Goal: Task Accomplishment & Management: Complete application form

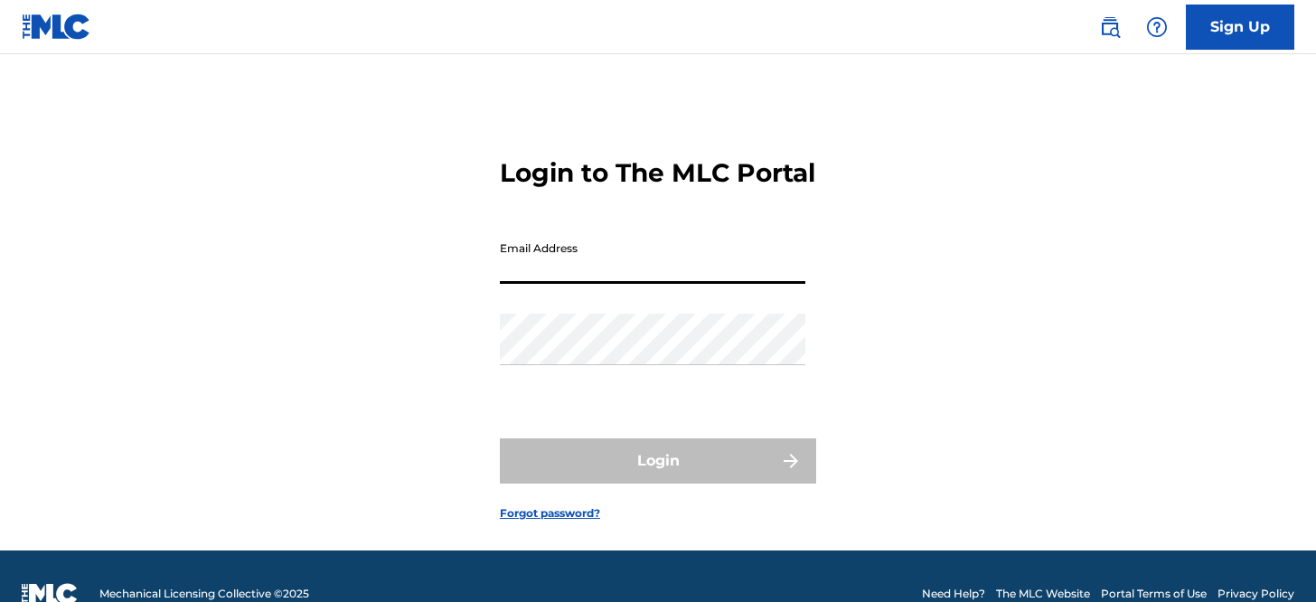
click at [596, 278] on input "Email Address" at bounding box center [652, 258] width 305 height 52
click at [544, 284] on input "Email Address" at bounding box center [652, 258] width 305 height 52
type input "[PERSON_NAME][EMAIL_ADDRESS][DOMAIN_NAME]"
click at [254, 305] on div "Login to The MLC Portal Email Address [PERSON_NAME][EMAIL_ADDRESS][DOMAIN_NAME]…" at bounding box center [657, 324] width 1265 height 451
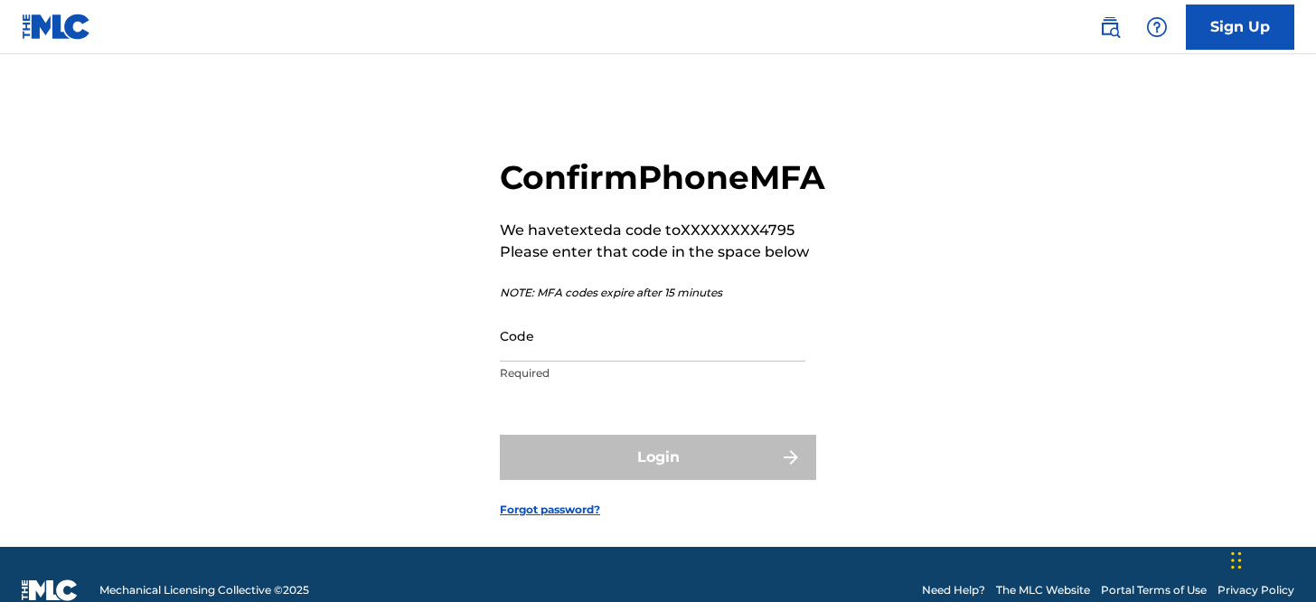
click at [677, 361] on input "Code" at bounding box center [652, 336] width 305 height 52
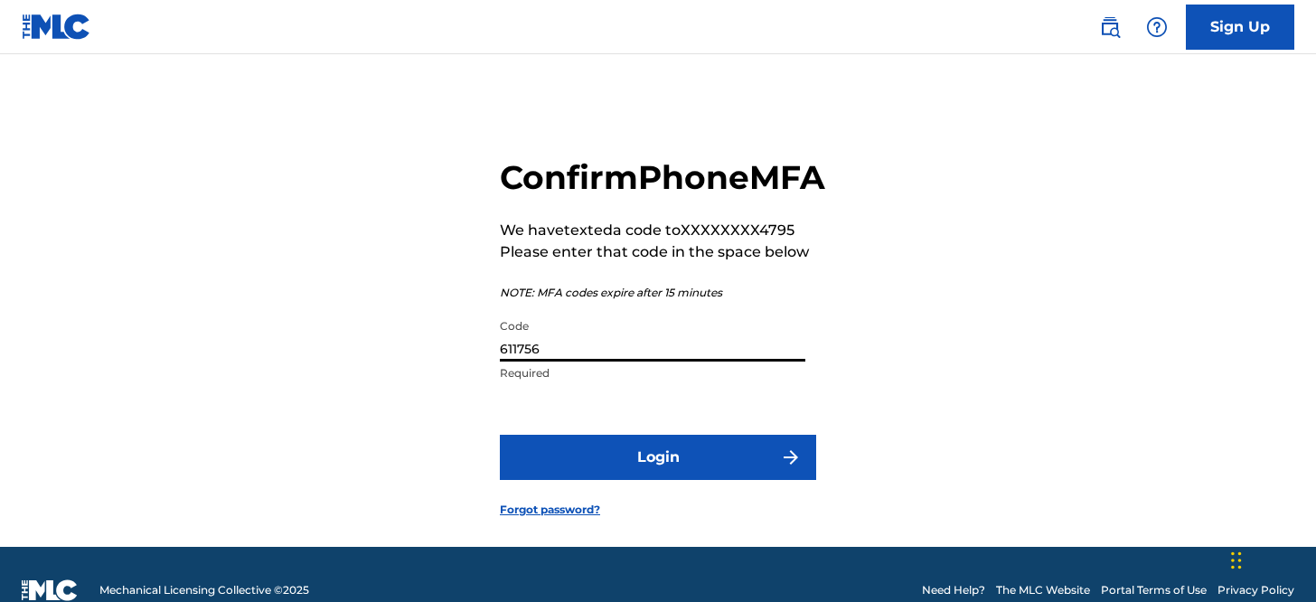
type input "611756"
click at [355, 414] on div "Confirm Phone MFA We have texted a code to XXXXXXXX4795 Please enter that code …" at bounding box center [657, 322] width 1265 height 447
click at [692, 521] on form "Confirm Phone MFA We have texted a code to XXXXXXXX4795 Please enter that code …" at bounding box center [658, 322] width 316 height 447
click at [685, 480] on button "Login" at bounding box center [658, 457] width 316 height 45
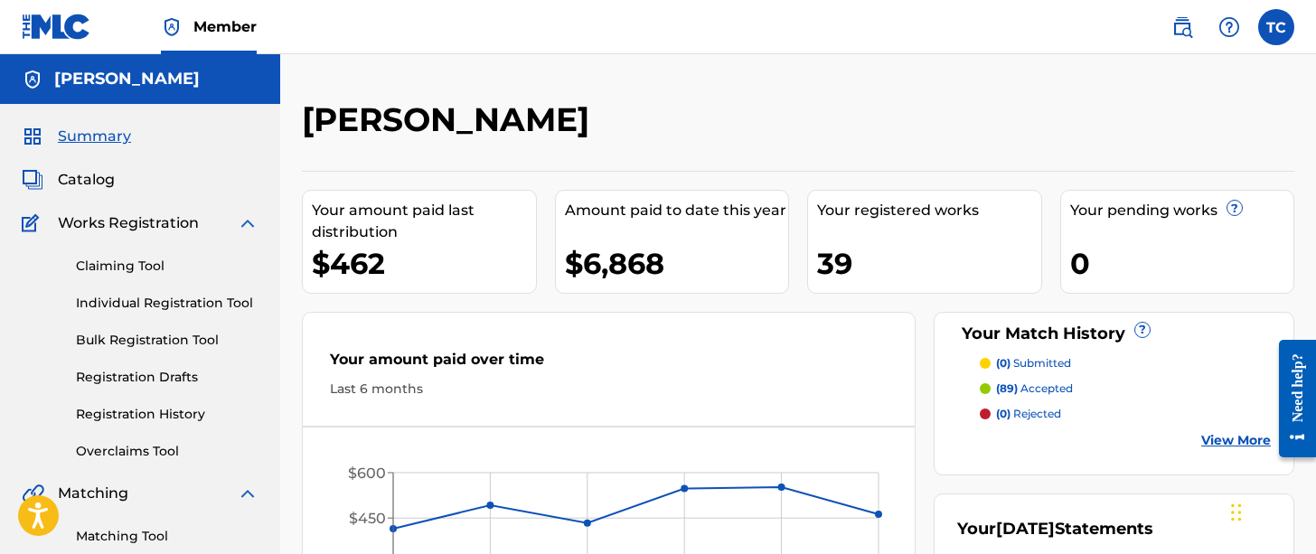
click at [83, 177] on span "Catalog" at bounding box center [86, 180] width 57 height 22
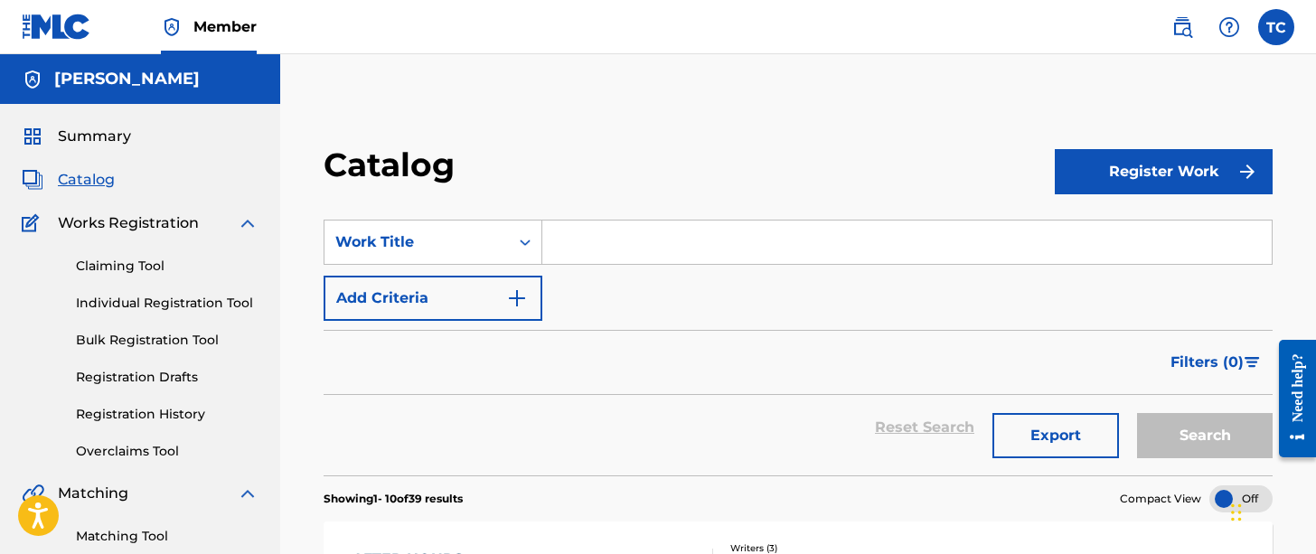
click at [729, 319] on div "SearchWithCriteria392b1882-34d0-4364-94cb-e1f6edd76879 Work Title Add Criteria" at bounding box center [798, 270] width 949 height 101
click at [1138, 171] on button "Register Work" at bounding box center [1164, 171] width 219 height 45
click at [1115, 224] on link "Individual" at bounding box center [1164, 230] width 219 height 43
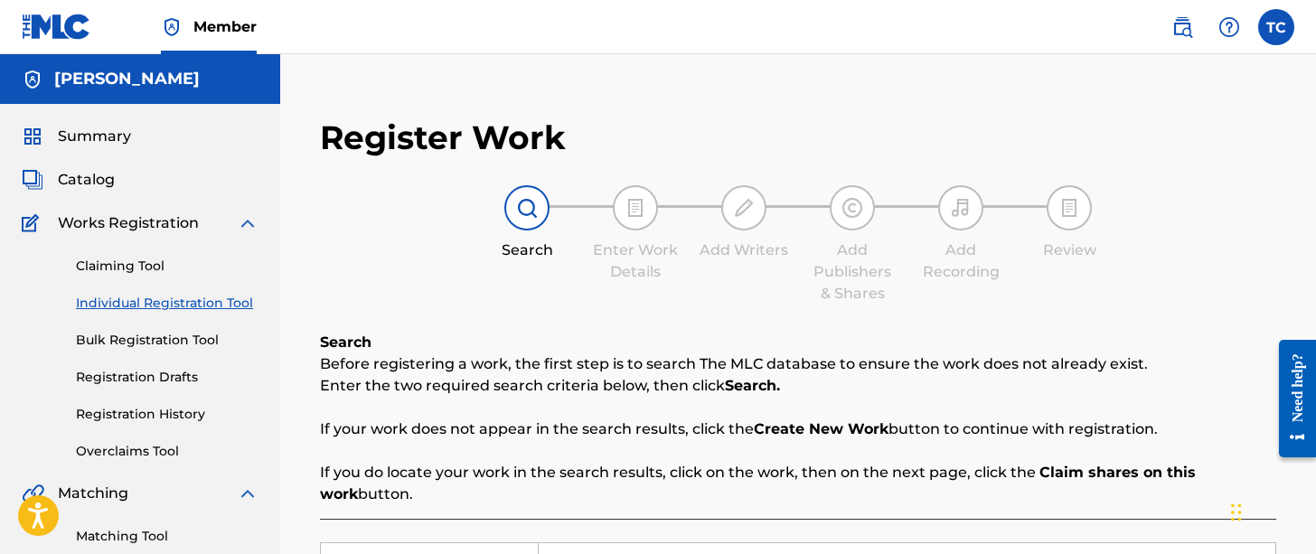
click at [953, 59] on div "Register Work Search Enter Work Details Add Writers Add Publishers & Shares Add…" at bounding box center [798, 544] width 1036 height 980
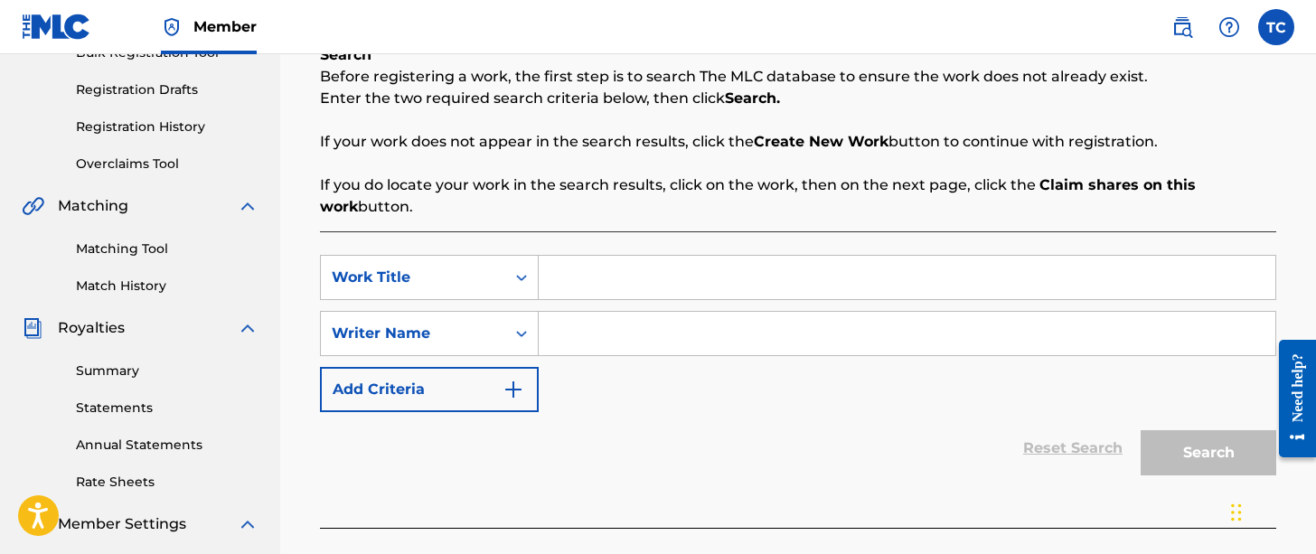
scroll to position [289, 0]
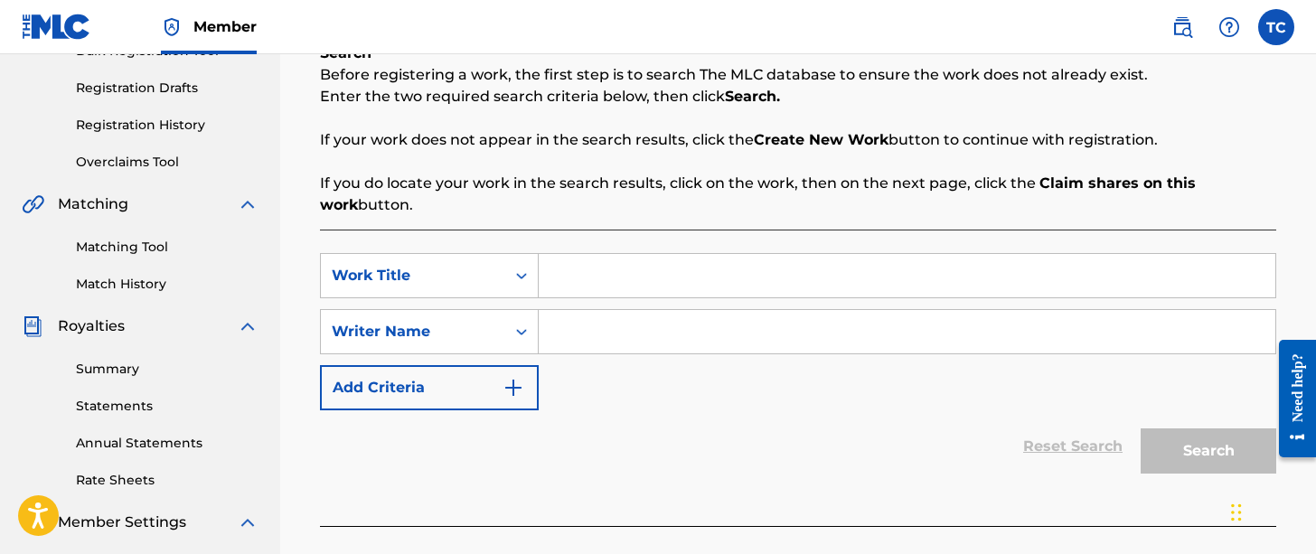
click at [612, 285] on input "Search Form" at bounding box center [907, 275] width 736 height 43
click at [577, 277] on input "Search Form" at bounding box center [907, 275] width 736 height 43
paste input "Bored Fightin'"
type input "Bored Fightin'"
click at [614, 336] on input "Search Form" at bounding box center [907, 331] width 736 height 43
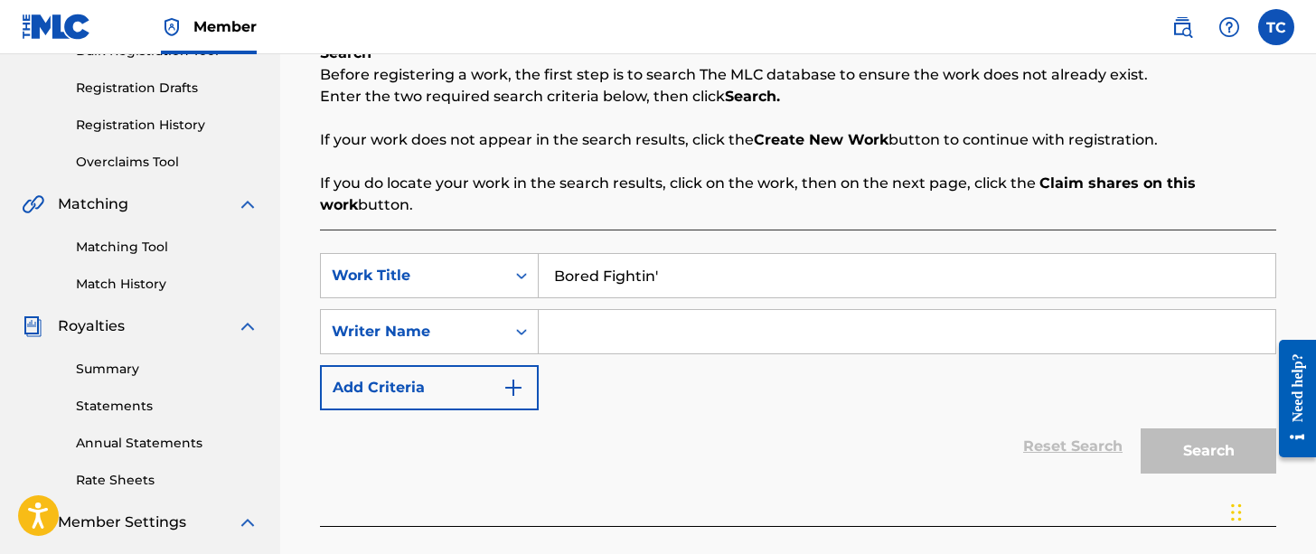
click at [840, 381] on div "SearchWithCriteria3797cfcc-914b-4476-80a8-2b55b9fc73ce Work Title Bored Fightin…" at bounding box center [798, 331] width 956 height 157
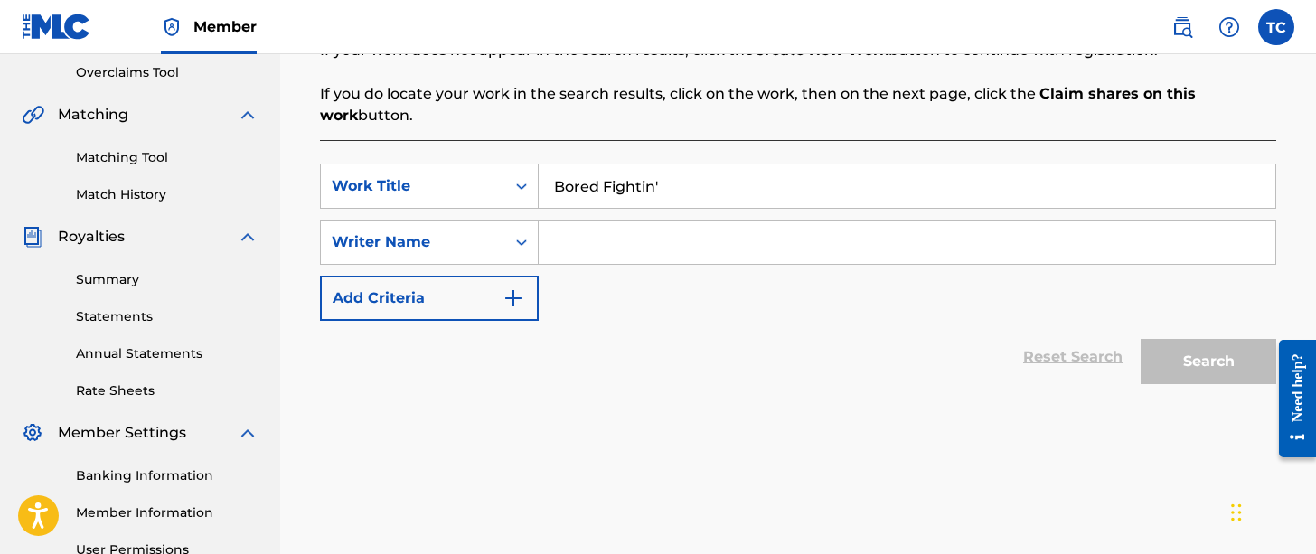
scroll to position [398, 0]
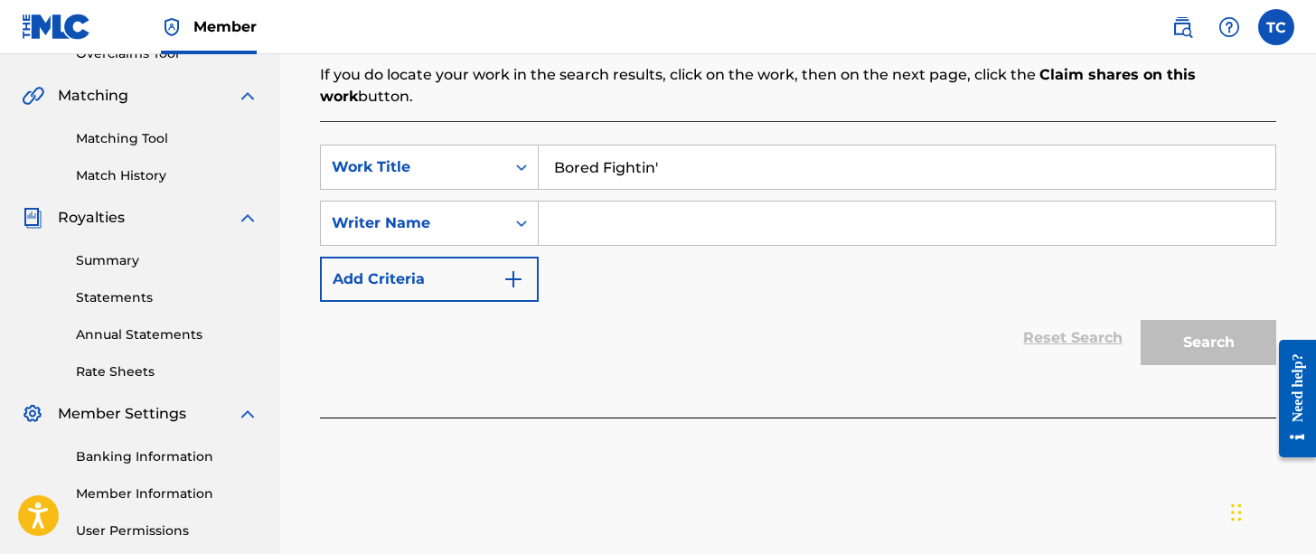
click at [600, 231] on input "Search Form" at bounding box center [907, 223] width 736 height 43
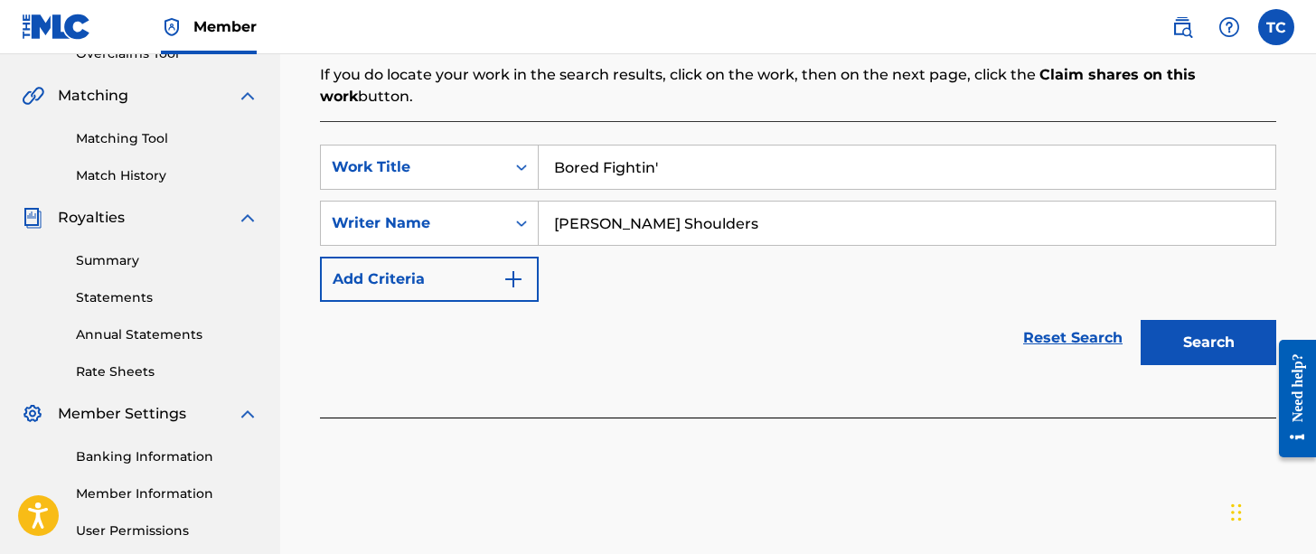
type input "Nicklaus Robert Shoulders"
click at [1196, 337] on button "Search" at bounding box center [1208, 342] width 136 height 45
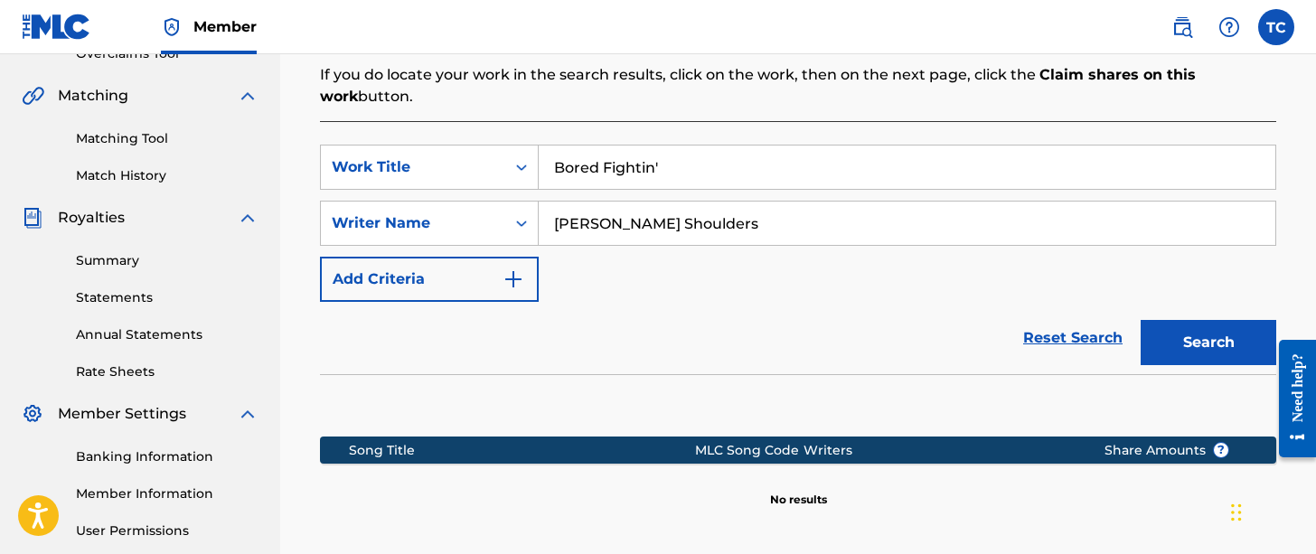
click at [586, 222] on input "Nicklaus Robert Shoulders" at bounding box center [907, 223] width 736 height 43
click at [582, 221] on input "Nicklaus Robert Shoulders" at bounding box center [907, 223] width 736 height 43
click at [577, 223] on input "Nicklaus Robert Shoulders" at bounding box center [907, 223] width 736 height 43
click at [828, 284] on div "SearchWithCriteria3797cfcc-914b-4476-80a8-2b55b9fc73ce Work Title Bored Fightin…" at bounding box center [798, 223] width 956 height 157
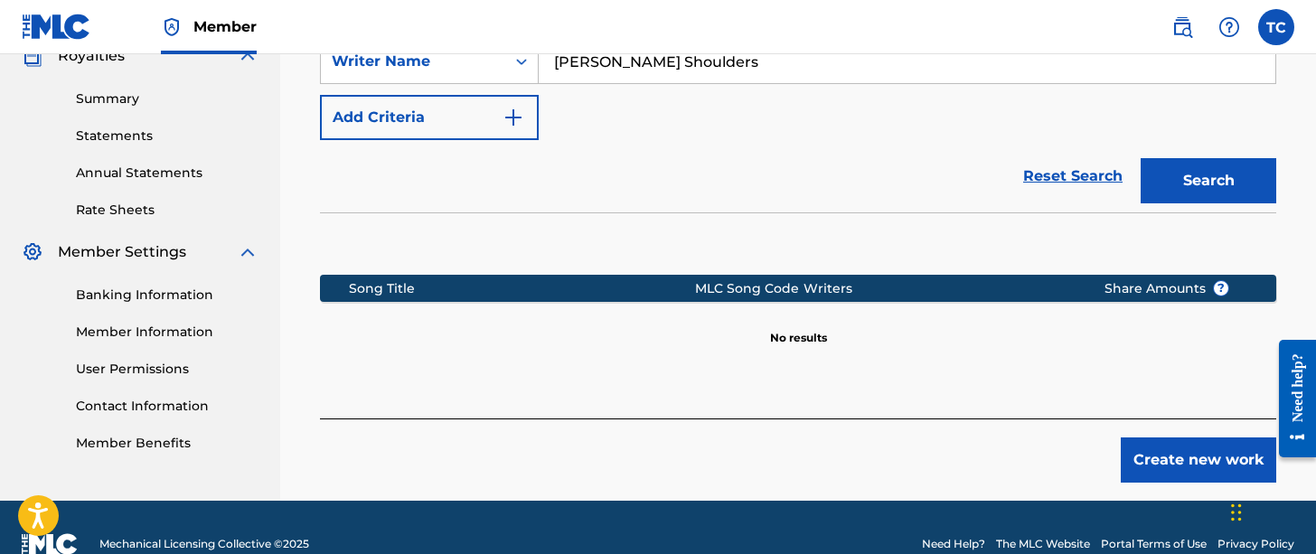
scroll to position [578, 0]
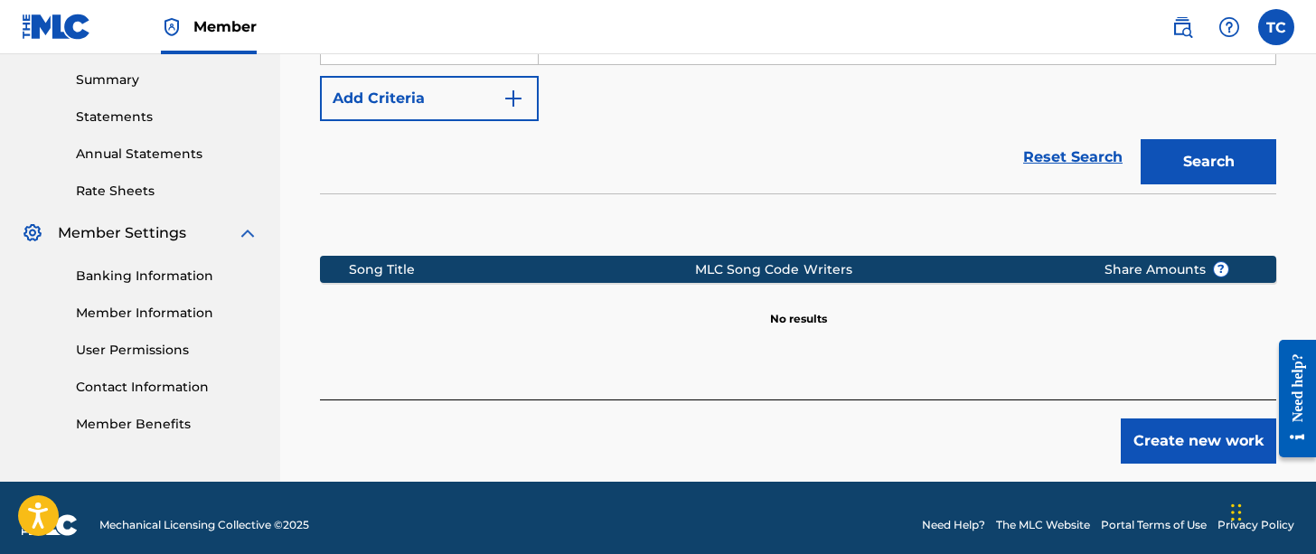
click at [1175, 451] on button "Create new work" at bounding box center [1198, 440] width 155 height 45
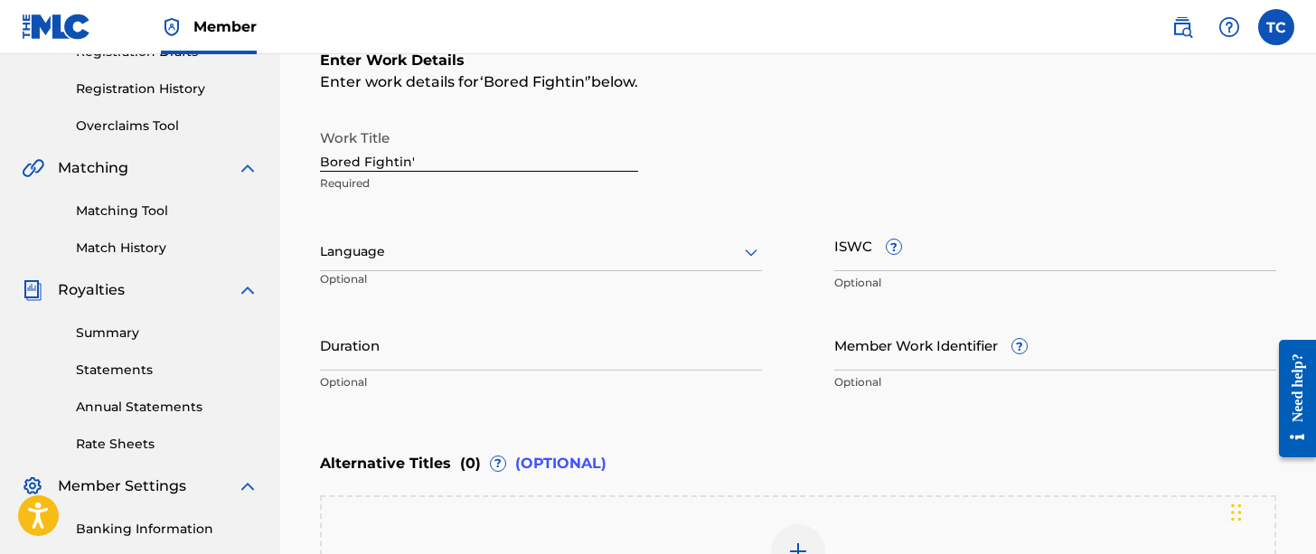
scroll to position [289, 0]
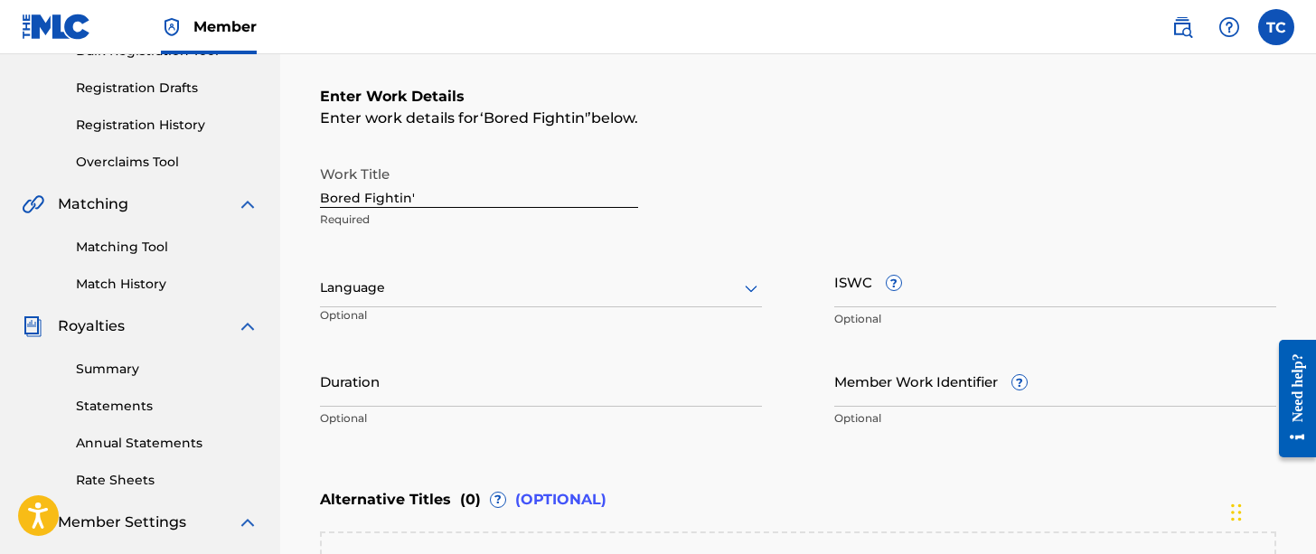
click at [800, 434] on div "Work Title Bored Fightin' Required Language Optional ISWC ? Optional Duration O…" at bounding box center [798, 296] width 956 height 280
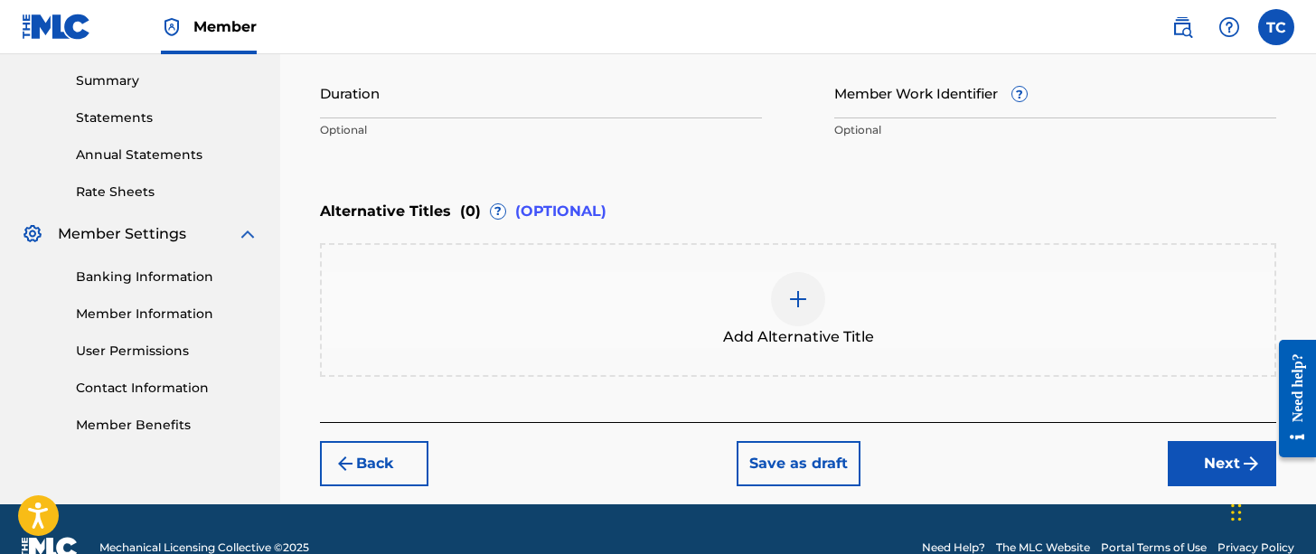
scroll to position [578, 0]
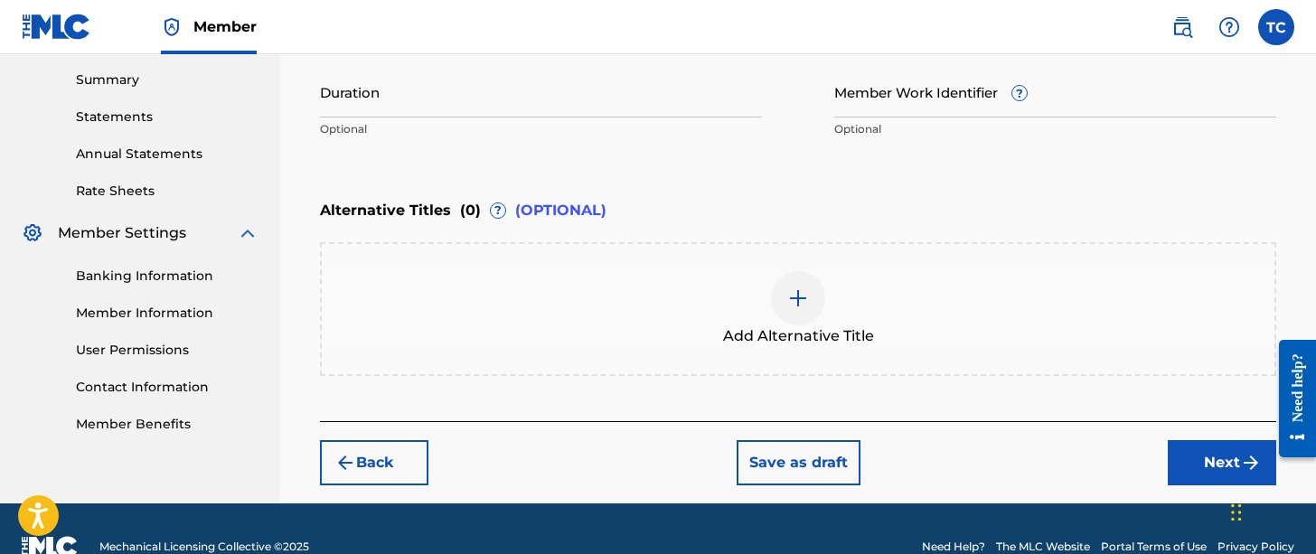
click at [1199, 456] on button "Next" at bounding box center [1222, 462] width 108 height 45
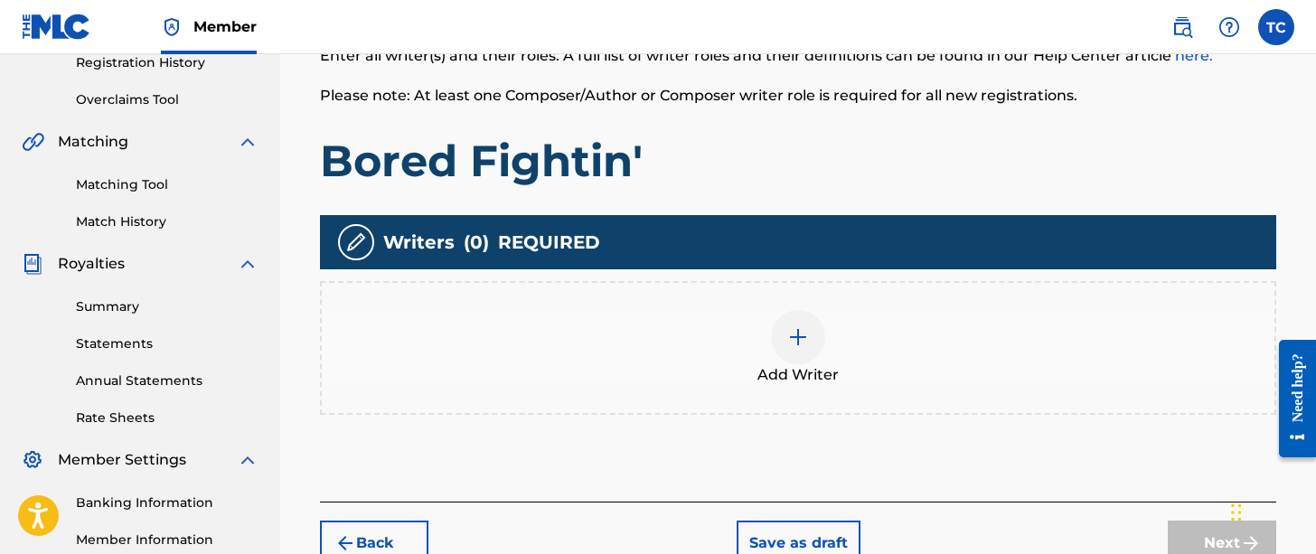
scroll to position [371, 0]
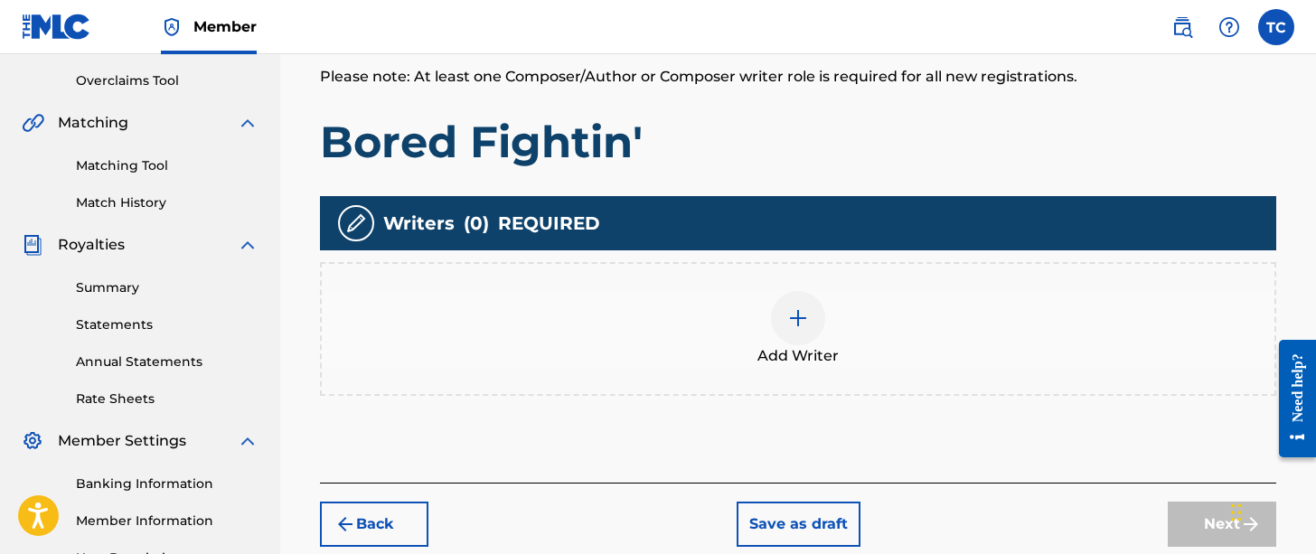
click at [810, 310] on div at bounding box center [798, 318] width 54 height 54
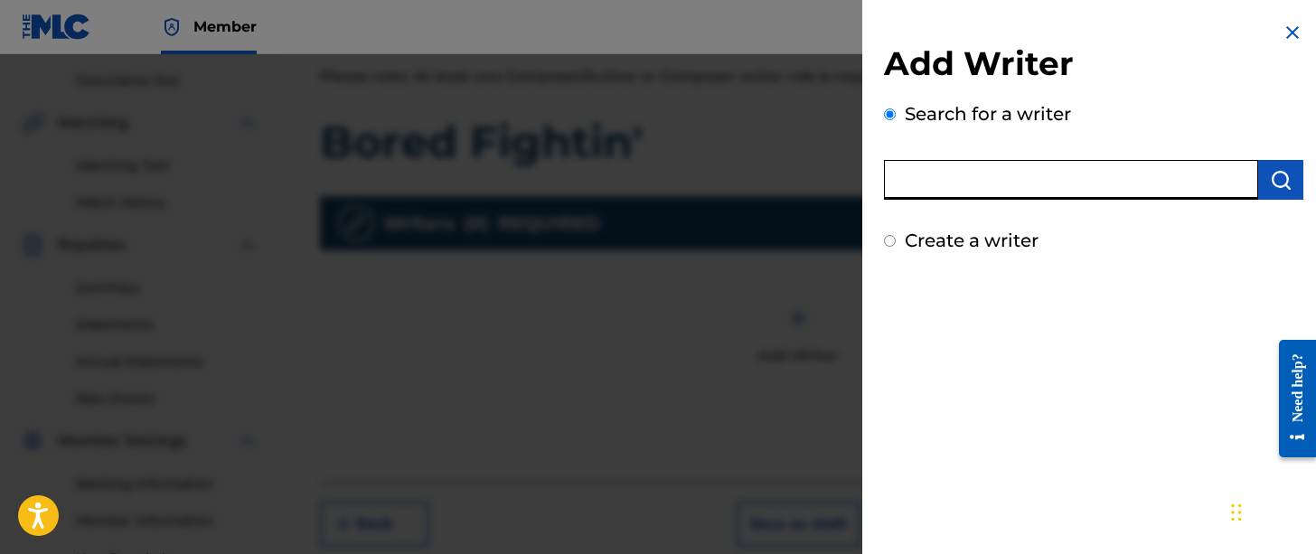
click at [1064, 171] on input "text" at bounding box center [1071, 180] width 374 height 40
type input "Nicklaus Robert Shoulders"
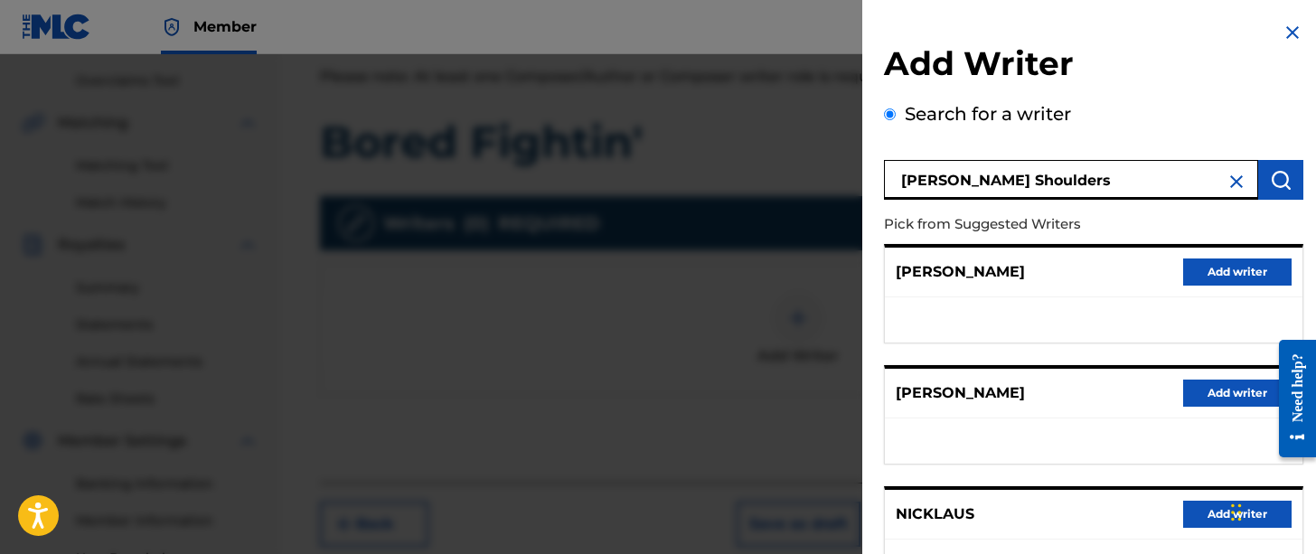
click at [874, 236] on div "Add Writer Search for a writer Nicklaus Robert Shoulders Pick from Suggested Wr…" at bounding box center [1093, 471] width 463 height 942
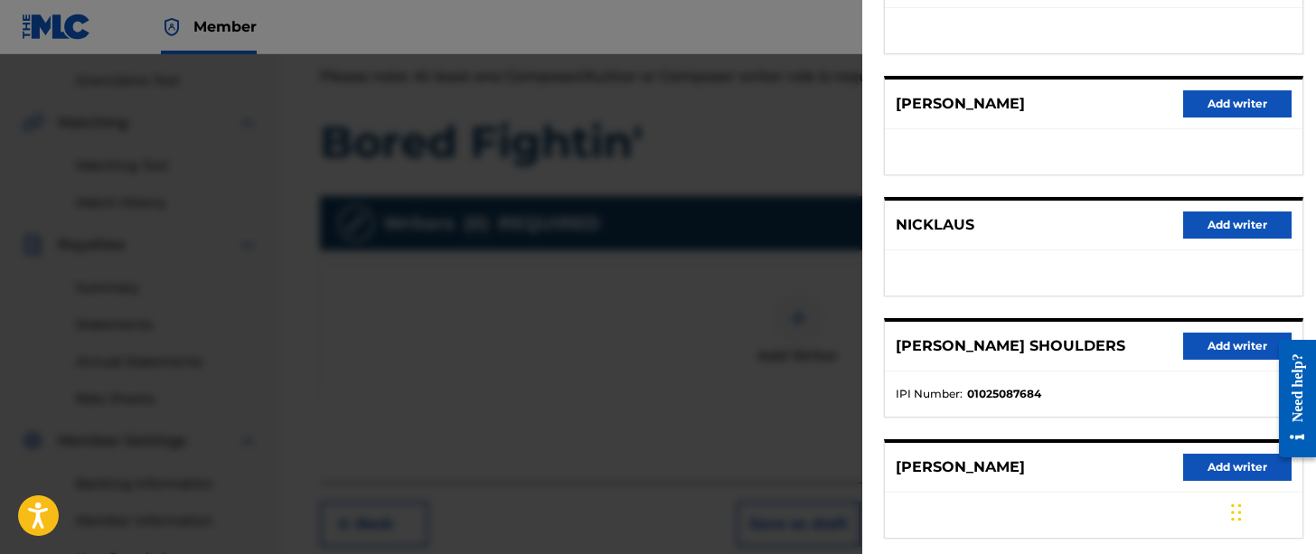
scroll to position [325, 0]
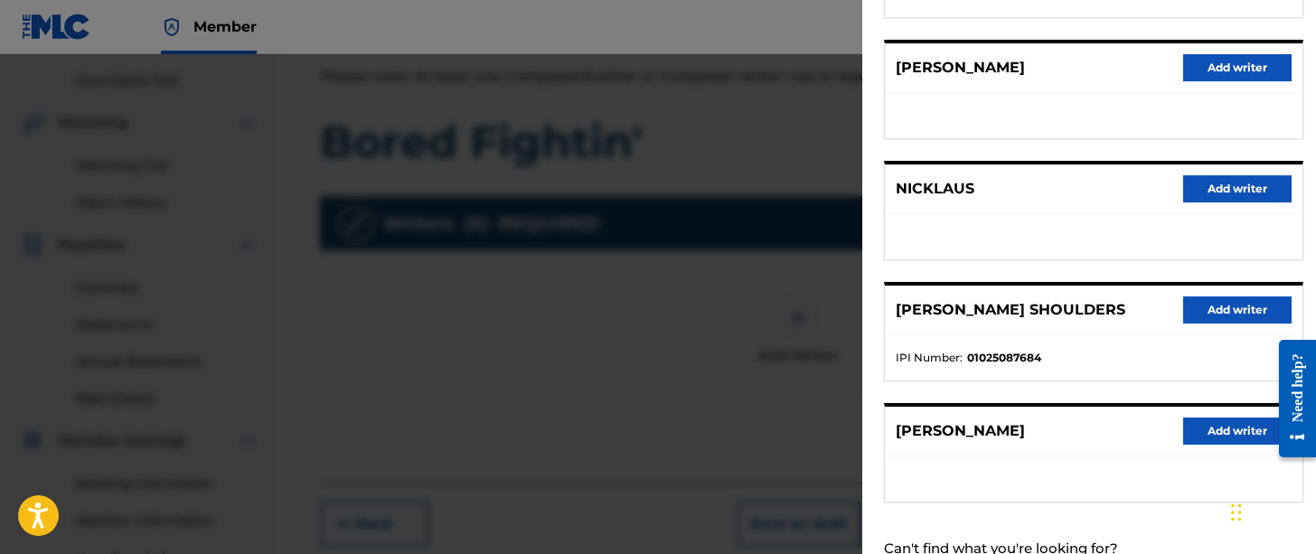
click at [1215, 303] on button "Add writer" at bounding box center [1237, 309] width 108 height 27
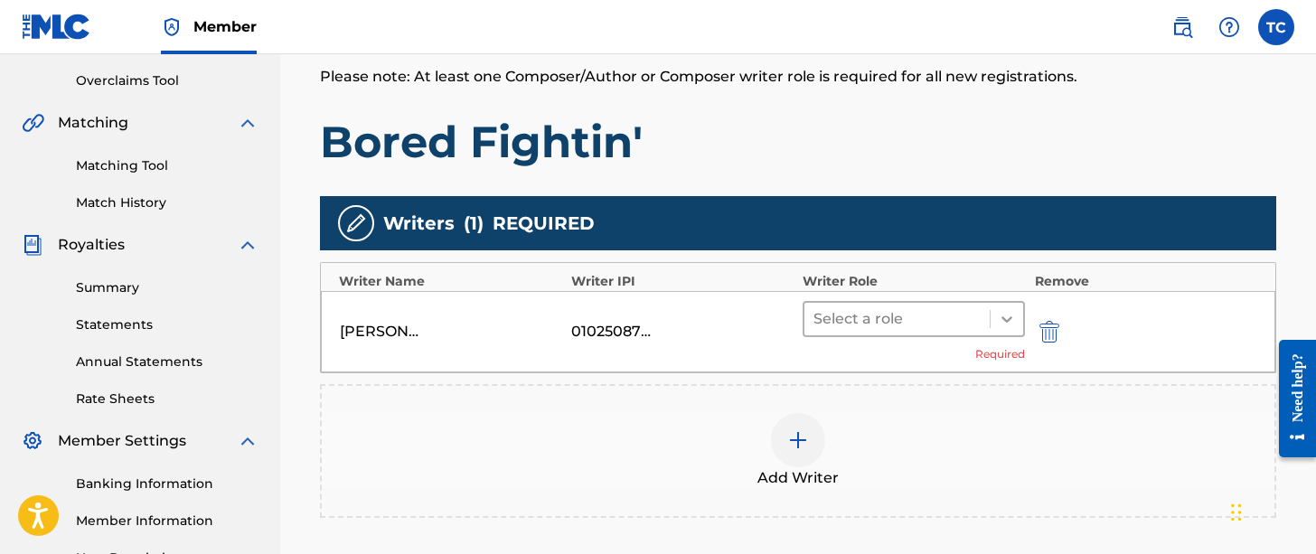
click at [1005, 314] on icon at bounding box center [1007, 319] width 18 height 18
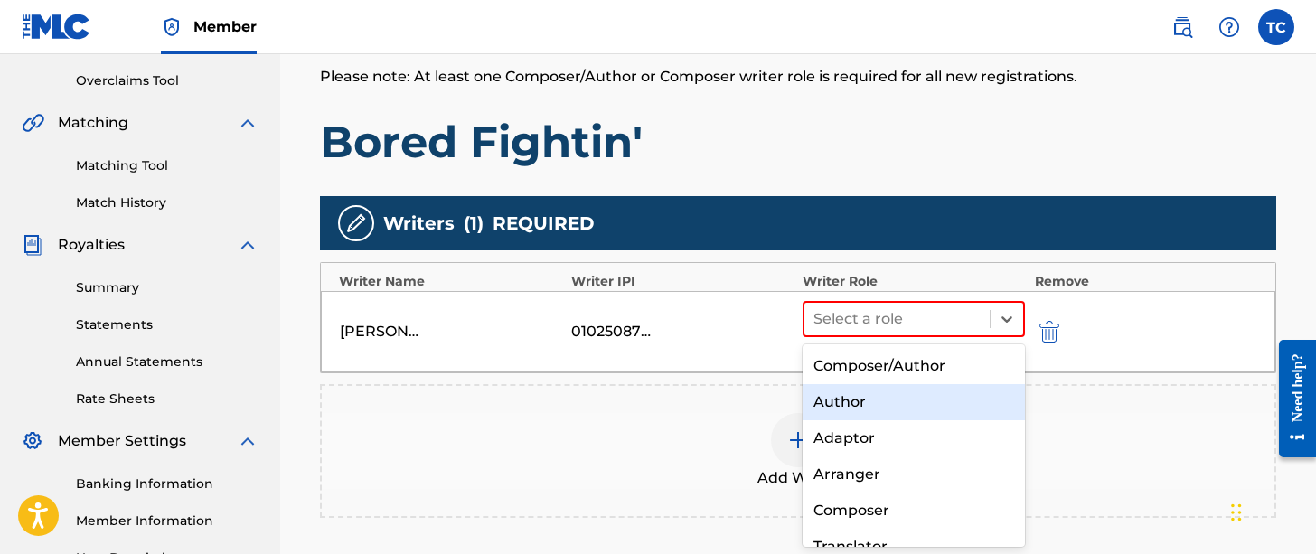
click at [887, 408] on div "Author" at bounding box center [913, 402] width 222 height 36
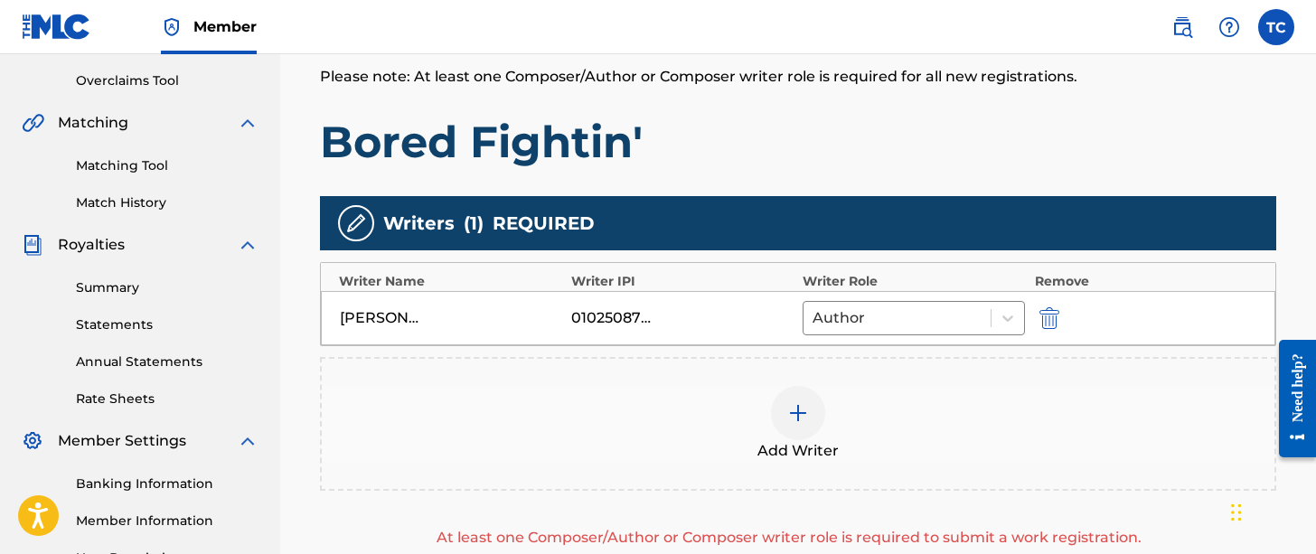
click at [1253, 120] on h1 "Bored Fightin'" at bounding box center [798, 142] width 956 height 54
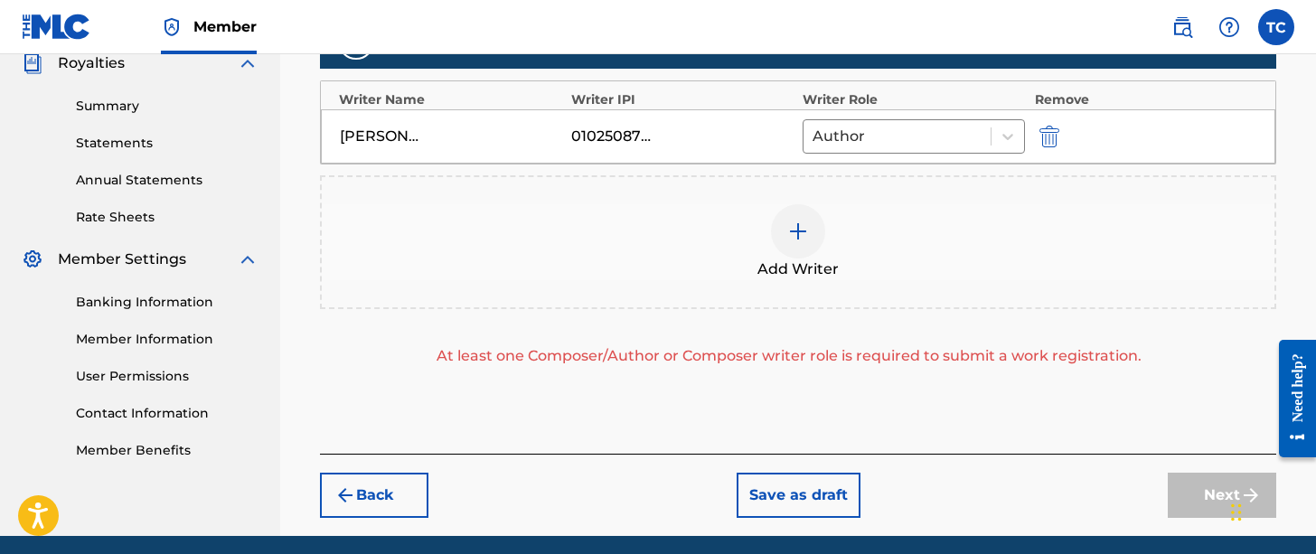
scroll to position [587, 0]
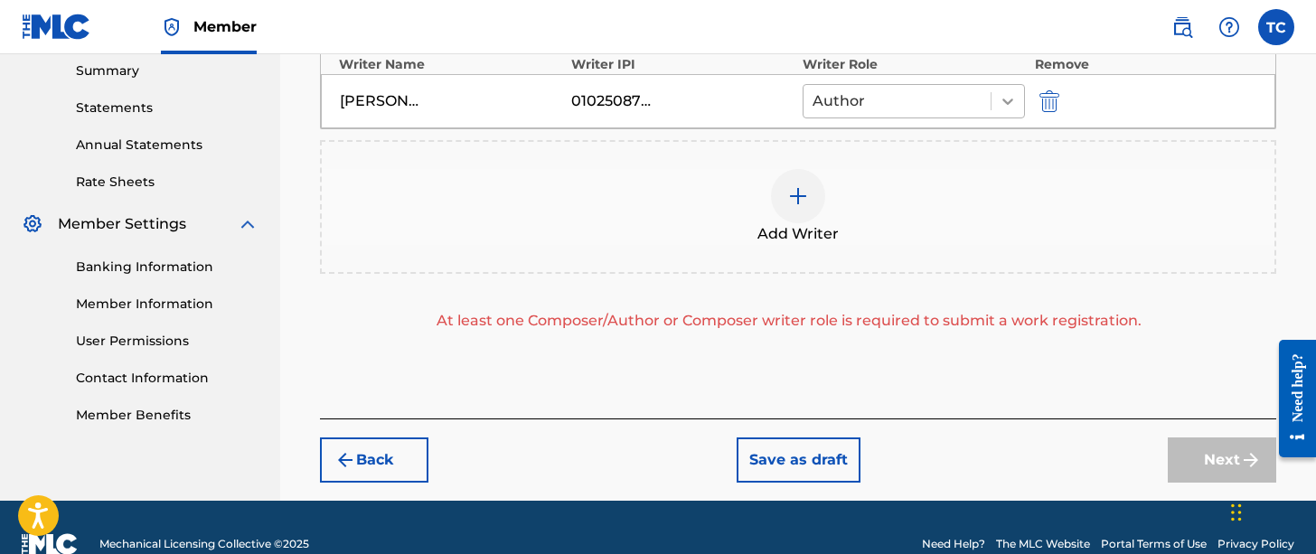
click at [1016, 102] on icon at bounding box center [1008, 101] width 18 height 18
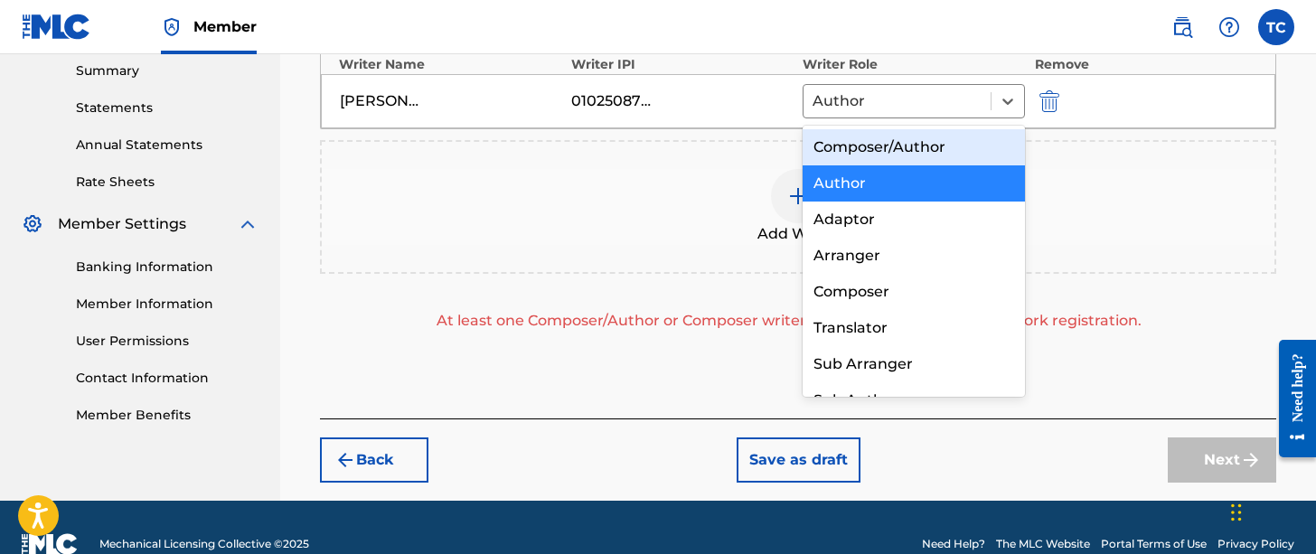
click at [863, 147] on div "Composer/Author" at bounding box center [913, 147] width 222 height 36
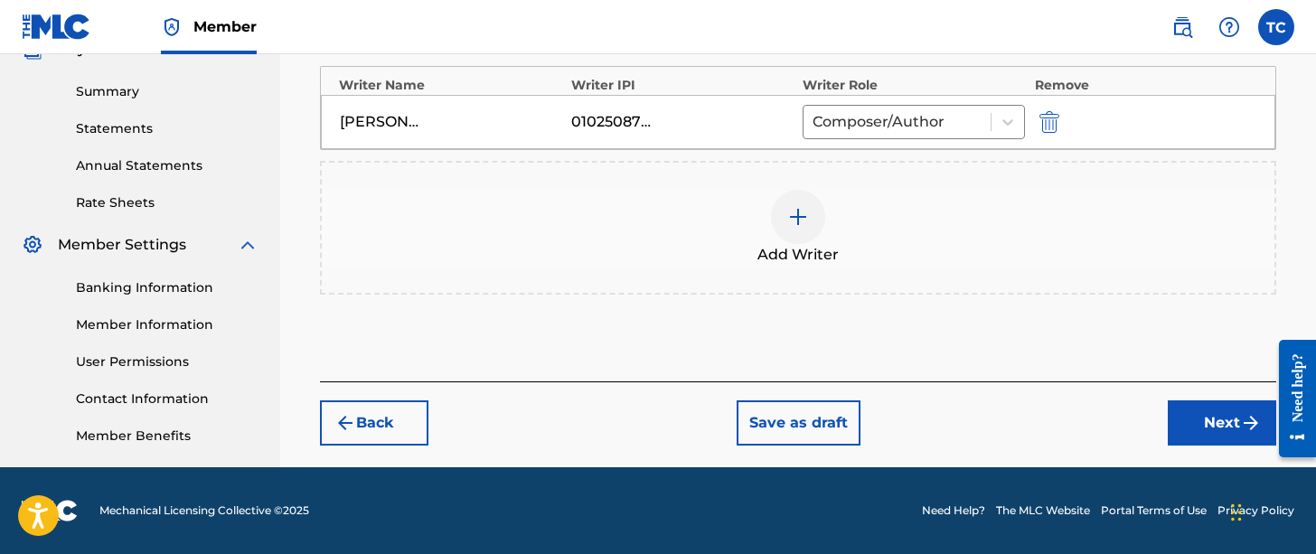
click at [1205, 433] on button "Next" at bounding box center [1222, 422] width 108 height 45
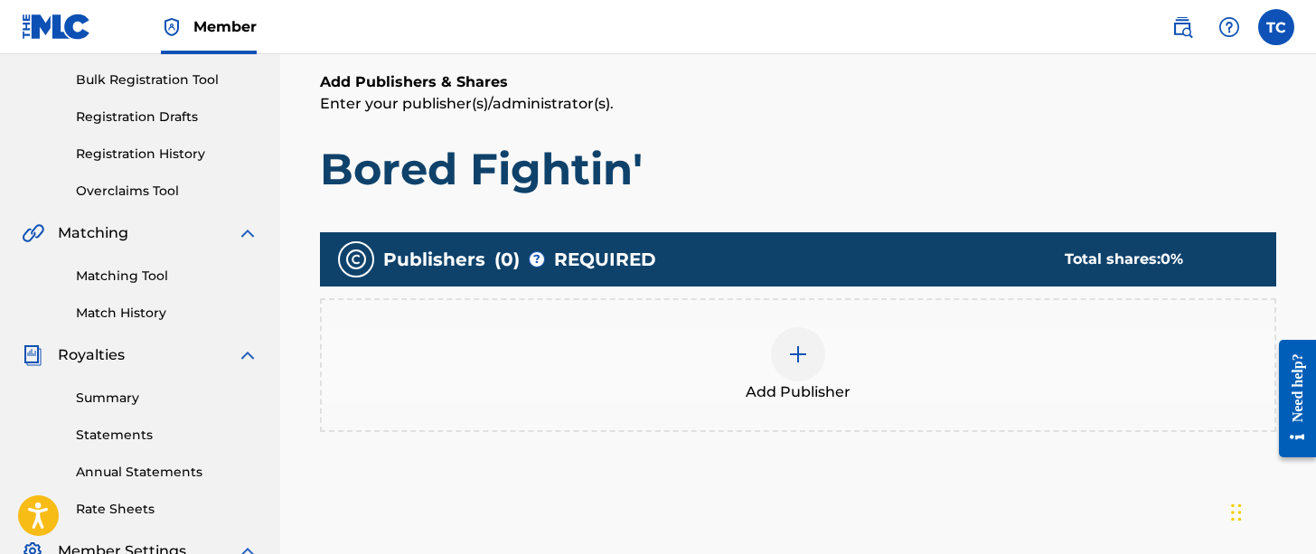
scroll to position [262, 0]
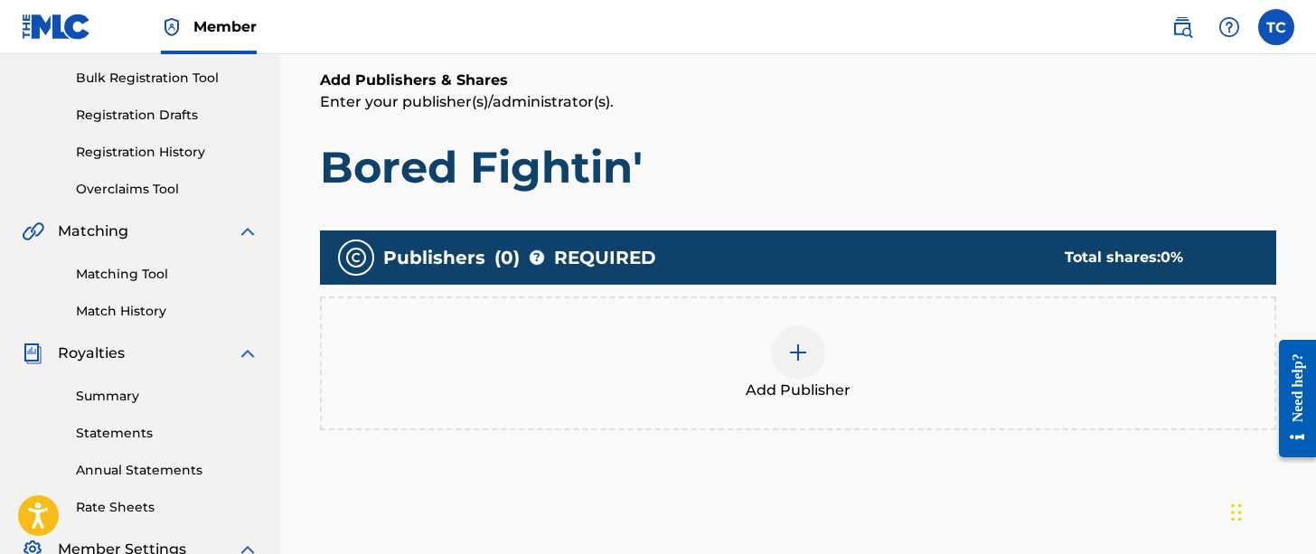
click at [807, 333] on div at bounding box center [798, 352] width 54 height 54
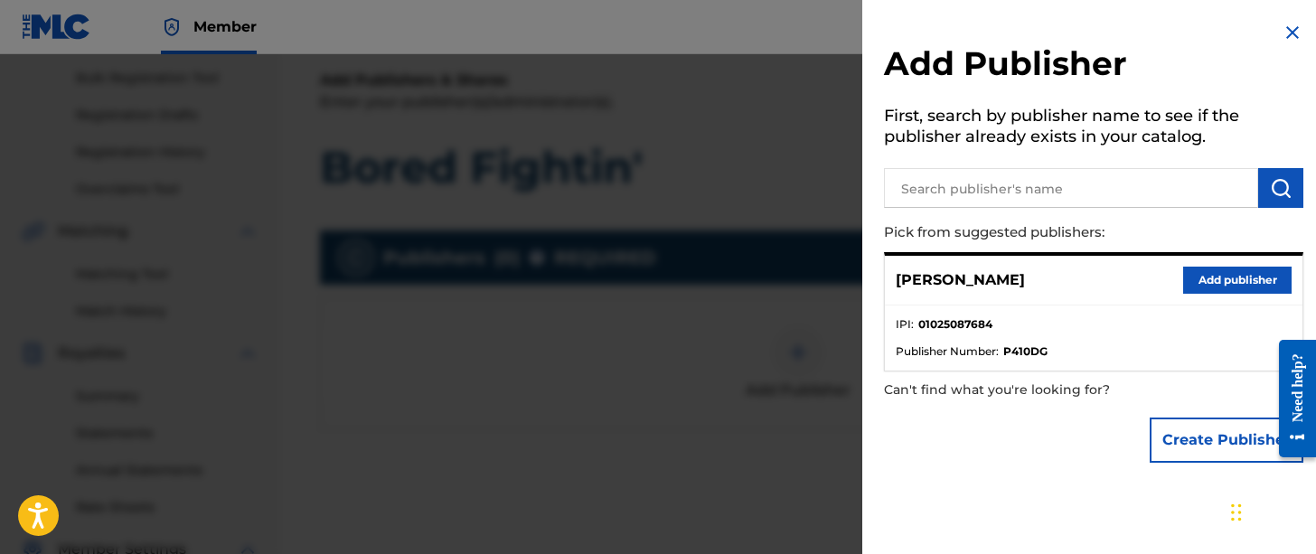
click at [1239, 277] on button "Add publisher" at bounding box center [1237, 280] width 108 height 27
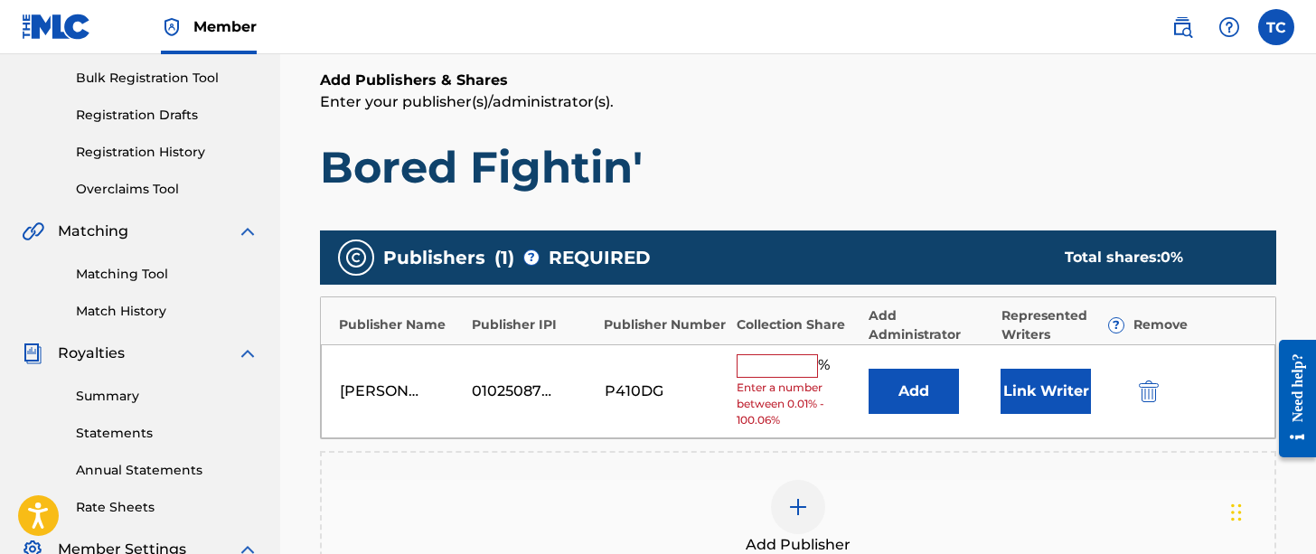
click at [767, 366] on input "text" at bounding box center [776, 365] width 81 height 23
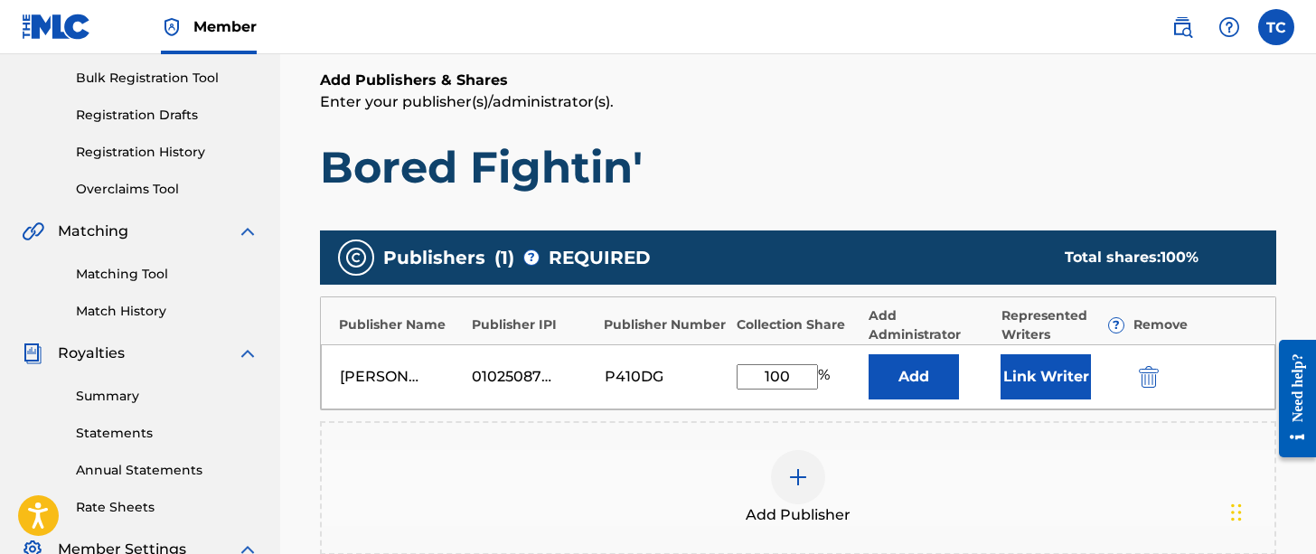
type input "100"
click at [1274, 179] on h1 "Bored Fightin'" at bounding box center [798, 167] width 956 height 54
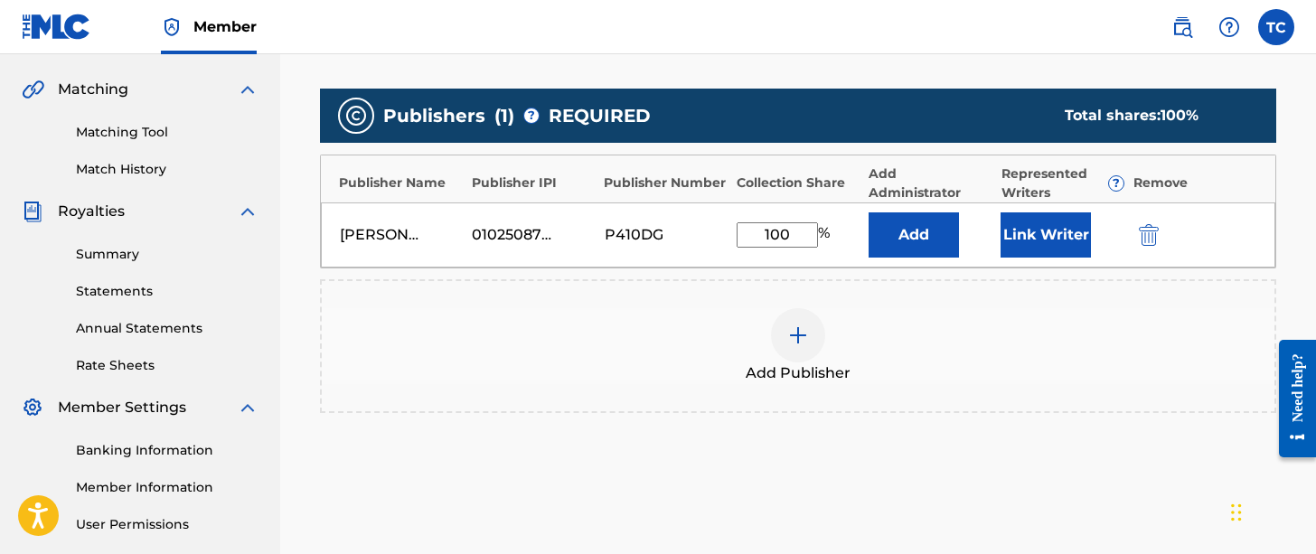
scroll to position [407, 0]
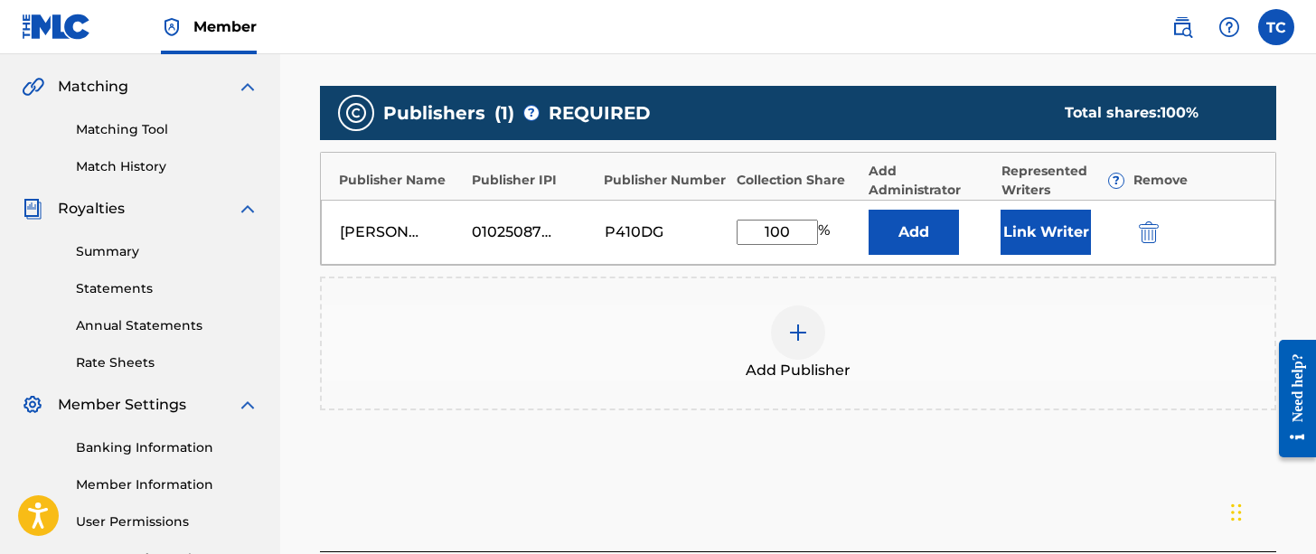
click at [1061, 239] on button "Link Writer" at bounding box center [1045, 232] width 90 height 45
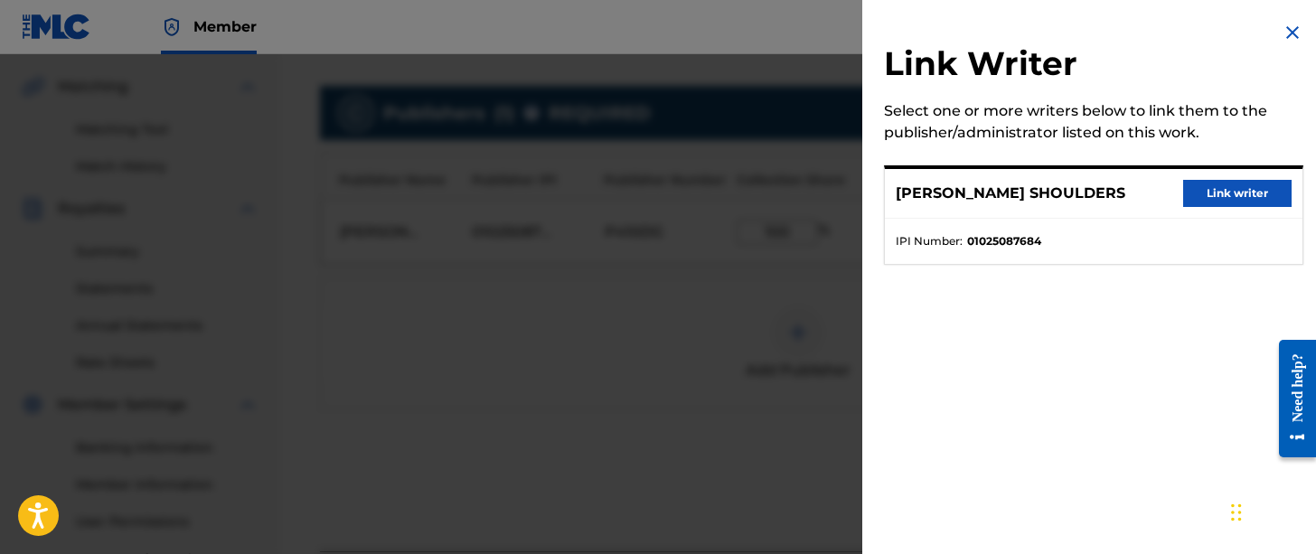
click at [1259, 193] on button "Link writer" at bounding box center [1237, 193] width 108 height 27
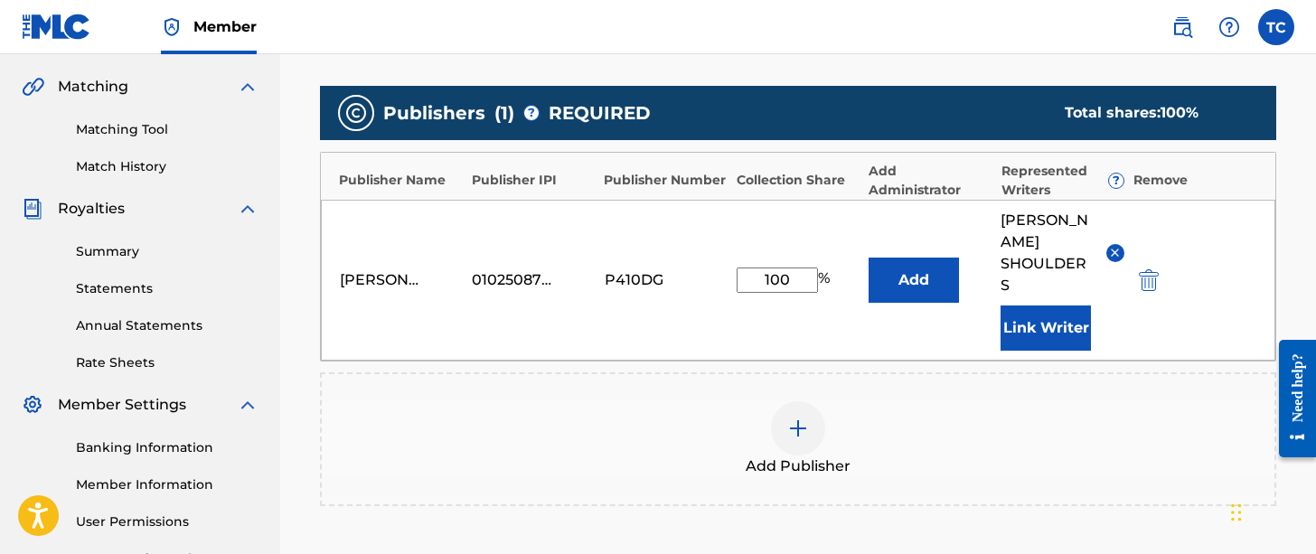
click at [1306, 174] on div "Register Work Search Enter Work Details Add Writers Add Publishers & Shares Add…" at bounding box center [798, 211] width 1036 height 1037
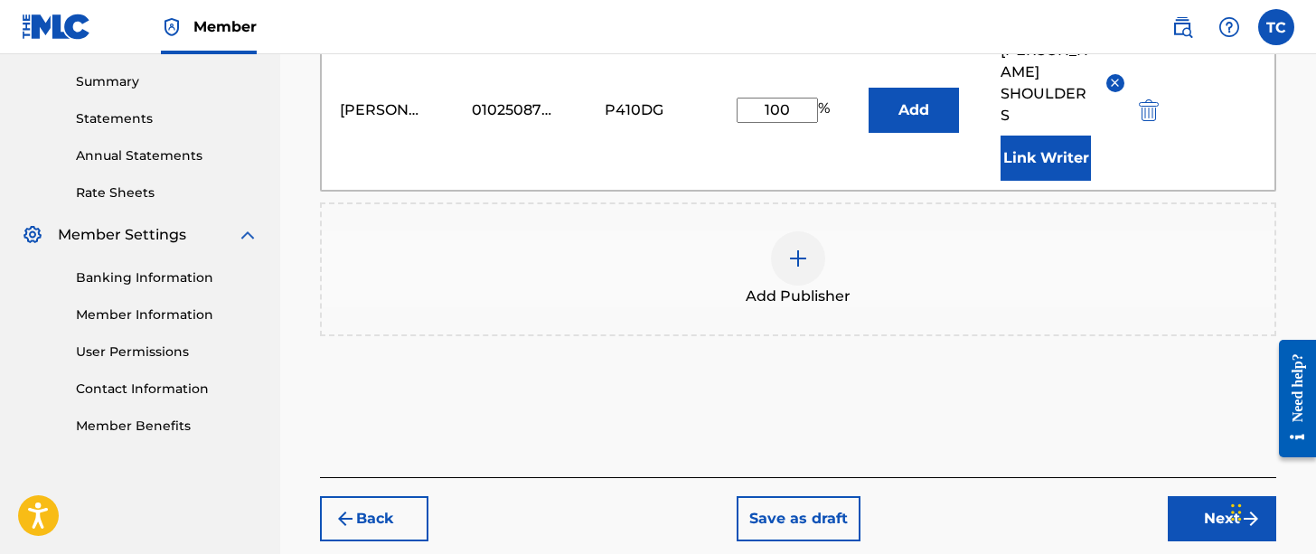
scroll to position [587, 0]
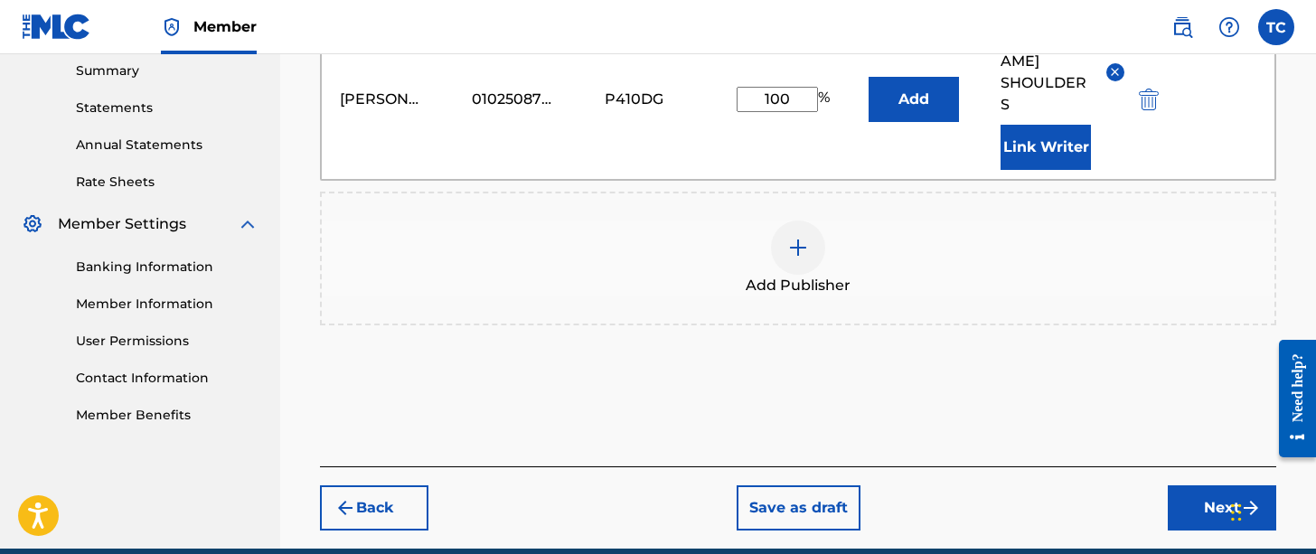
click at [908, 81] on button "Add" at bounding box center [913, 99] width 90 height 45
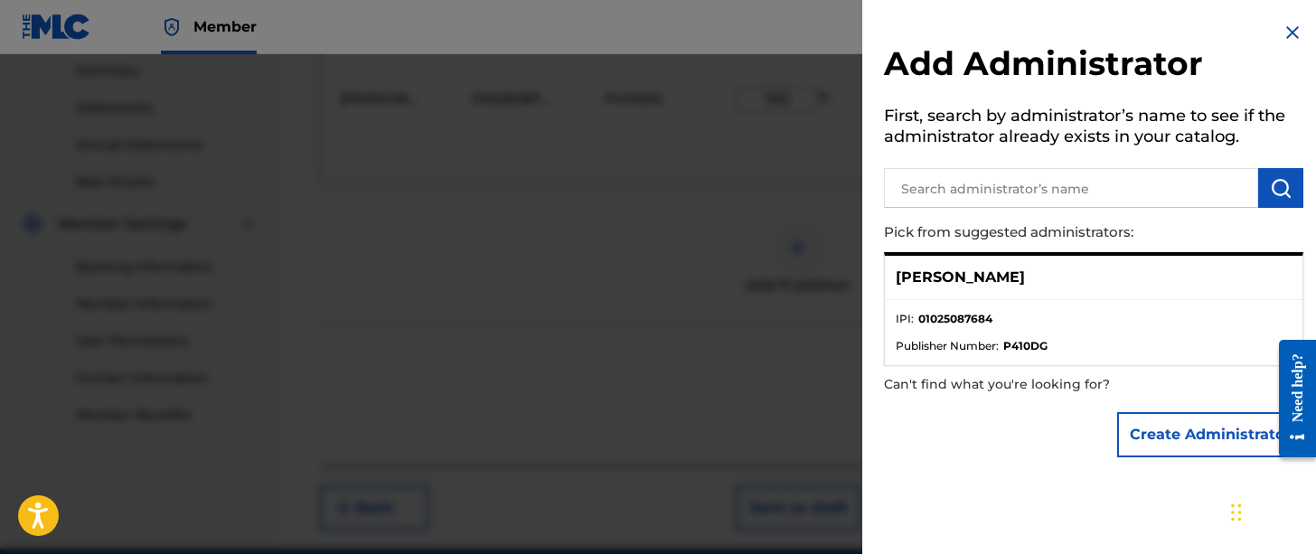
click at [1285, 26] on img at bounding box center [1292, 33] width 22 height 22
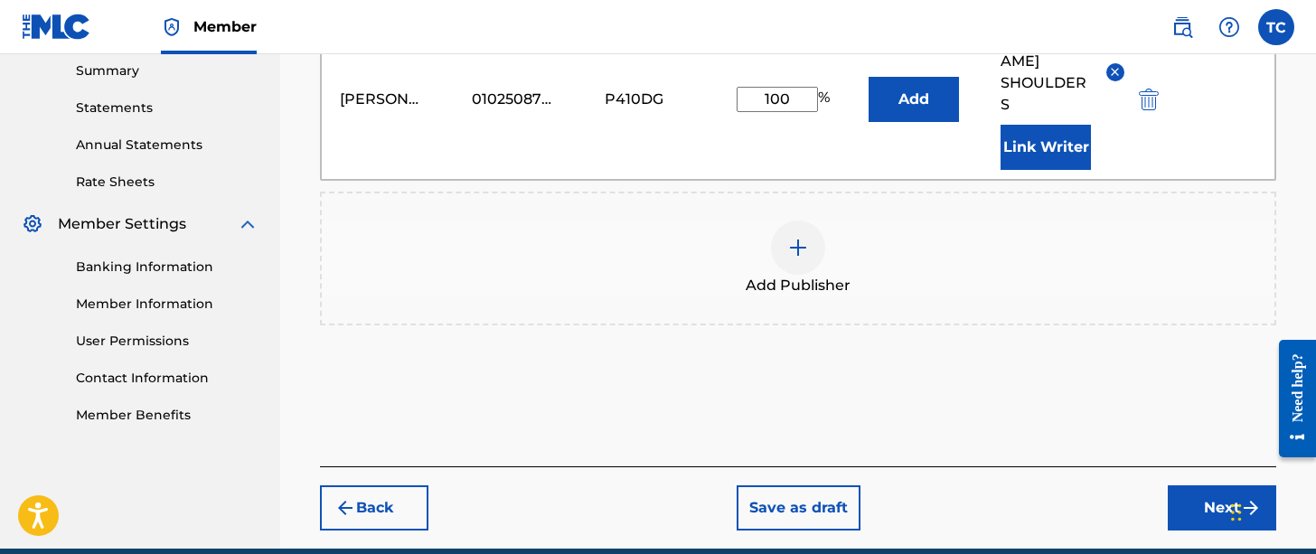
click at [1199, 502] on button "Next" at bounding box center [1222, 507] width 108 height 45
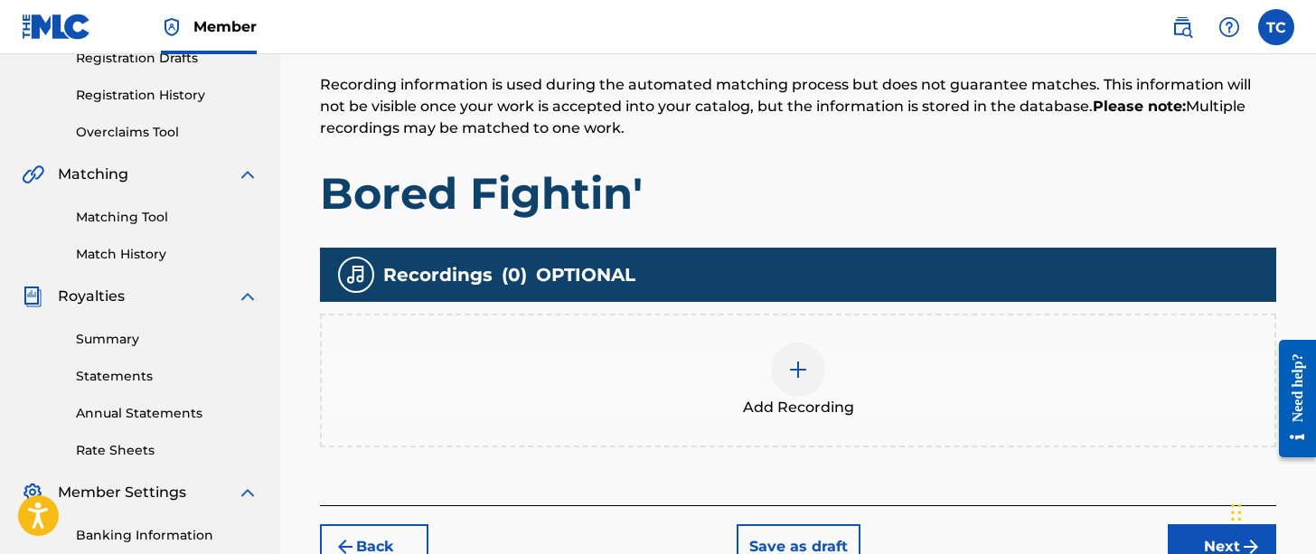
scroll to position [334, 0]
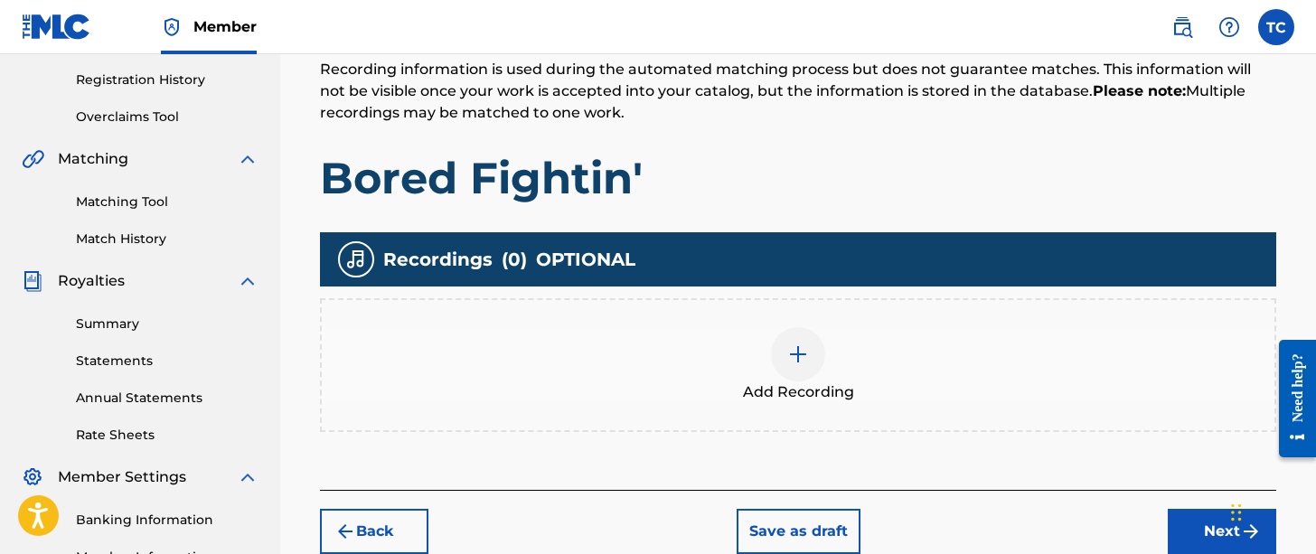
click at [816, 353] on div at bounding box center [798, 354] width 54 height 54
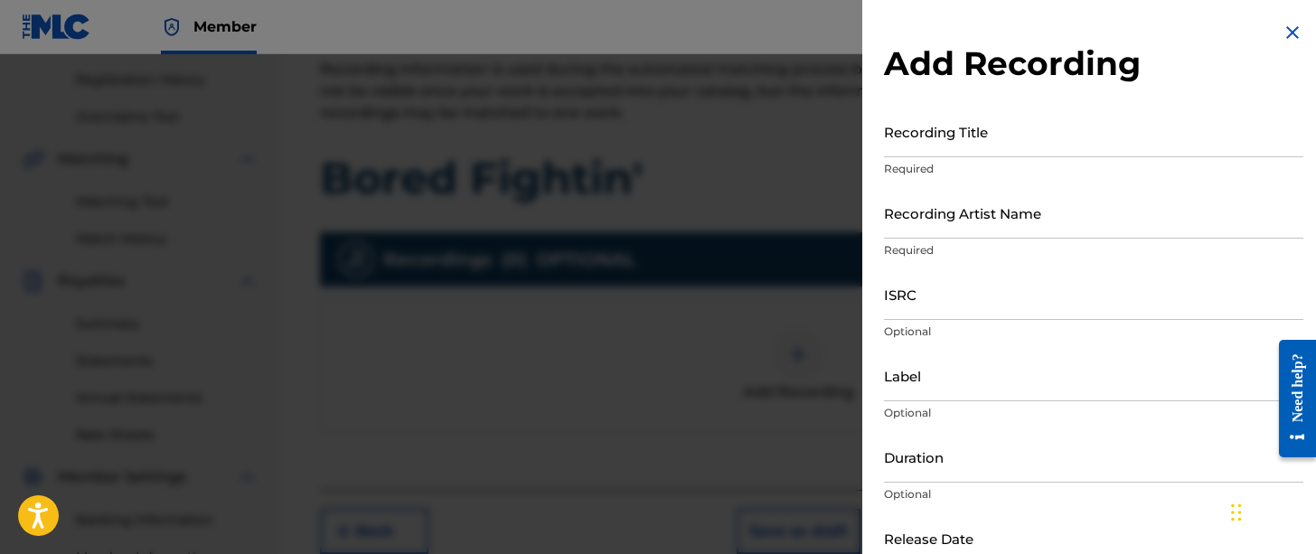
click at [899, 290] on input "ISRC" at bounding box center [1093, 294] width 419 height 52
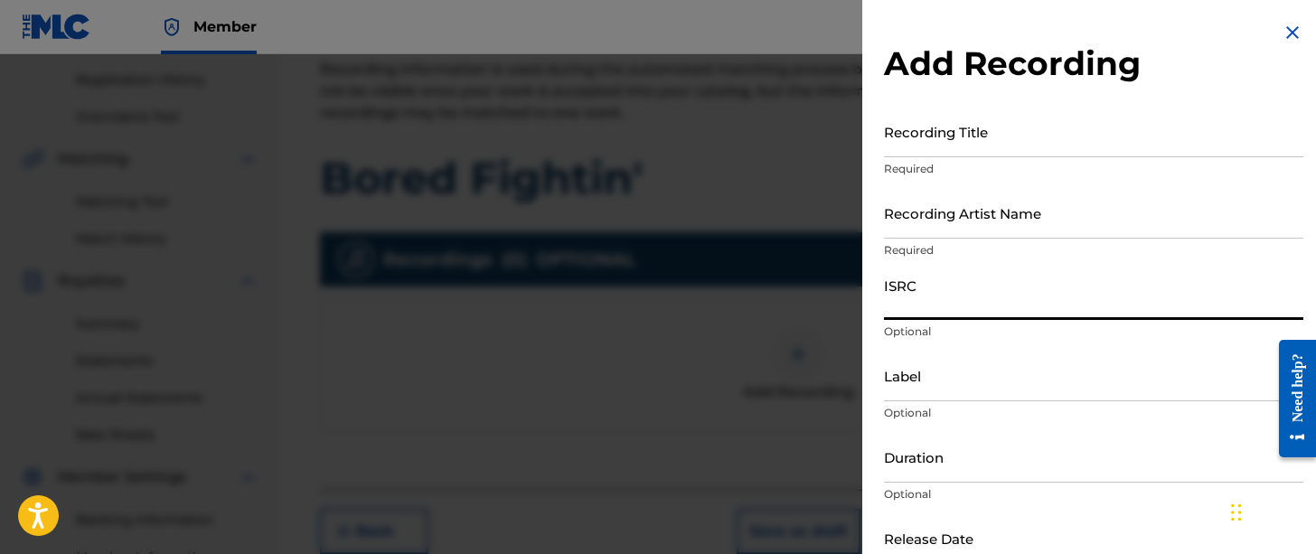
paste input "USA2B2511828"
type input "USA2B2511828"
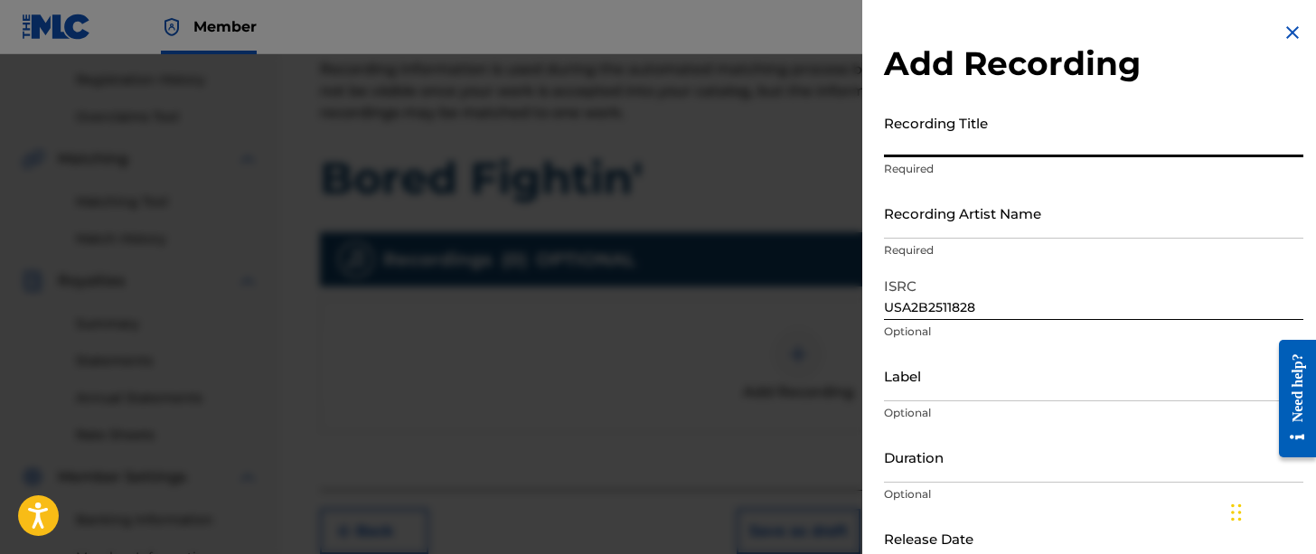
click at [989, 129] on input "Recording Title" at bounding box center [1093, 132] width 419 height 52
drag, startPoint x: 998, startPoint y: 140, endPoint x: 866, endPoint y: 140, distance: 131.9
click at [866, 140] on div "Add Recording Recording Title Nick Shoulders Required Recording Artist Name Req…" at bounding box center [1093, 330] width 463 height 661
type input "Nick Shoulders"
click at [959, 209] on input "Recording Artist Name" at bounding box center [1093, 213] width 419 height 52
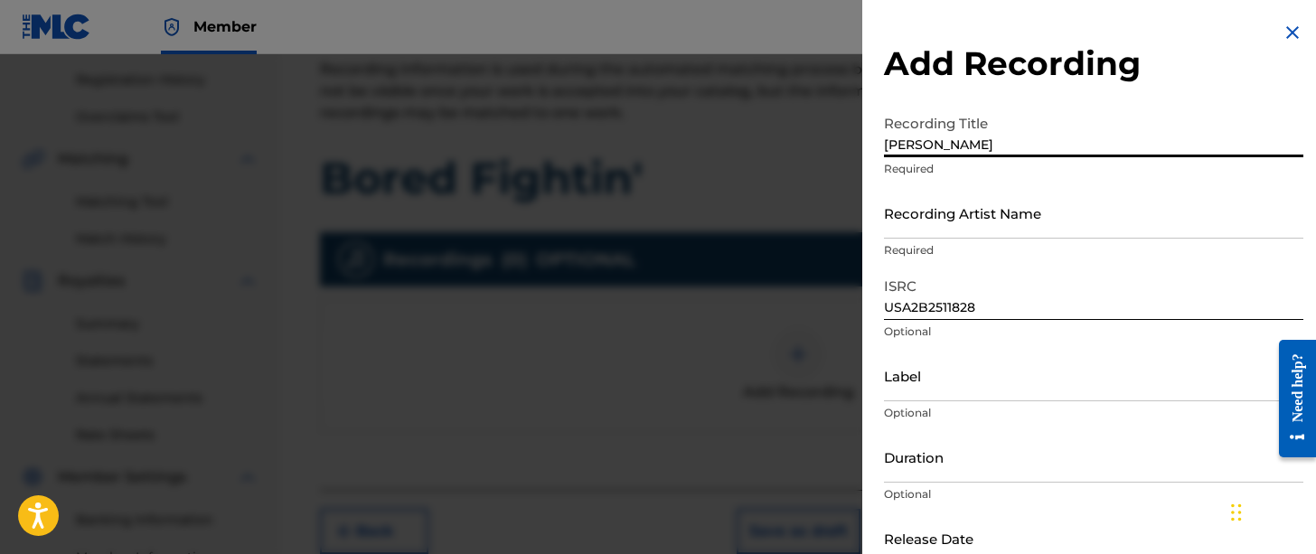
paste input "Nick Shoulders"
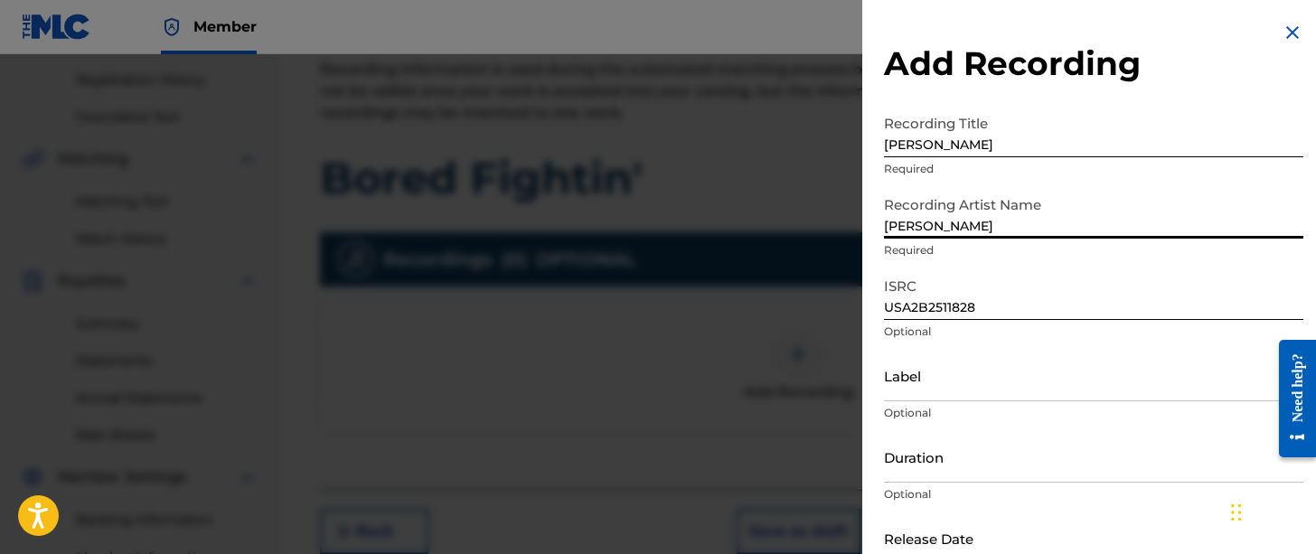
type input "Nick Shoulders"
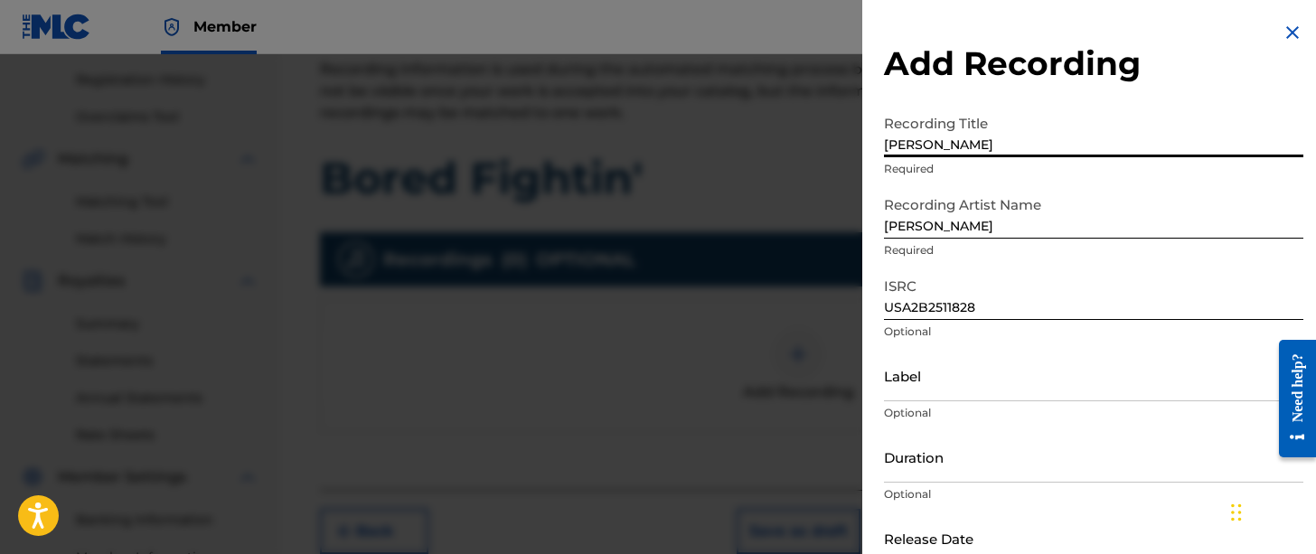
drag, startPoint x: 994, startPoint y: 140, endPoint x: 864, endPoint y: 139, distance: 130.1
click at [864, 139] on div "Add Recording Recording Title Nick Shoulders Required Recording Artist Name Nic…" at bounding box center [1093, 330] width 463 height 661
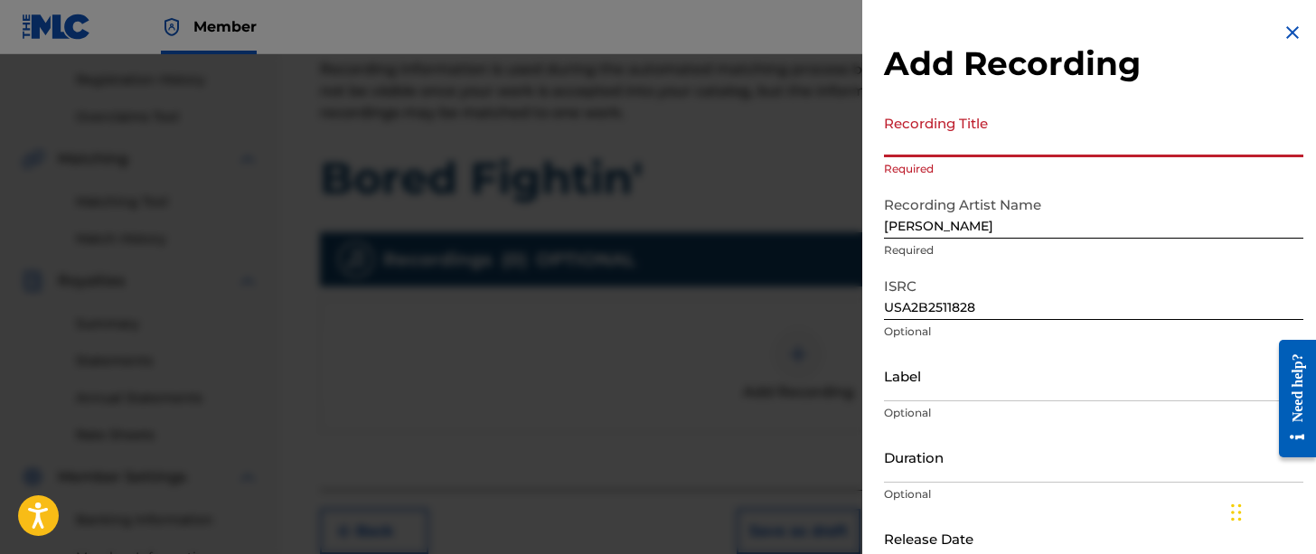
click at [924, 138] on input "Recording Title" at bounding box center [1093, 132] width 419 height 52
paste input "Bored Fightin'"
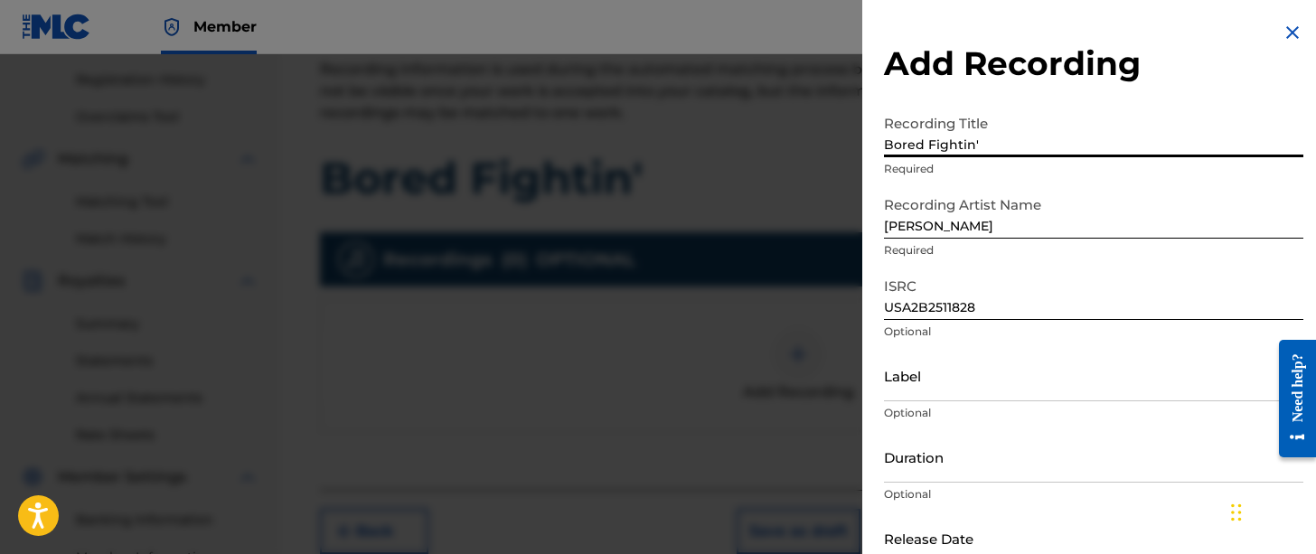
type input "Bored Fightin'"
click at [968, 361] on input "Label" at bounding box center [1093, 376] width 419 height 52
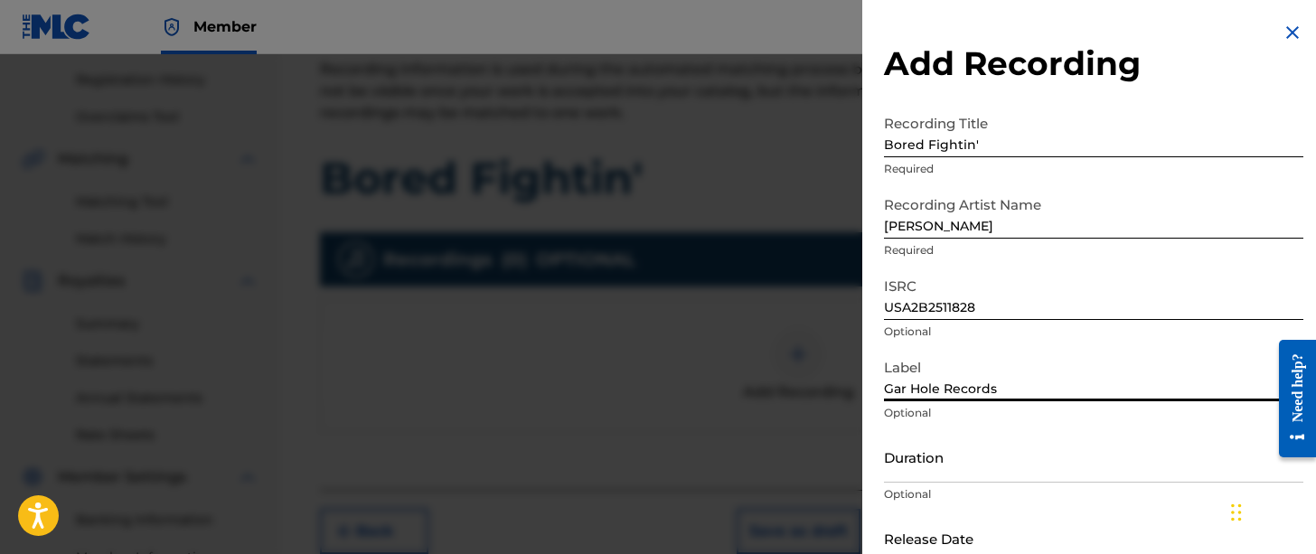
type input "Gar Hole Records"
click at [1225, 86] on div "Add Recording Recording Title Bored Fightin' Required Recording Artist Name Nic…" at bounding box center [1093, 330] width 463 height 661
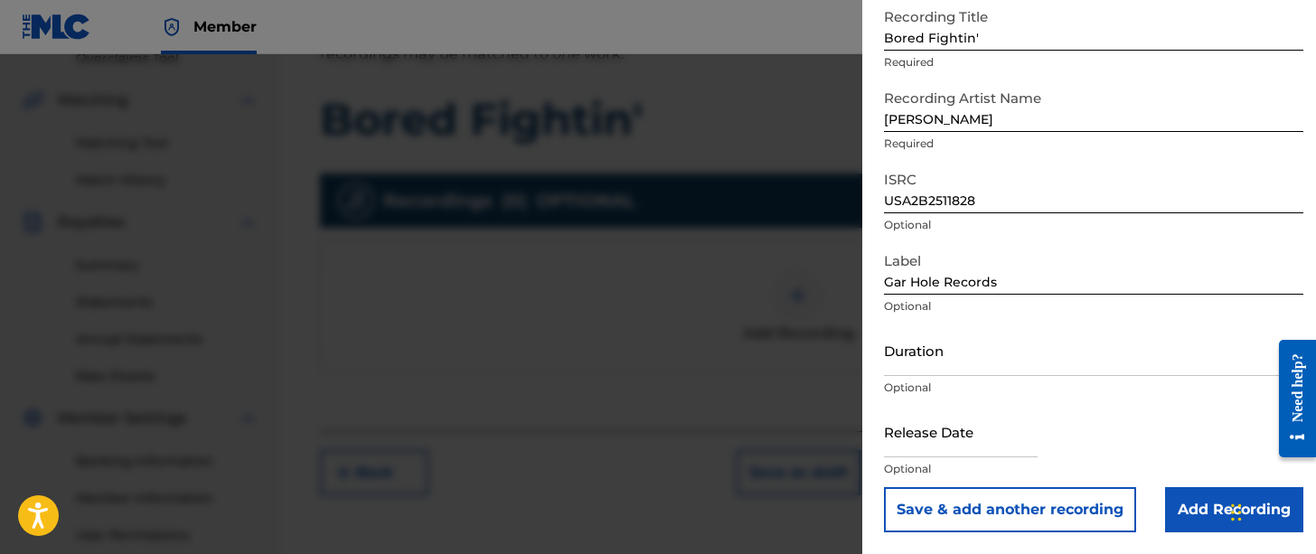
scroll to position [407, 0]
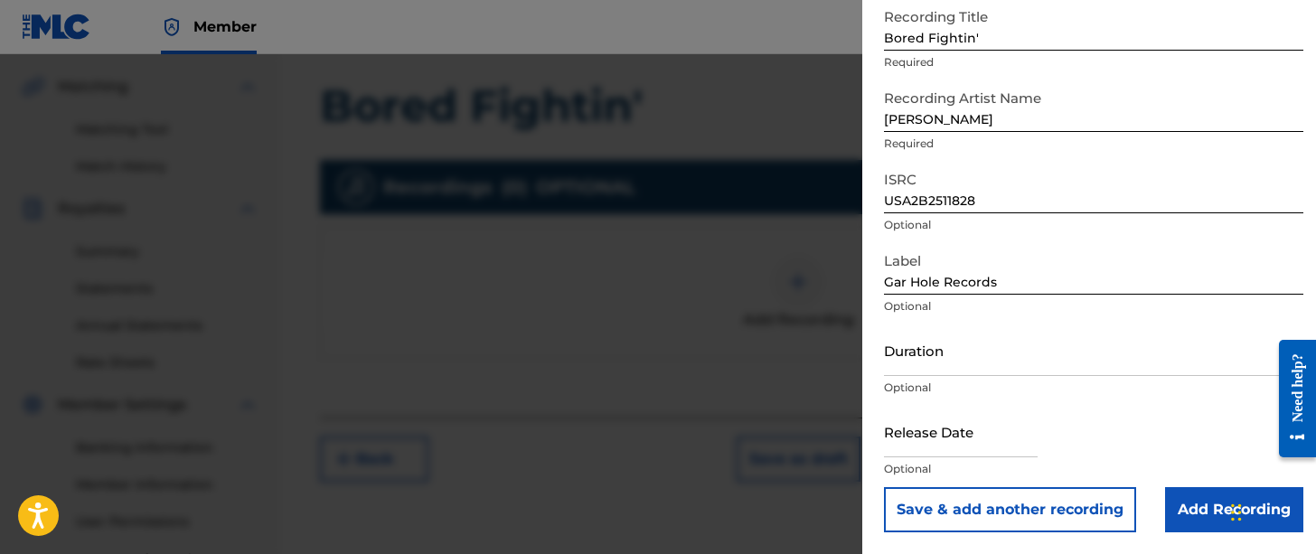
click at [1185, 511] on input "Add Recording" at bounding box center [1234, 509] width 138 height 45
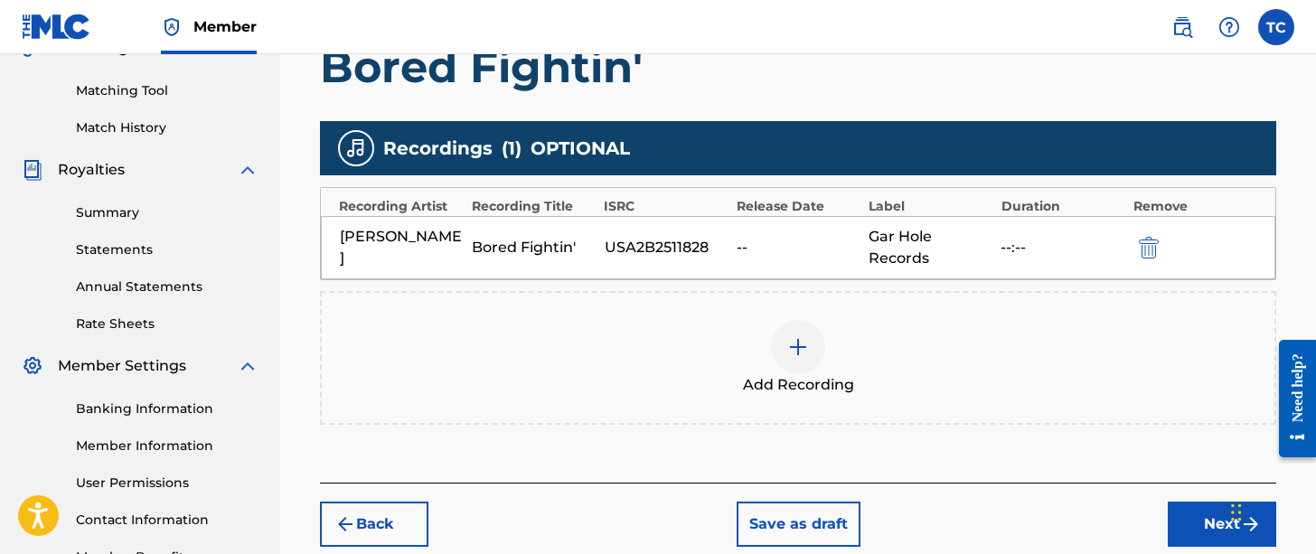
scroll to position [479, 0]
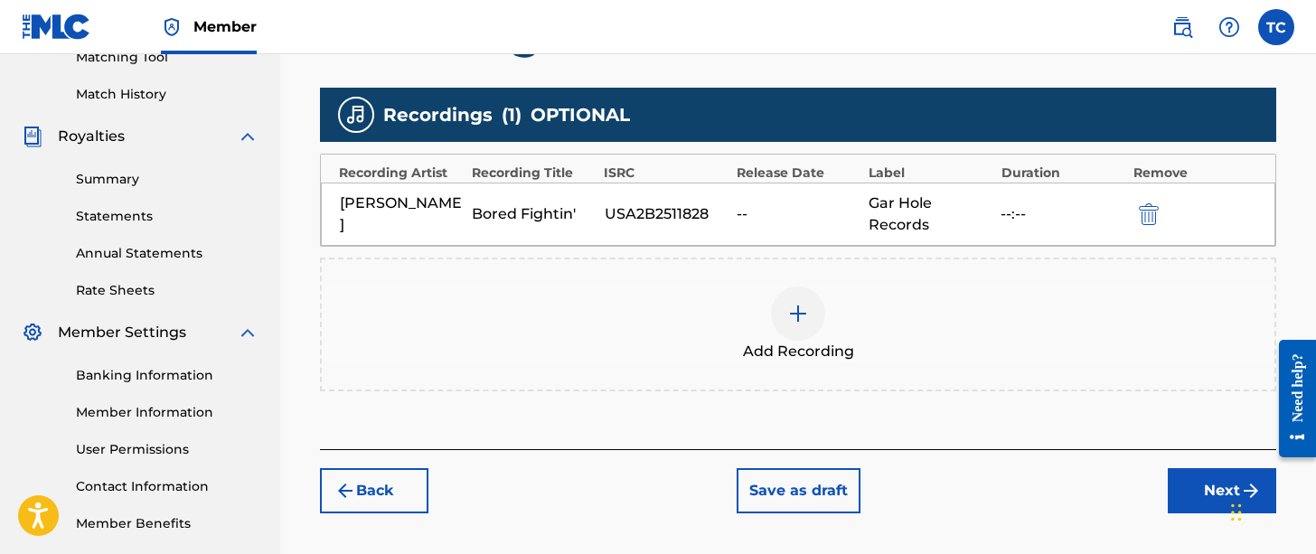
click at [1202, 474] on button "Next" at bounding box center [1222, 490] width 108 height 45
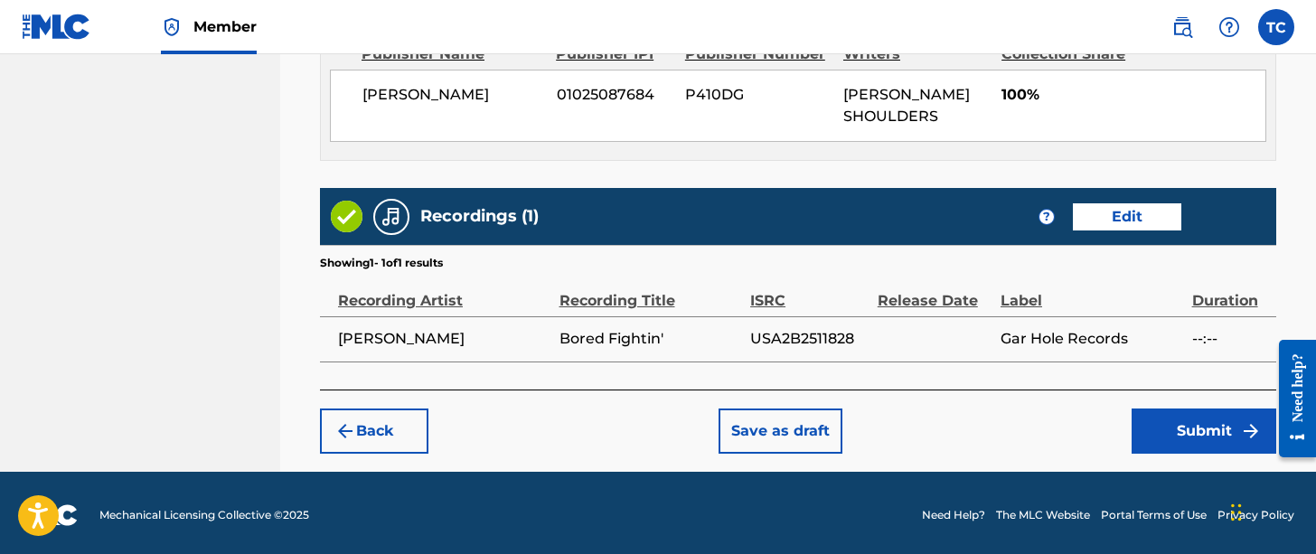
scroll to position [1052, 0]
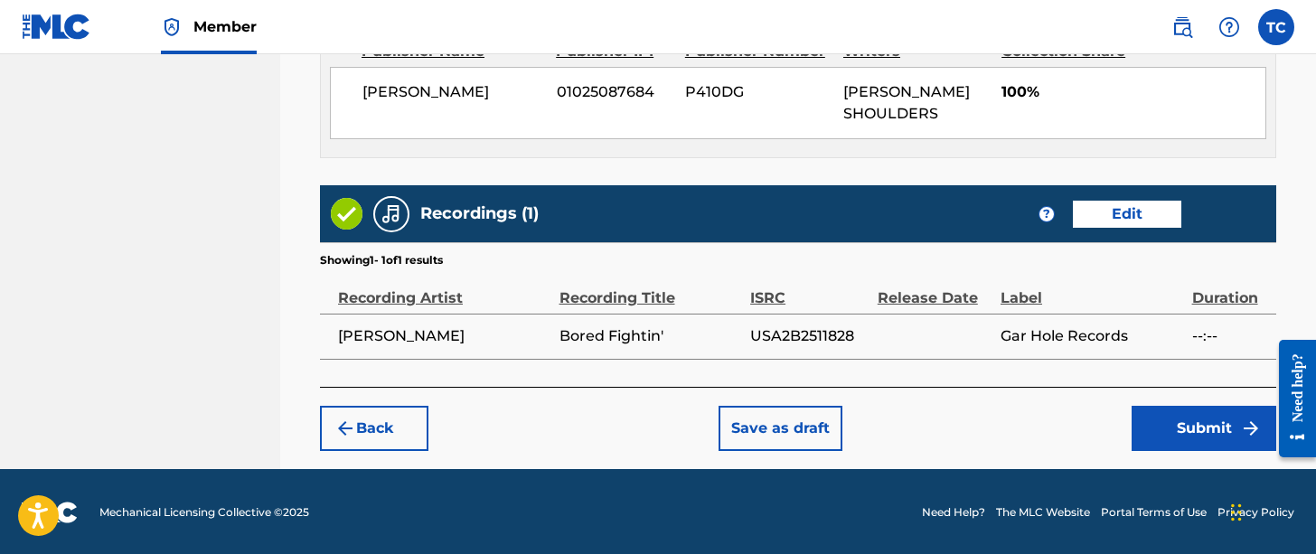
click at [1199, 425] on button "Submit" at bounding box center [1203, 428] width 145 height 45
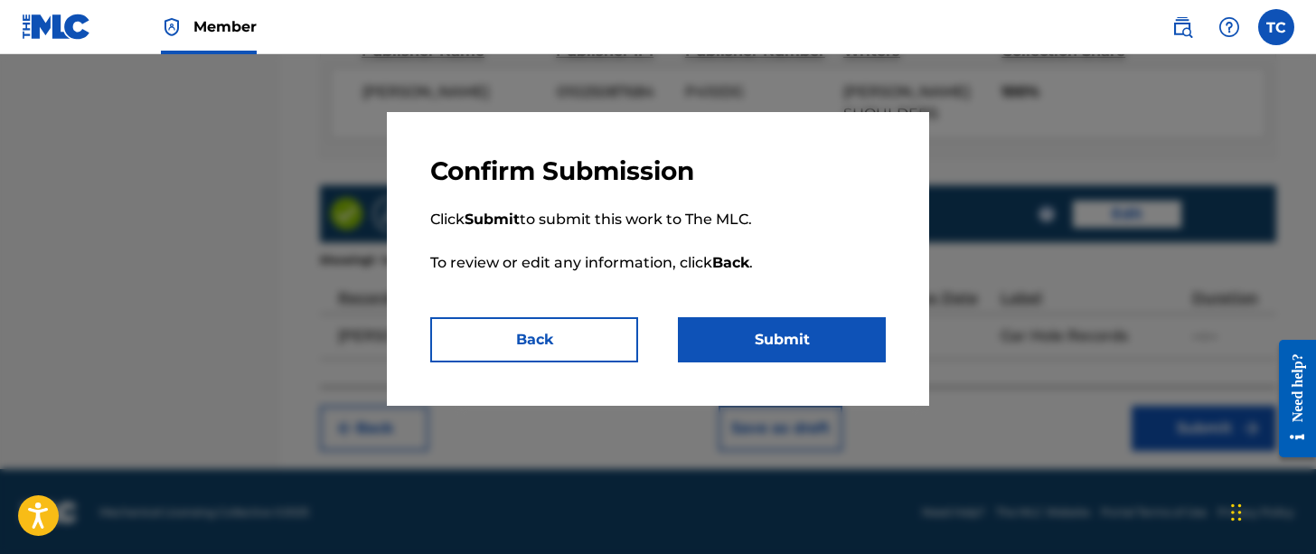
click at [811, 354] on button "Submit" at bounding box center [782, 339] width 208 height 45
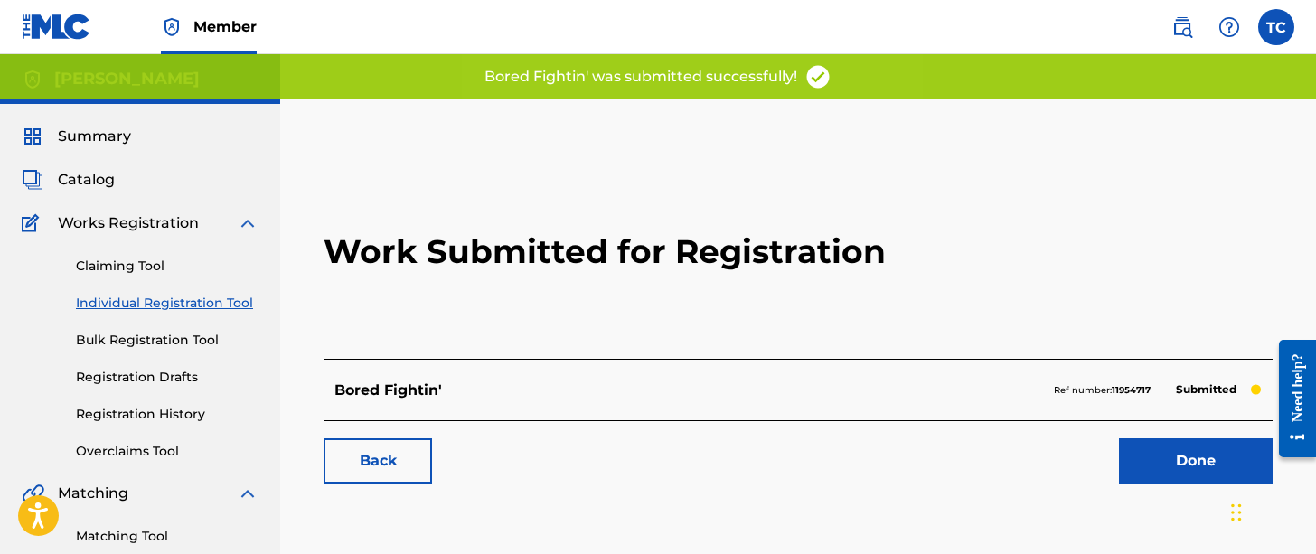
click at [1204, 458] on link "Done" at bounding box center [1196, 460] width 154 height 45
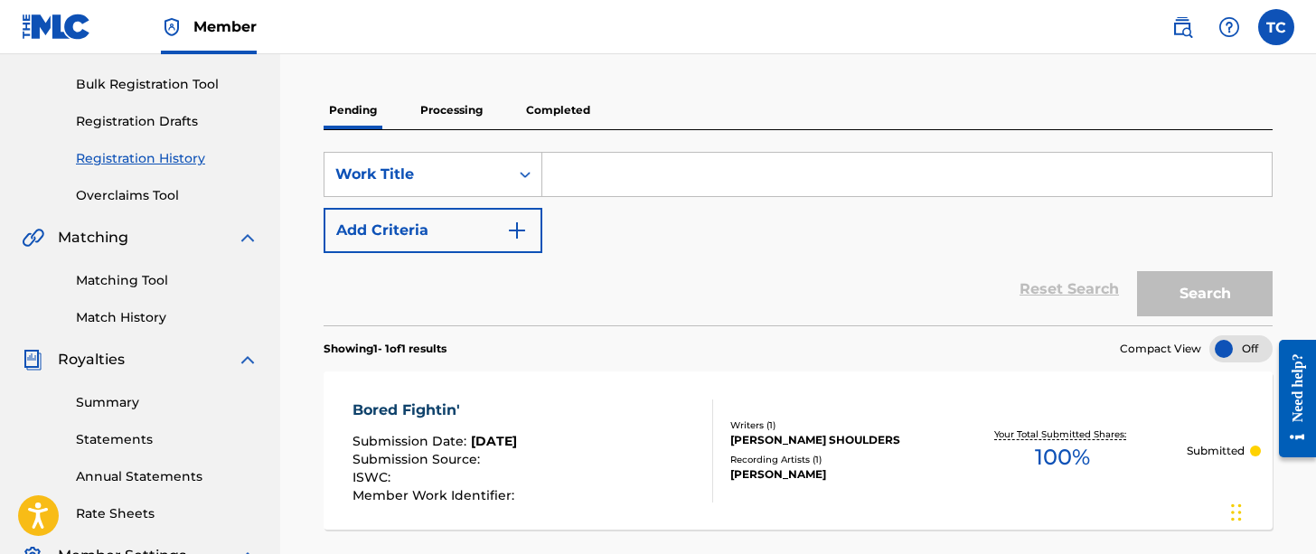
scroll to position [253, 0]
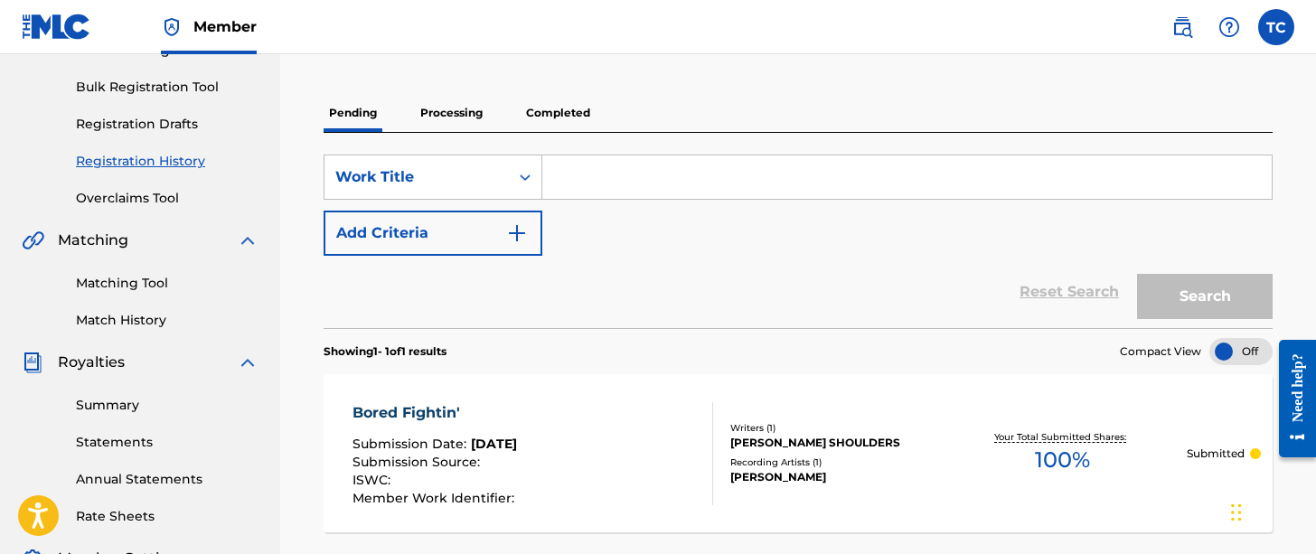
click at [670, 200] on div "SearchWithCriteria3a894ad7-9832-444e-9cbf-743e7f8516c1 Work Title Add Criteria" at bounding box center [798, 205] width 949 height 101
click at [660, 177] on input "Search Form" at bounding box center [906, 176] width 729 height 43
paste input "Hill Folk"
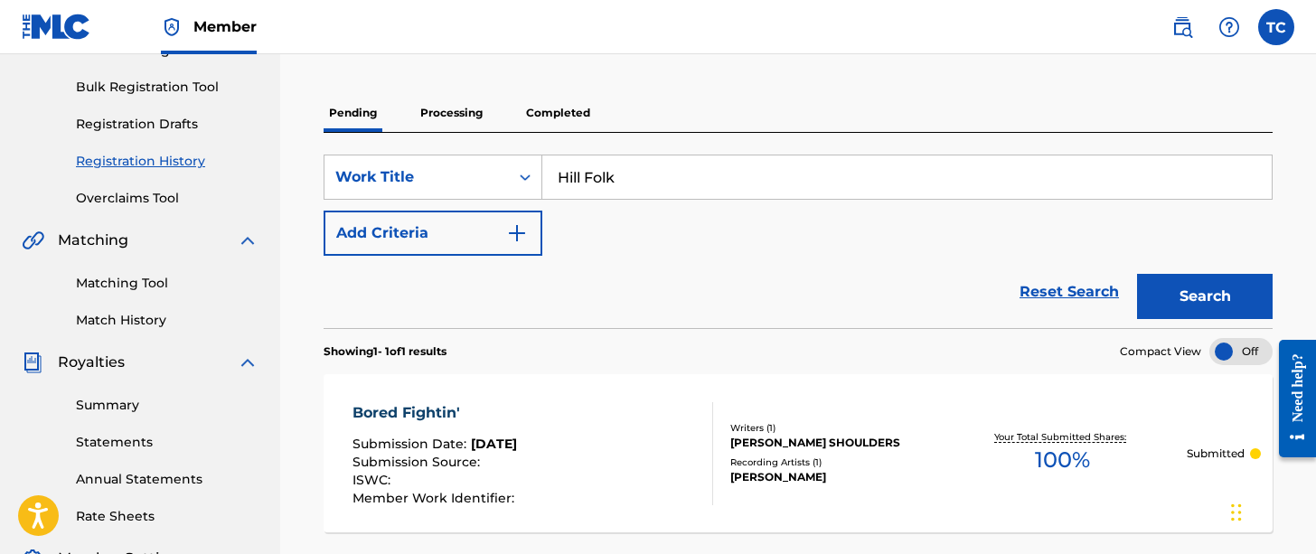
type input "Hill Folk"
click at [908, 200] on div "SearchWithCriteria3a894ad7-9832-444e-9cbf-743e7f8516c1 Work Title Hill Folk Add…" at bounding box center [798, 205] width 949 height 101
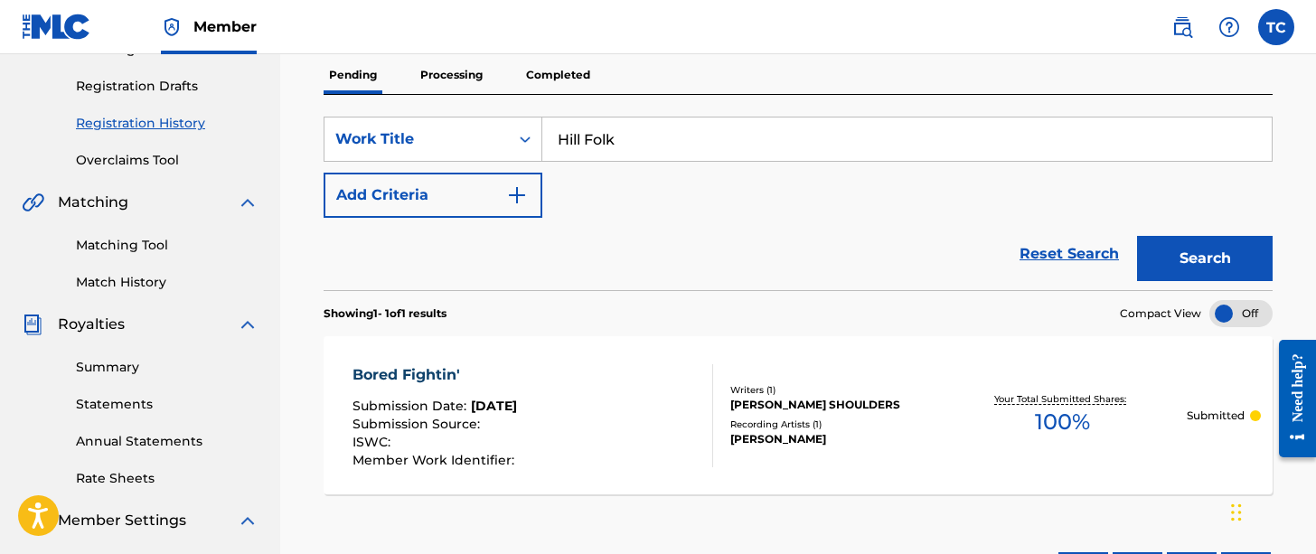
scroll to position [289, 0]
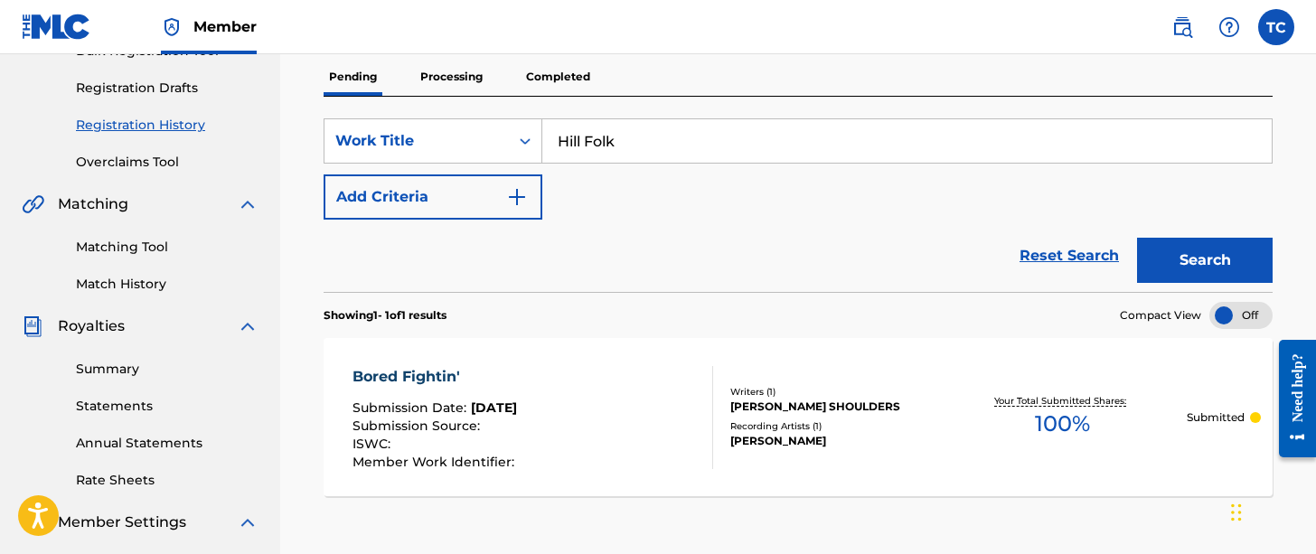
click at [1233, 261] on button "Search" at bounding box center [1205, 260] width 136 height 45
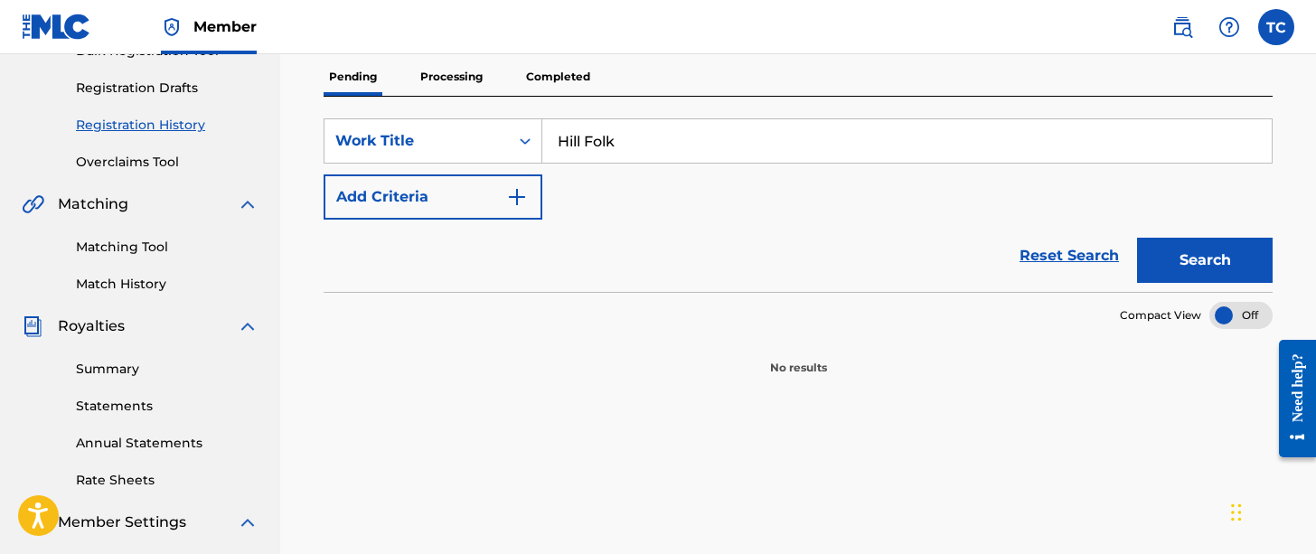
click at [733, 188] on div "SearchWithCriteria3a894ad7-9832-444e-9cbf-743e7f8516c1 Work Title Hill Folk Add…" at bounding box center [798, 168] width 949 height 101
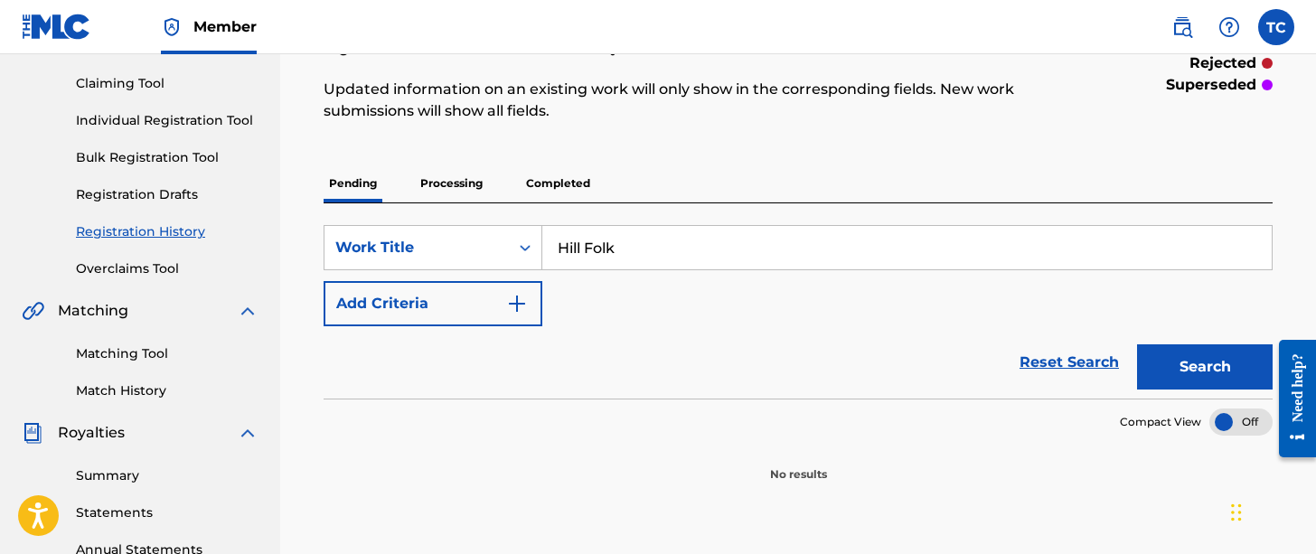
scroll to position [181, 0]
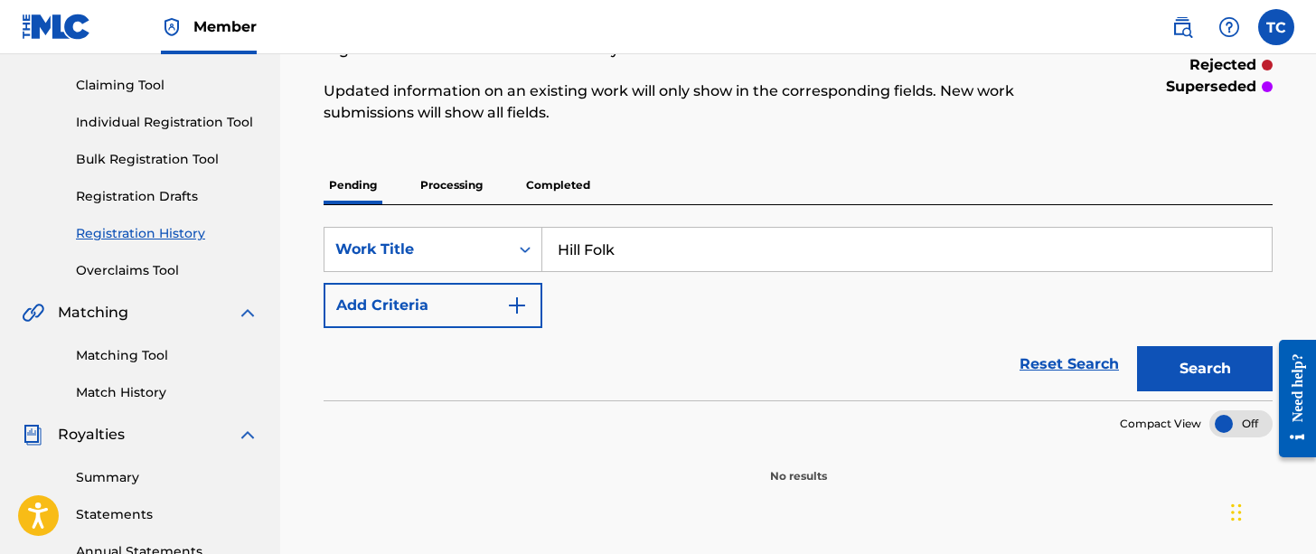
click at [1206, 365] on button "Search" at bounding box center [1205, 368] width 136 height 45
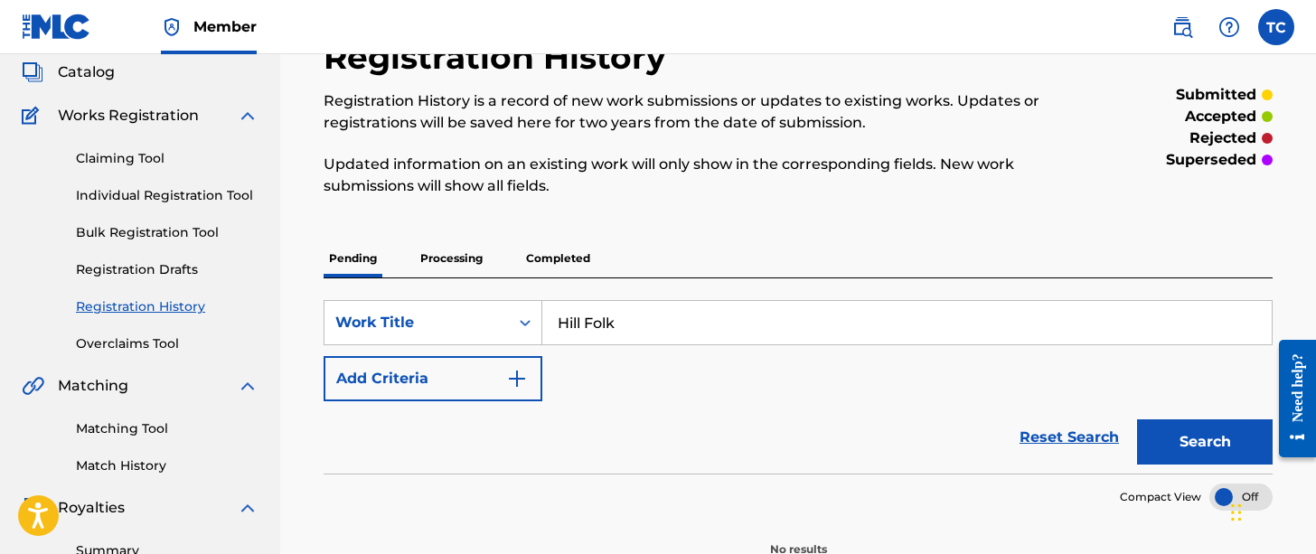
scroll to position [145, 0]
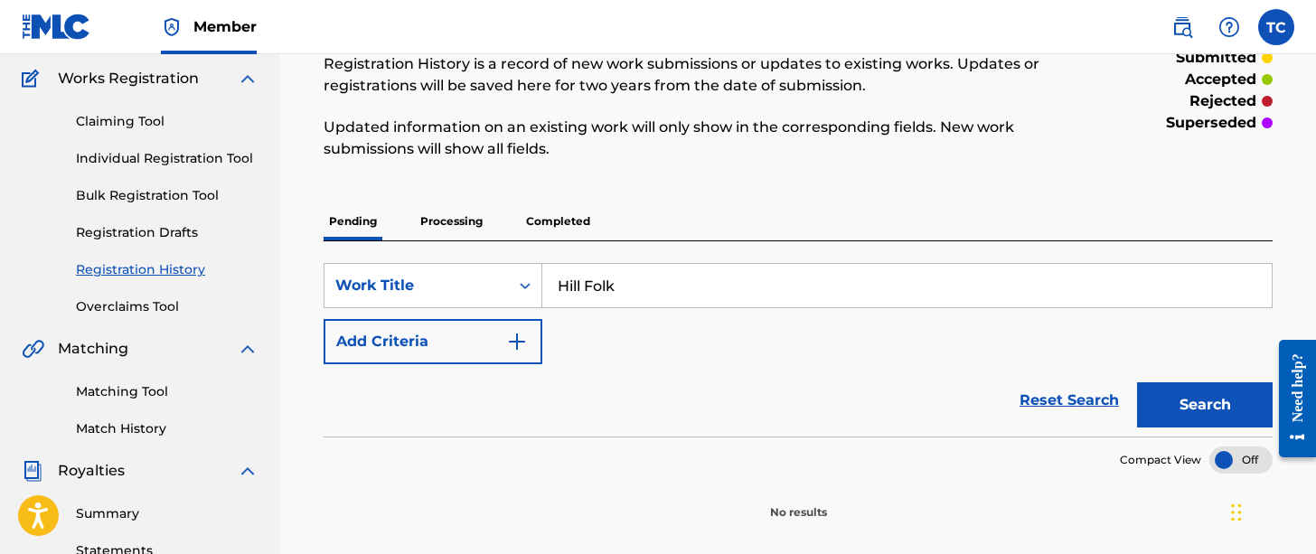
click at [451, 342] on button "Add Criteria" at bounding box center [433, 341] width 219 height 45
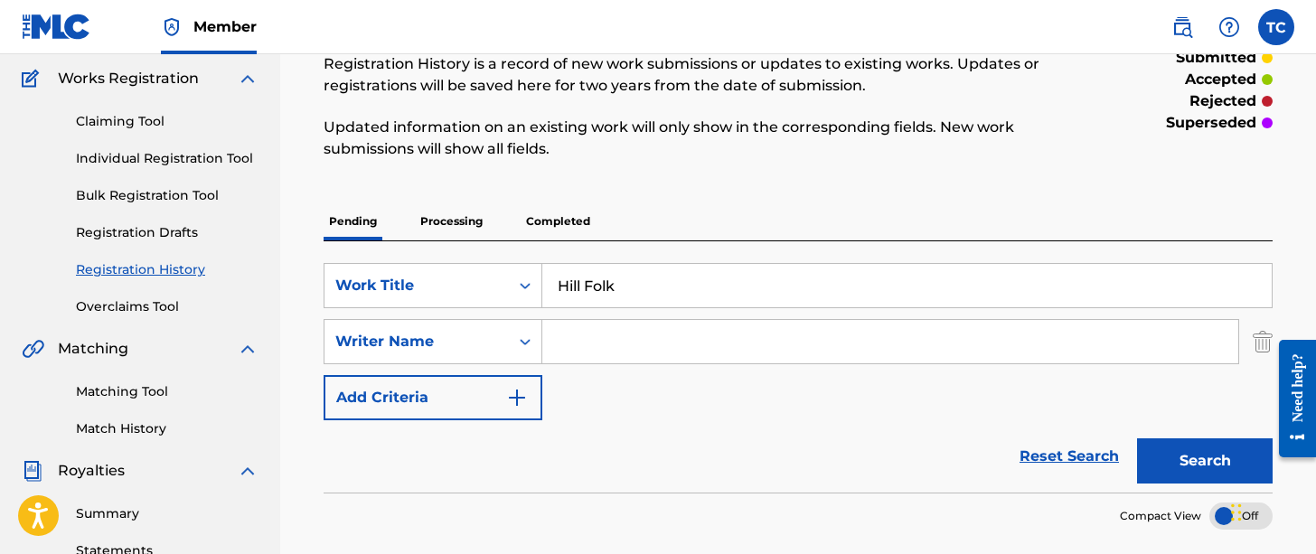
click at [666, 323] on input "Search Form" at bounding box center [890, 341] width 696 height 43
type input "Nicklaus Robert Shoulders"
click at [739, 407] on div "SearchWithCriteria3a894ad7-9832-444e-9cbf-743e7f8516c1 Work Title Hill Folk Sea…" at bounding box center [798, 341] width 949 height 157
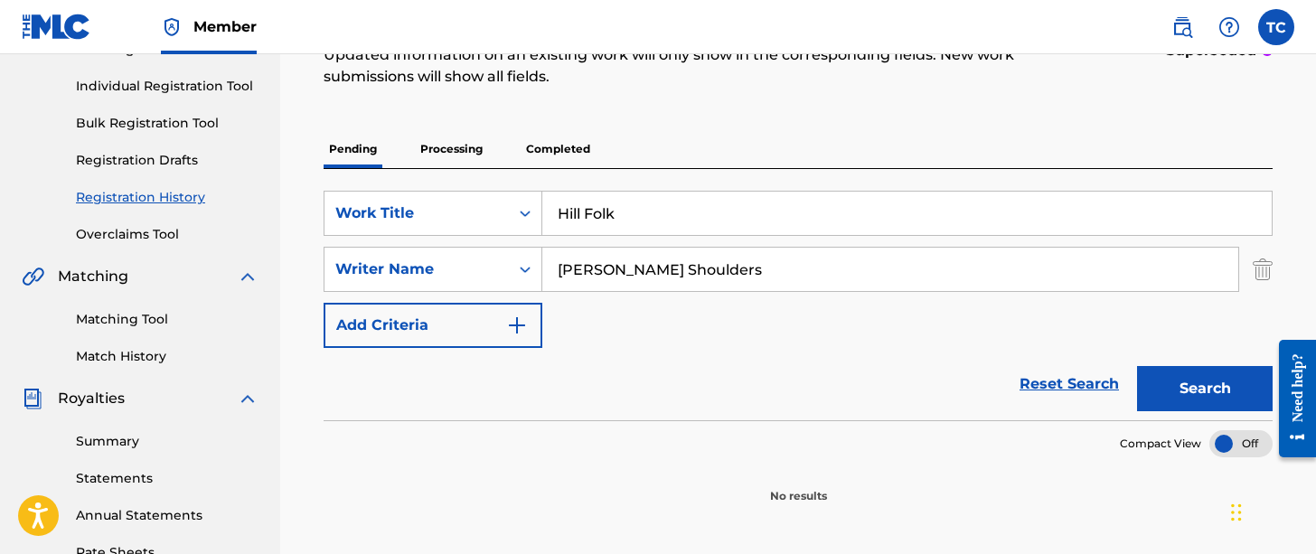
scroll to position [253, 0]
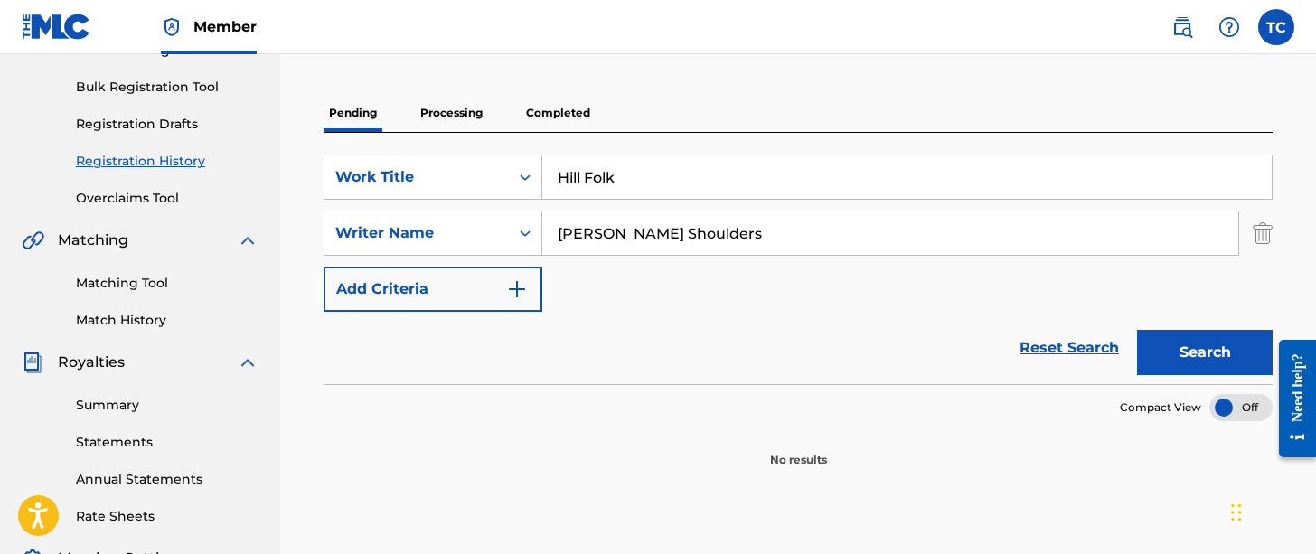
click at [1159, 359] on button "Search" at bounding box center [1205, 352] width 136 height 45
click at [1187, 357] on button "Search" at bounding box center [1205, 352] width 136 height 45
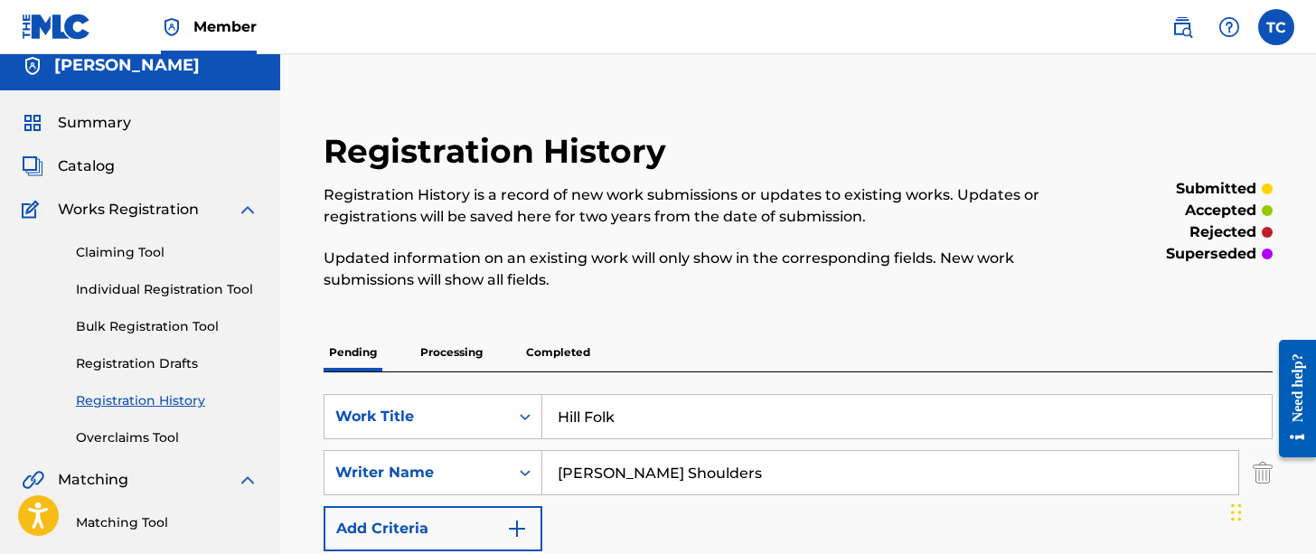
scroll to position [0, 0]
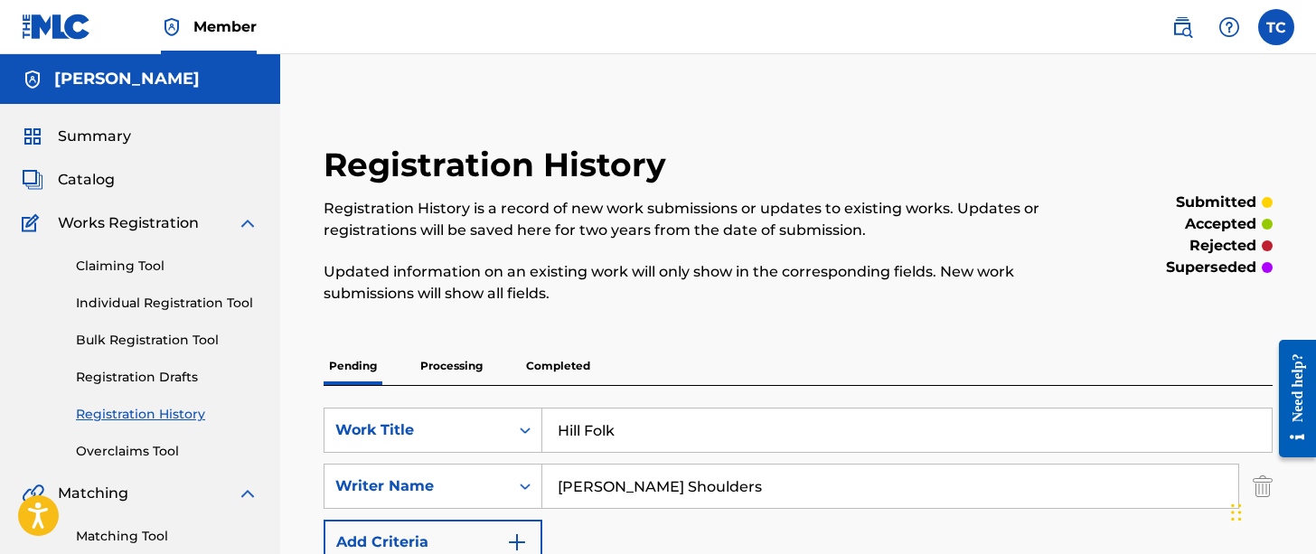
click at [97, 140] on span "Summary" at bounding box center [94, 137] width 73 height 22
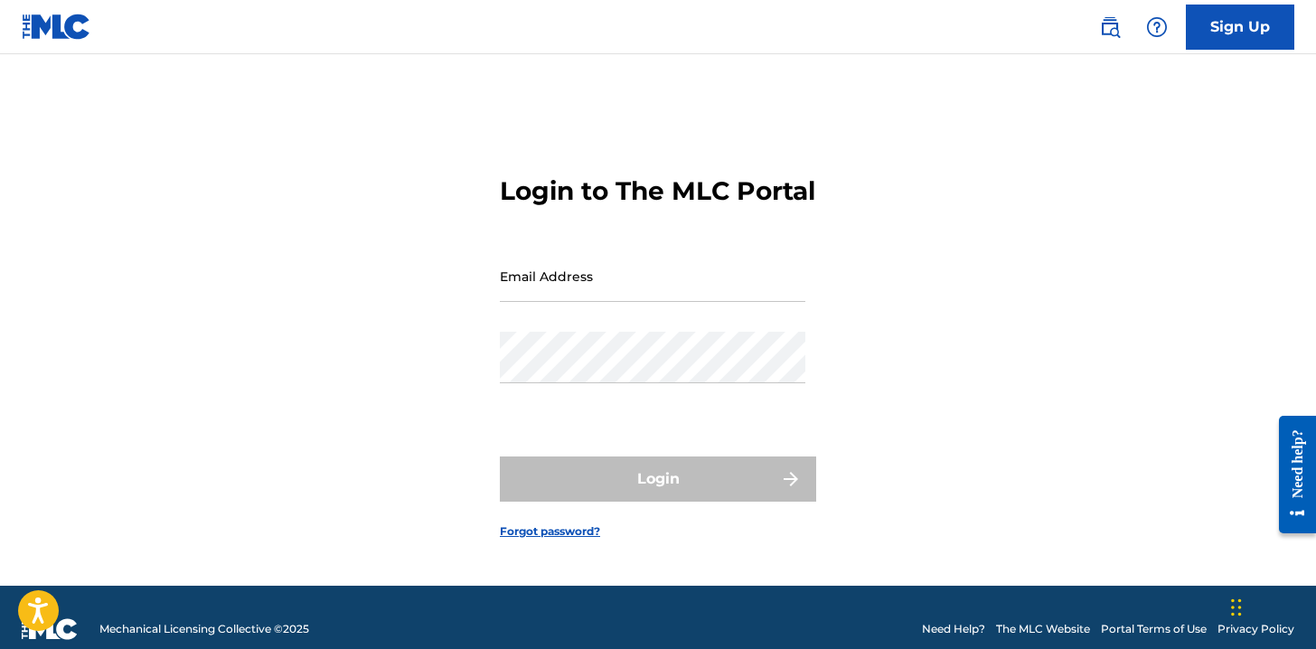
click at [562, 302] on input "Email Address" at bounding box center [652, 276] width 305 height 52
type input "[PERSON_NAME][EMAIL_ADDRESS][DOMAIN_NAME]"
click at [350, 427] on div "Login to The MLC Portal Email Address [PERSON_NAME][EMAIL_ADDRESS][DOMAIN_NAME]…" at bounding box center [657, 342] width 1265 height 486
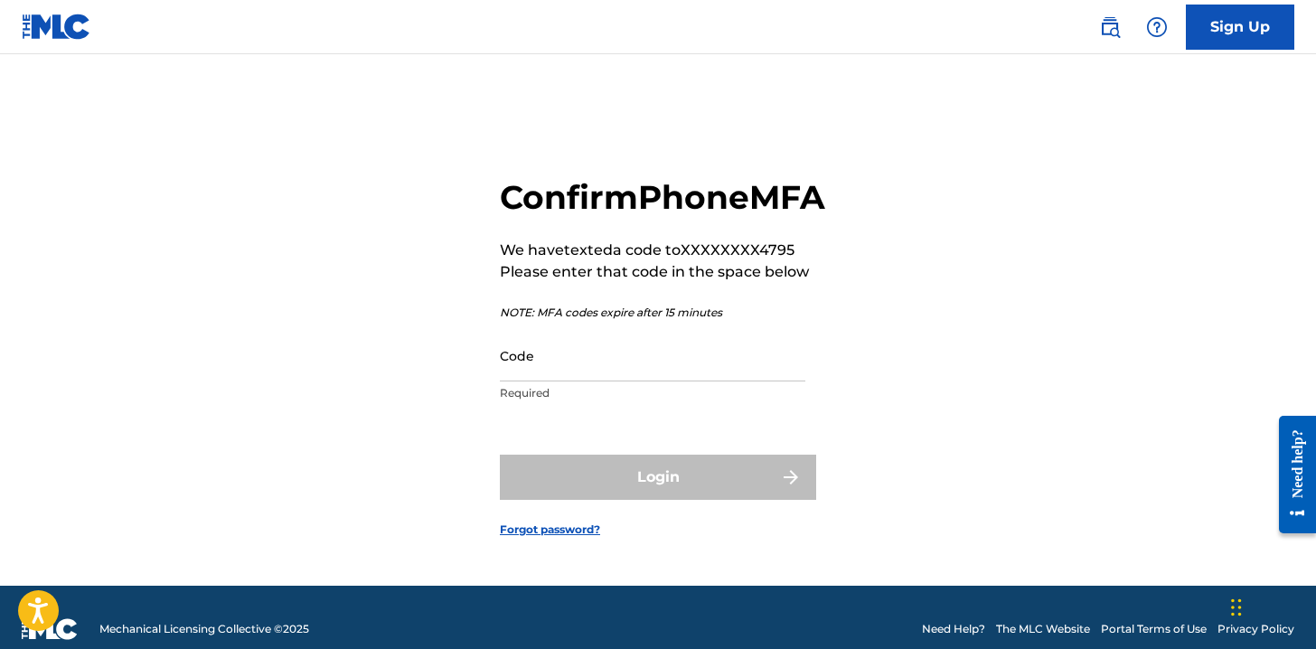
click at [584, 381] on input "Code" at bounding box center [652, 356] width 305 height 52
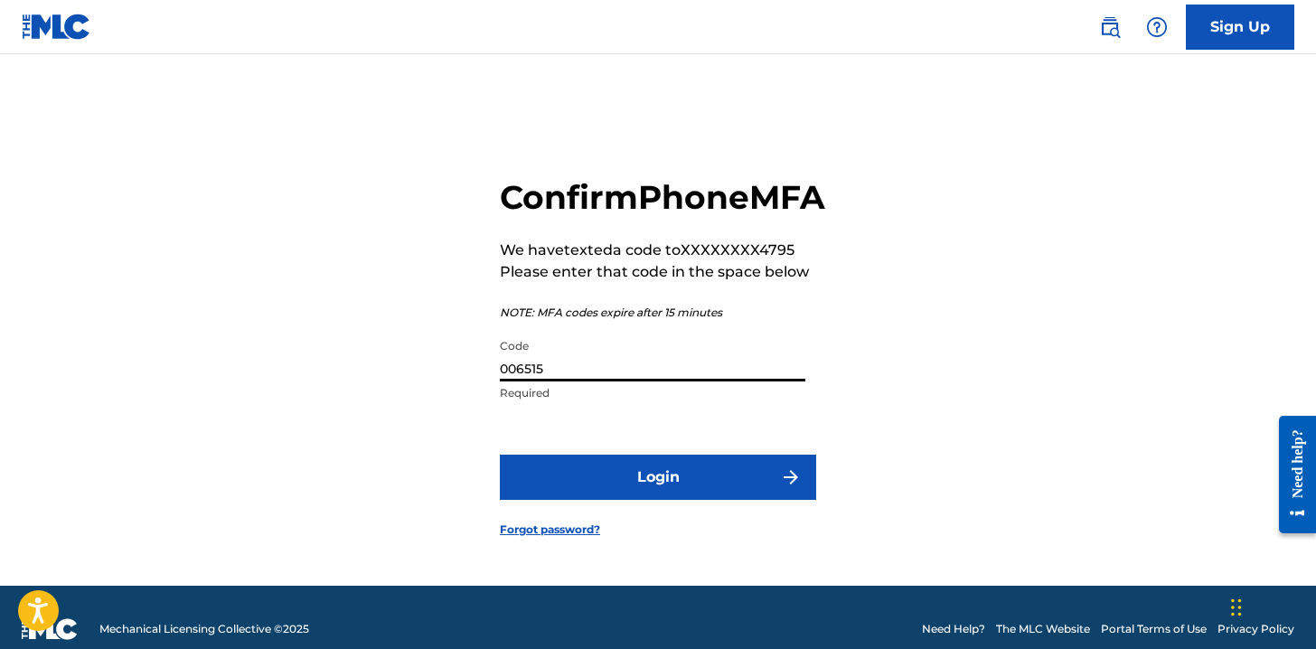
type input "006515"
click at [500, 455] on button "Login" at bounding box center [658, 477] width 316 height 45
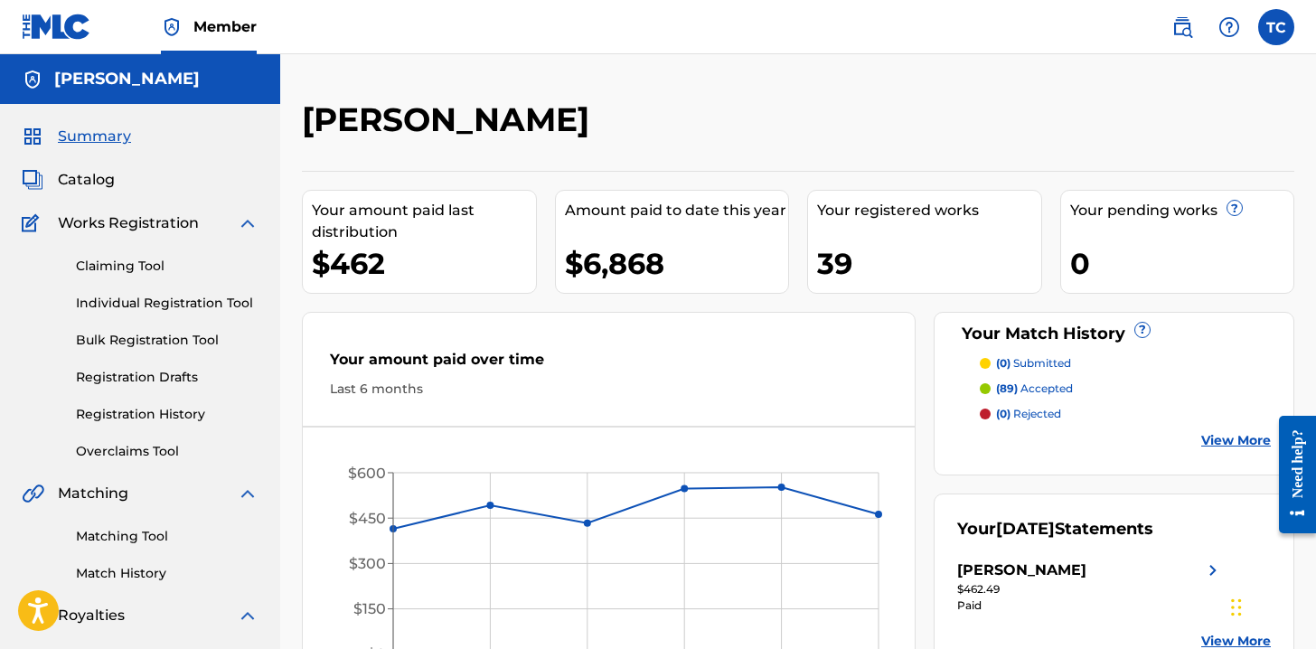
click at [86, 188] on span "Catalog" at bounding box center [86, 180] width 57 height 22
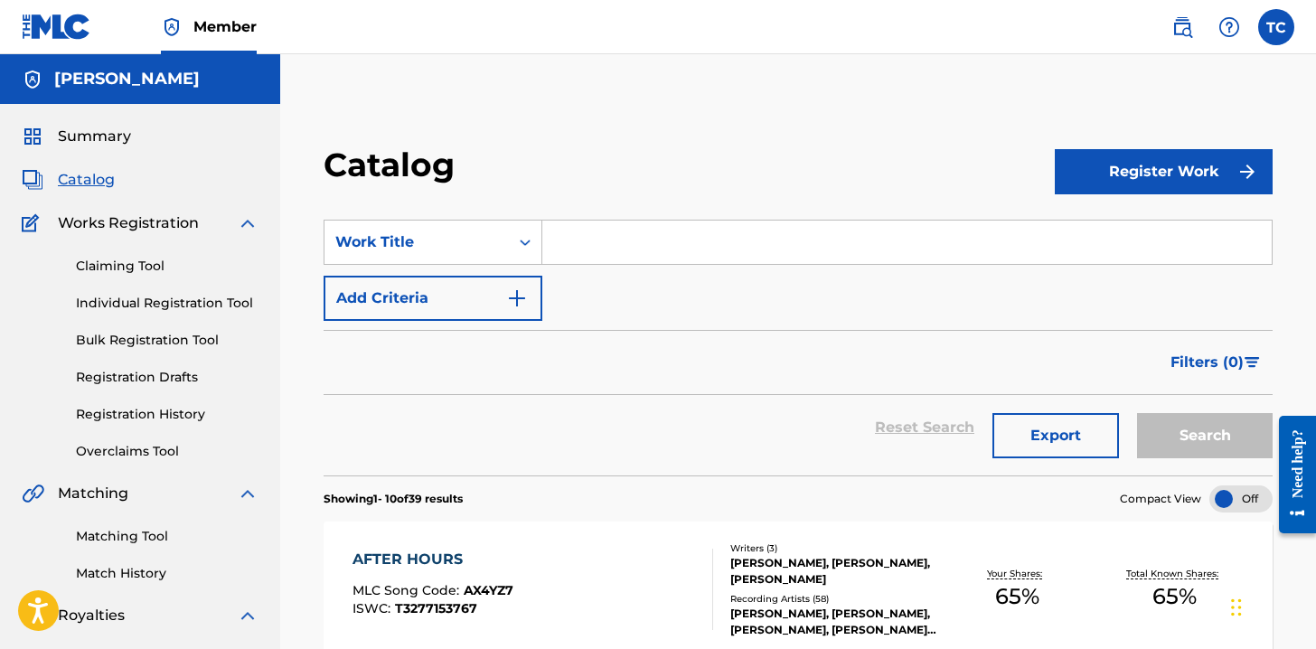
click at [1168, 177] on button "Register Work" at bounding box center [1164, 171] width 219 height 45
click at [1104, 230] on link "Individual" at bounding box center [1164, 230] width 219 height 43
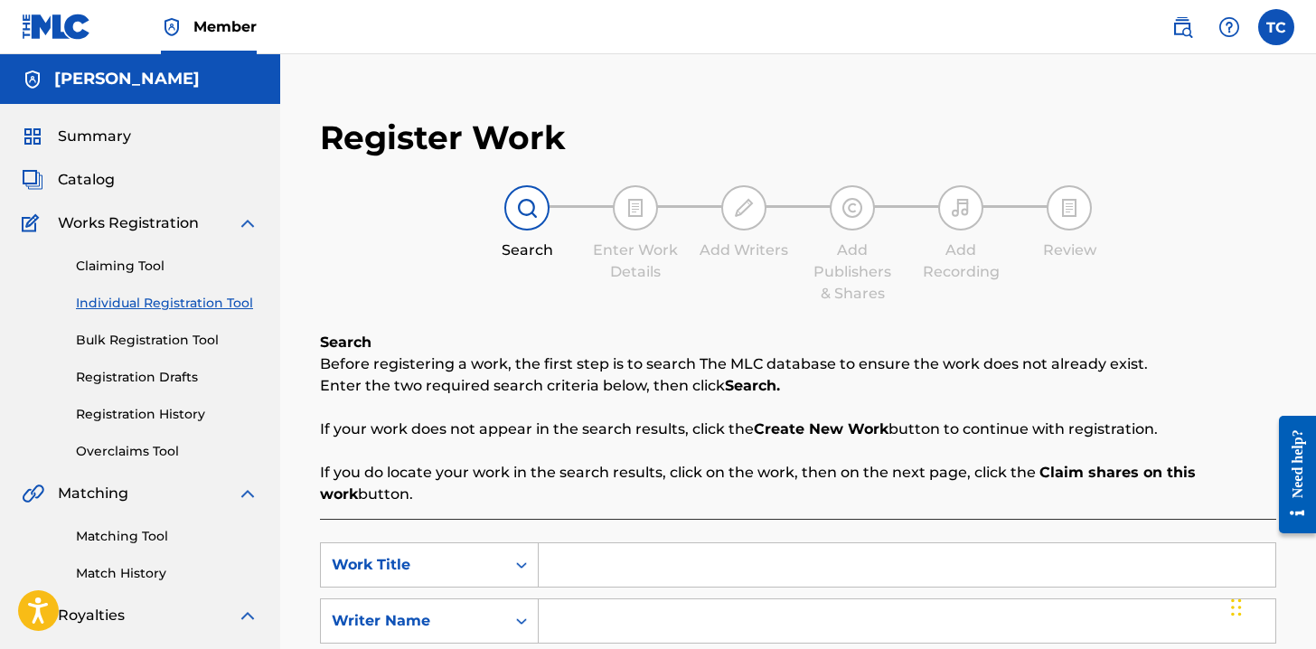
click at [937, 390] on p "Enter the two required search criteria below, then click Search." at bounding box center [798, 386] width 956 height 22
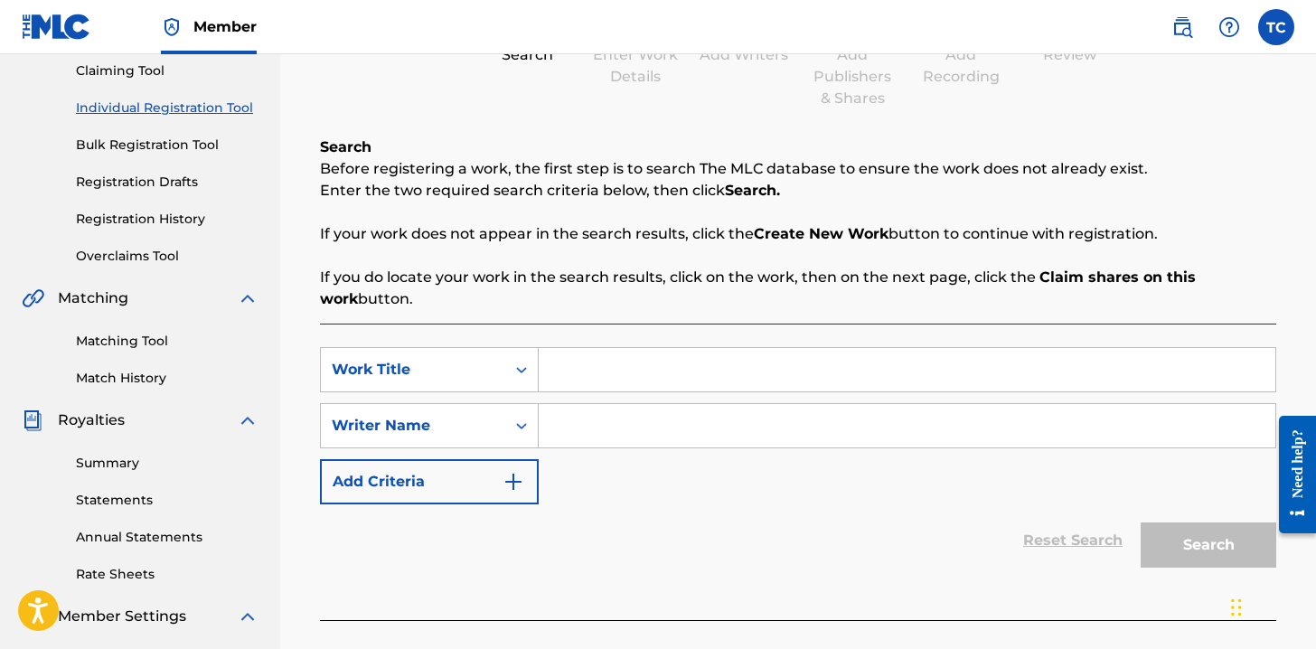
scroll to position [183, 0]
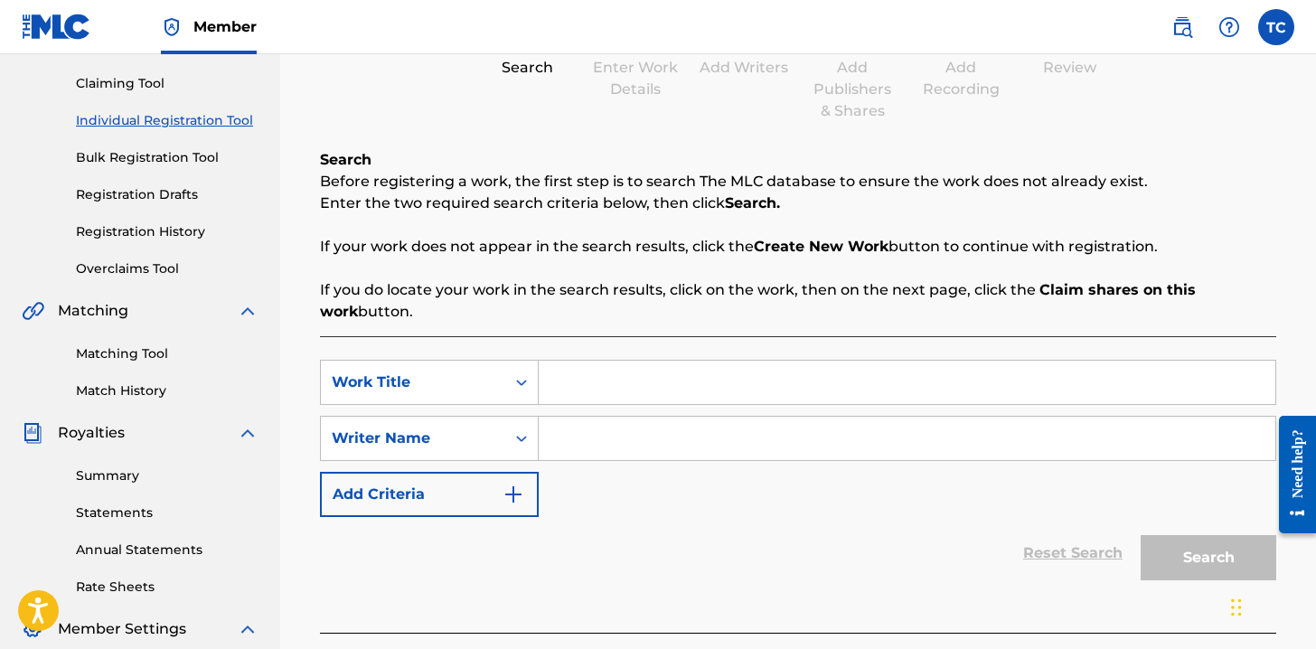
click at [589, 382] on input "Search Form" at bounding box center [907, 382] width 736 height 43
paste input "Western Meta Sin"
type input "Western Meta Sin"
click at [654, 452] on input "Search Form" at bounding box center [907, 438] width 736 height 43
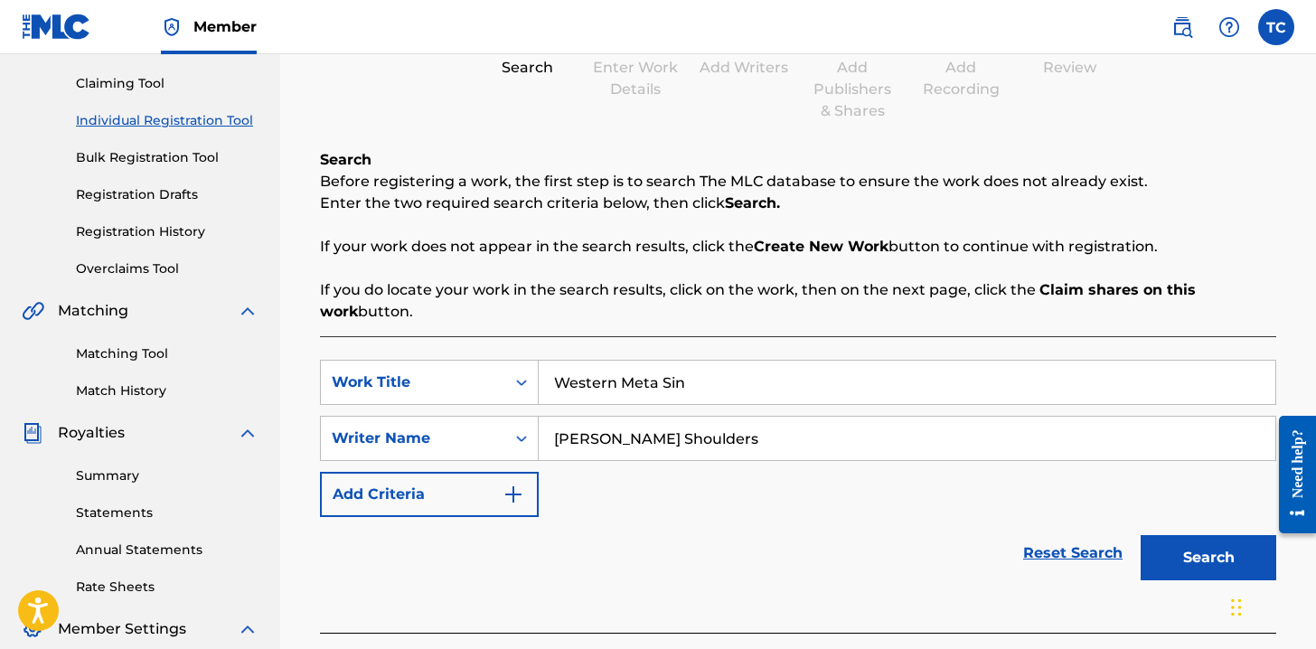
type input "Nicklaus Robert Shoulders"
click at [877, 494] on div "SearchWithCriteria73d59b60-54bc-4b16-8199-4cc6a5873656 Work Title Western Meta …" at bounding box center [798, 438] width 956 height 157
click at [1235, 537] on button "Search" at bounding box center [1208, 557] width 136 height 45
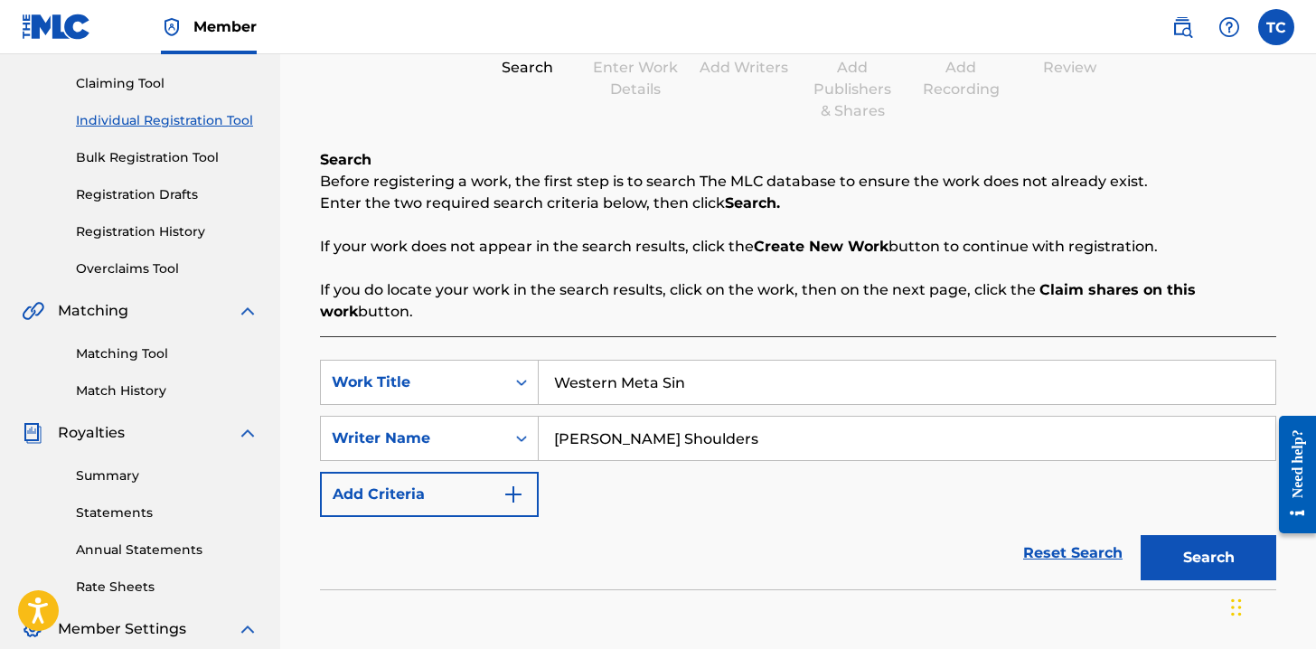
click at [1055, 518] on div "Reset Search Search" at bounding box center [798, 553] width 956 height 72
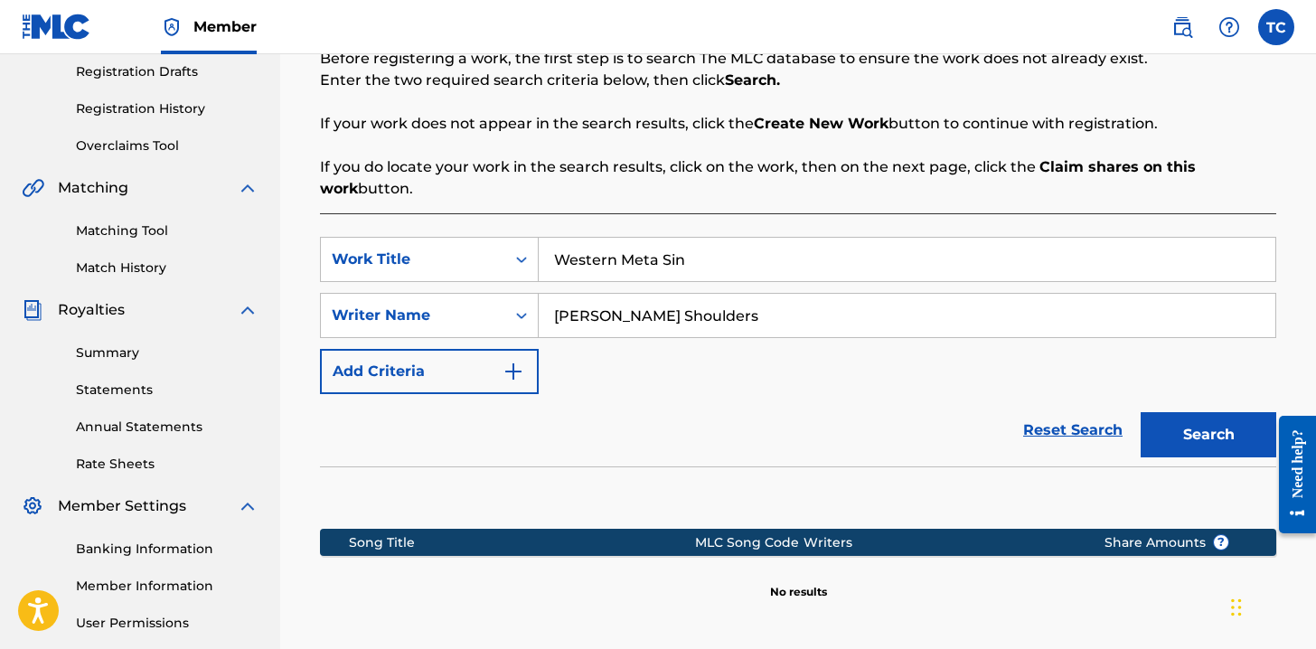
scroll to position [327, 0]
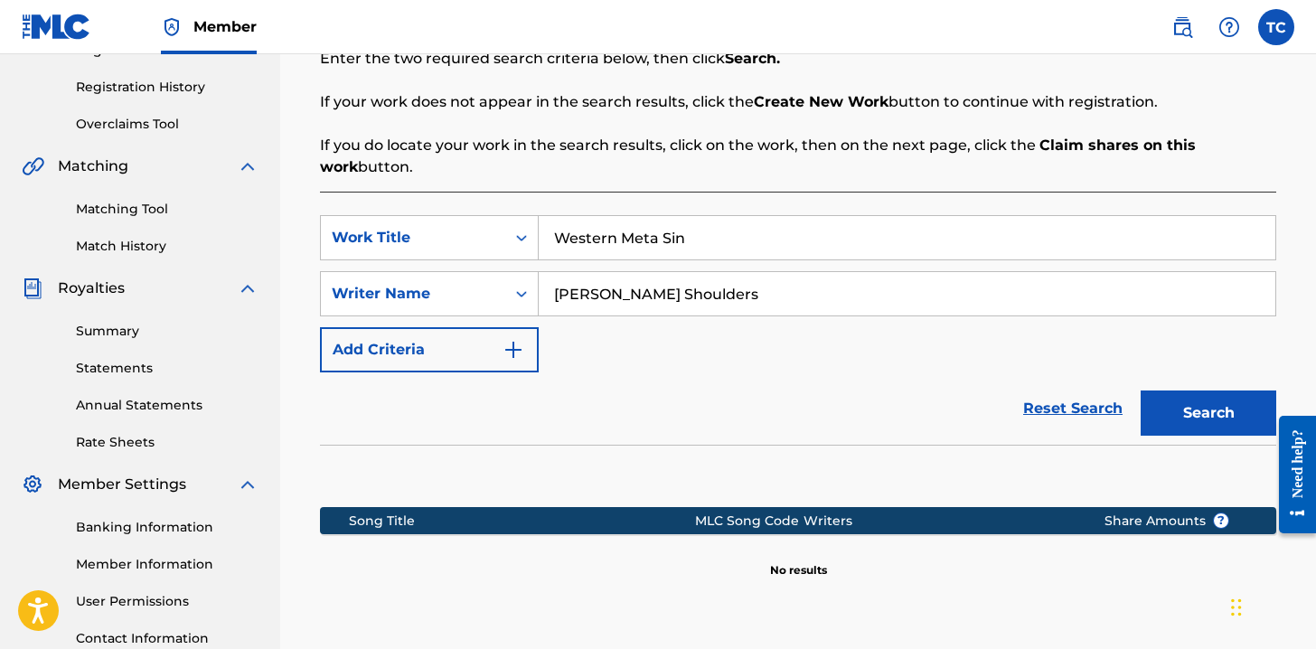
click at [1212, 399] on button "Search" at bounding box center [1208, 412] width 136 height 45
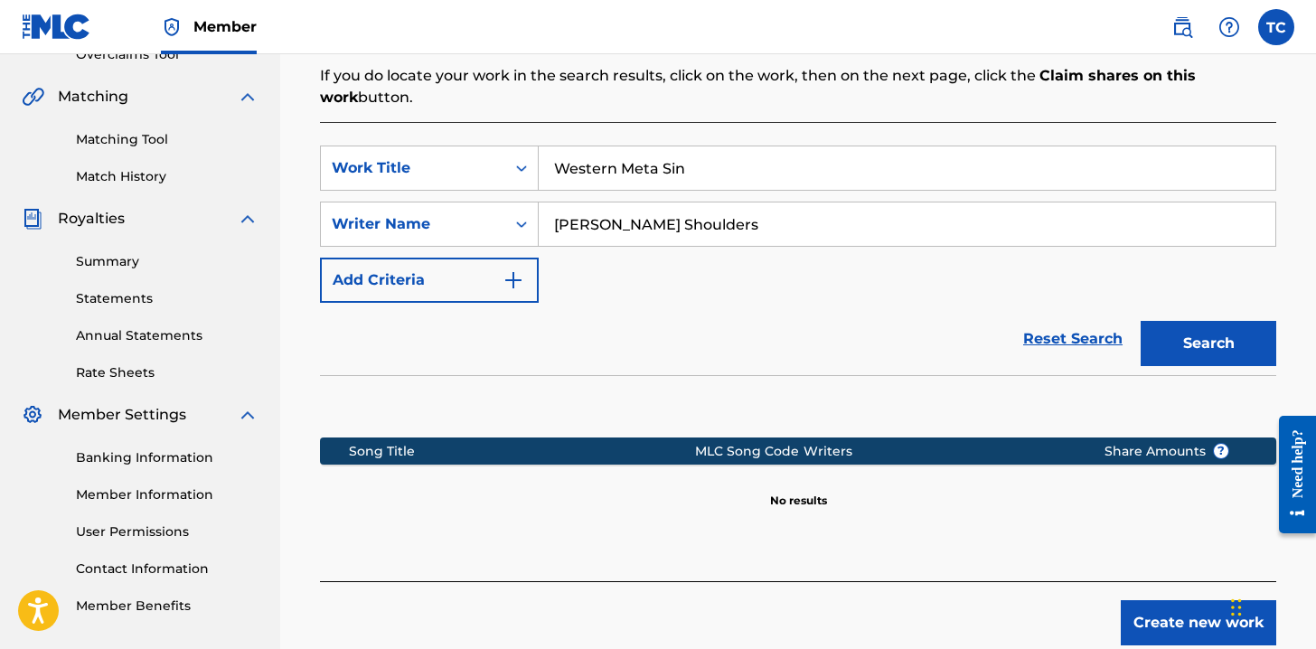
scroll to position [398, 0]
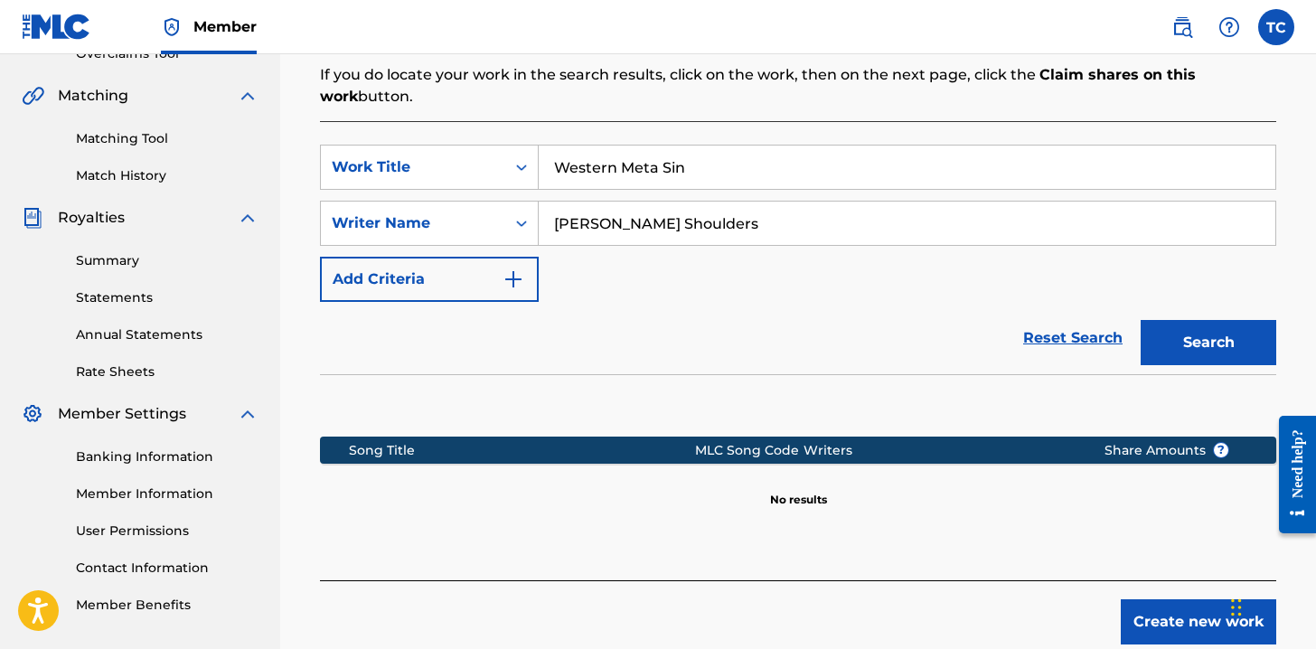
click at [1166, 611] on button "Create new work" at bounding box center [1198, 621] width 155 height 45
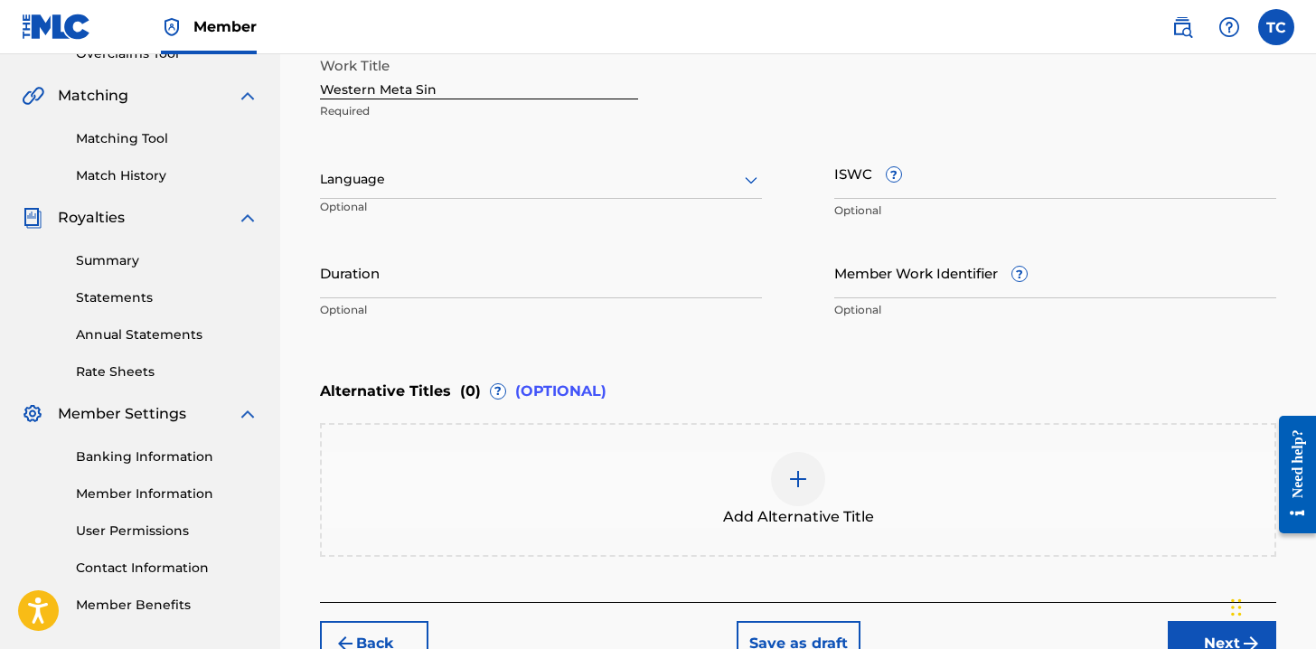
click at [1206, 621] on button "Next" at bounding box center [1222, 643] width 108 height 45
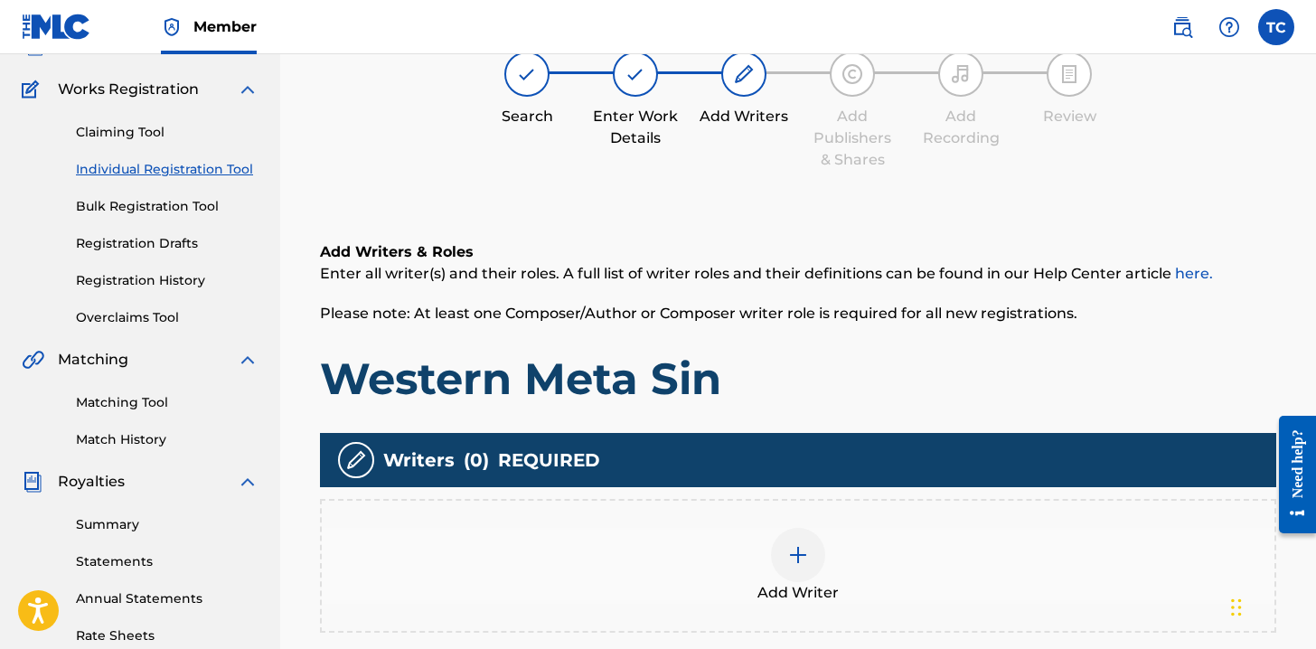
scroll to position [81, 0]
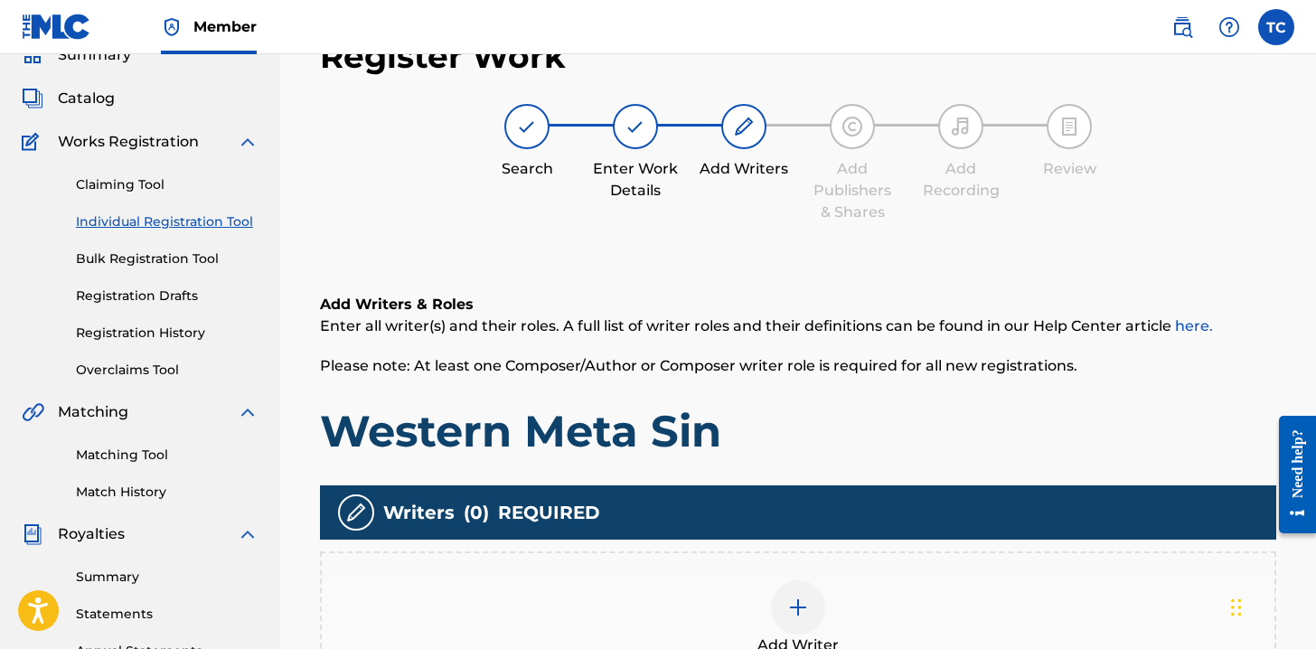
click at [807, 595] on div at bounding box center [798, 607] width 54 height 54
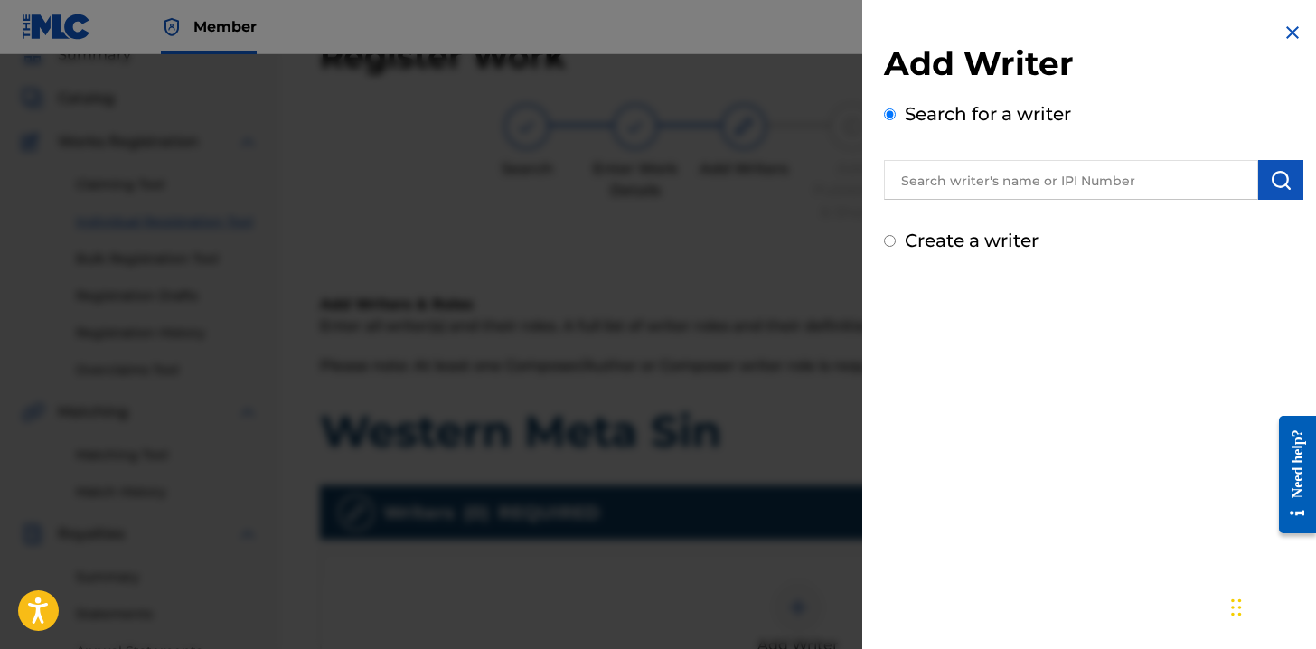
click at [1065, 192] on input "text" at bounding box center [1071, 180] width 374 height 40
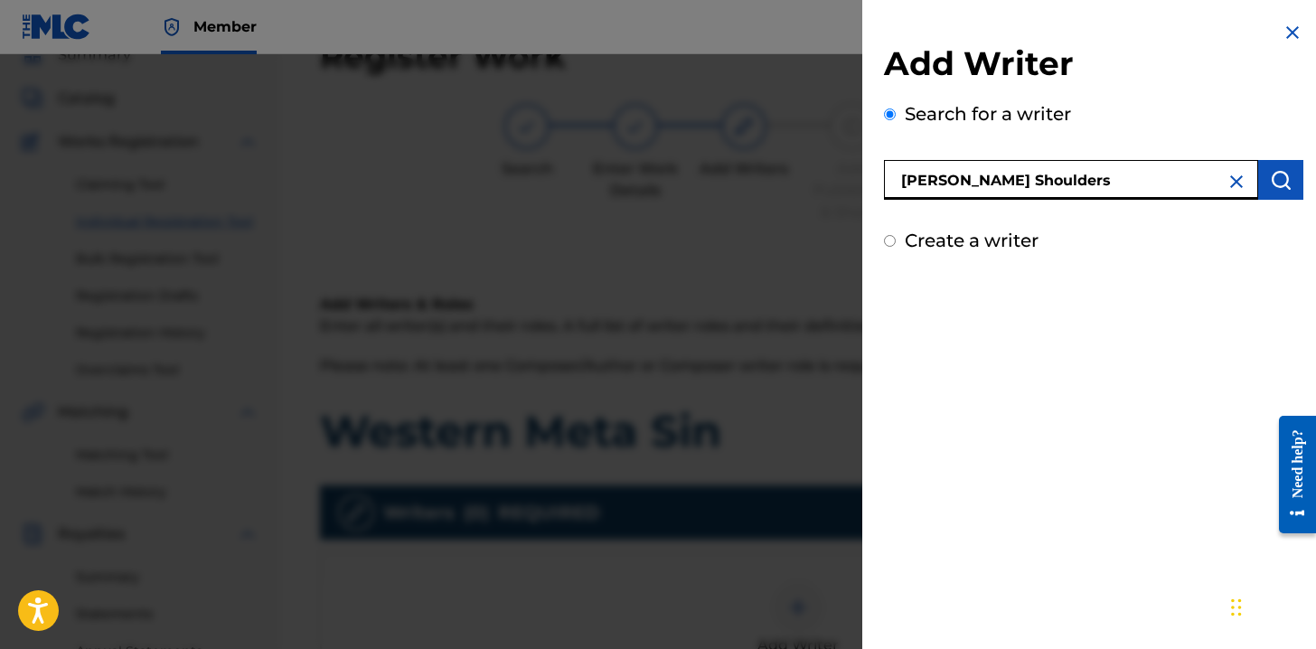
type input "Nicklaus Robert Shoulders"
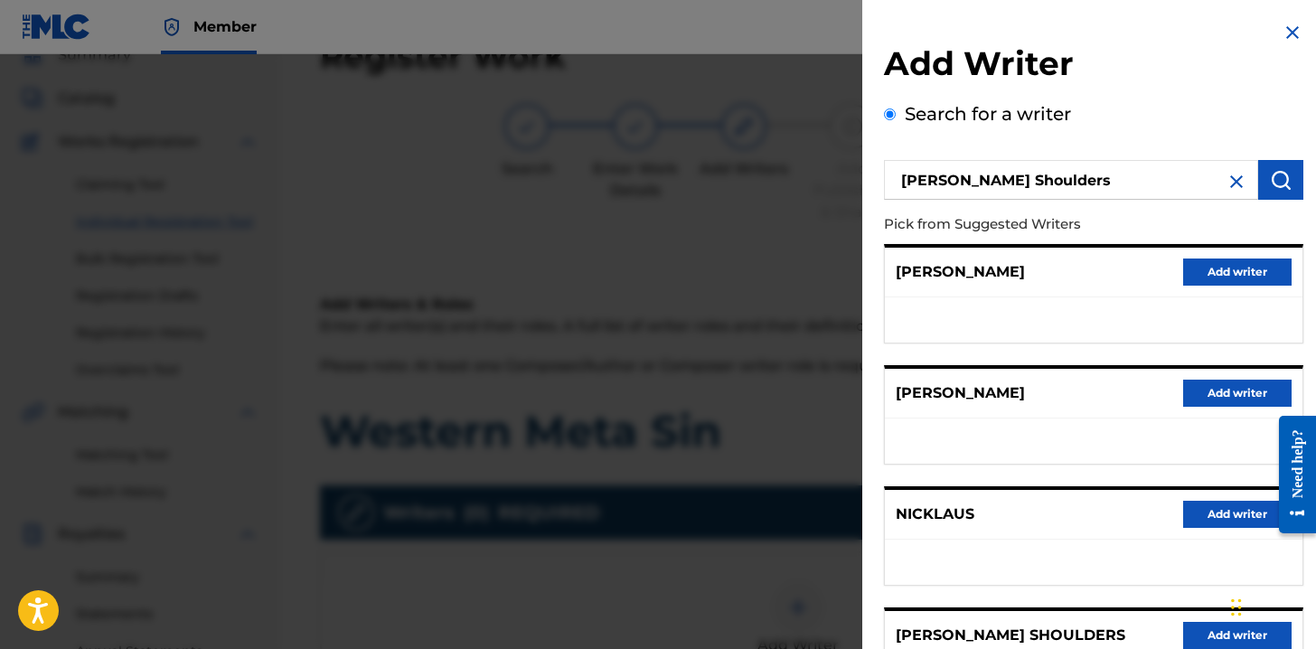
click at [1187, 629] on button "Add writer" at bounding box center [1237, 635] width 108 height 27
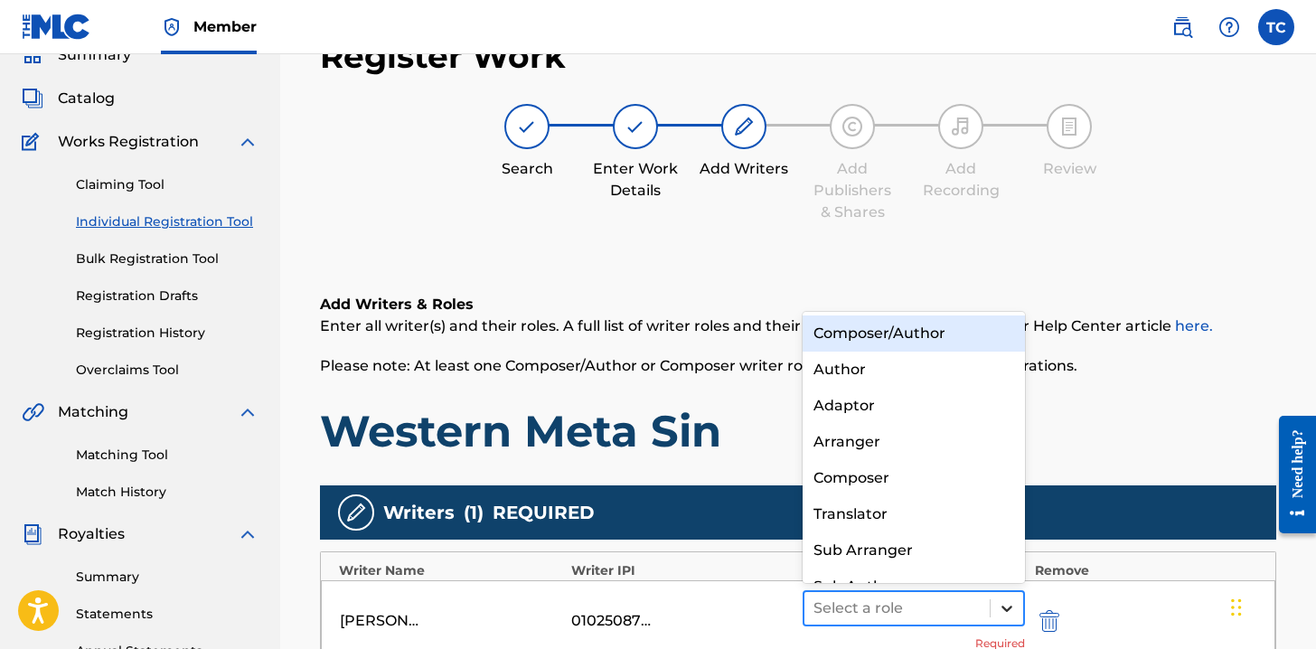
click at [1003, 606] on icon at bounding box center [1006, 608] width 11 height 6
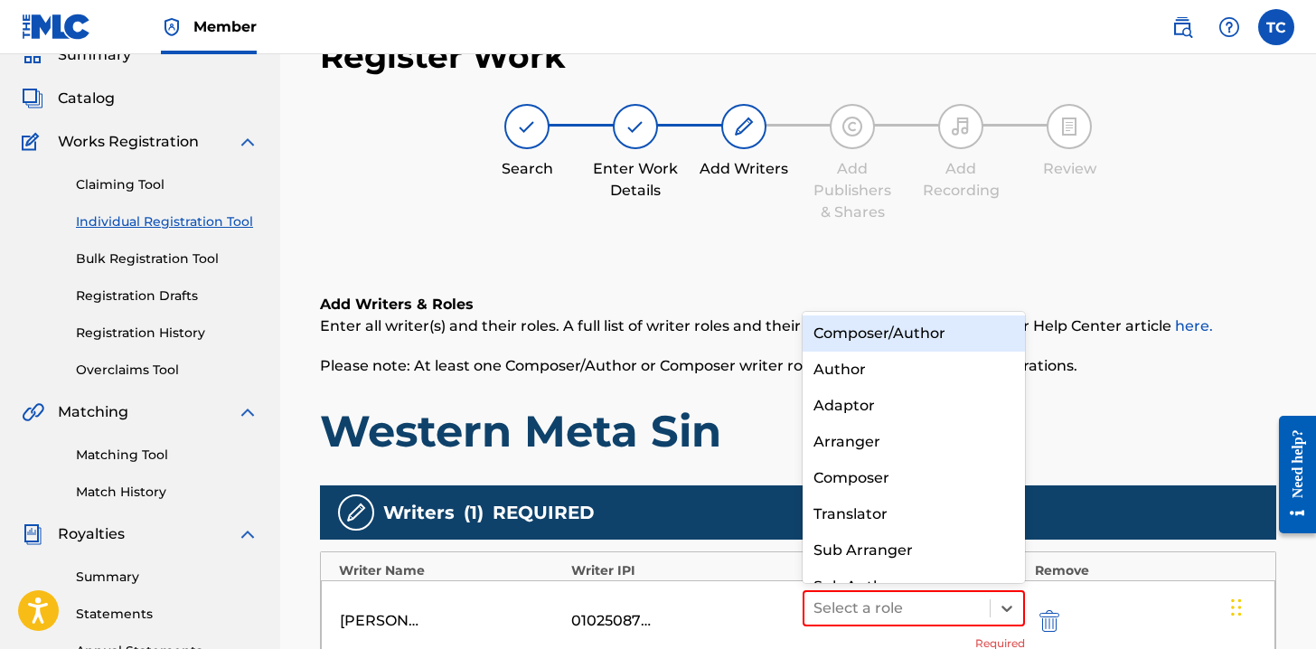
click at [920, 336] on div "Composer/Author" at bounding box center [913, 333] width 222 height 36
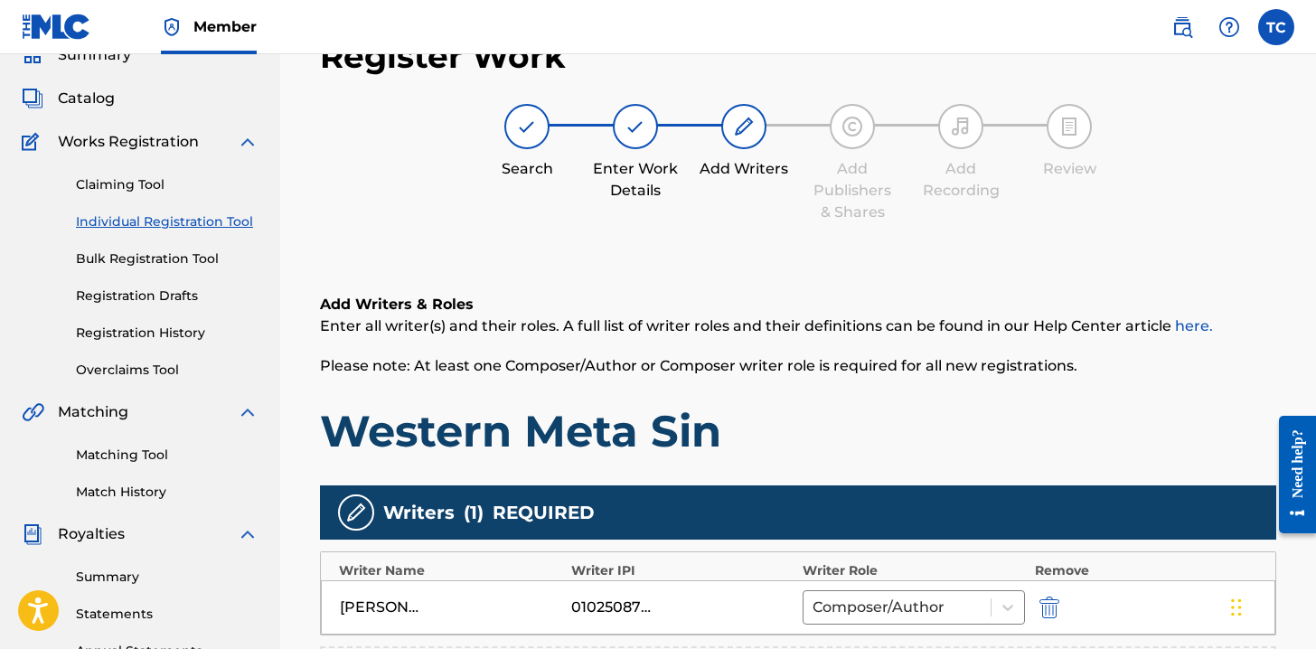
click at [1001, 376] on p "Please note: At least one Composer/Author or Composer writer role is required f…" at bounding box center [798, 366] width 956 height 22
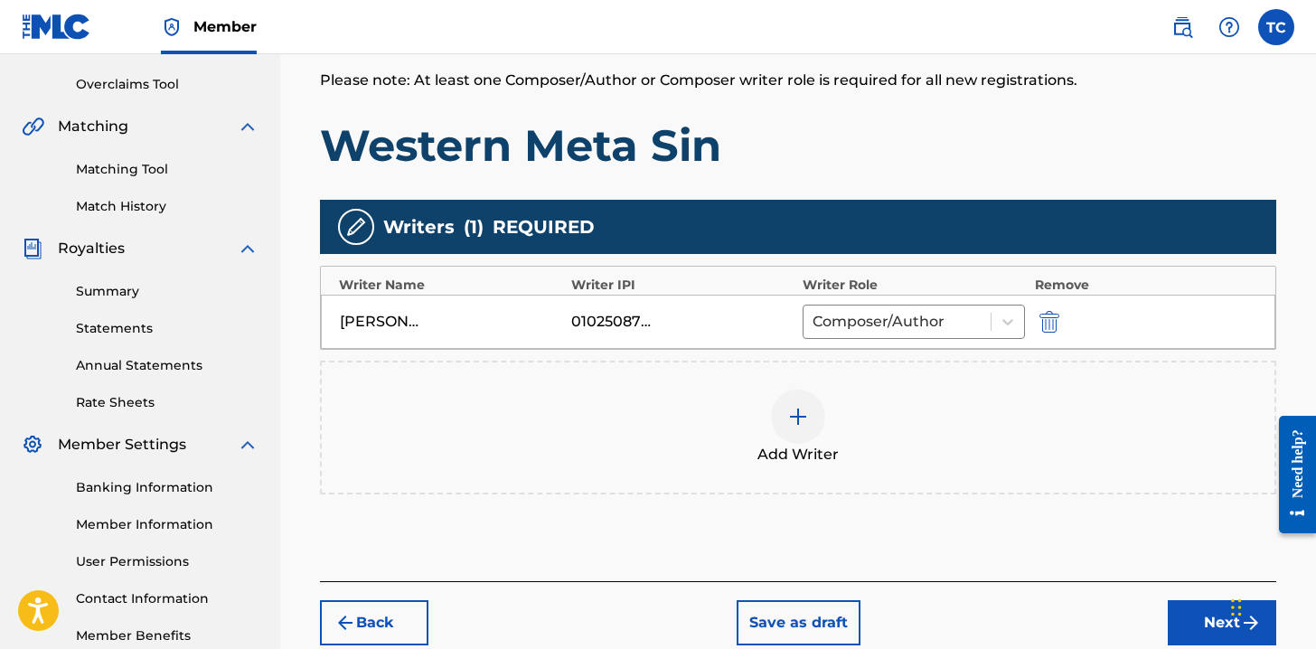
scroll to position [371, 0]
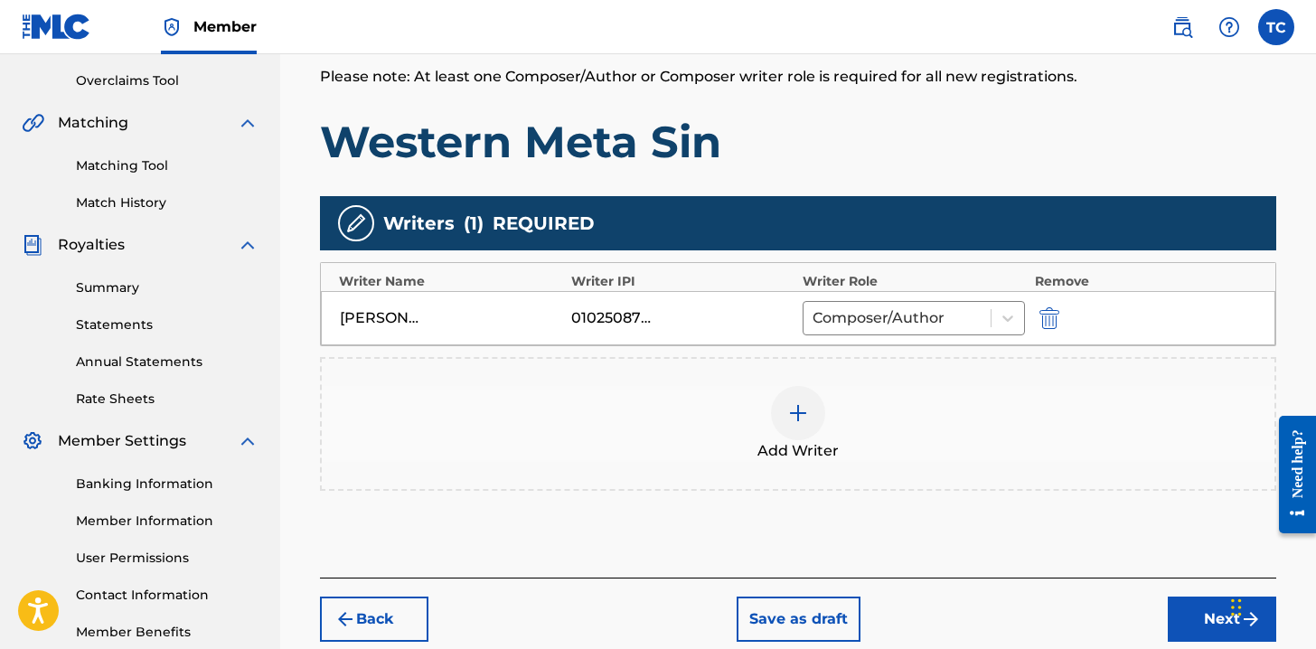
click at [1205, 615] on button "Next" at bounding box center [1222, 618] width 108 height 45
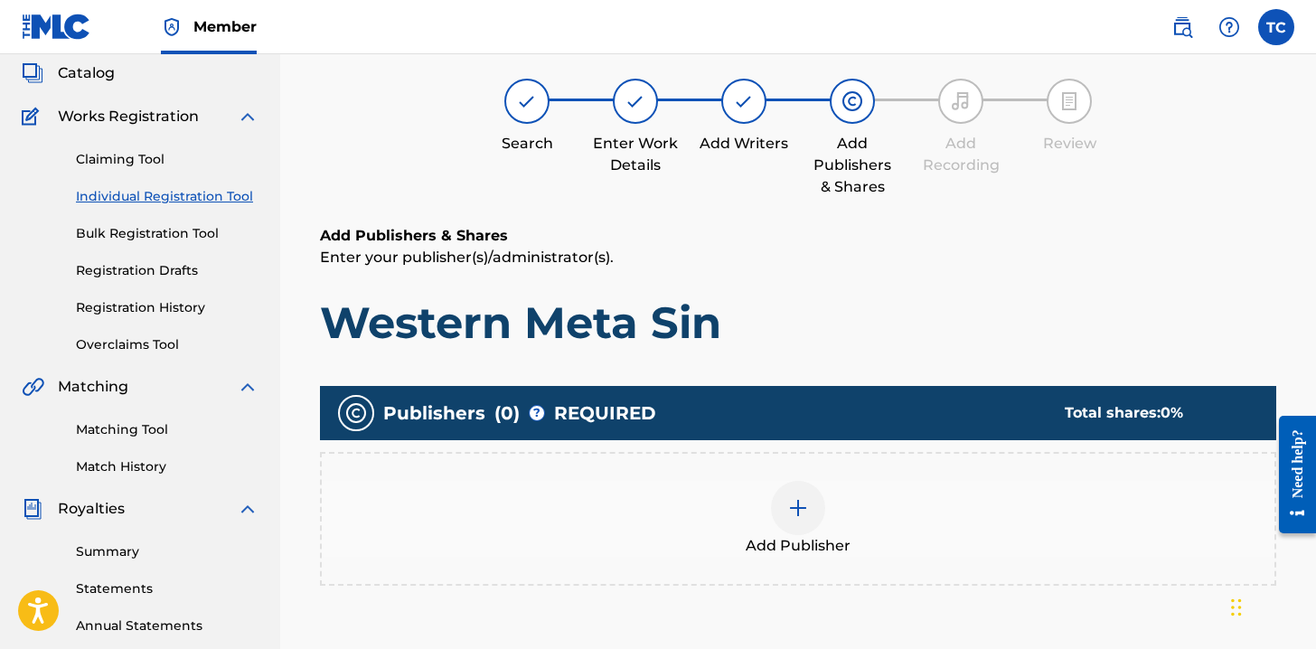
scroll to position [81, 0]
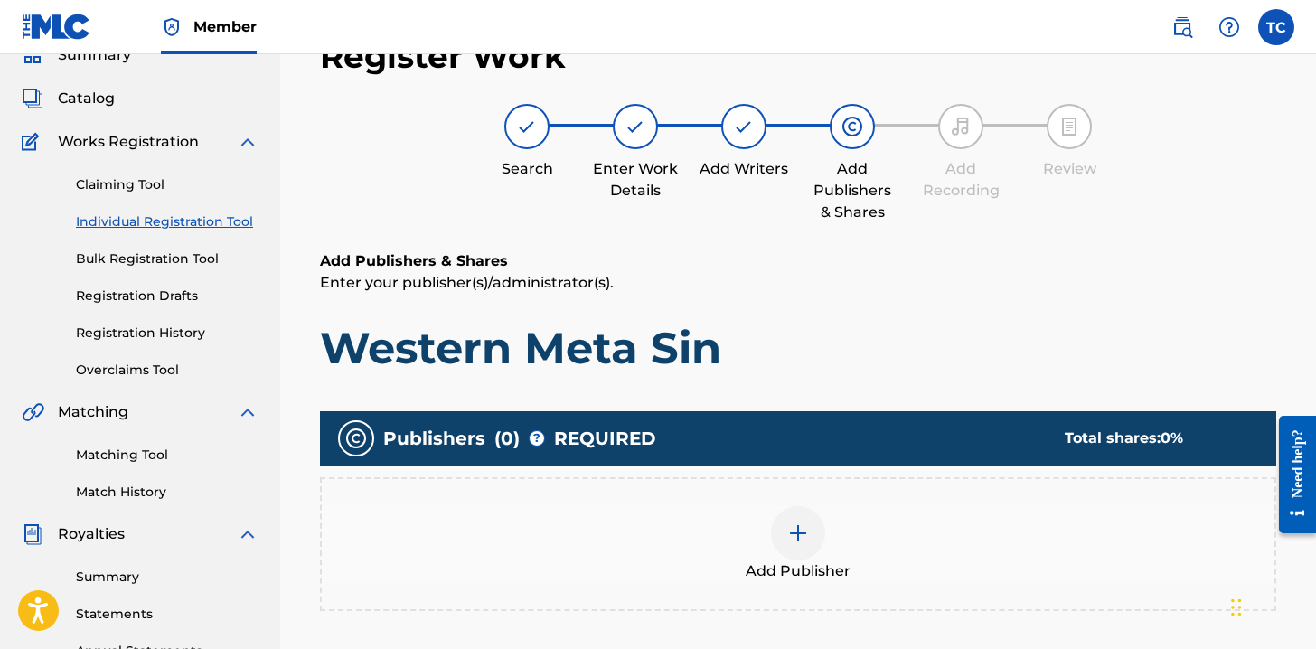
click at [797, 513] on div at bounding box center [798, 533] width 54 height 54
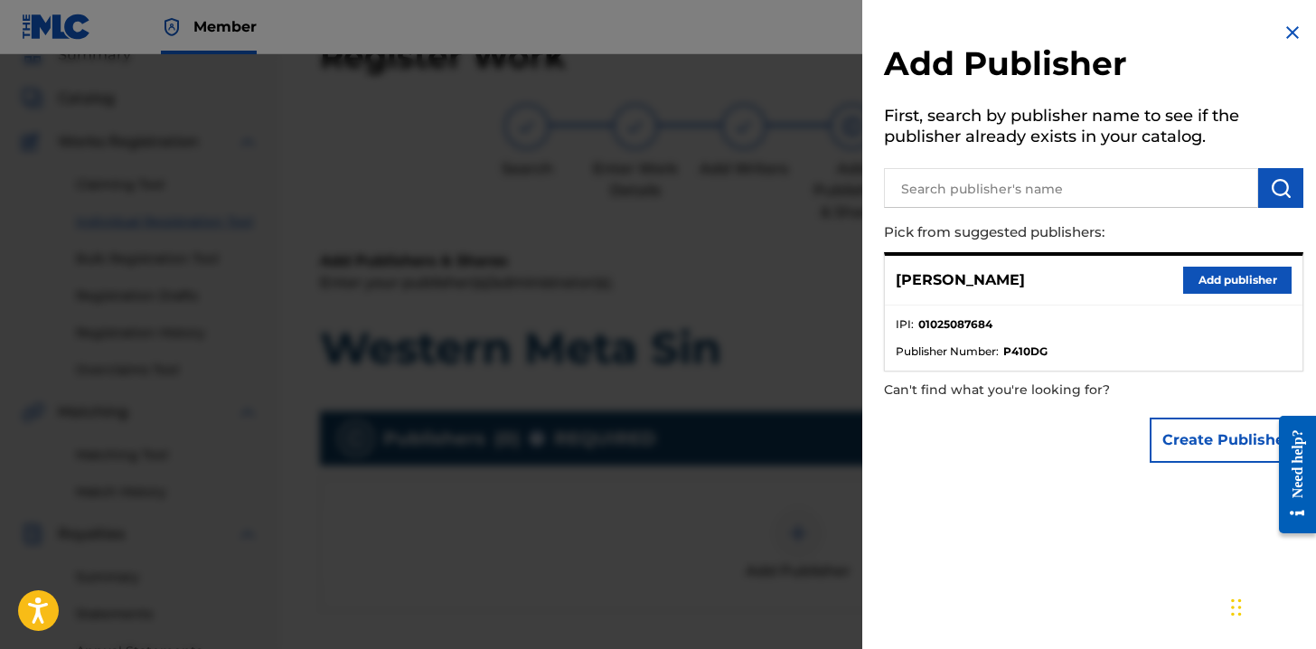
click at [1206, 273] on button "Add publisher" at bounding box center [1237, 280] width 108 height 27
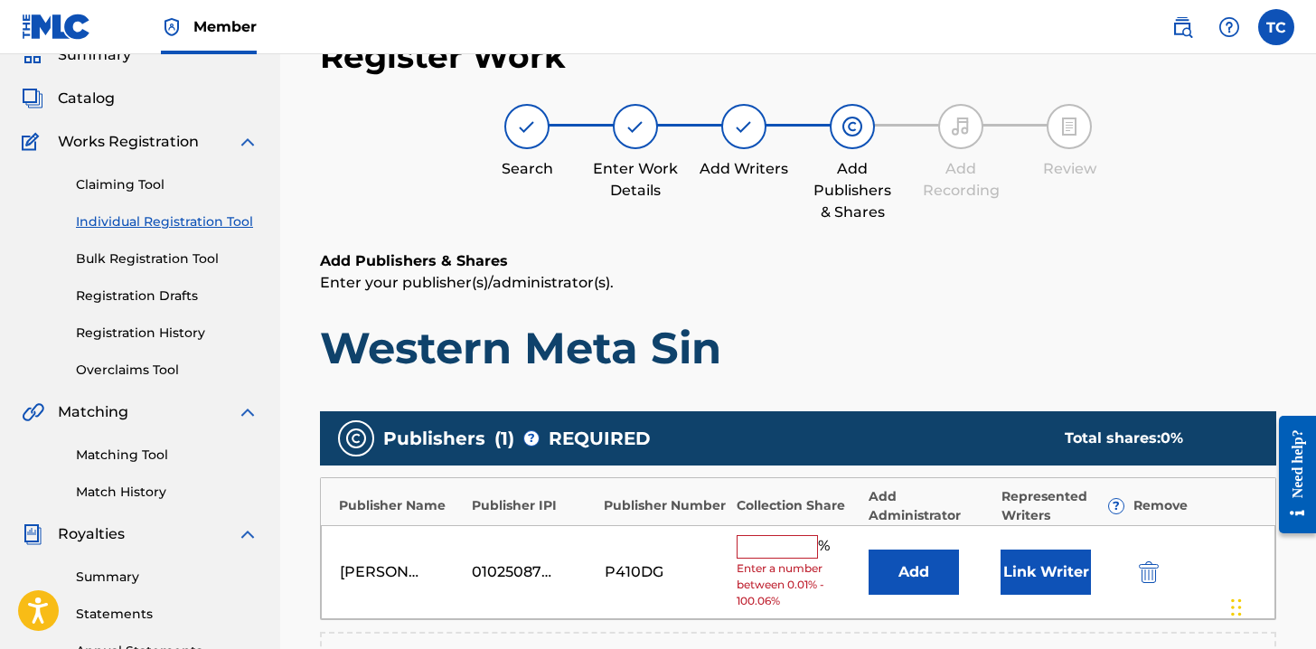
click at [787, 535] on input "text" at bounding box center [776, 546] width 81 height 23
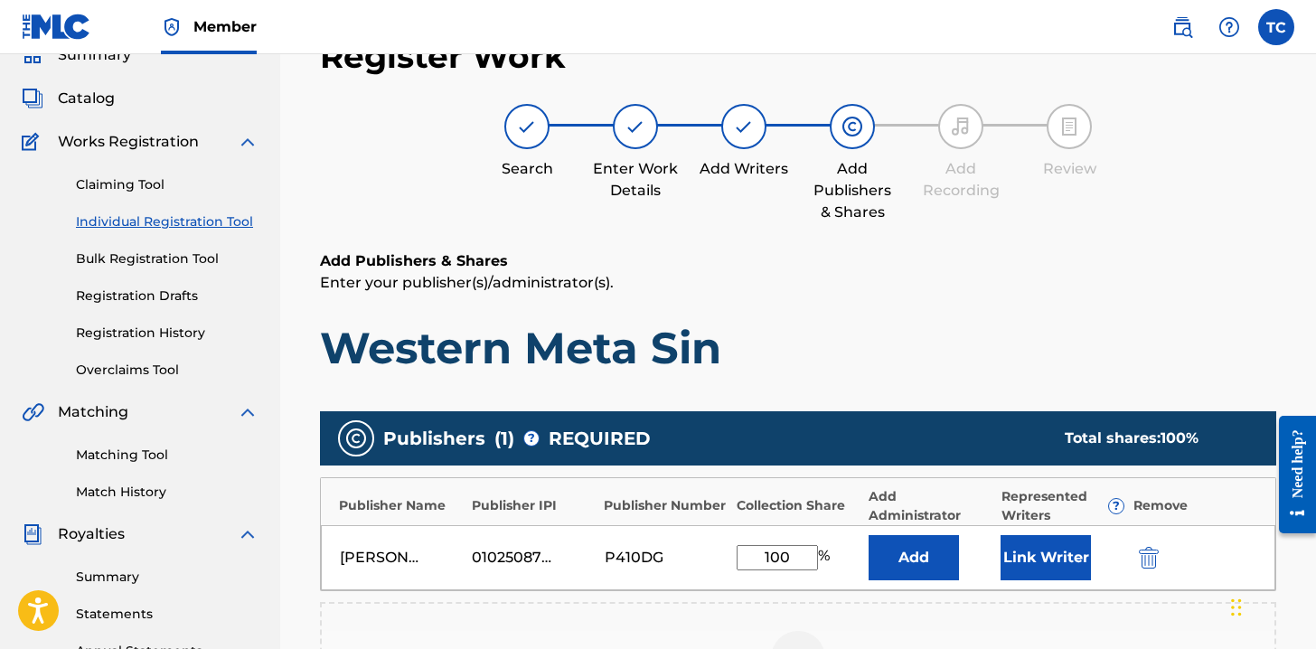
type input "100"
click at [1046, 555] on button "Link Writer" at bounding box center [1045, 557] width 90 height 45
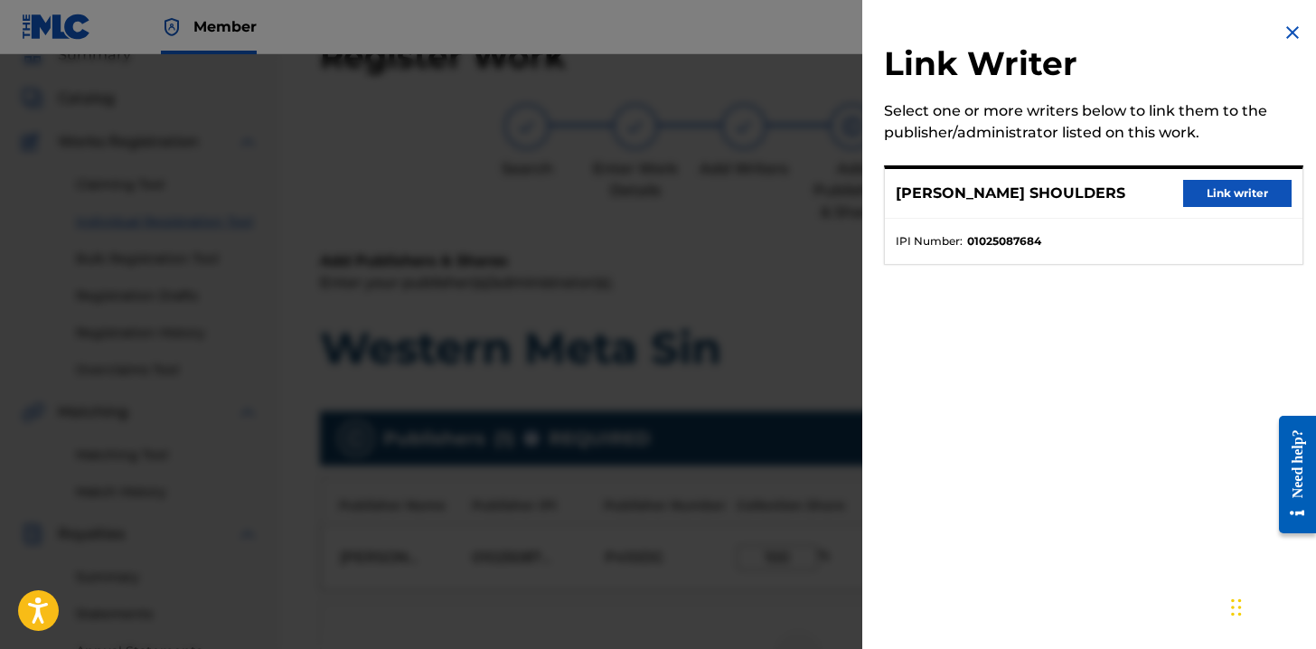
click at [1225, 202] on button "Link writer" at bounding box center [1237, 193] width 108 height 27
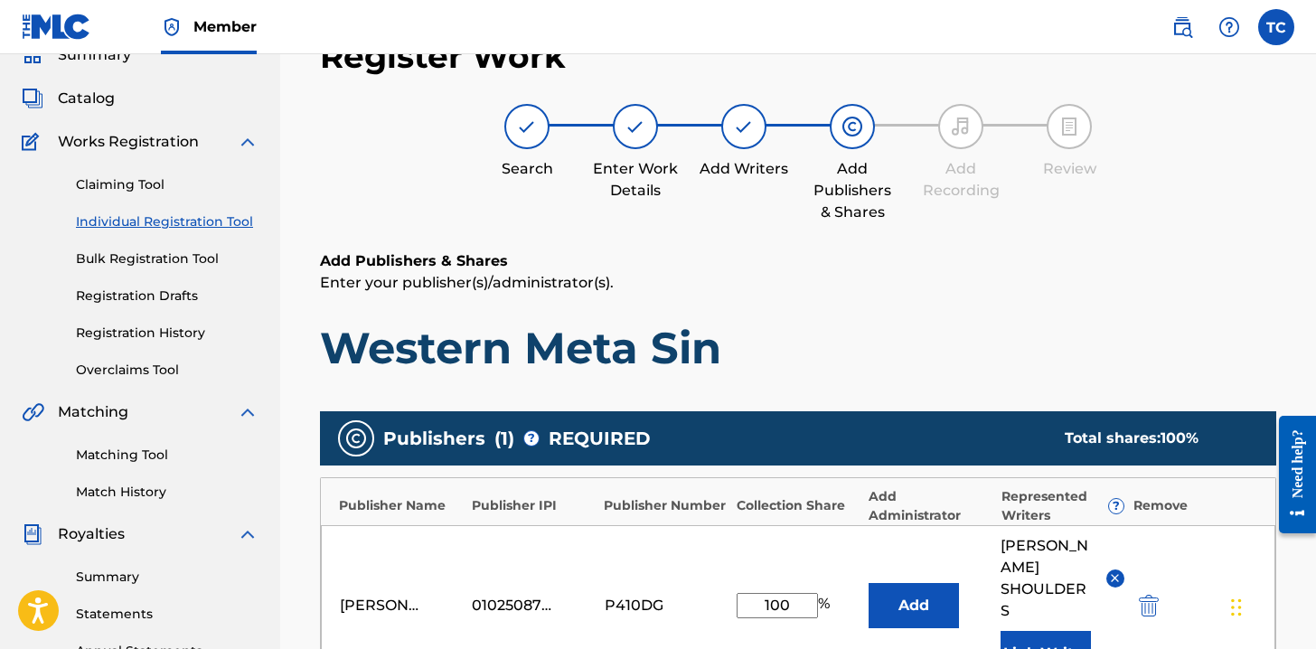
click at [945, 365] on h1 "Western Meta Sin" at bounding box center [798, 348] width 956 height 54
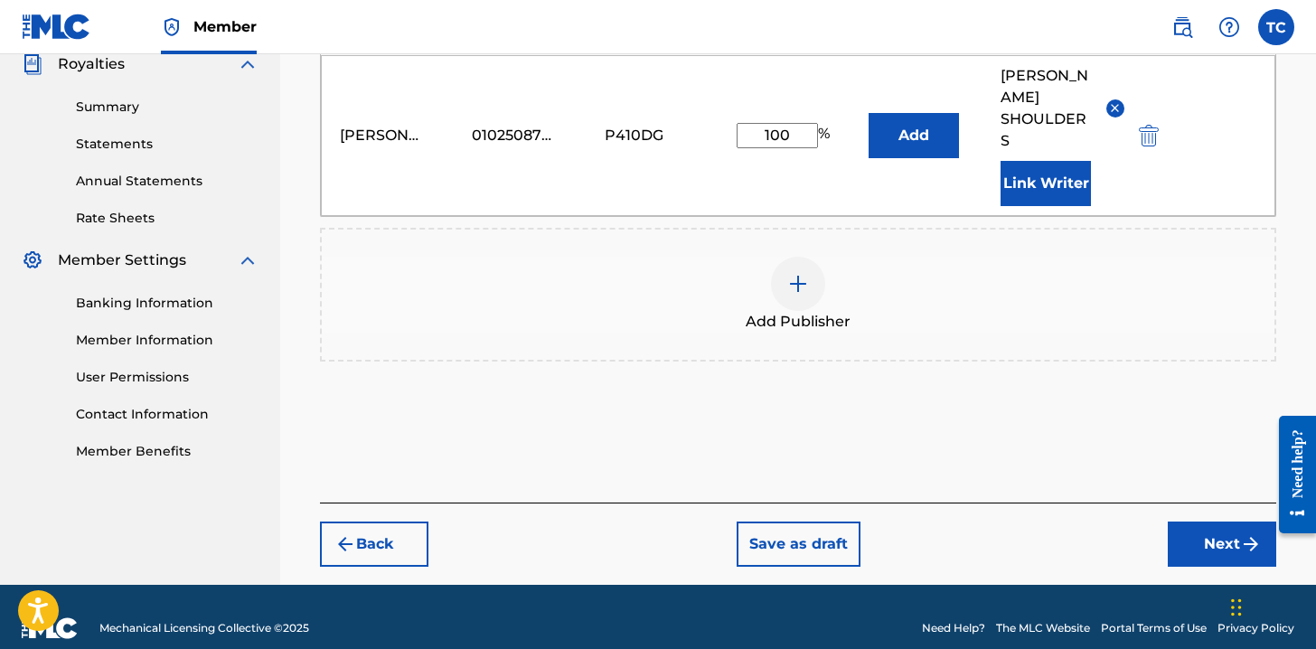
click at [1209, 539] on button "Next" at bounding box center [1222, 543] width 108 height 45
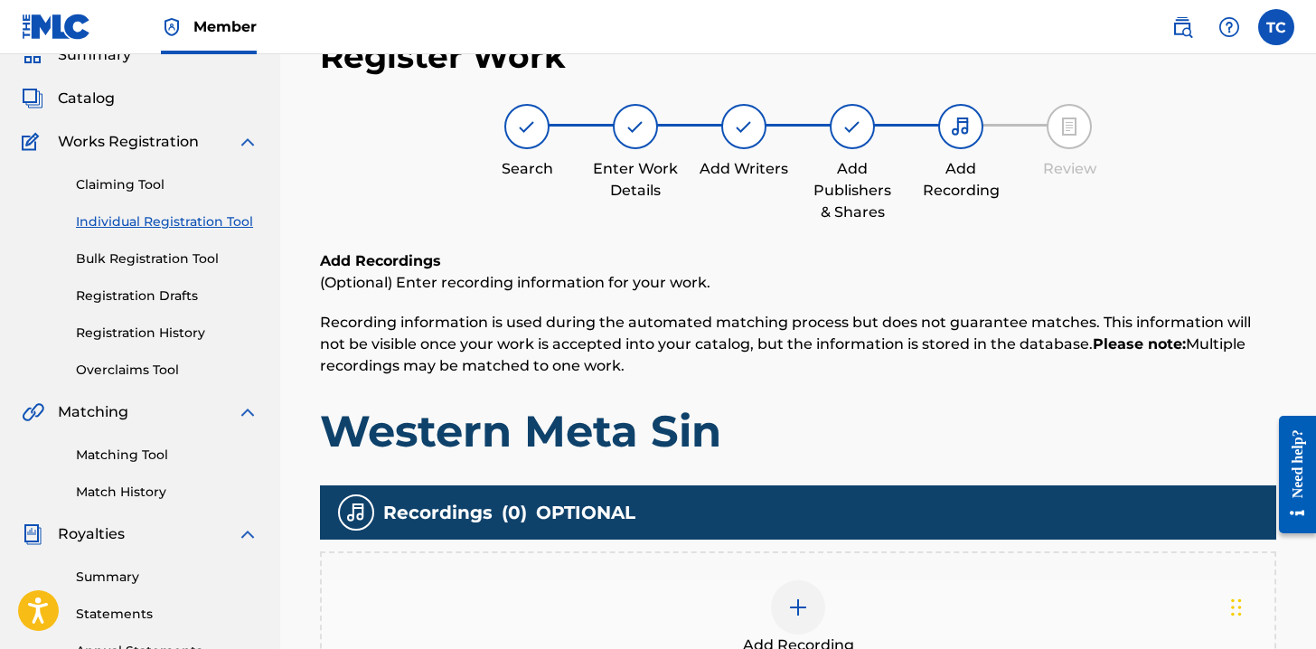
click at [778, 577] on div "Add Recording" at bounding box center [798, 618] width 956 height 134
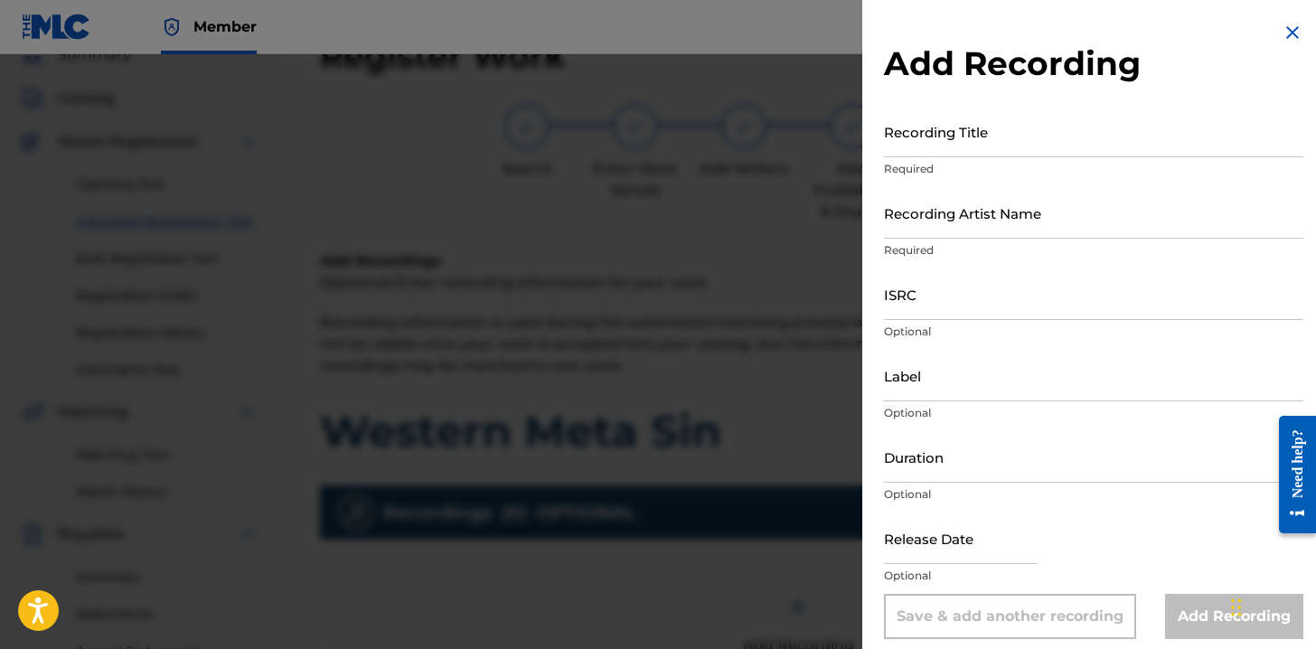
click at [990, 136] on input "Recording Title" at bounding box center [1093, 132] width 419 height 52
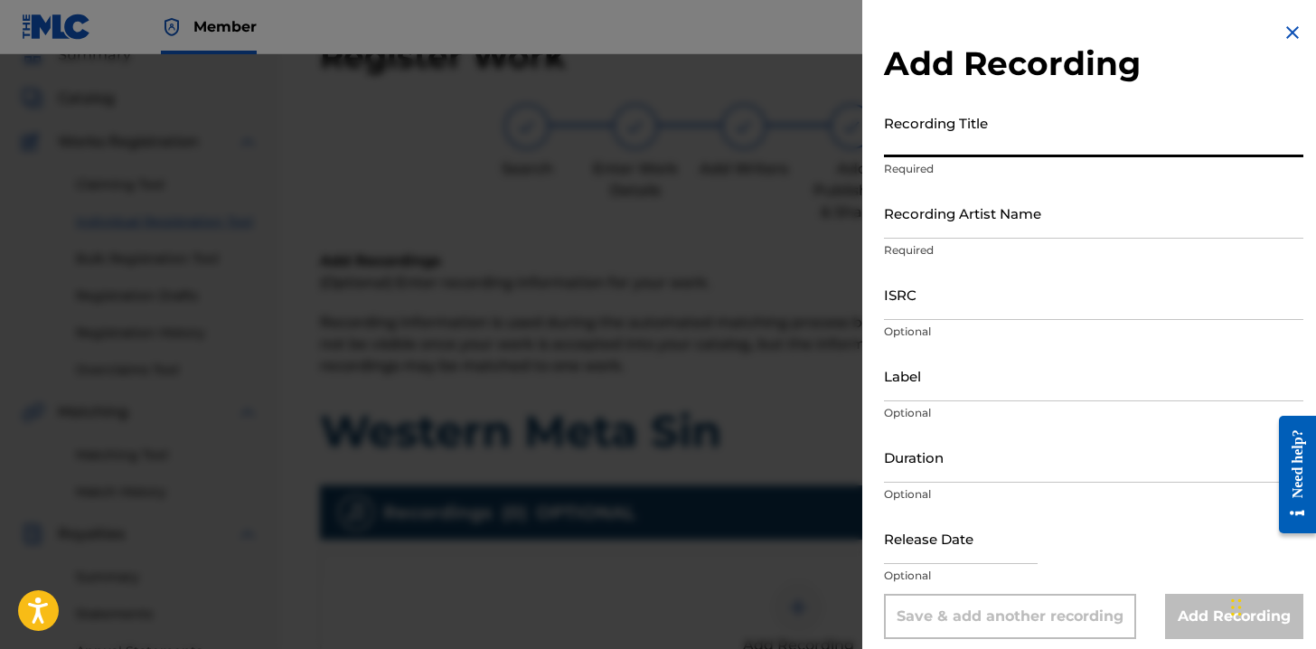
paste input "Western Meta Sin"
type input "Western Meta Sin"
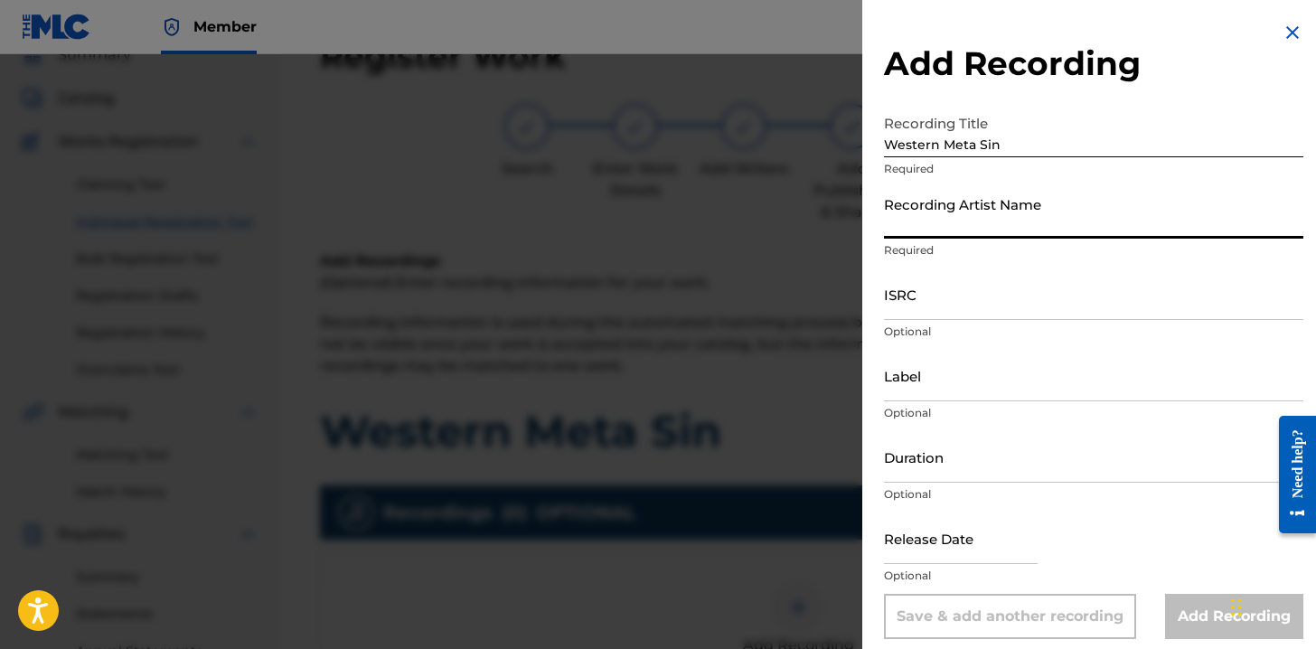
click at [949, 215] on input "Recording Artist Name" at bounding box center [1093, 213] width 419 height 52
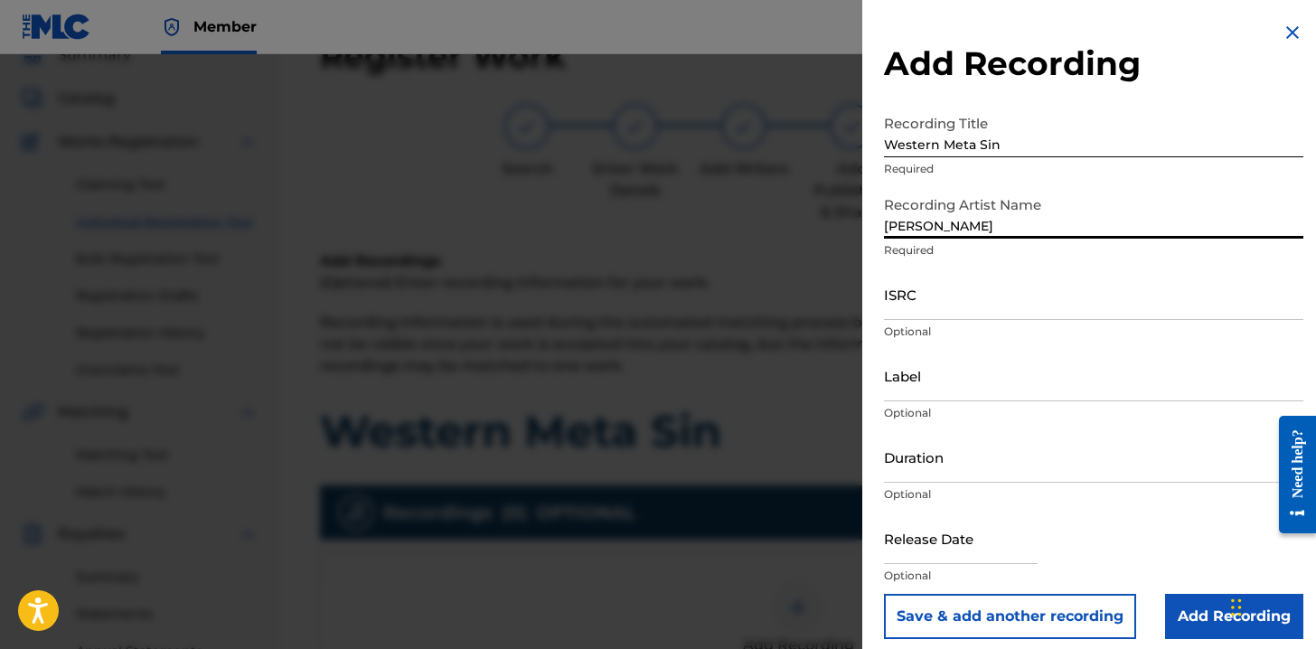
type input "Nick Shoulders"
click at [1027, 287] on input "ISRC" at bounding box center [1093, 294] width 419 height 52
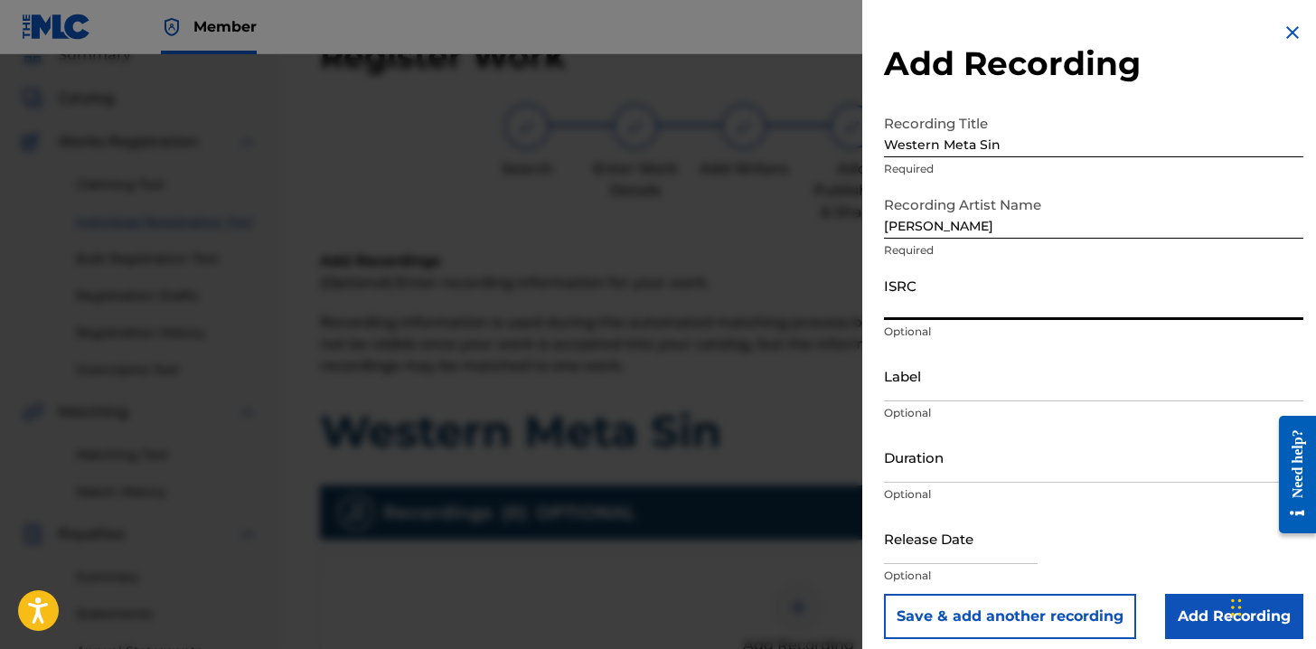
paste input "USA2B2511830"
type input "USA2B2511830"
click at [1195, 537] on div "Release Date Optional" at bounding box center [1093, 552] width 419 height 81
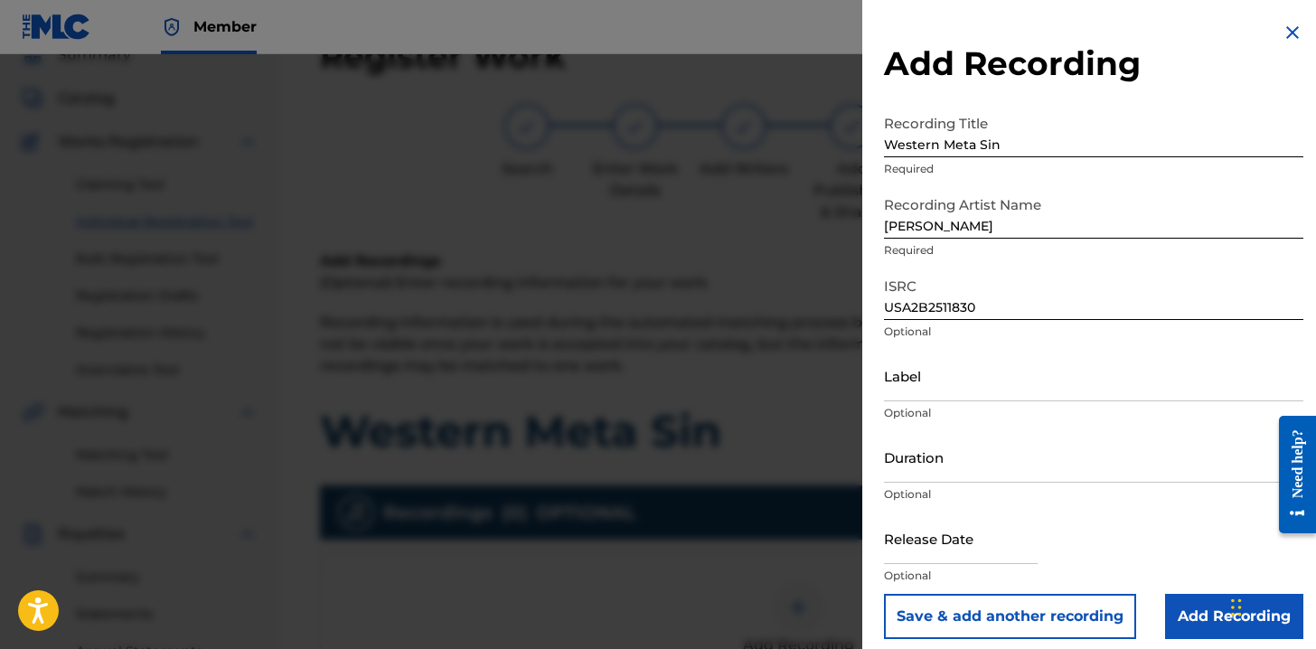
click at [1189, 623] on input "Add Recording" at bounding box center [1234, 616] width 138 height 45
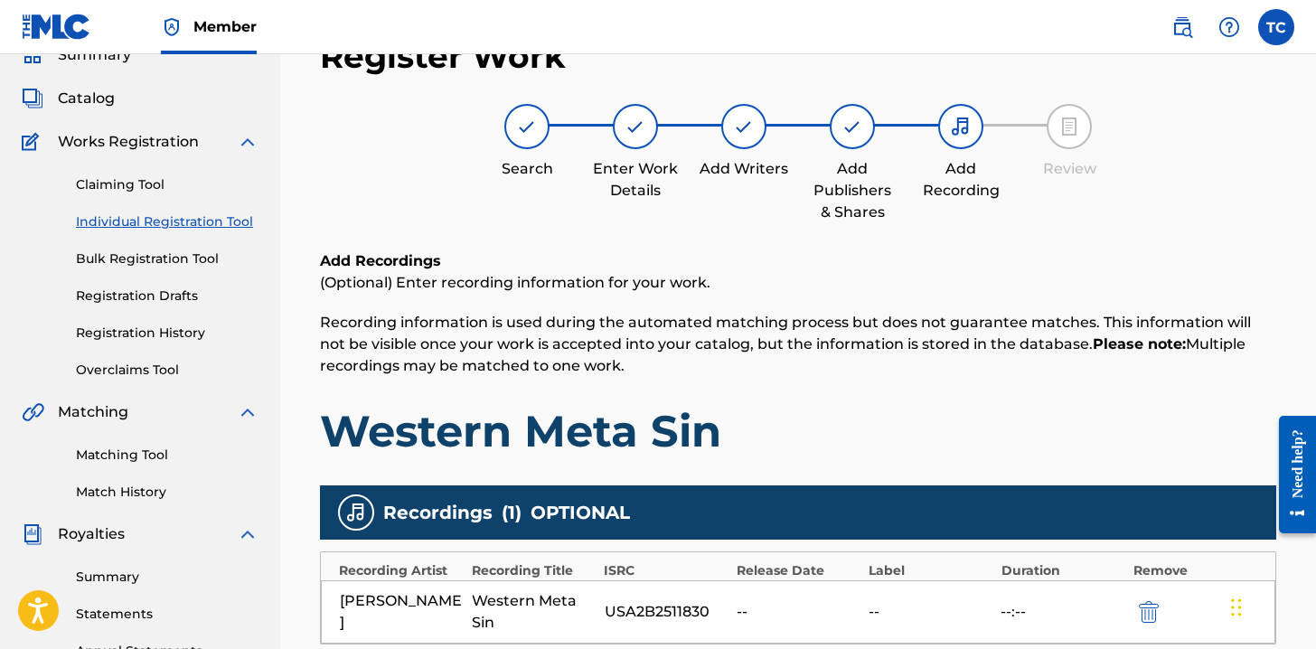
click at [1169, 443] on h1 "Western Meta Sin" at bounding box center [798, 431] width 956 height 54
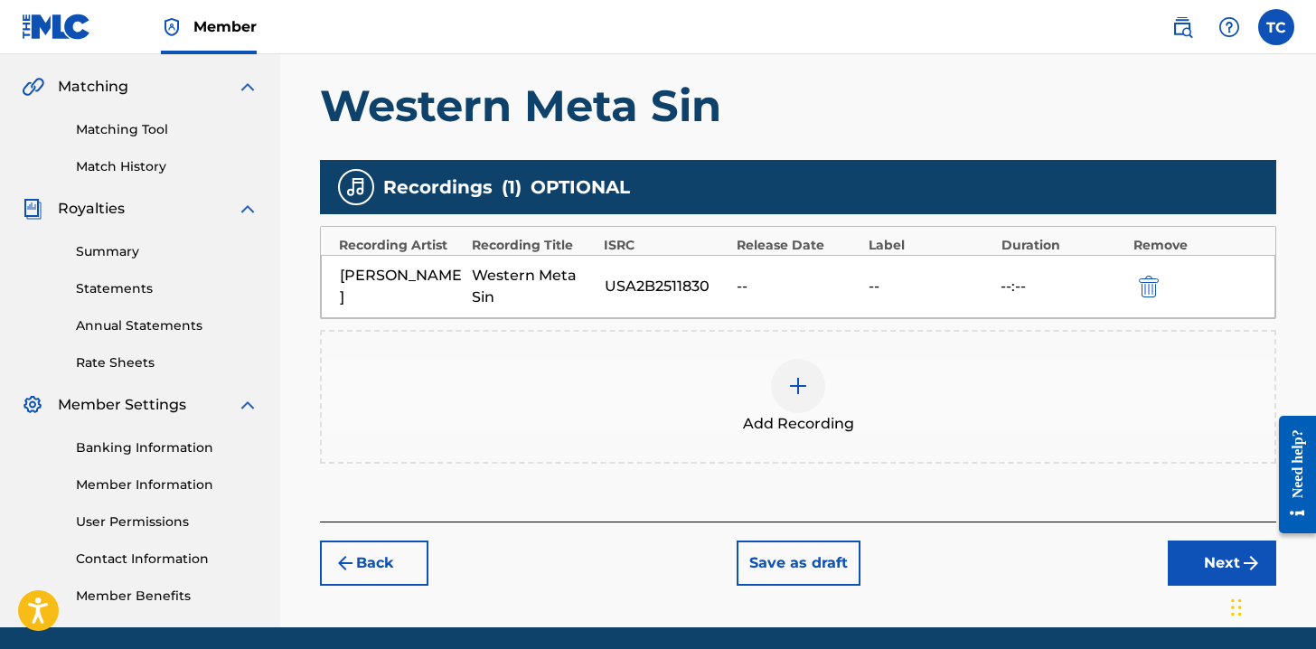
click at [1181, 550] on button "Next" at bounding box center [1222, 562] width 108 height 45
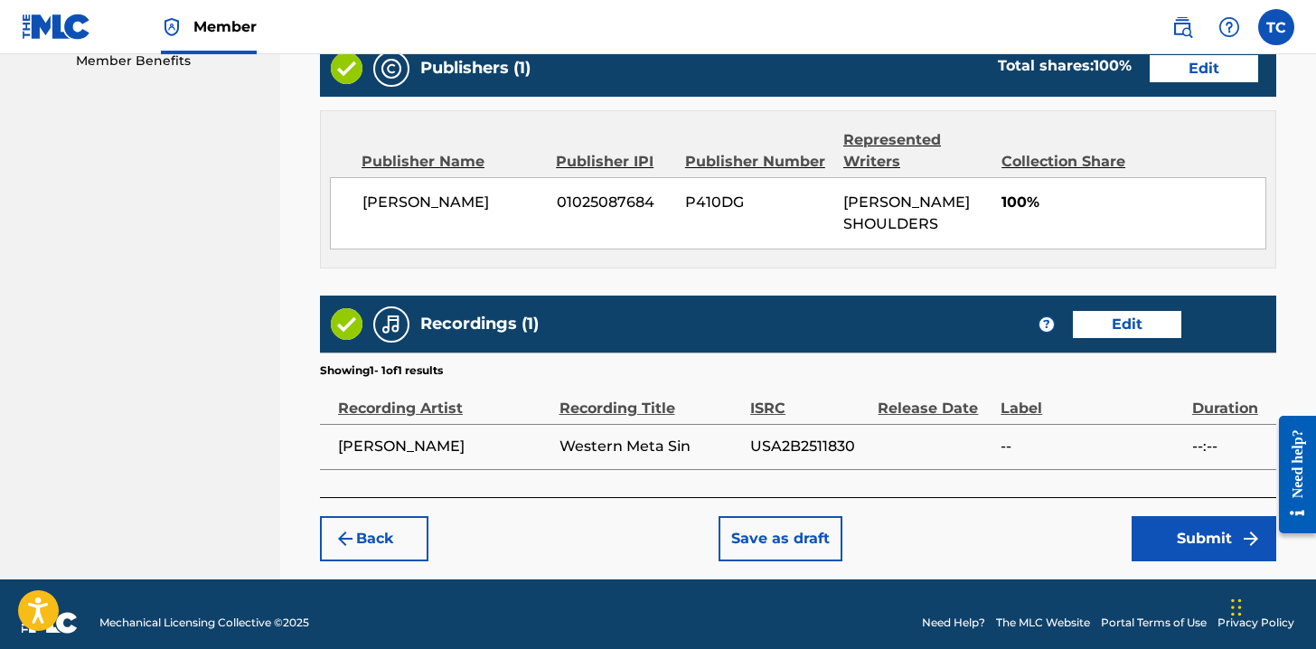
scroll to position [957, 0]
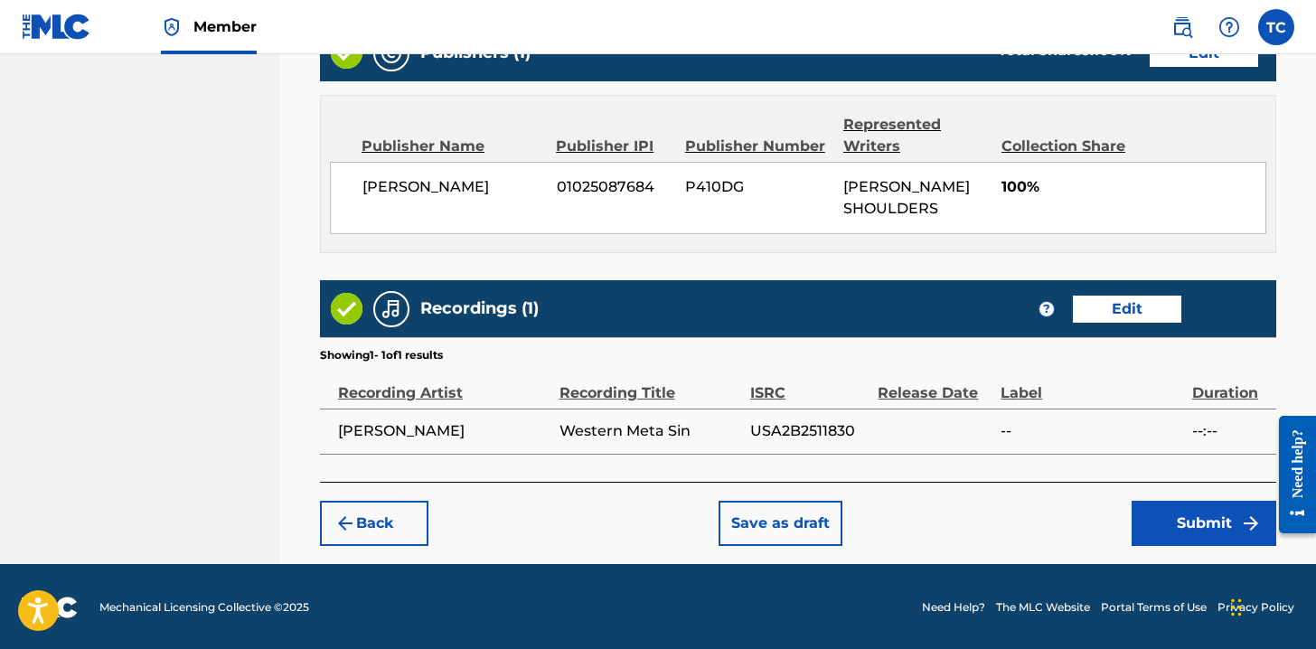
click at [1176, 511] on button "Submit" at bounding box center [1203, 523] width 145 height 45
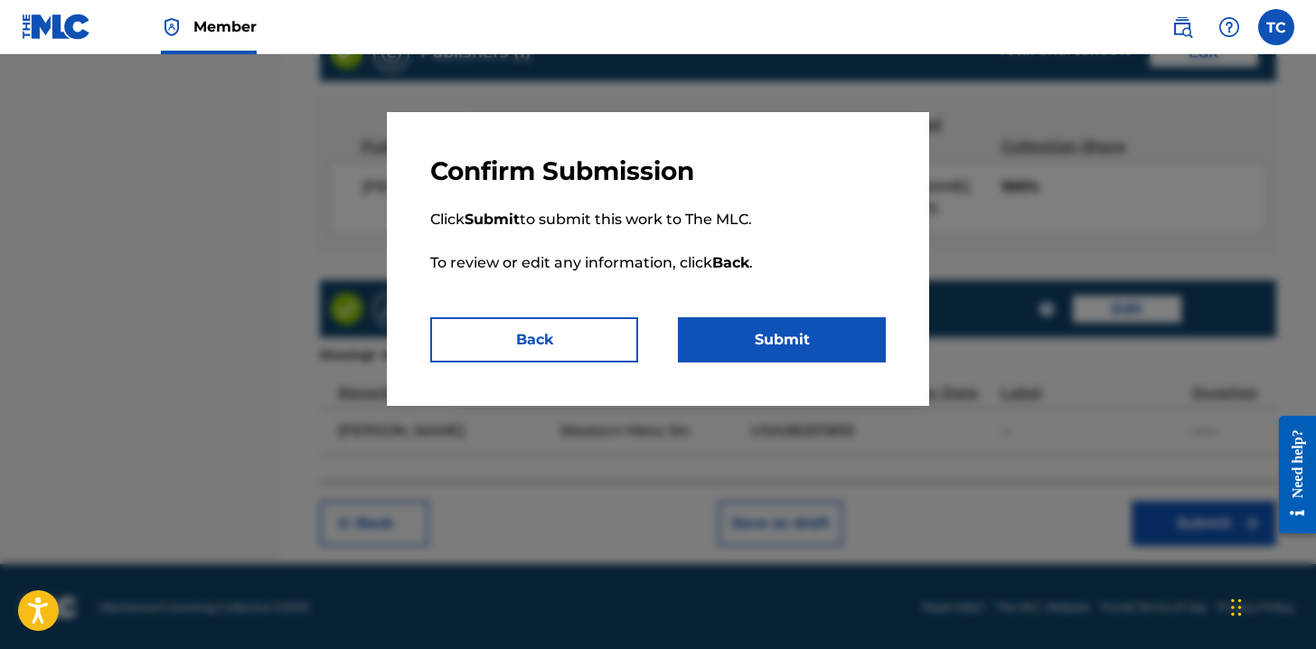
click at [801, 342] on button "Submit" at bounding box center [782, 339] width 208 height 45
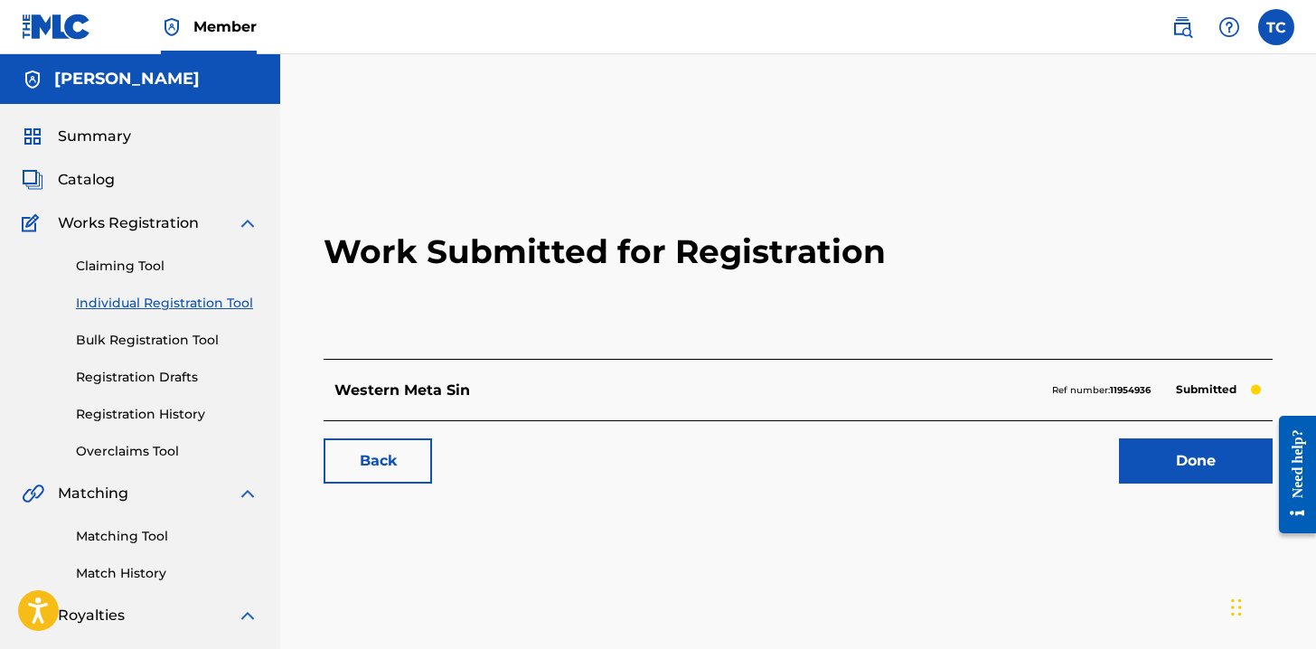
click at [1164, 462] on link "Done" at bounding box center [1196, 460] width 154 height 45
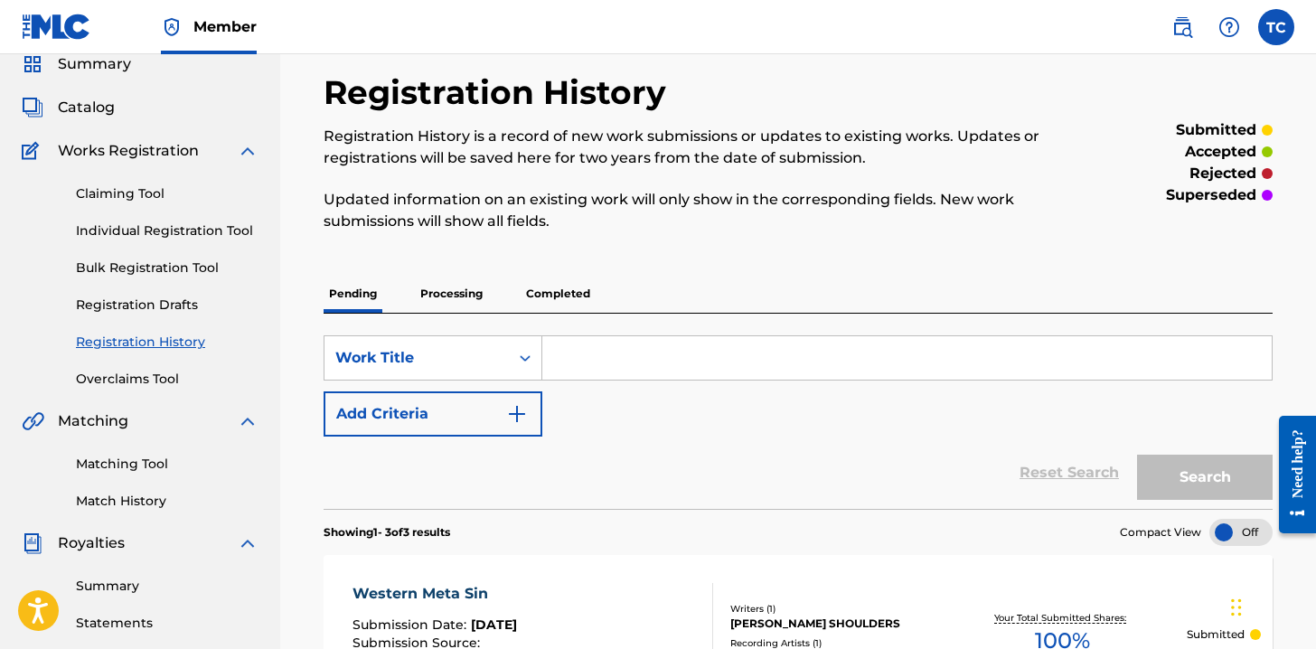
scroll to position [108, 0]
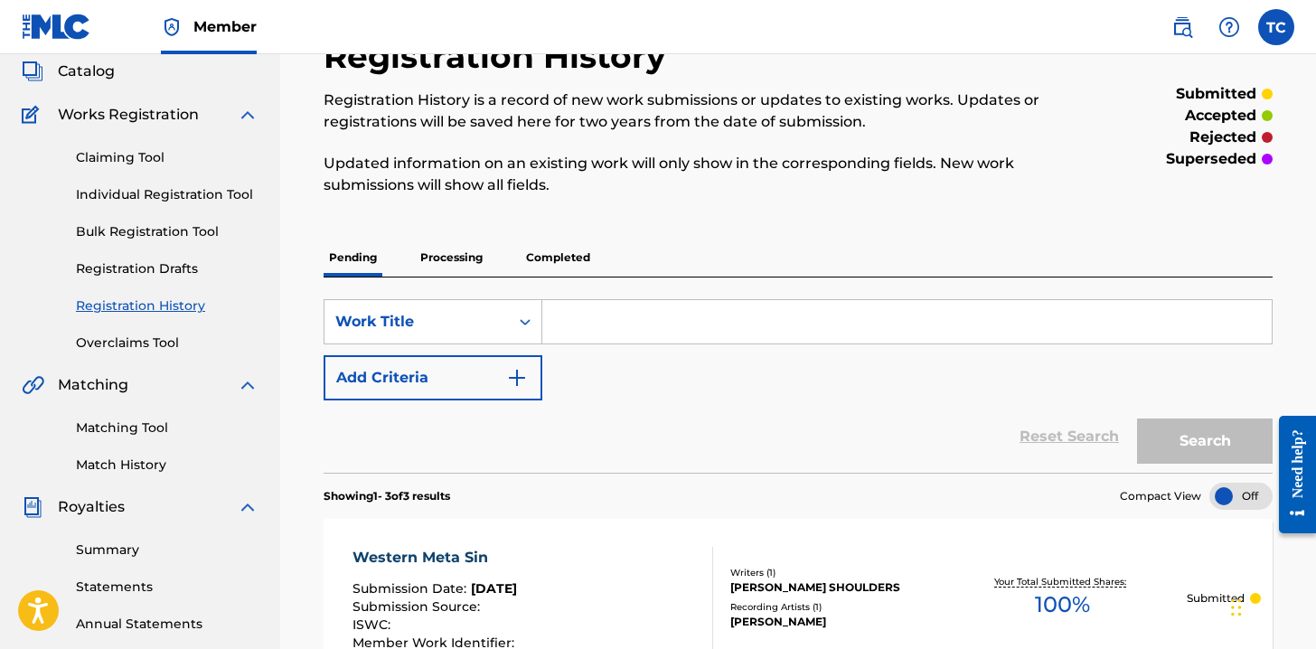
click at [155, 275] on link "Registration Drafts" at bounding box center [167, 268] width 183 height 19
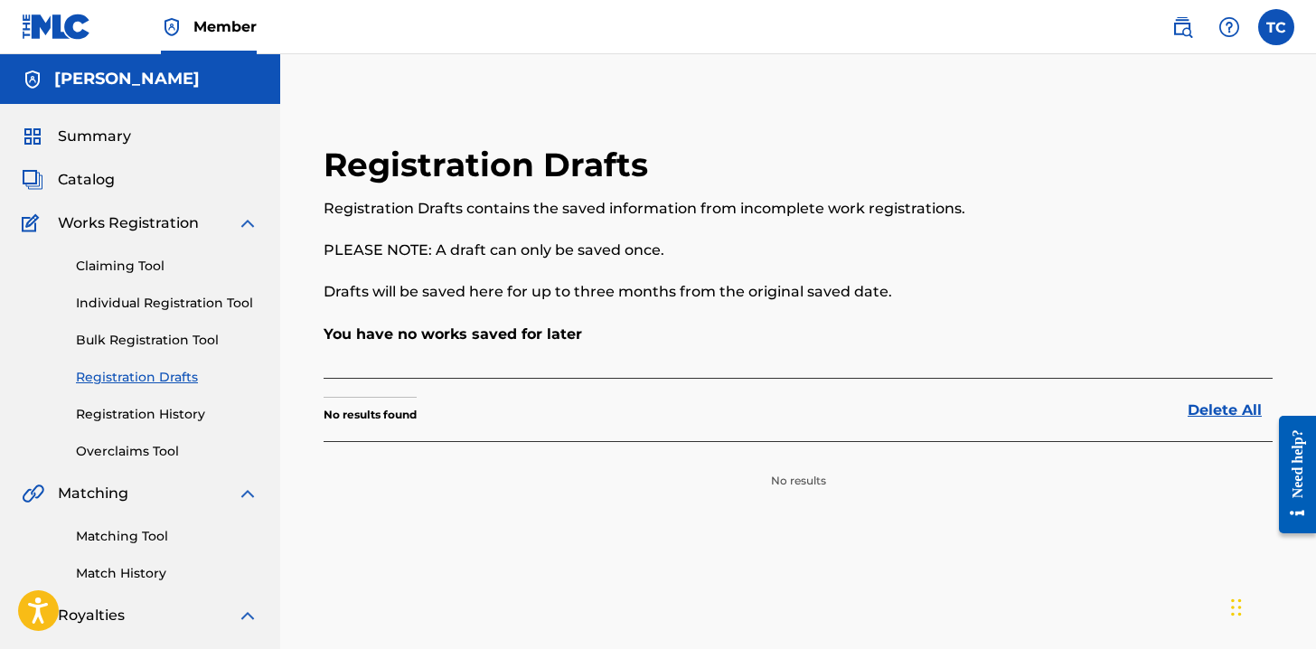
click at [126, 417] on link "Registration History" at bounding box center [167, 414] width 183 height 19
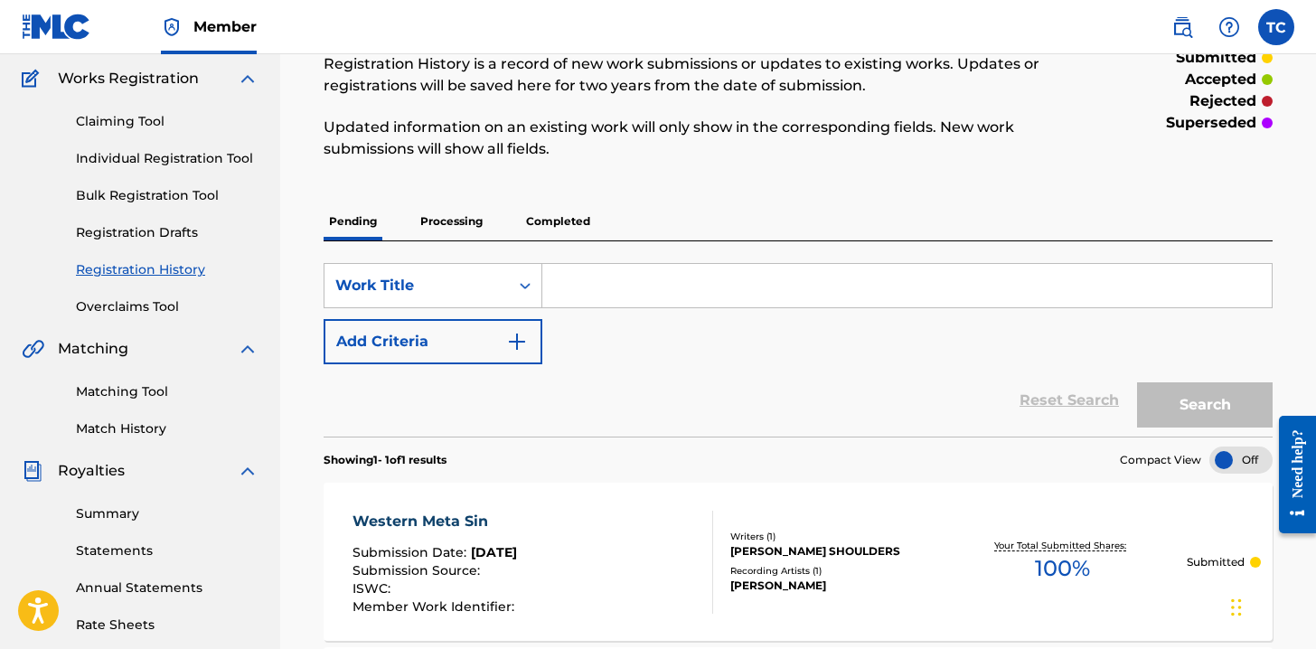
scroll to position [108, 0]
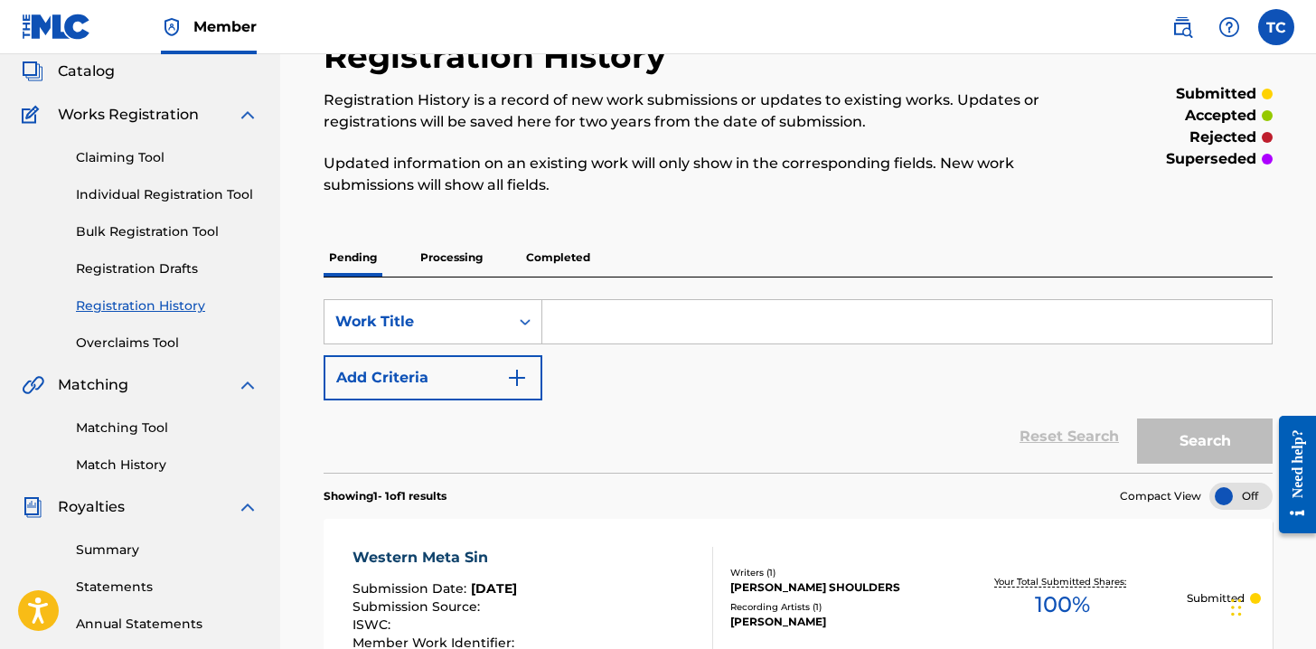
click at [137, 191] on link "Individual Registration Tool" at bounding box center [167, 194] width 183 height 19
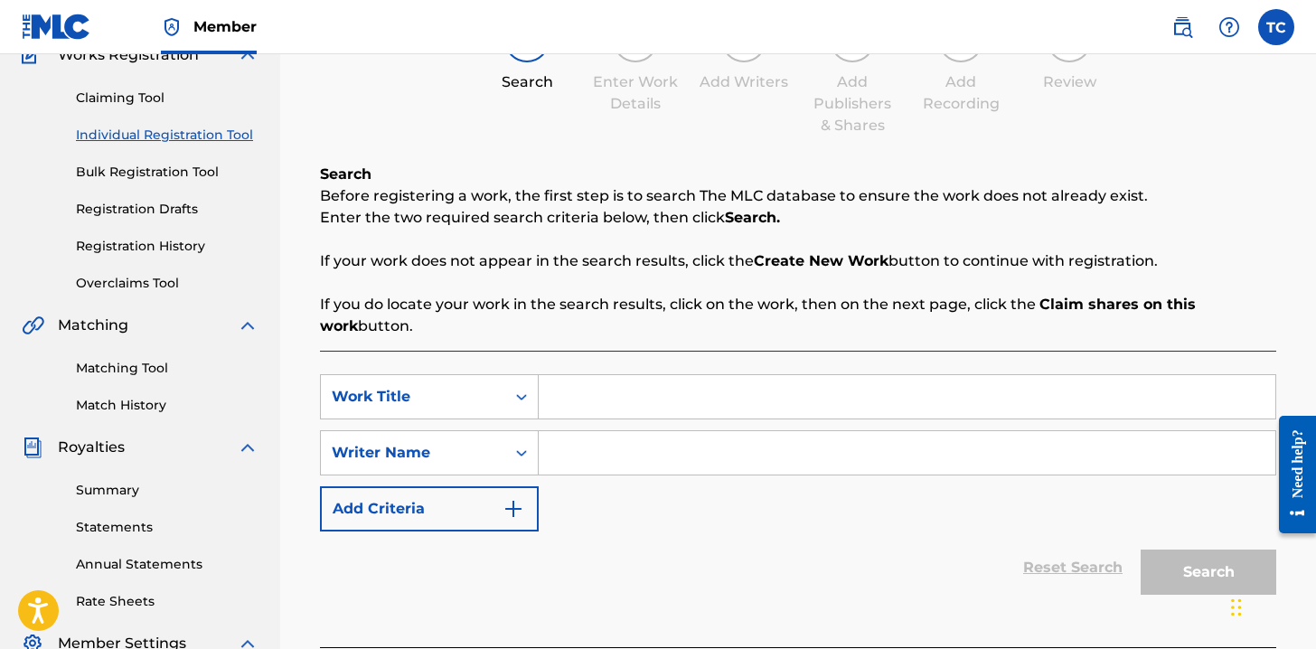
scroll to position [181, 0]
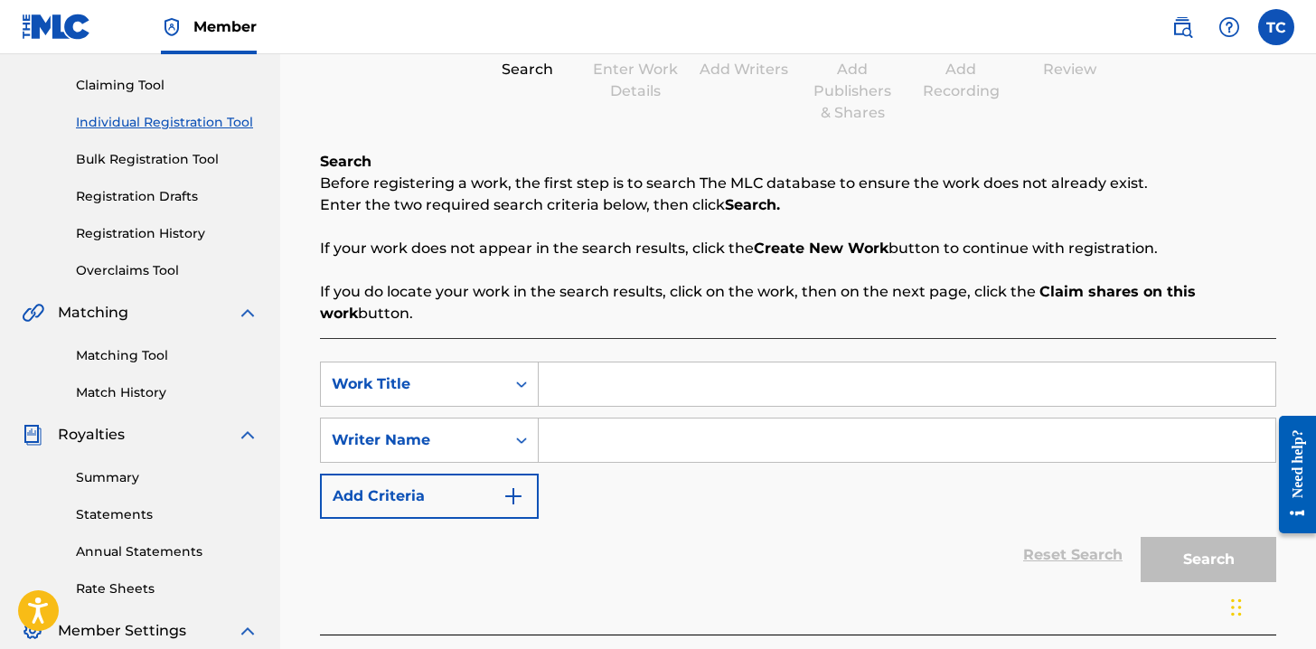
click at [633, 396] on input "Search Form" at bounding box center [907, 383] width 736 height 43
paste input "Deux Hurry"
type input "Deux Hurry"
click at [578, 455] on input "Search Form" at bounding box center [907, 439] width 736 height 43
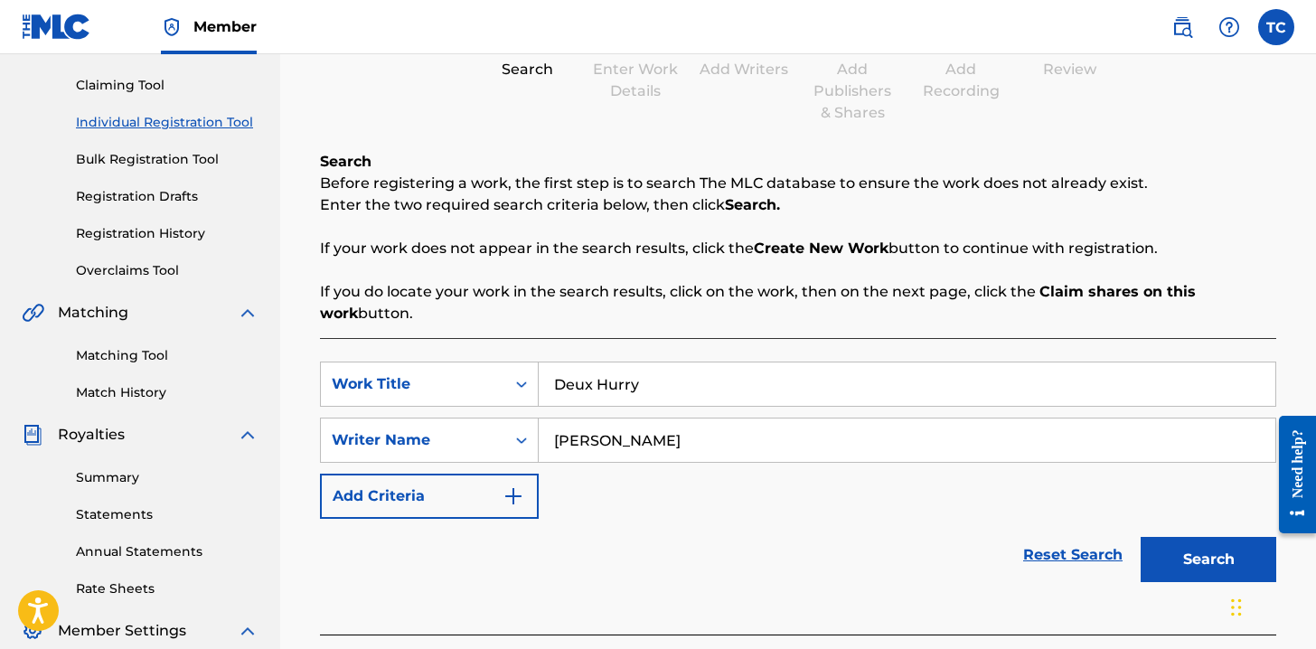
type input "Nick Shoulders"
click at [770, 507] on div "SearchWithCriteria73d59b60-54bc-4b16-8199-4cc6a5873656 Work Title Deux Hurry Se…" at bounding box center [798, 439] width 956 height 157
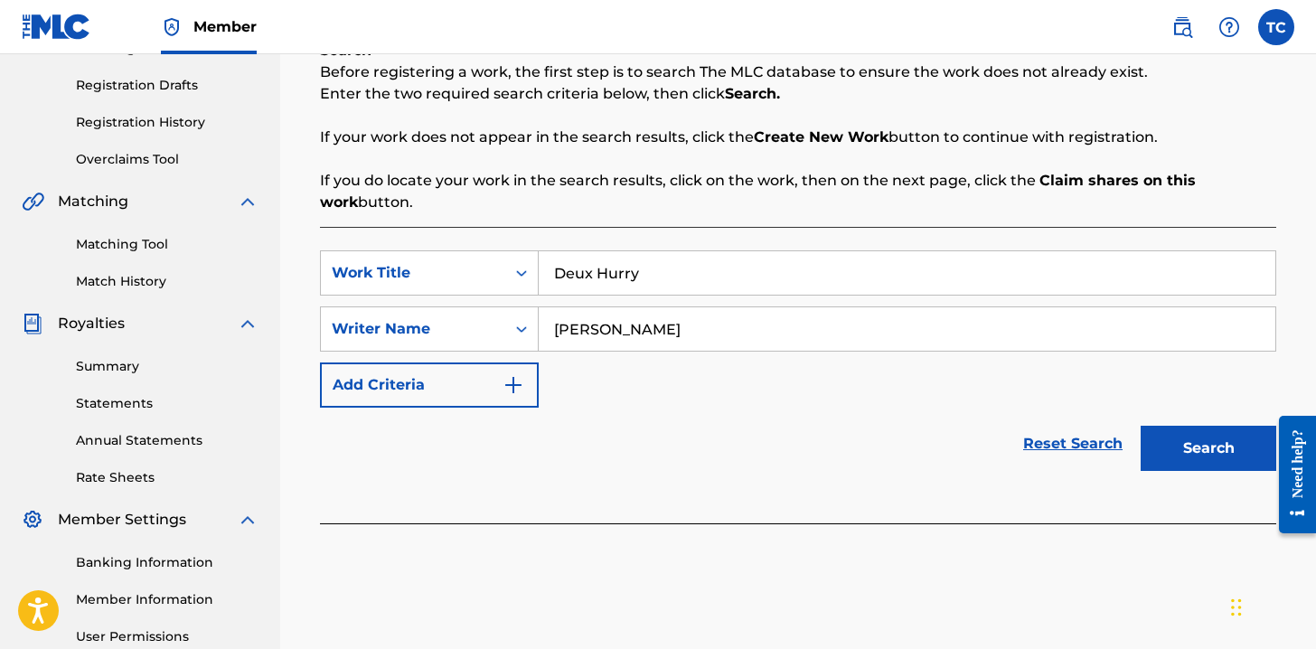
scroll to position [325, 0]
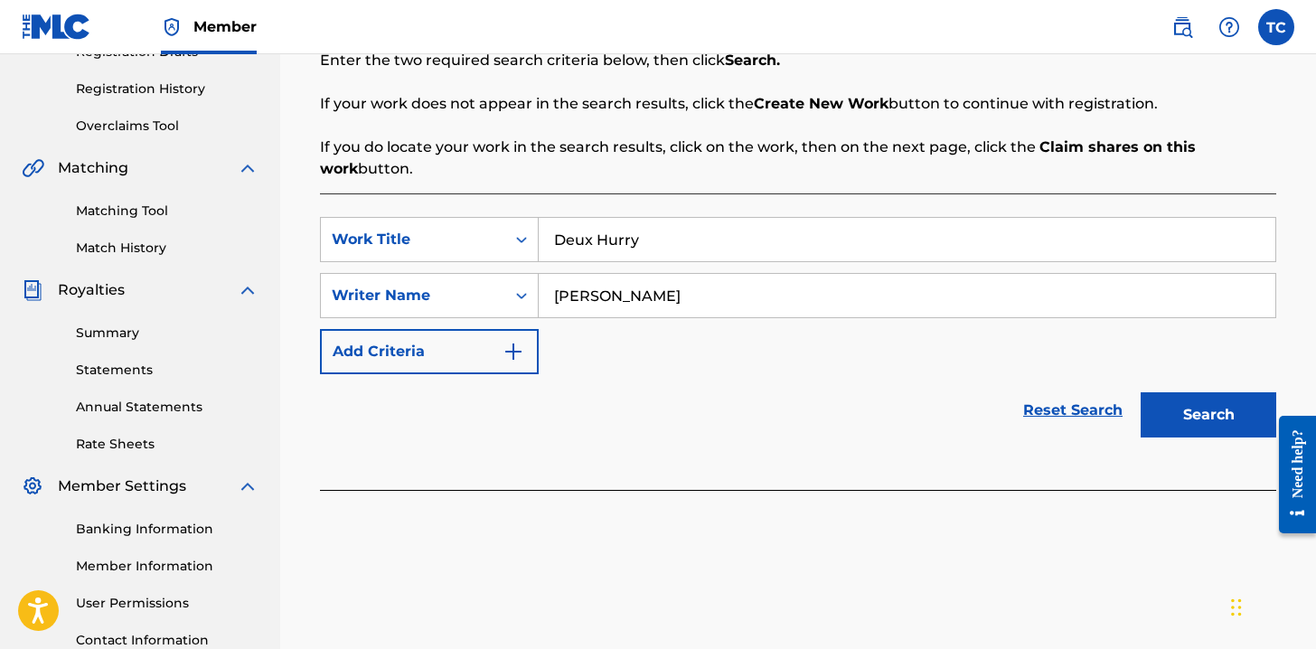
click at [1239, 408] on button "Search" at bounding box center [1208, 414] width 136 height 45
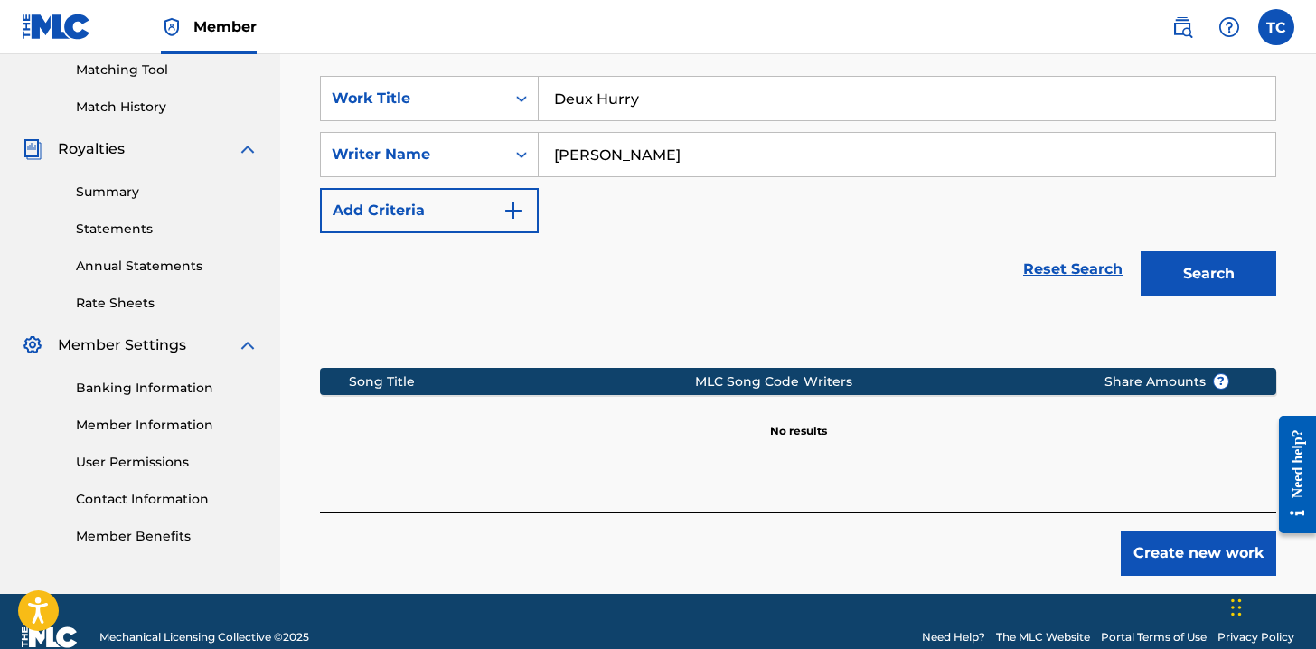
scroll to position [470, 0]
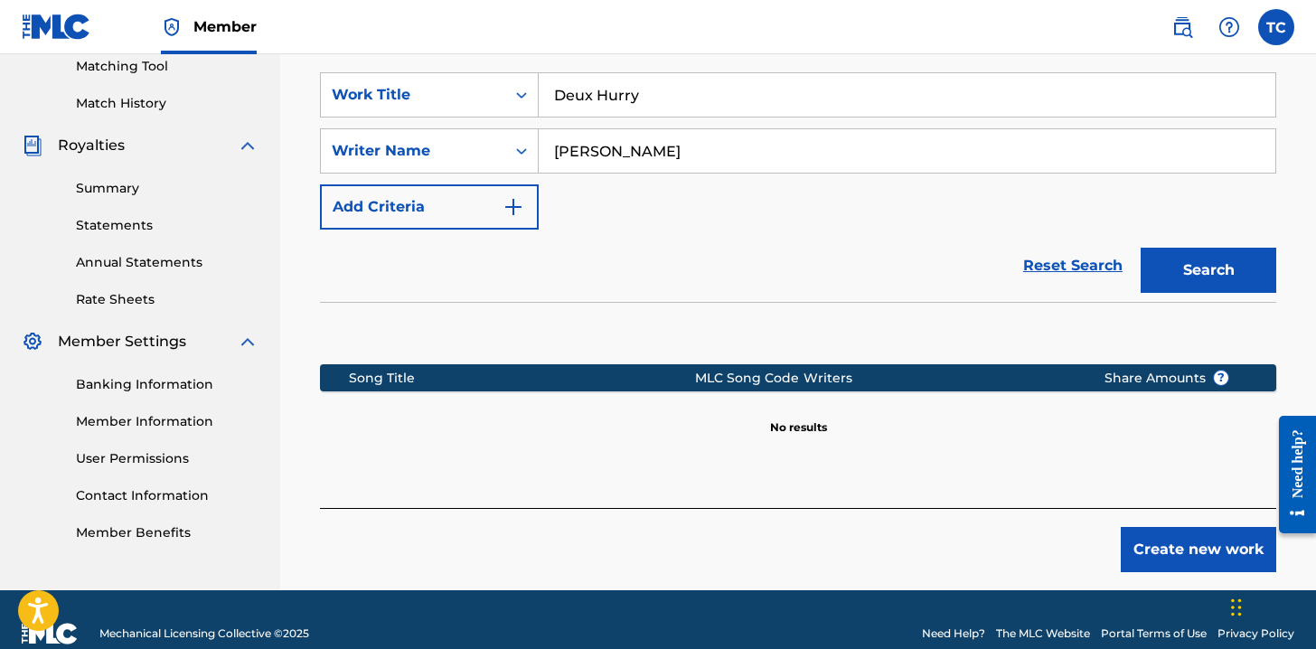
click at [1197, 532] on button "Create new work" at bounding box center [1198, 549] width 155 height 45
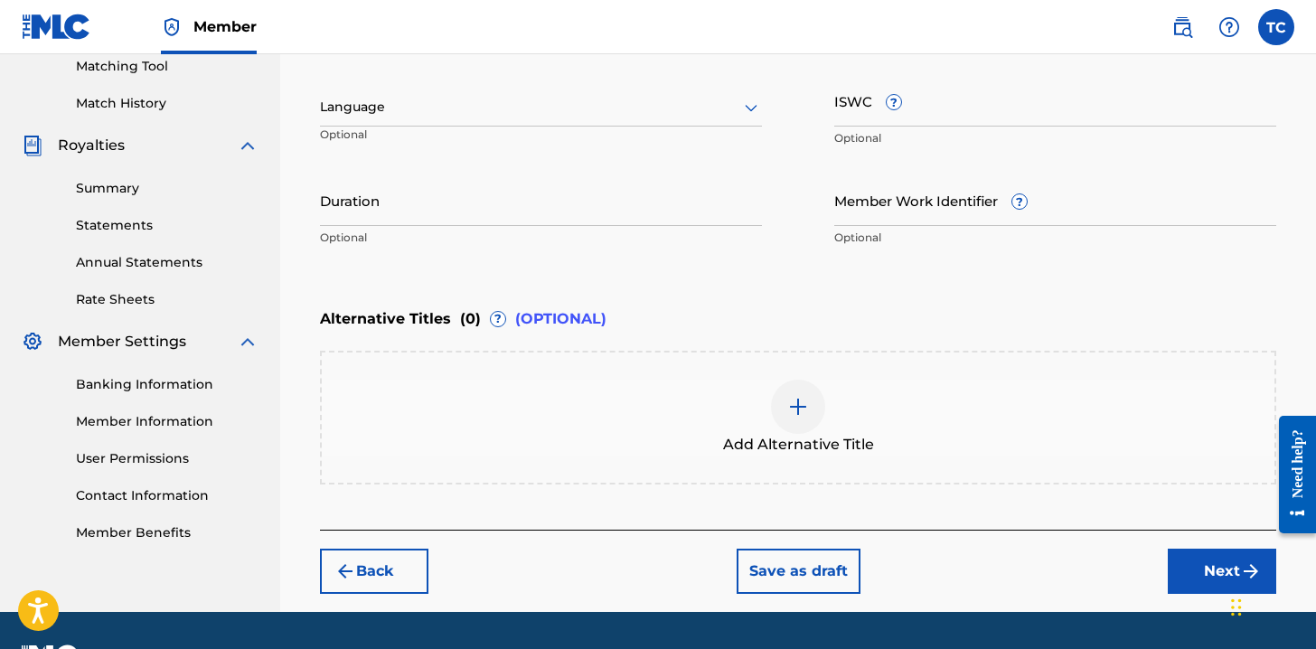
click at [1186, 564] on button "Next" at bounding box center [1222, 571] width 108 height 45
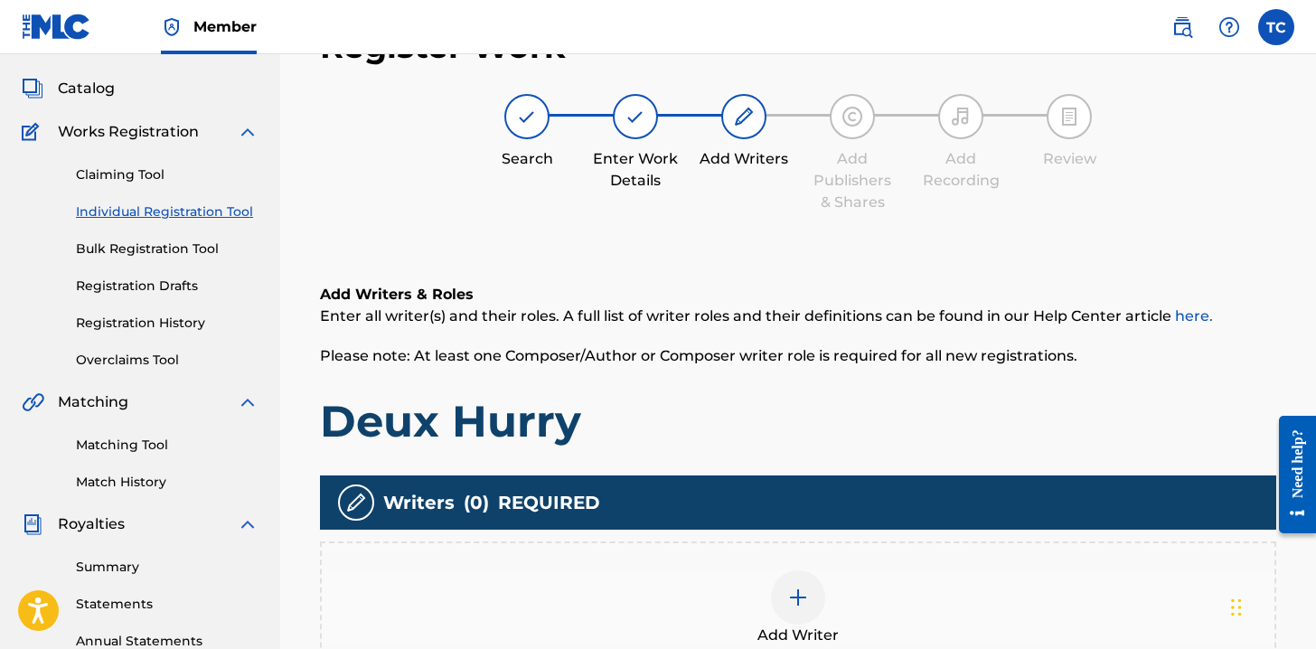
scroll to position [81, 0]
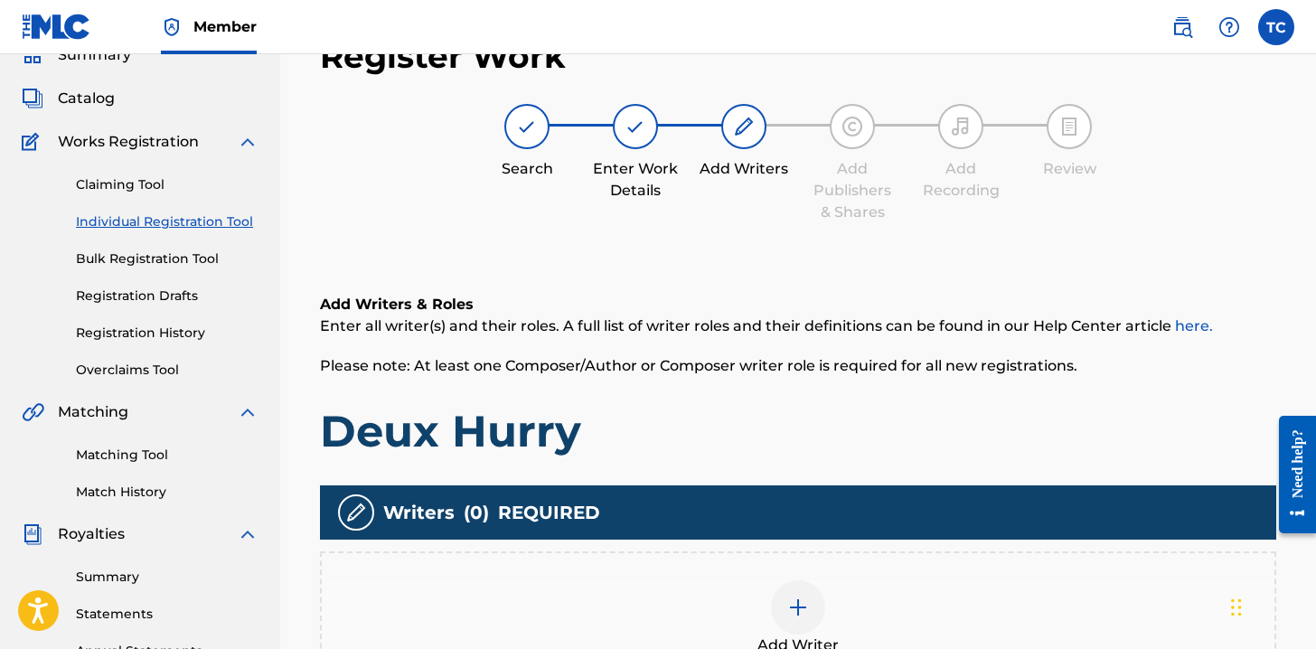
click at [810, 387] on div "Add Writers & Roles Enter all writer(s) and their roles. A full list of writer …" at bounding box center [798, 376] width 956 height 164
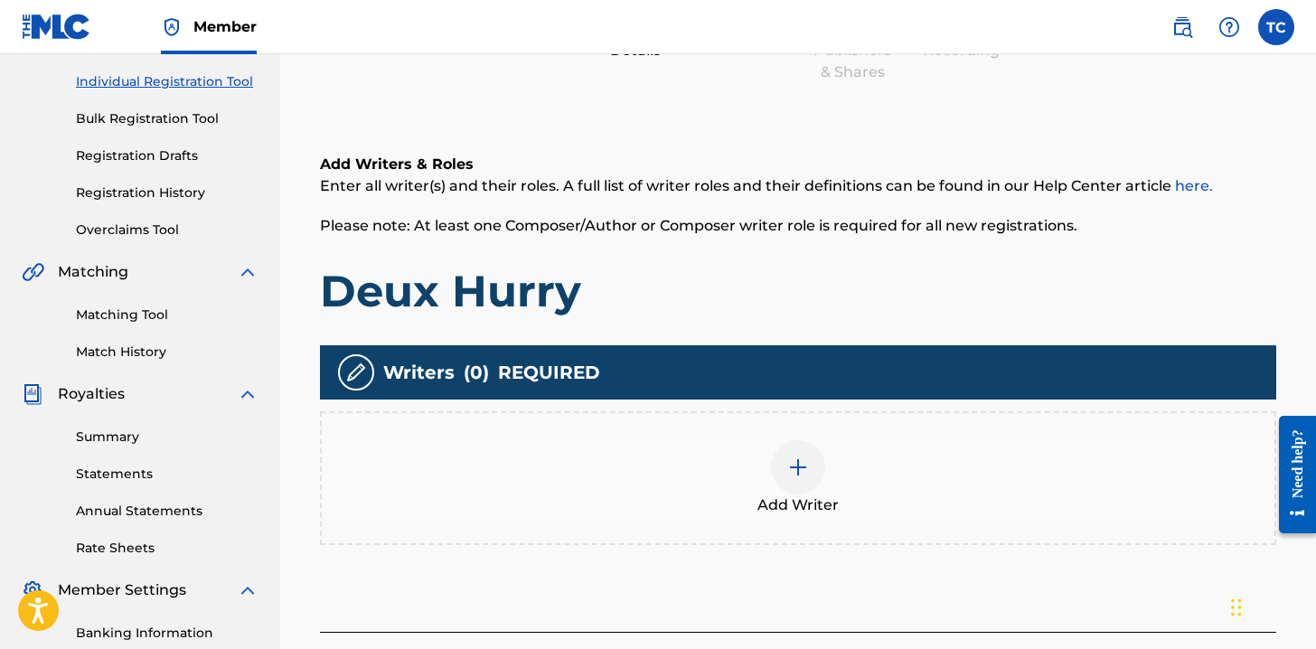
scroll to position [226, 0]
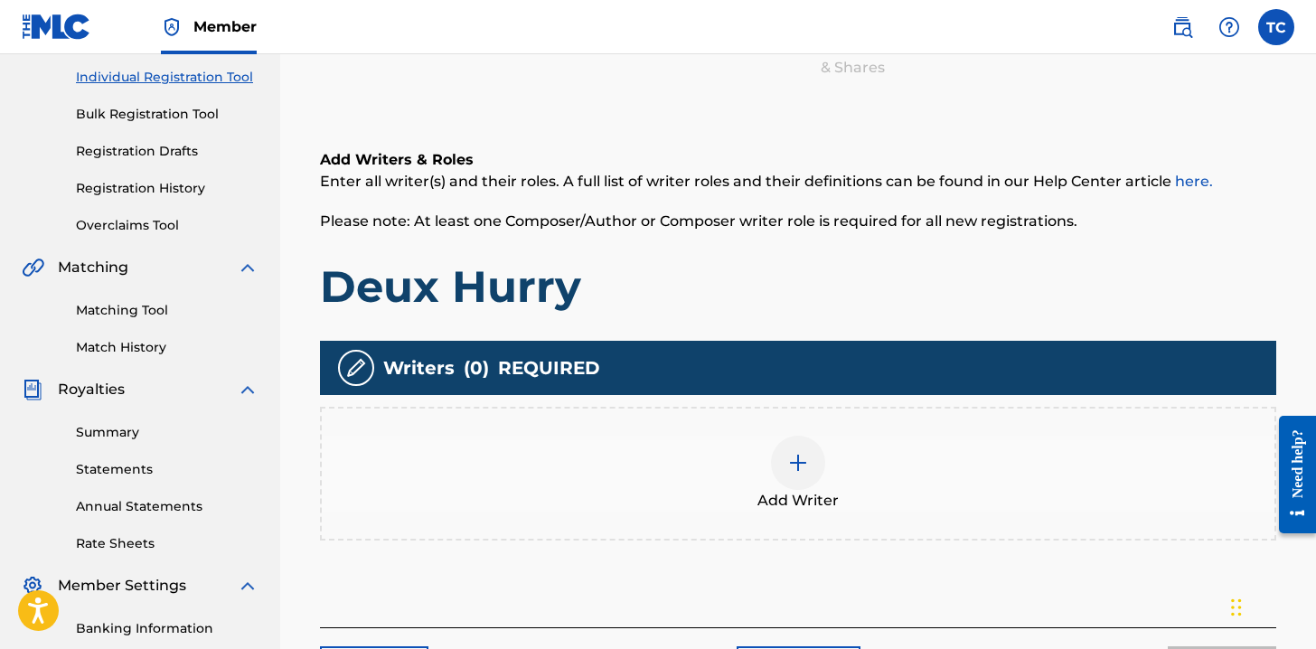
click at [789, 471] on img at bounding box center [798, 463] width 22 height 22
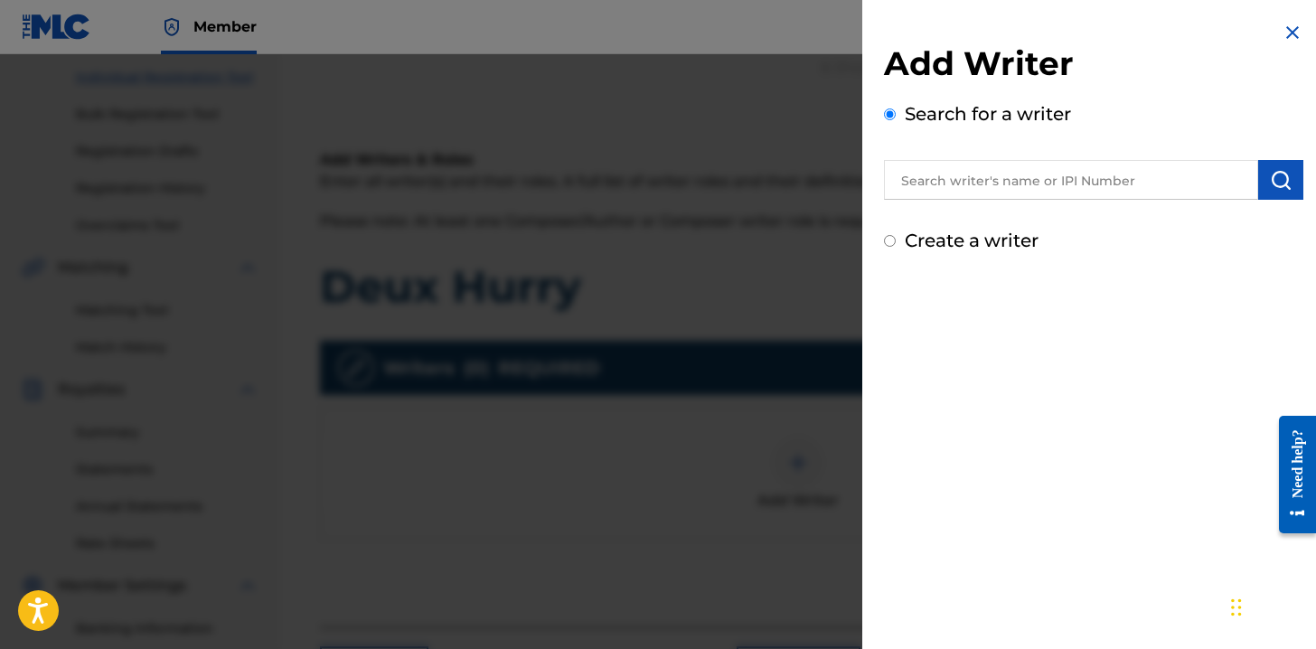
click at [965, 174] on input "text" at bounding box center [1071, 180] width 374 height 40
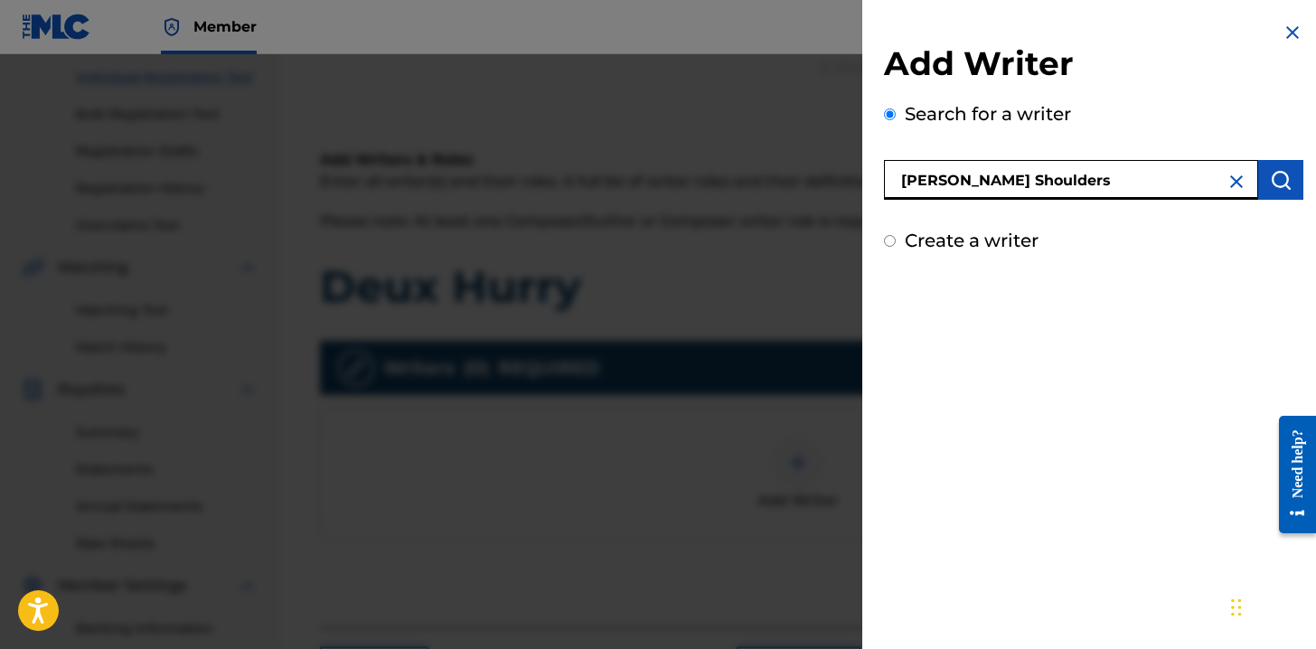
type input "Nicklaus Robert Shoulders"
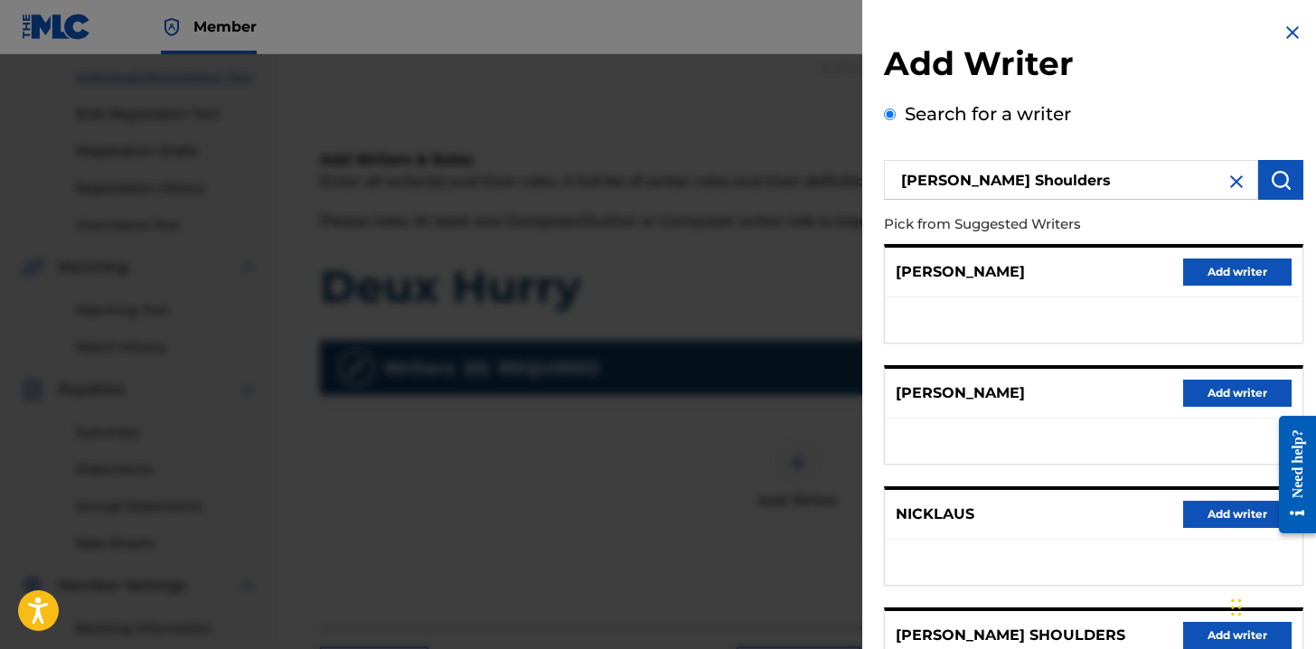
click at [1198, 627] on button "Add writer" at bounding box center [1237, 635] width 108 height 27
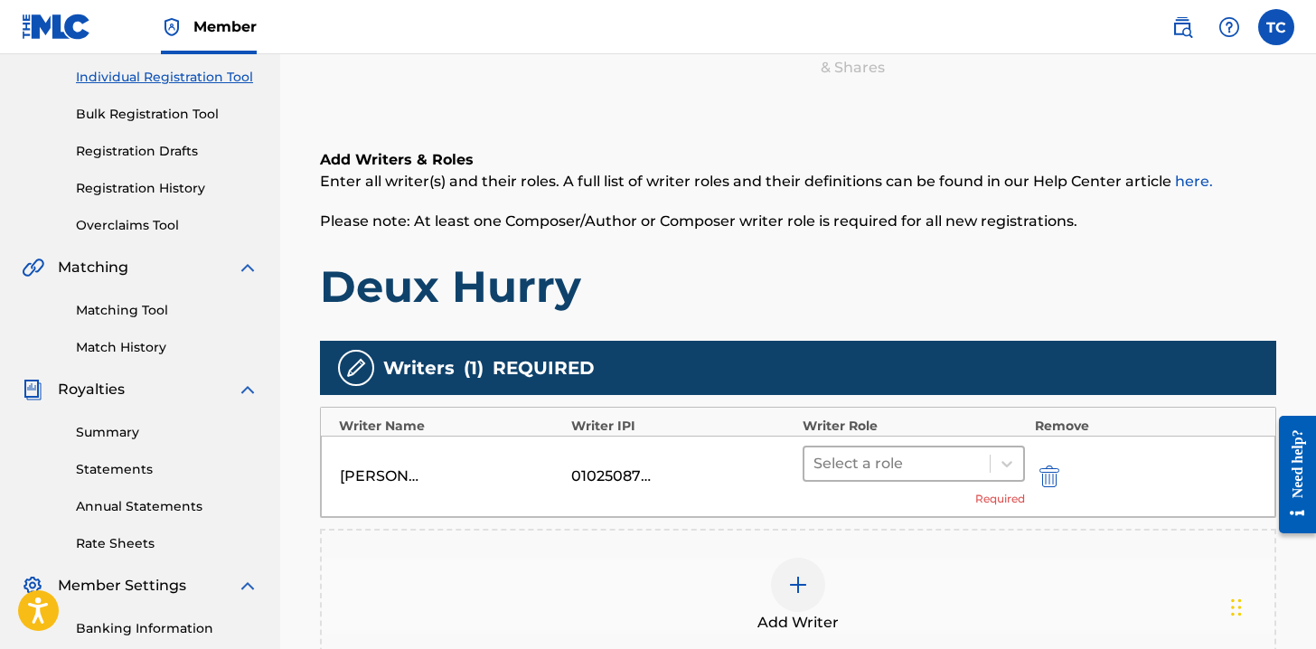
click at [987, 464] on div "Select a role" at bounding box center [896, 463] width 185 height 33
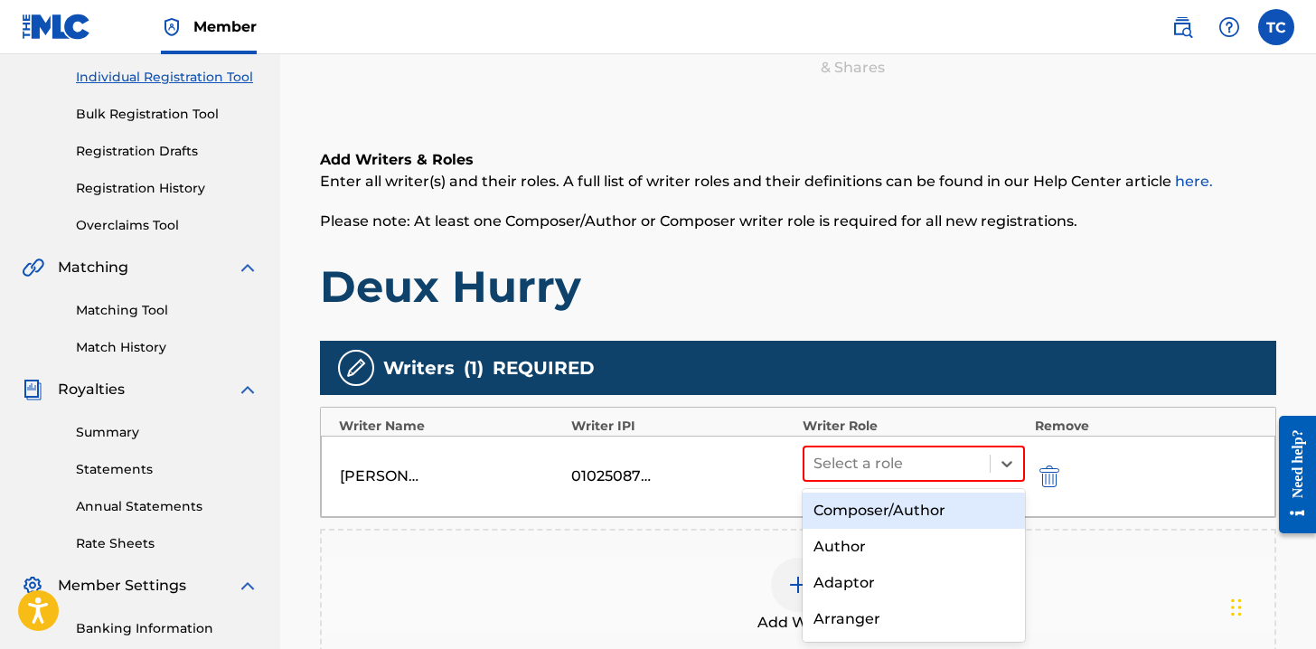
click at [878, 502] on div "Composer/Author" at bounding box center [913, 510] width 222 height 36
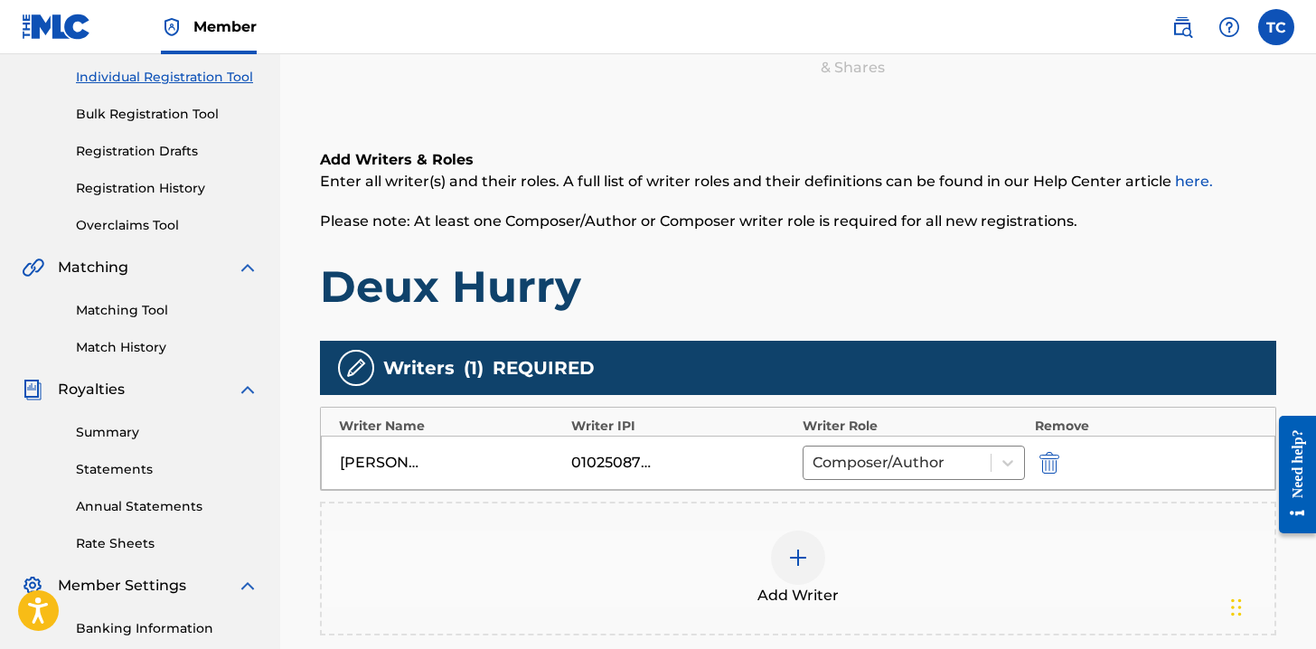
click at [1168, 539] on div "Add Writer" at bounding box center [798, 568] width 952 height 76
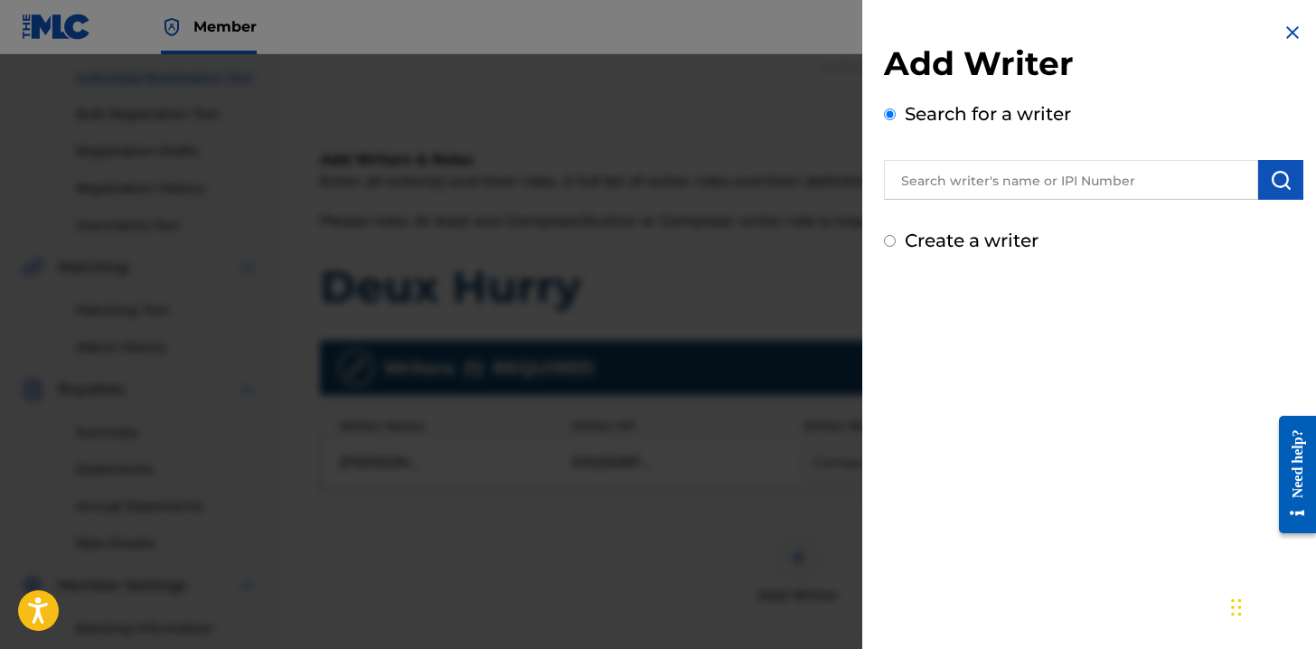
click at [1288, 37] on img at bounding box center [1292, 33] width 22 height 22
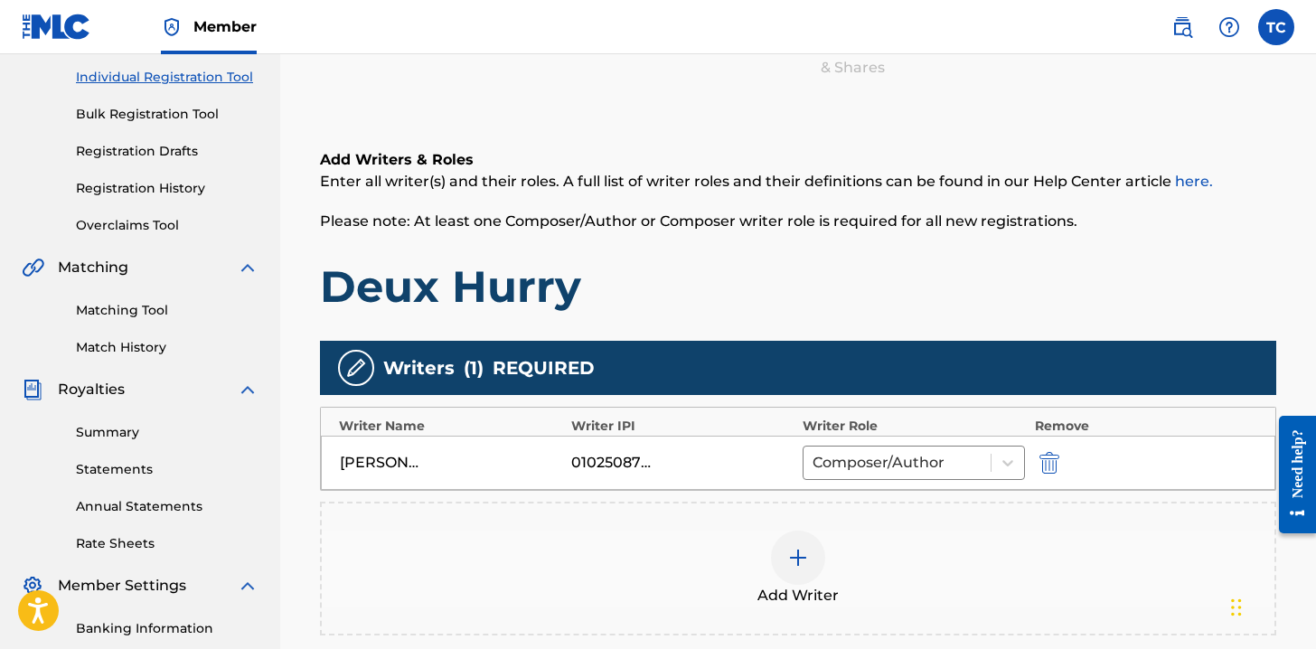
click at [857, 289] on h1 "Deux Hurry" at bounding box center [798, 286] width 956 height 54
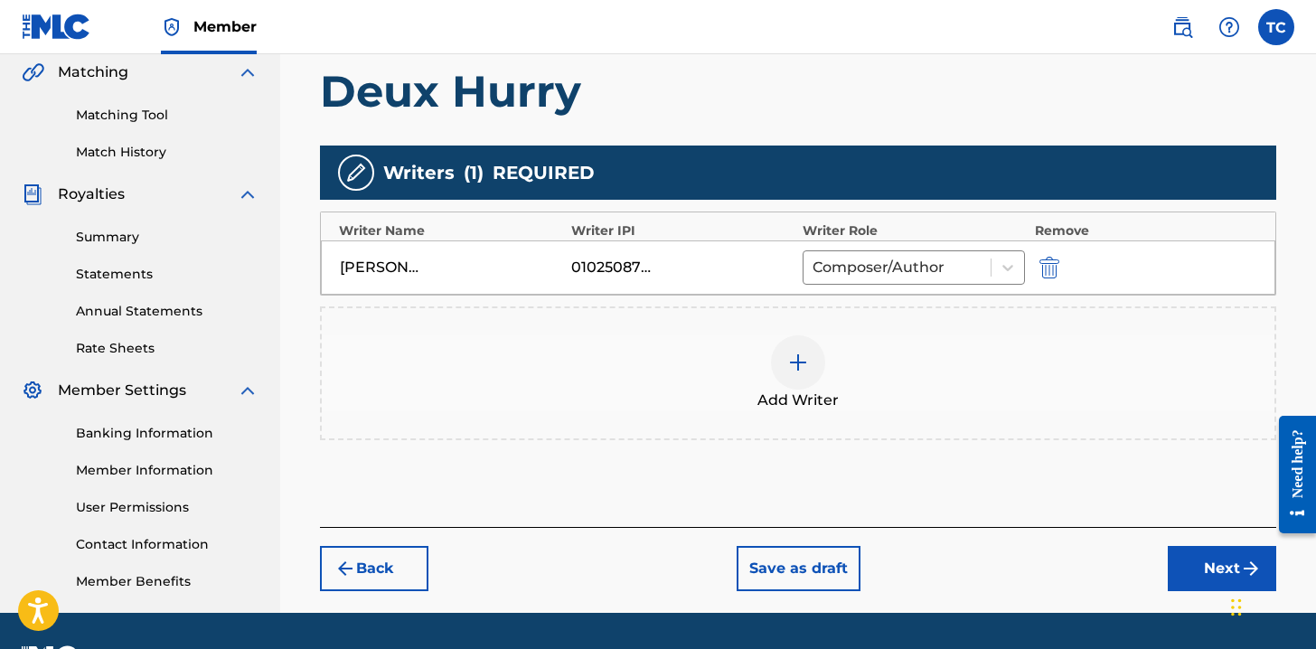
scroll to position [443, 0]
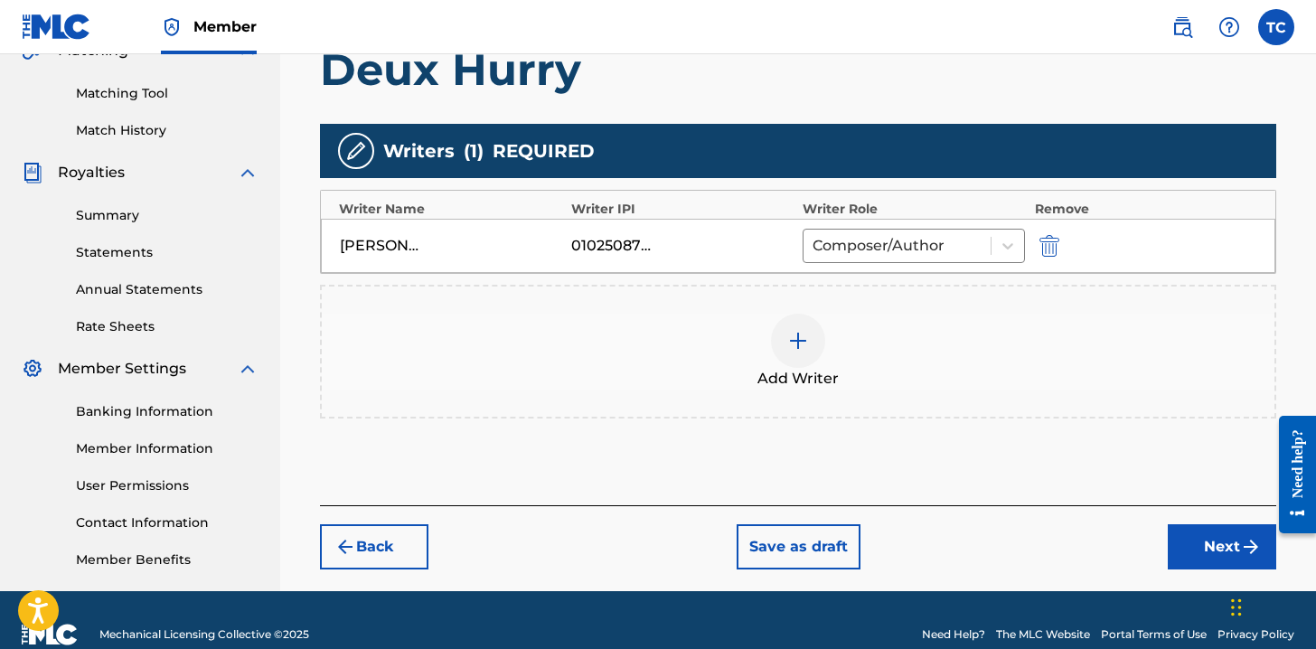
click at [1222, 515] on div "Back Save as draft Next" at bounding box center [798, 537] width 956 height 64
click at [1215, 535] on button "Next" at bounding box center [1222, 546] width 108 height 45
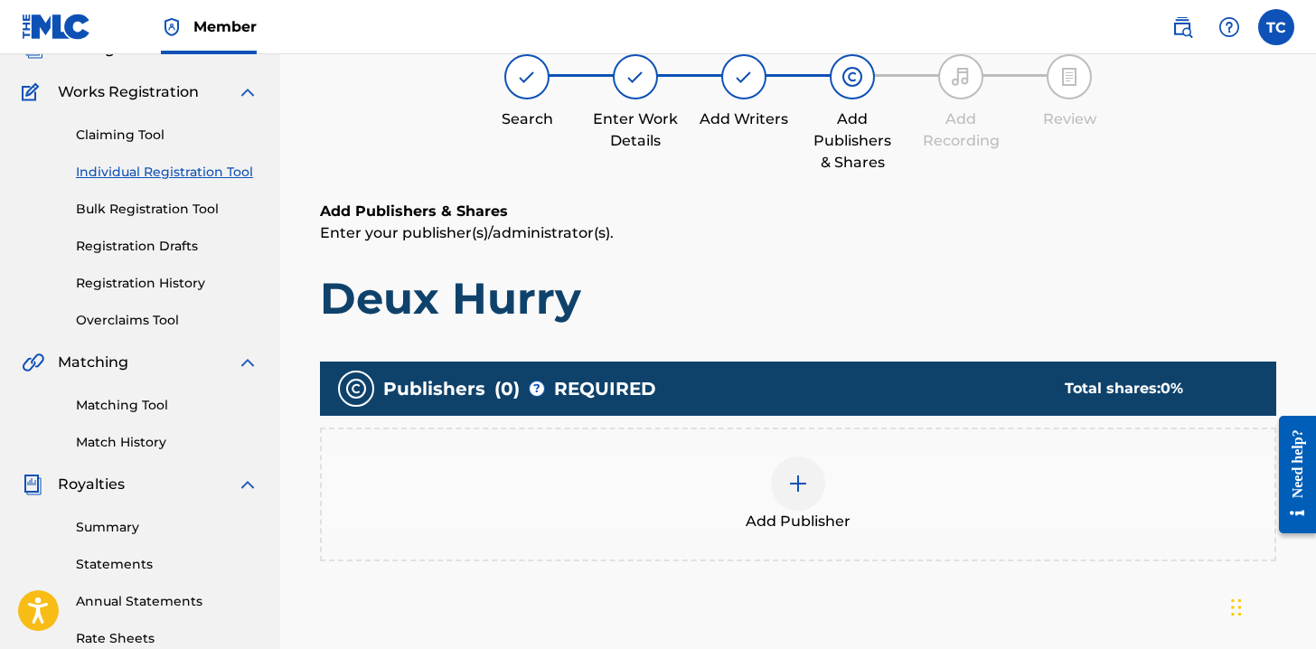
scroll to position [81, 0]
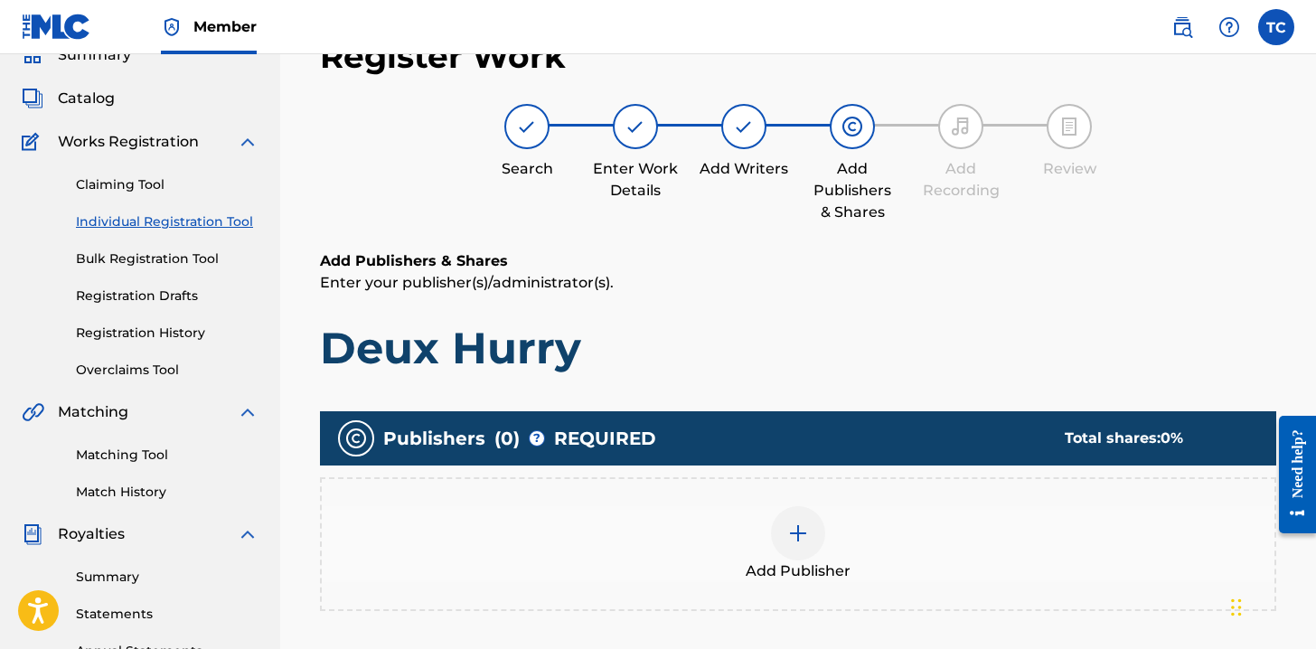
click at [818, 525] on div at bounding box center [798, 533] width 54 height 54
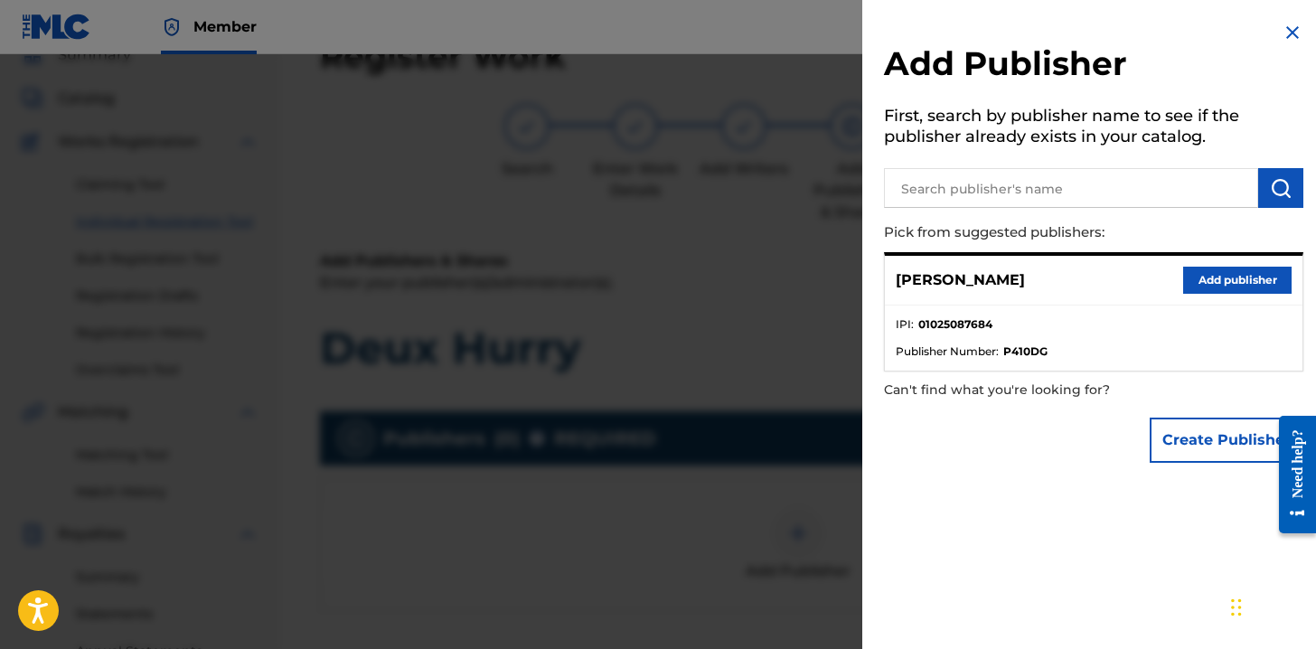
click at [1212, 280] on button "Add publisher" at bounding box center [1237, 280] width 108 height 27
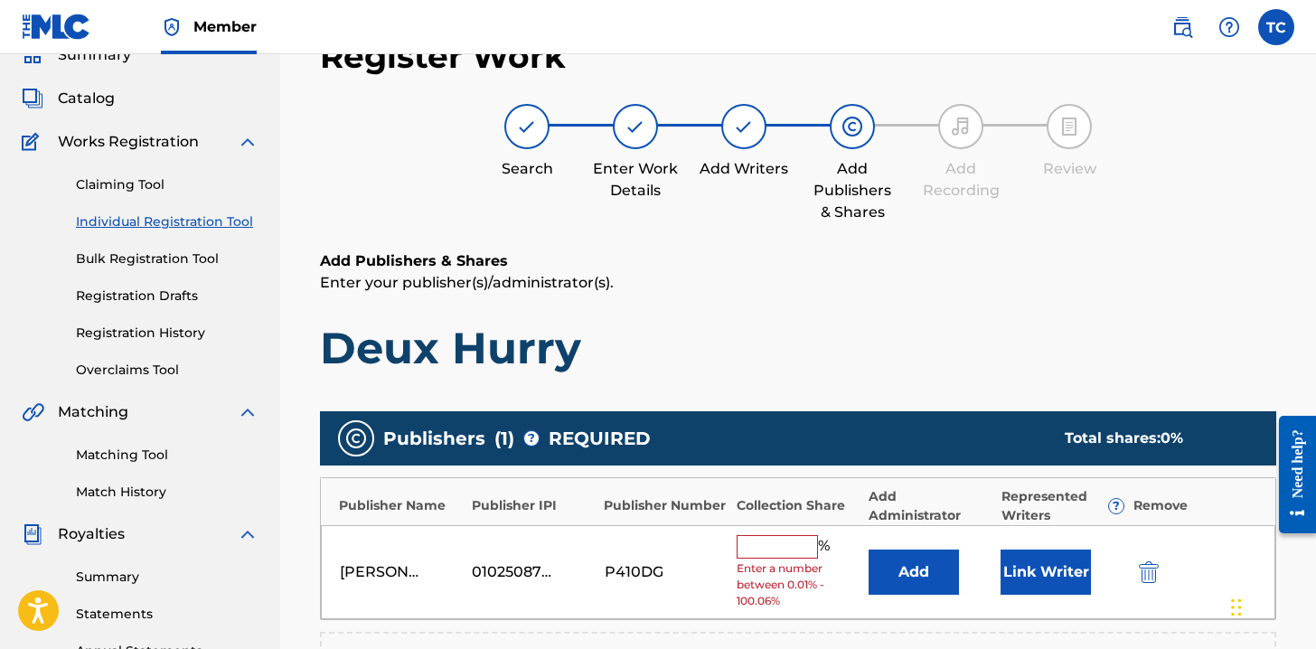
click at [775, 528] on div "Nick Shoulders 01025087684 P410DG % Enter a number between 0.01% - 100.06% Add …" at bounding box center [798, 572] width 954 height 95
click at [773, 538] on input "text" at bounding box center [776, 546] width 81 height 23
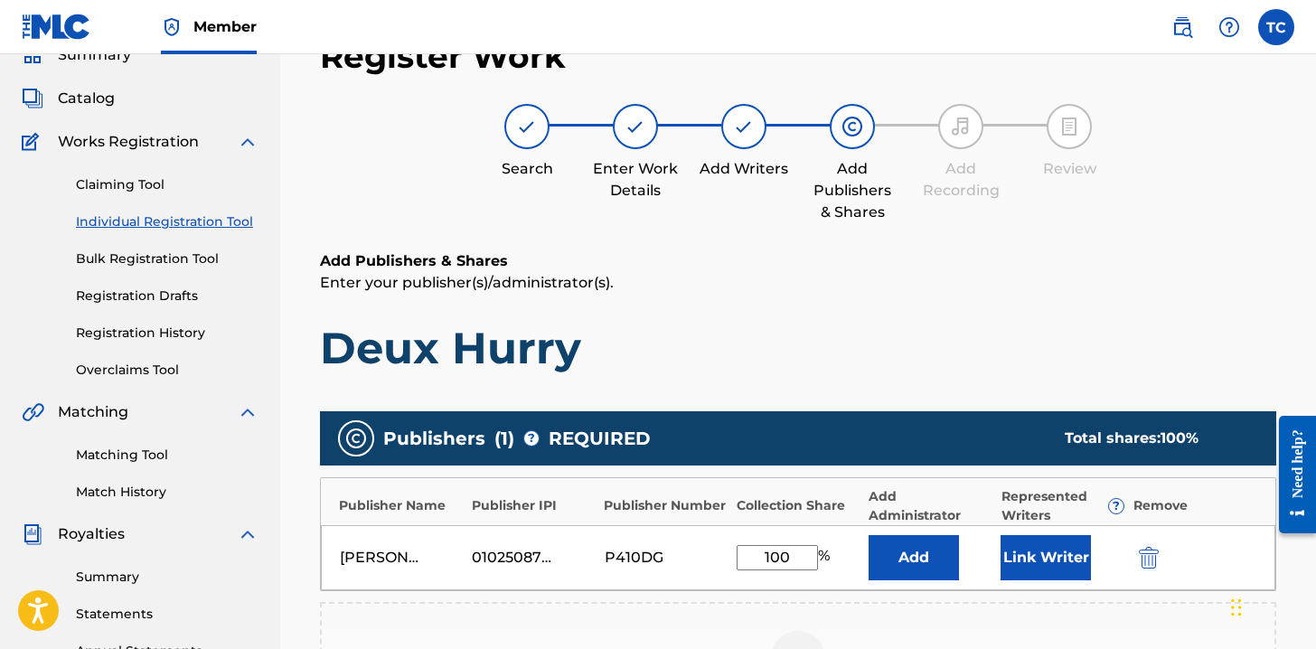
type input "100"
click at [945, 380] on div "Add Publishers & Shares Enter your publisher(s)/administrator(s). Deux Hurry Pu…" at bounding box center [798, 563] width 956 height 626
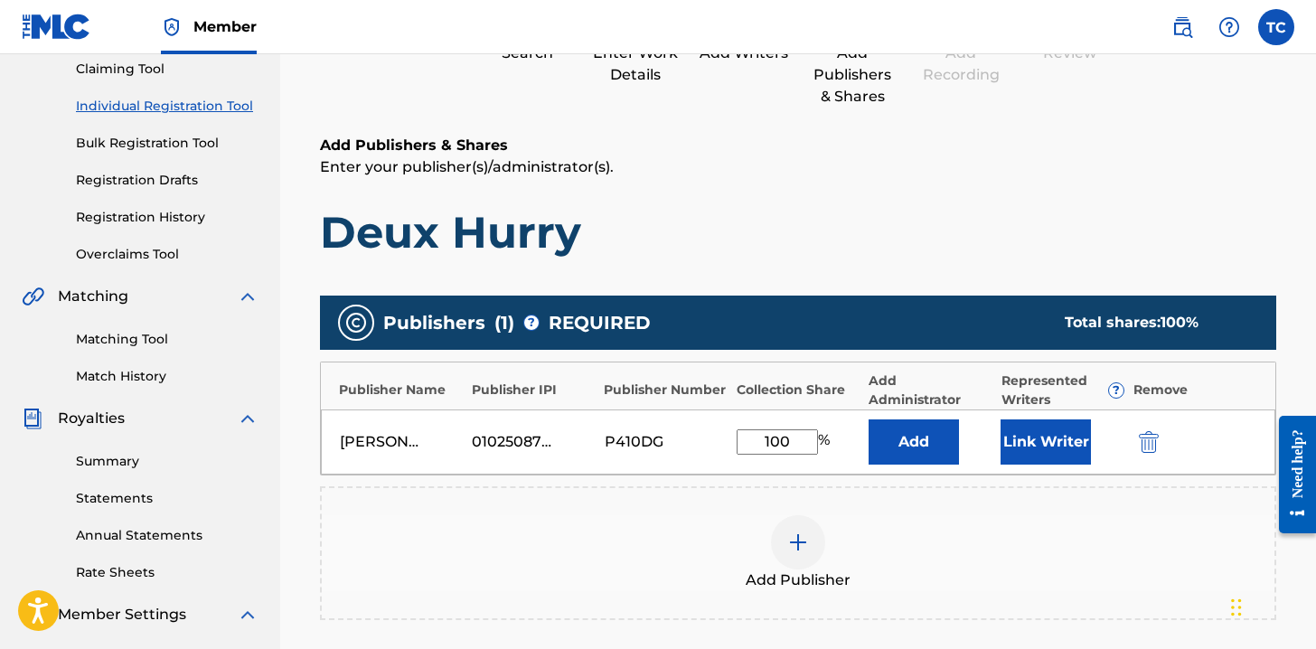
scroll to position [226, 0]
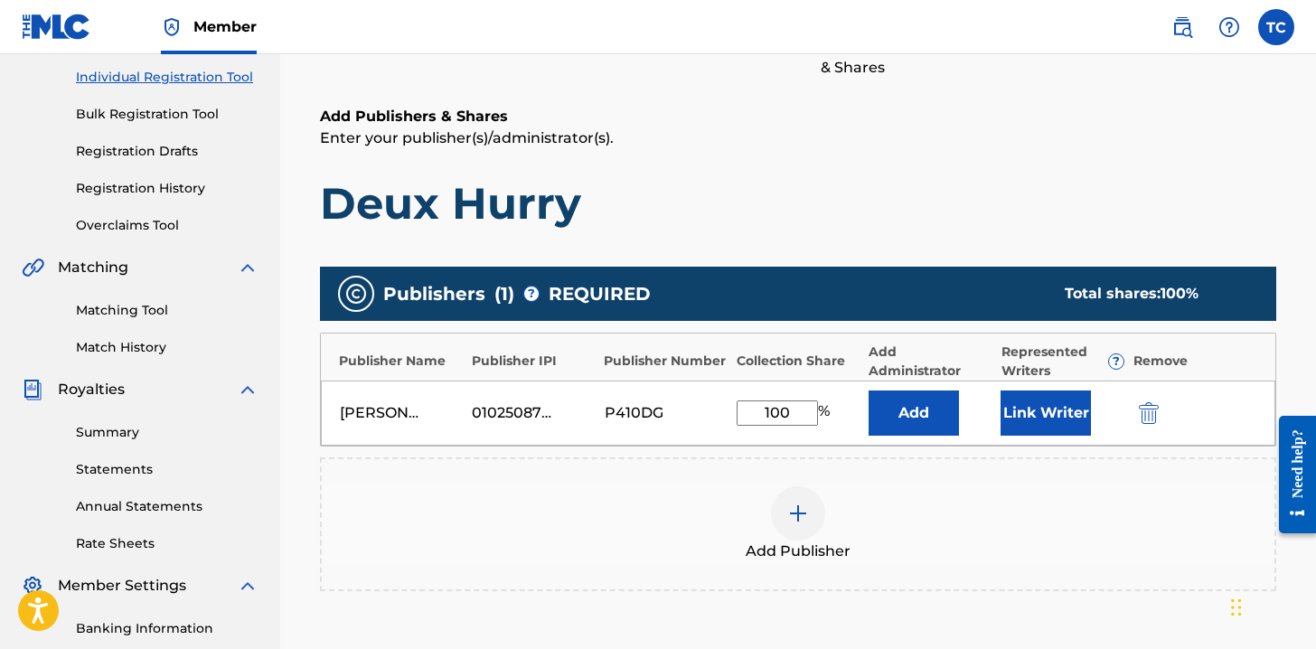
click at [1136, 159] on div "Add Publishers & Shares Enter your publisher(s)/administrator(s). Deux Hurry" at bounding box center [798, 168] width 956 height 125
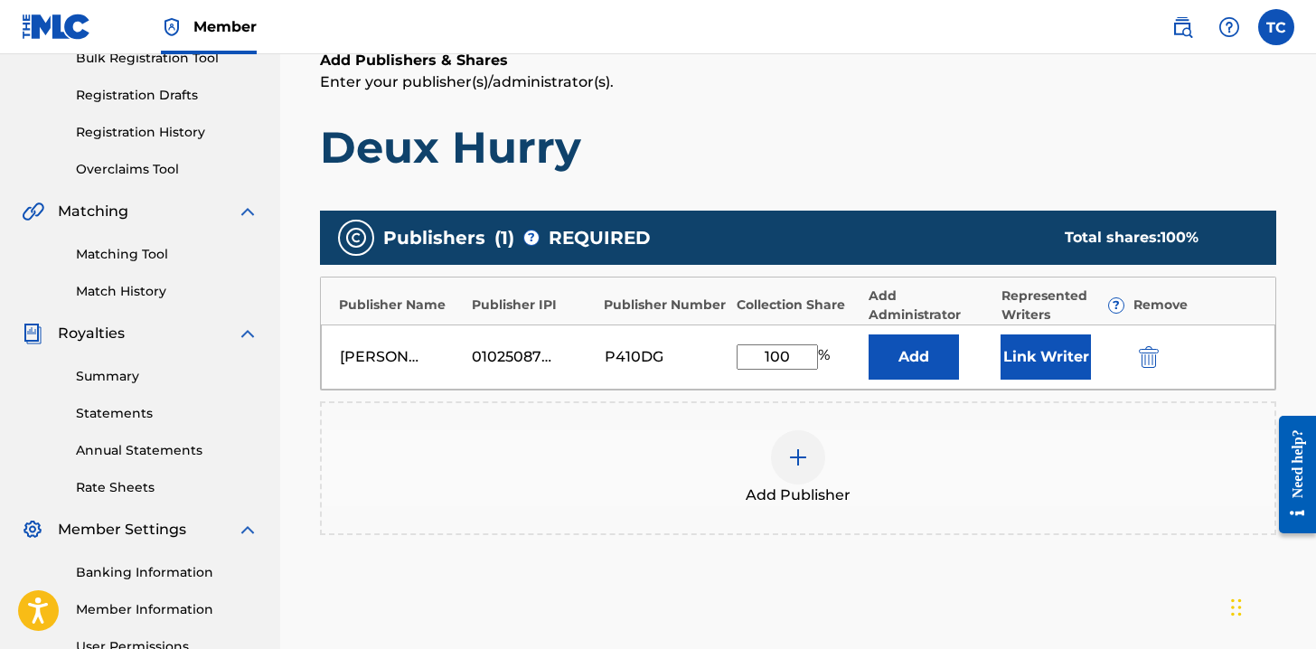
scroll to position [298, 0]
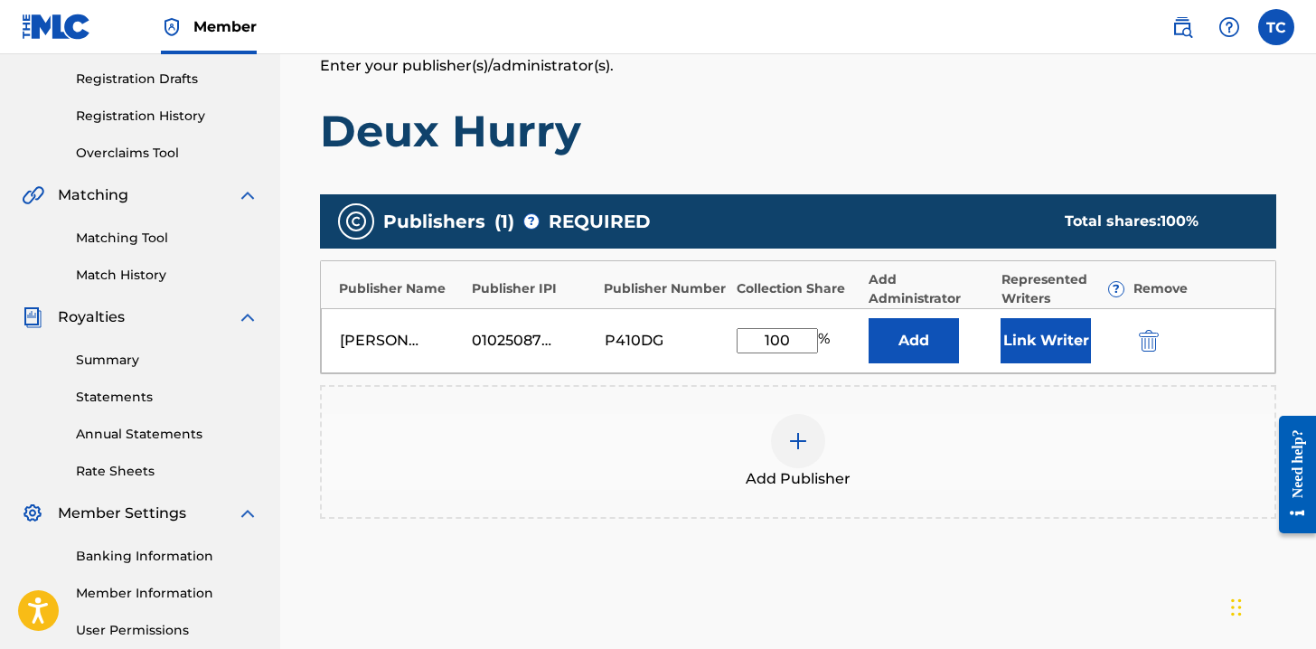
click at [1041, 361] on button "Link Writer" at bounding box center [1045, 340] width 90 height 45
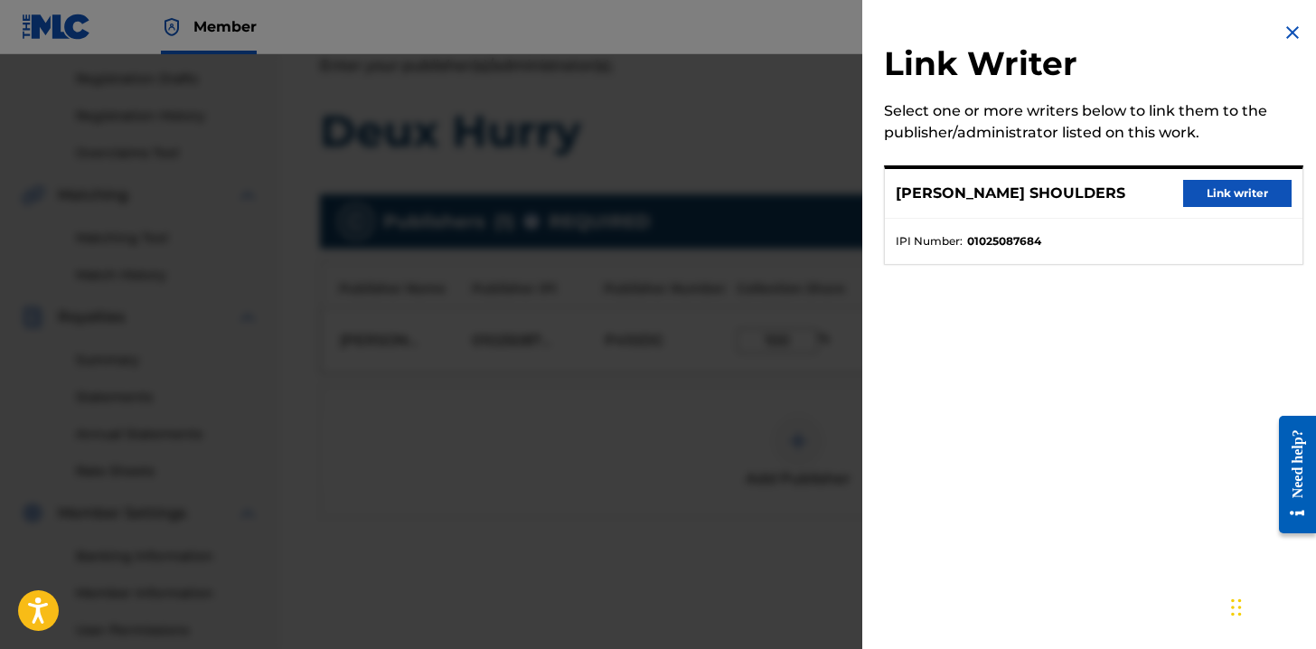
click at [1212, 189] on button "Link writer" at bounding box center [1237, 193] width 108 height 27
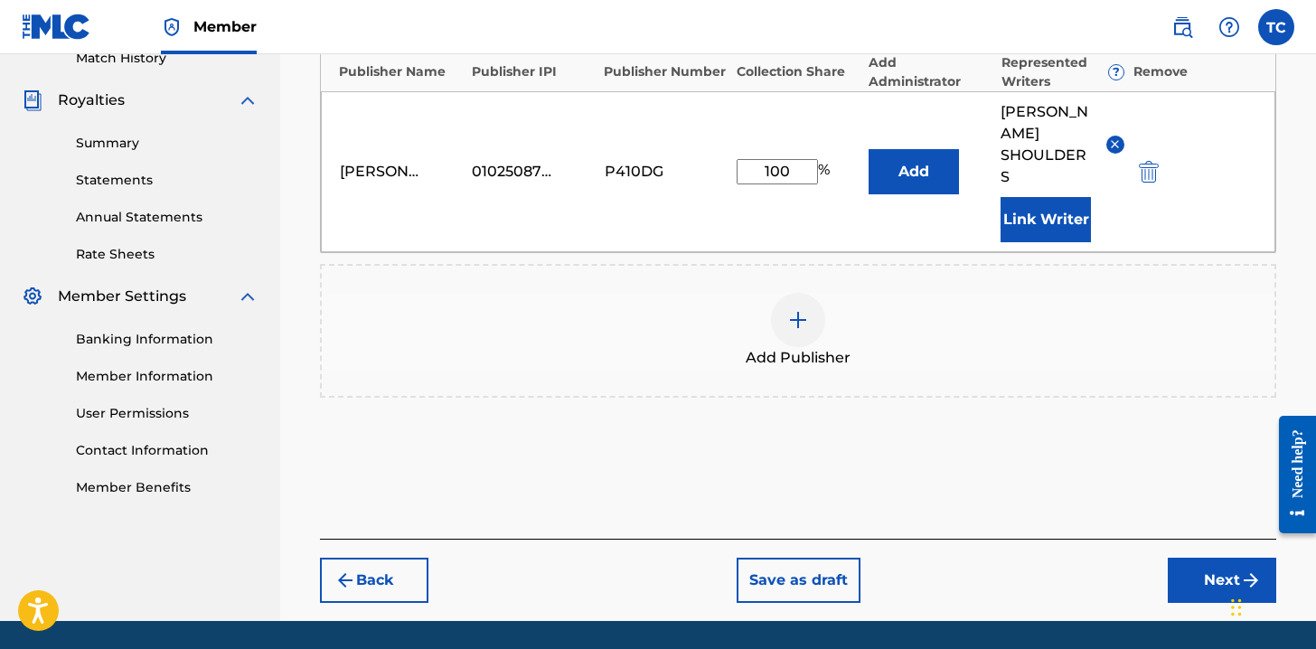
click at [1190, 586] on button "Next" at bounding box center [1222, 580] width 108 height 45
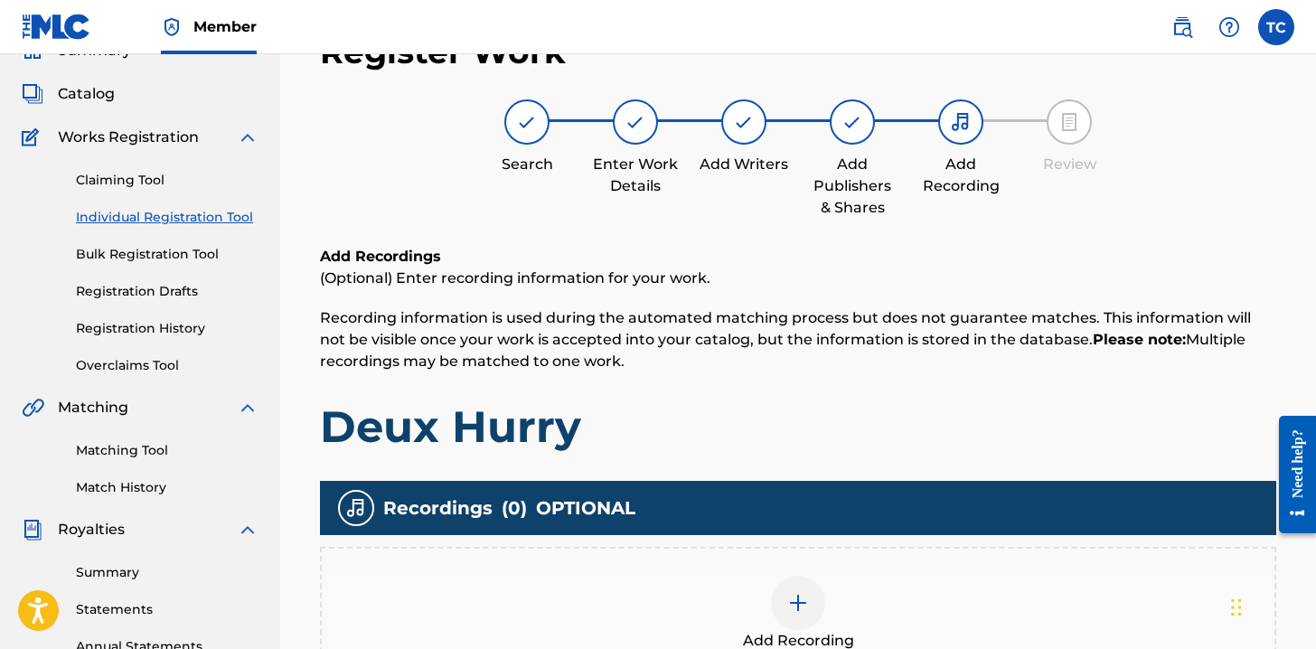
scroll to position [81, 0]
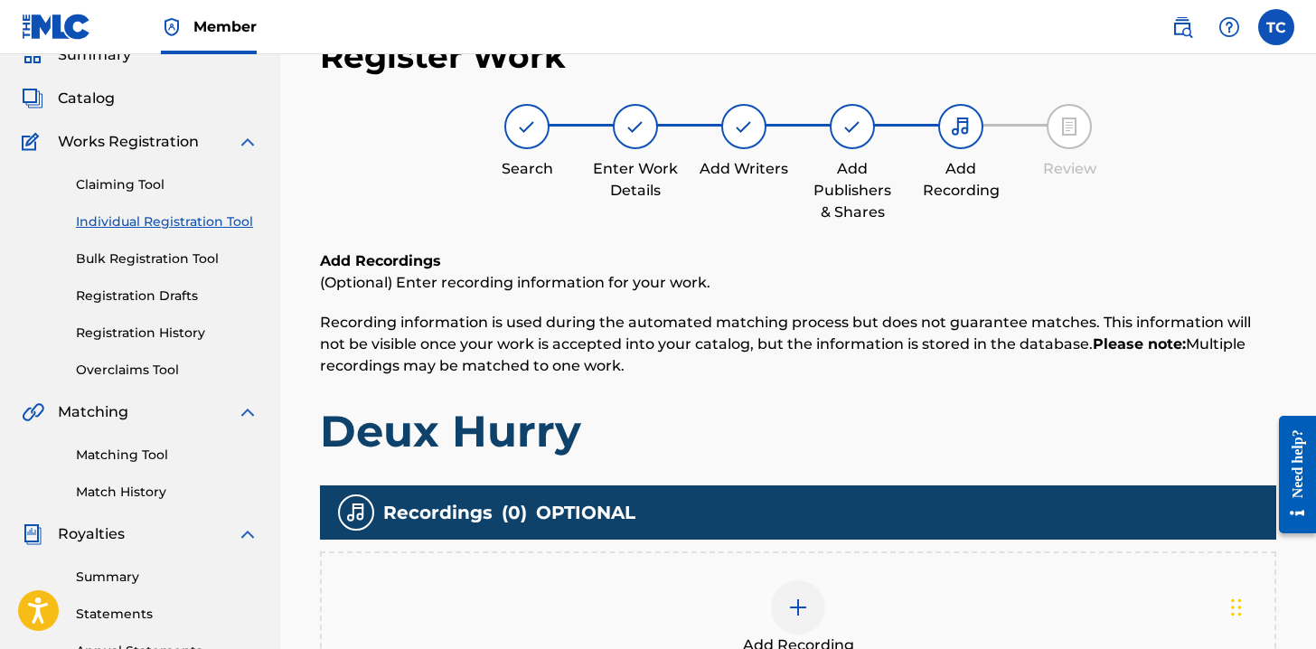
click at [776, 598] on div at bounding box center [798, 607] width 54 height 54
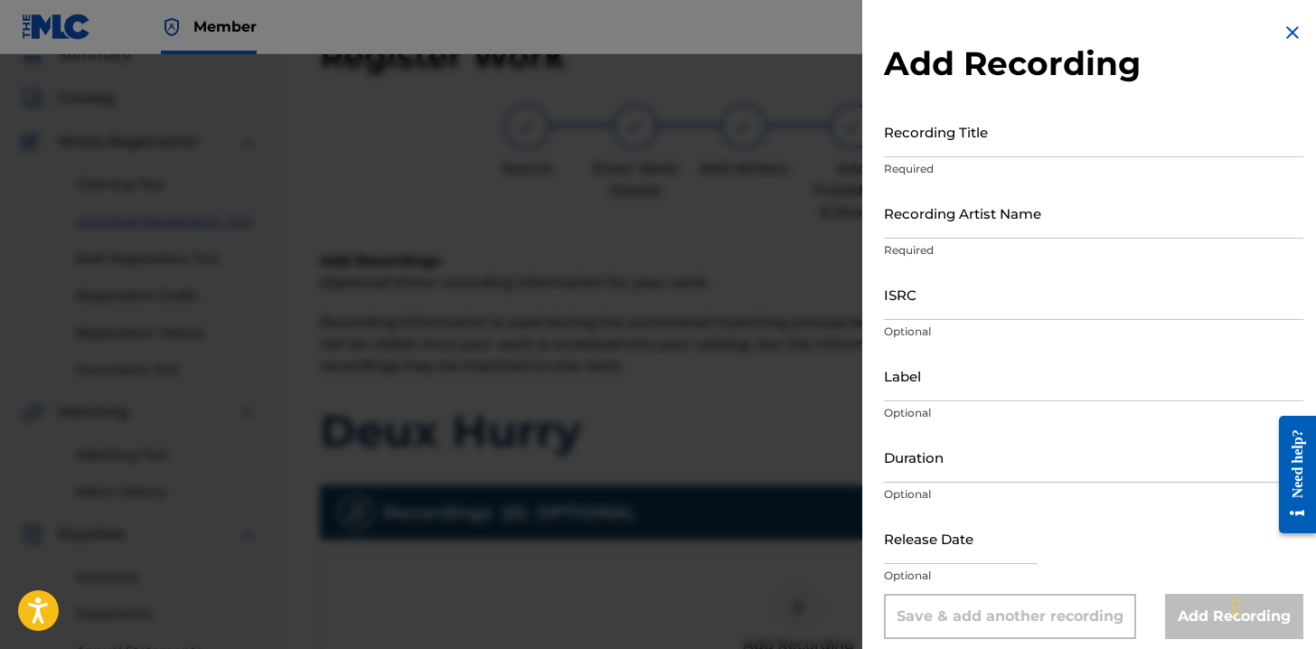
click at [1010, 128] on input "Recording Title" at bounding box center [1093, 132] width 419 height 52
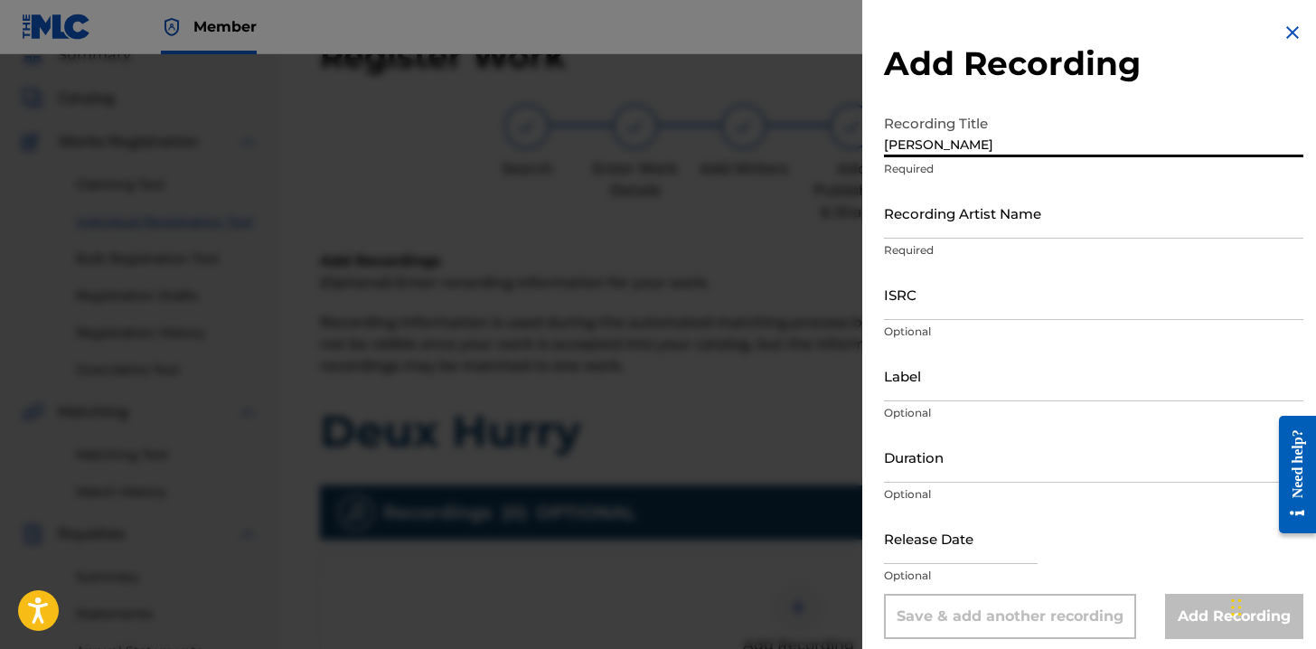
drag, startPoint x: 1014, startPoint y: 144, endPoint x: 855, endPoint y: 144, distance: 159.0
click at [855, 144] on div "Add Recording Recording Title Nick Shoulders Required Recording Artist Name Req…" at bounding box center [658, 351] width 1316 height 595
type input "Nick Shoulders"
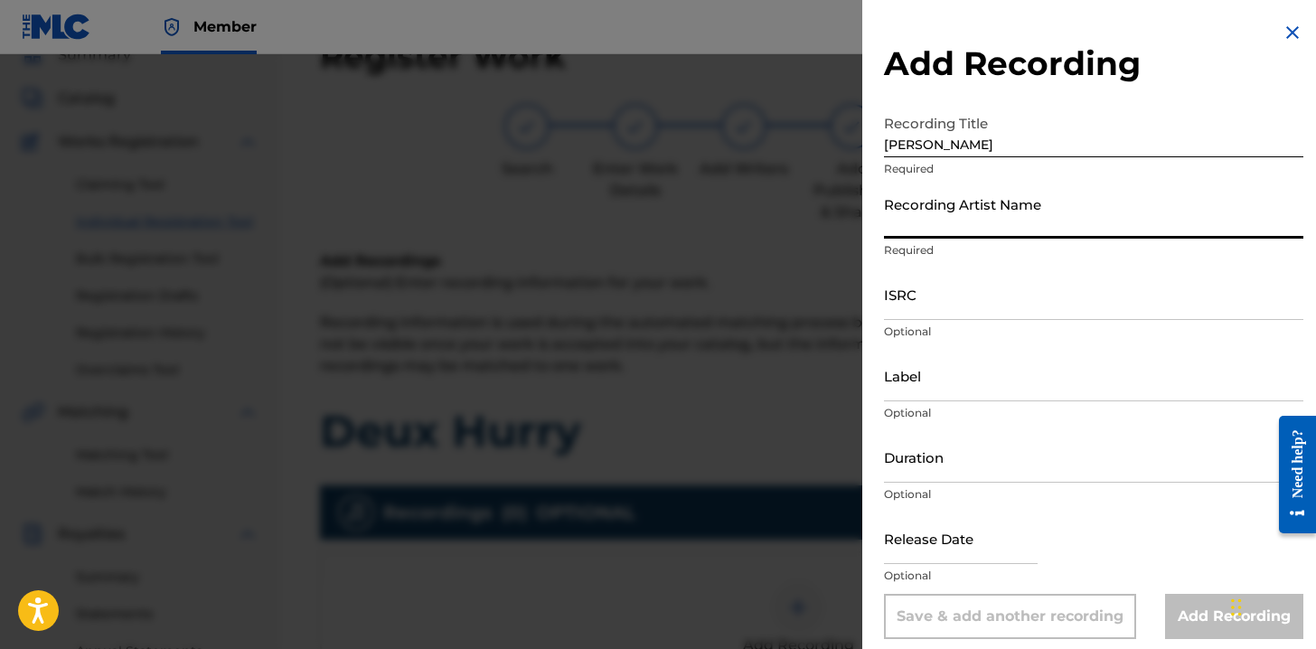
click at [900, 212] on input "Recording Artist Name" at bounding box center [1093, 213] width 419 height 52
paste input "Nick Shoulders"
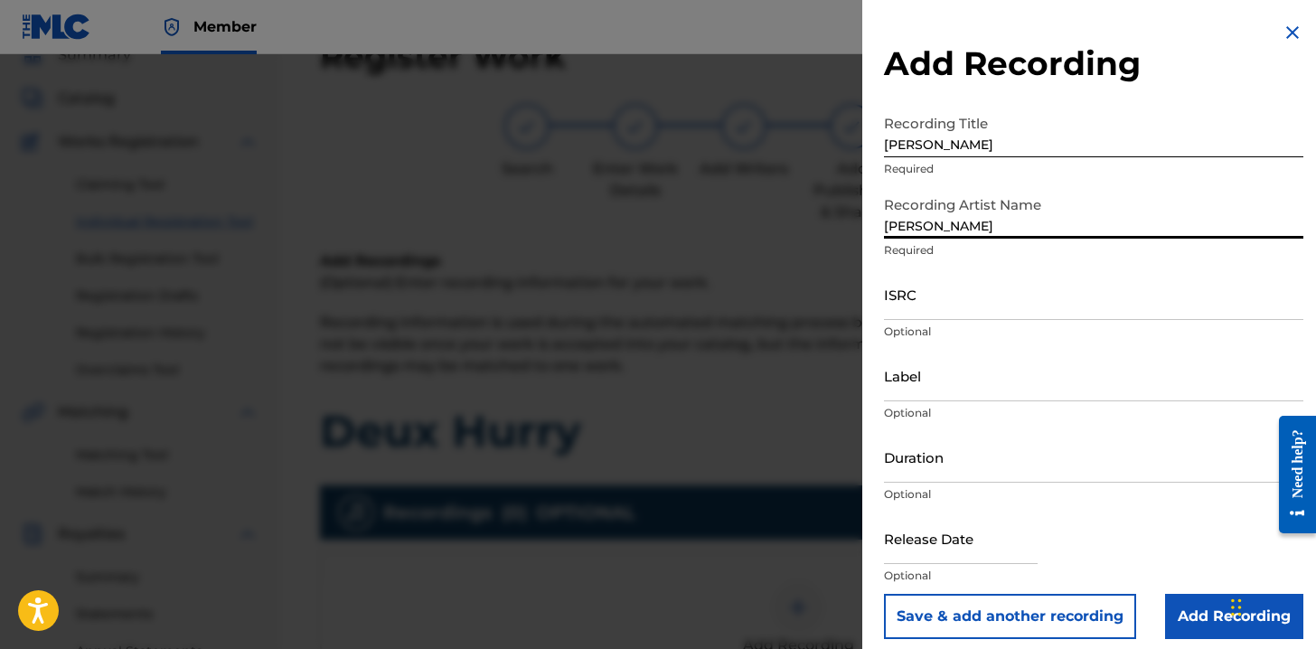
type input "Nick Shoulders"
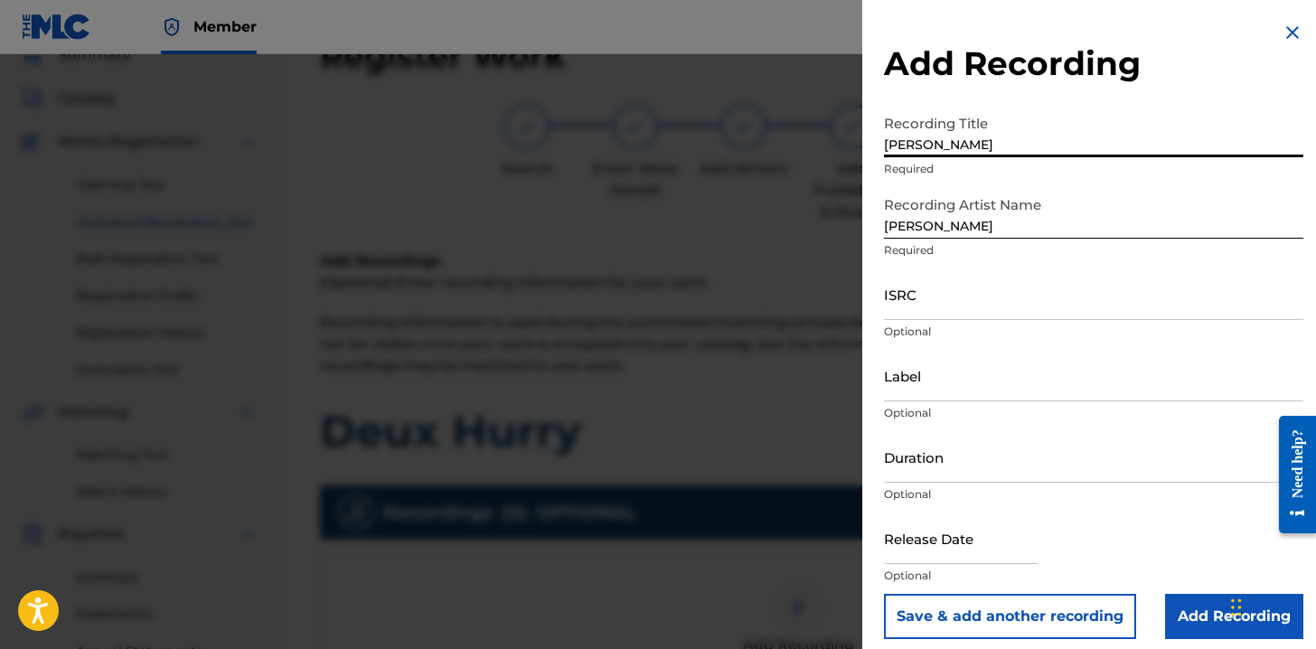
drag, startPoint x: 1003, startPoint y: 137, endPoint x: 830, endPoint y: 143, distance: 172.7
click at [830, 143] on div "Add Recording Recording Title Nick Shoulders Required Recording Artist Name Nic…" at bounding box center [658, 351] width 1316 height 595
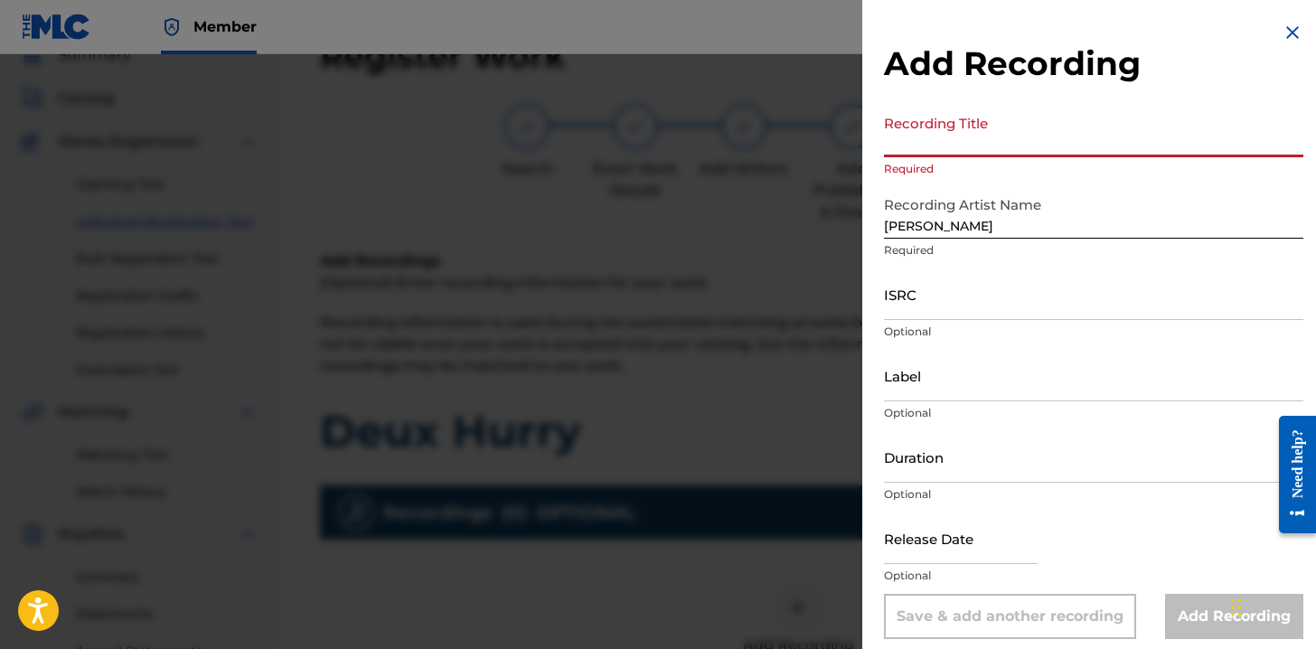
paste input "Deux Hurry"
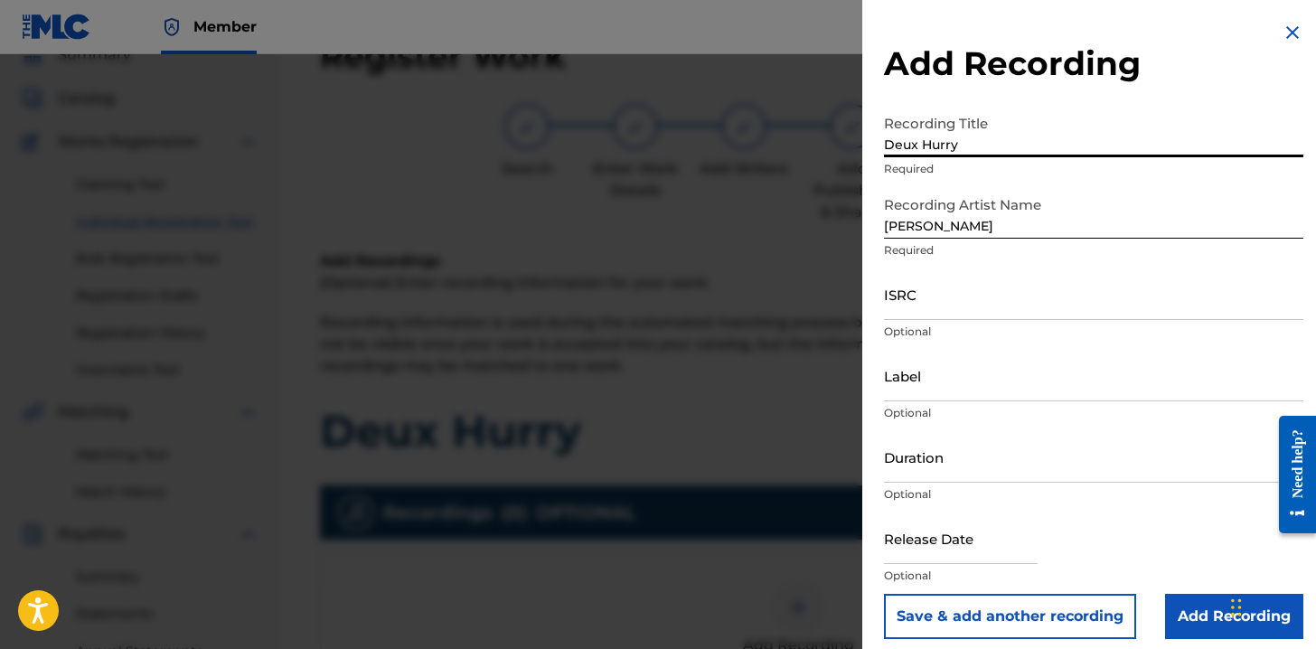
type input "Deux Hurry"
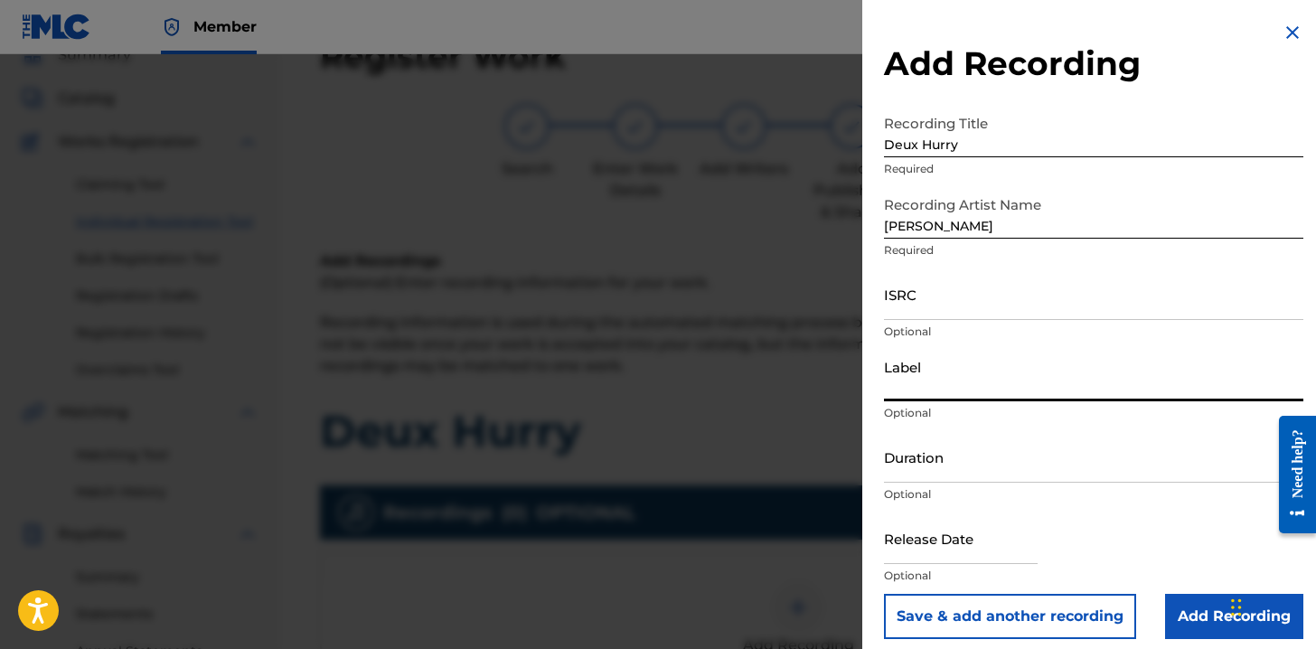
click at [918, 385] on input "Label" at bounding box center [1093, 376] width 419 height 52
type input "Gar Hole Records"
click at [984, 319] on input "ISRC" at bounding box center [1093, 294] width 419 height 52
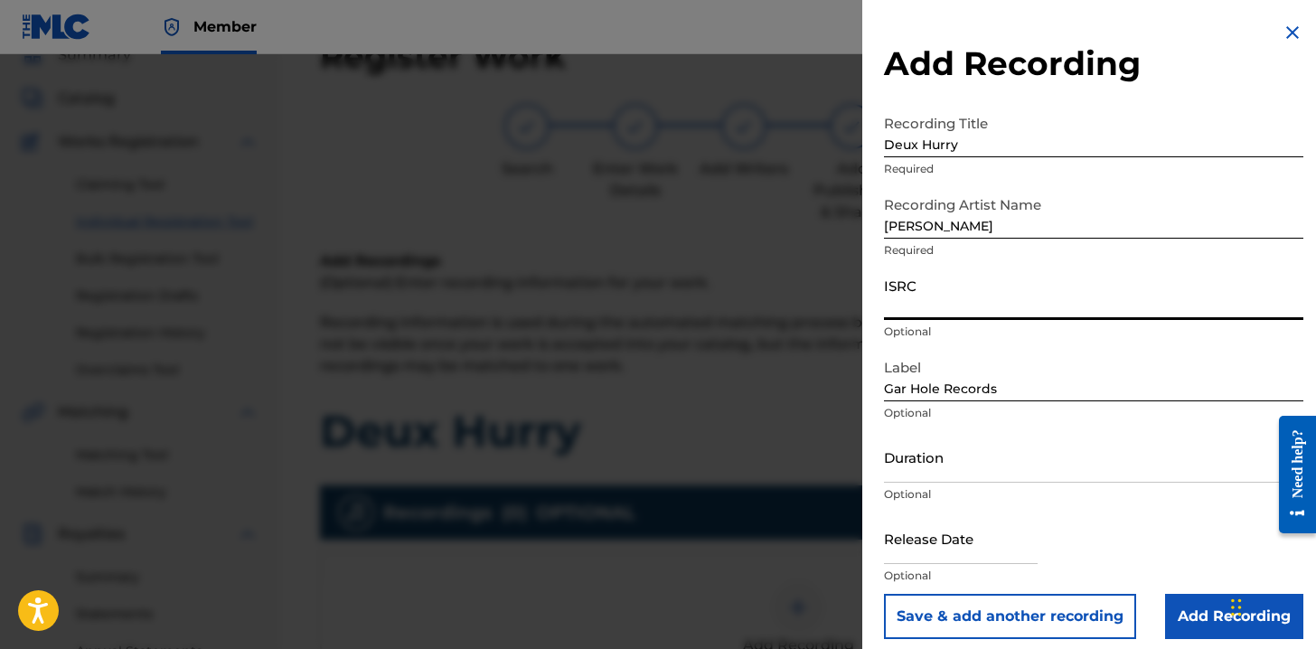
paste input "USA2B2511831"
type input "USA2B2511831"
click at [1243, 514] on div "Release Date Optional" at bounding box center [1093, 552] width 419 height 81
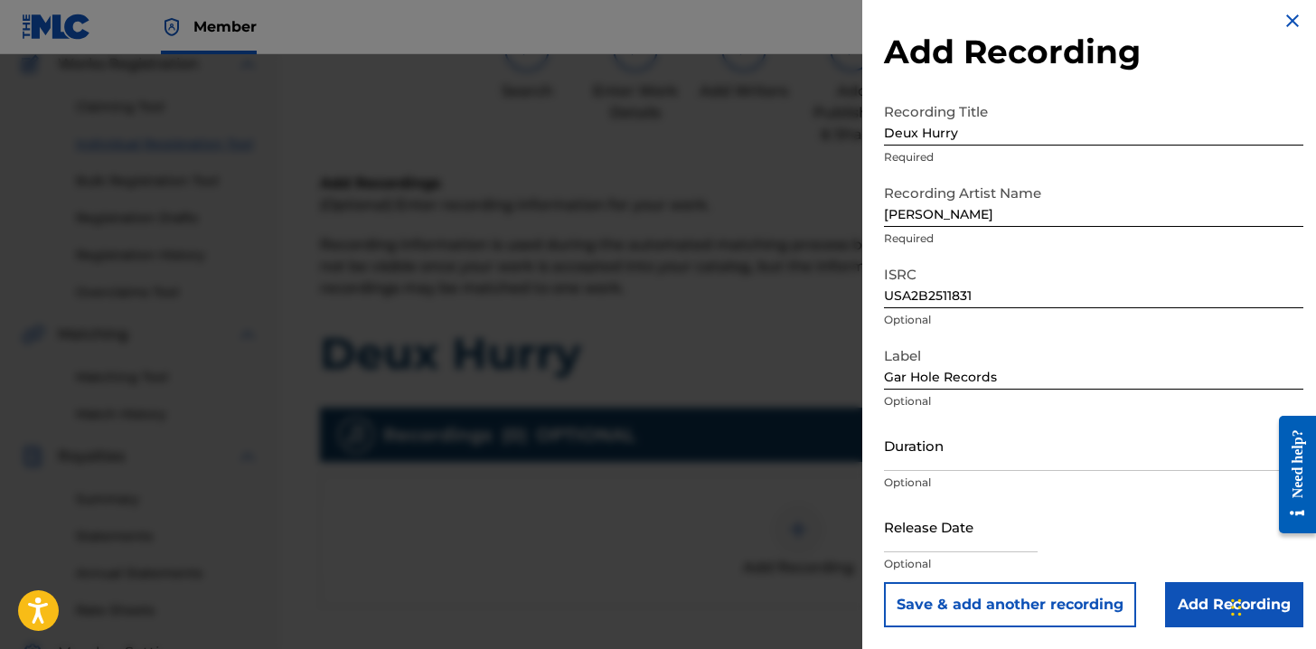
scroll to position [190, 0]
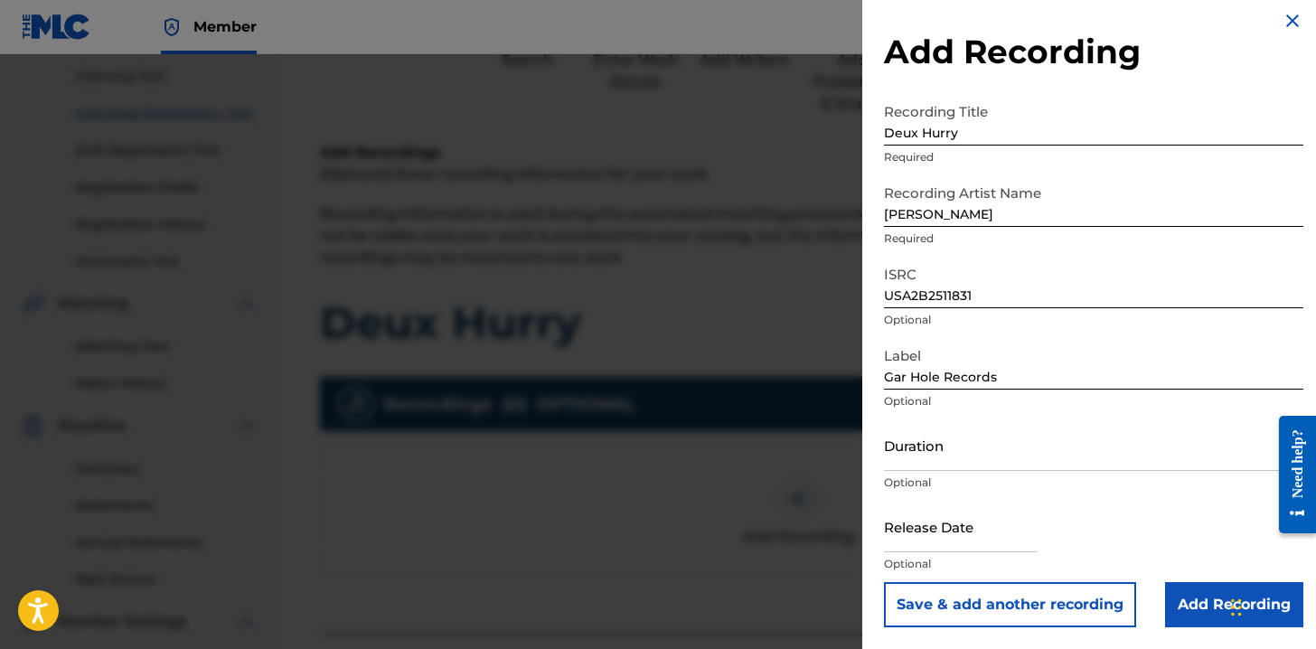
click at [1198, 594] on input "Add Recording" at bounding box center [1234, 604] width 138 height 45
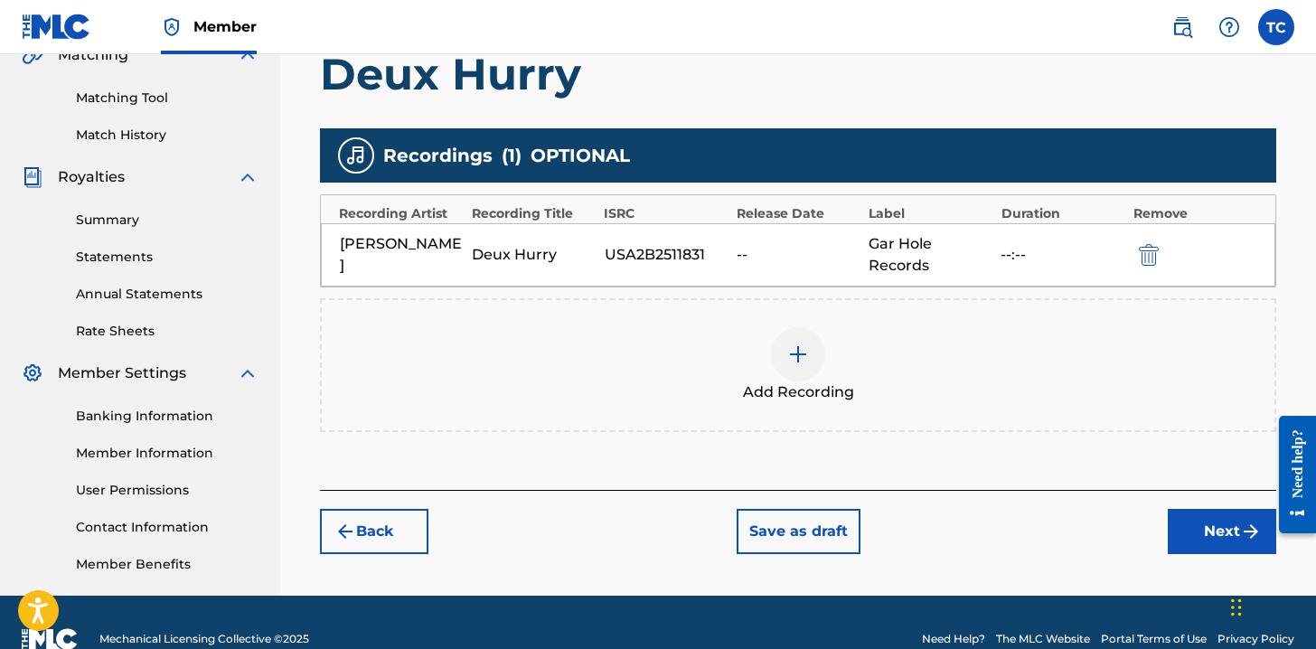
scroll to position [443, 0]
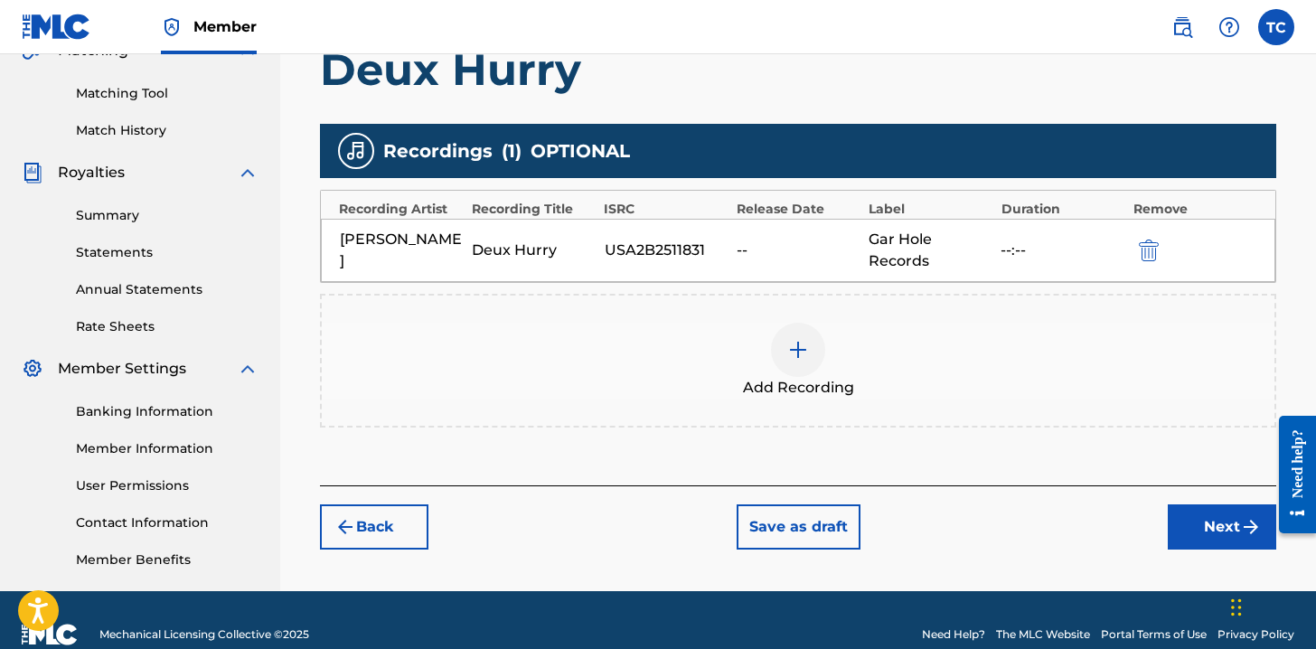
click at [1215, 523] on button "Next" at bounding box center [1222, 526] width 108 height 45
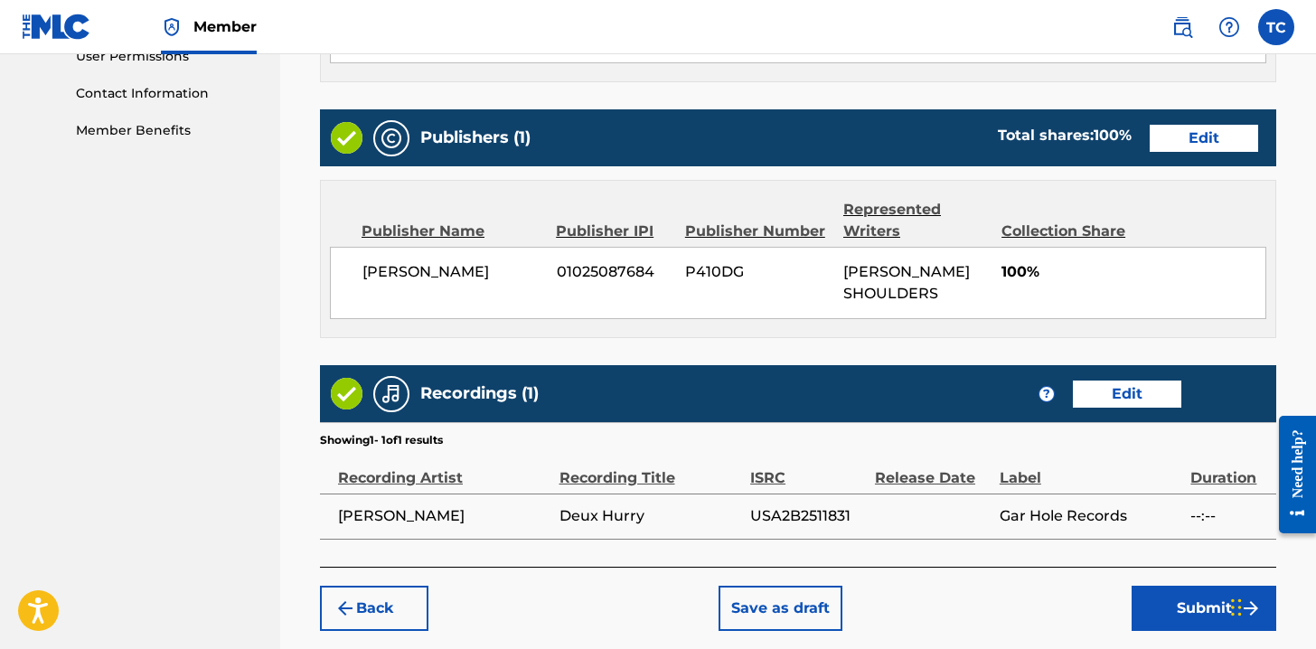
scroll to position [913, 0]
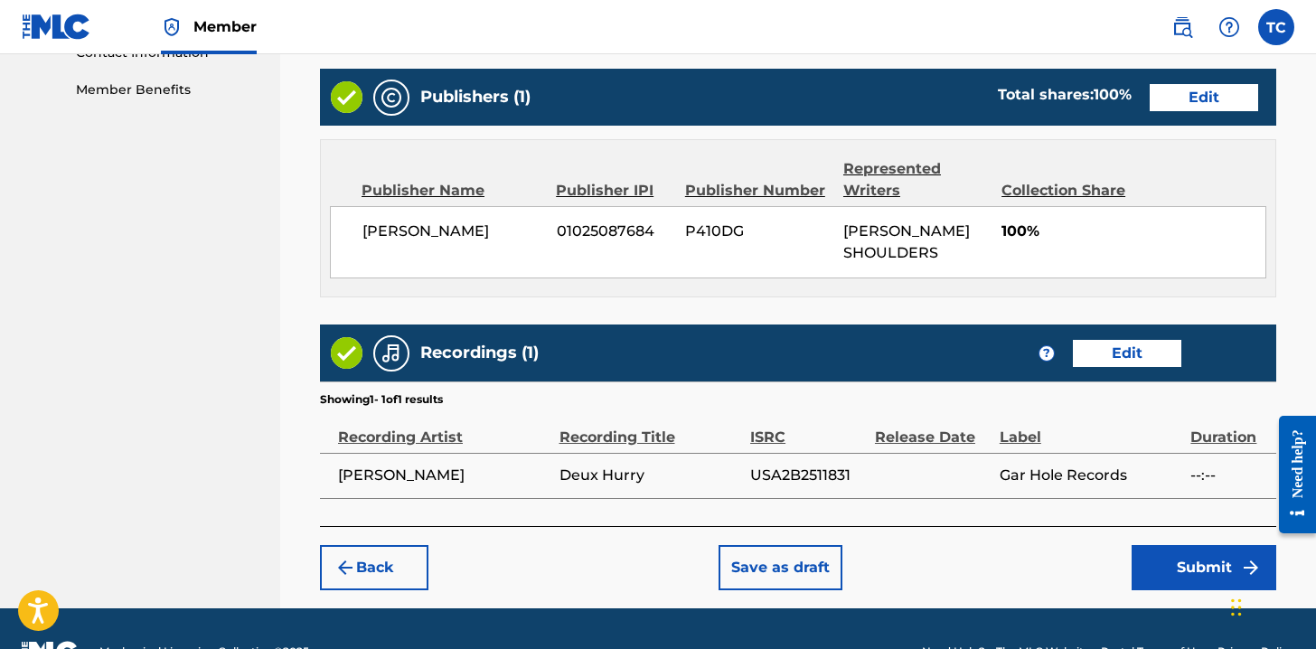
click at [1149, 579] on button "Submit" at bounding box center [1203, 567] width 145 height 45
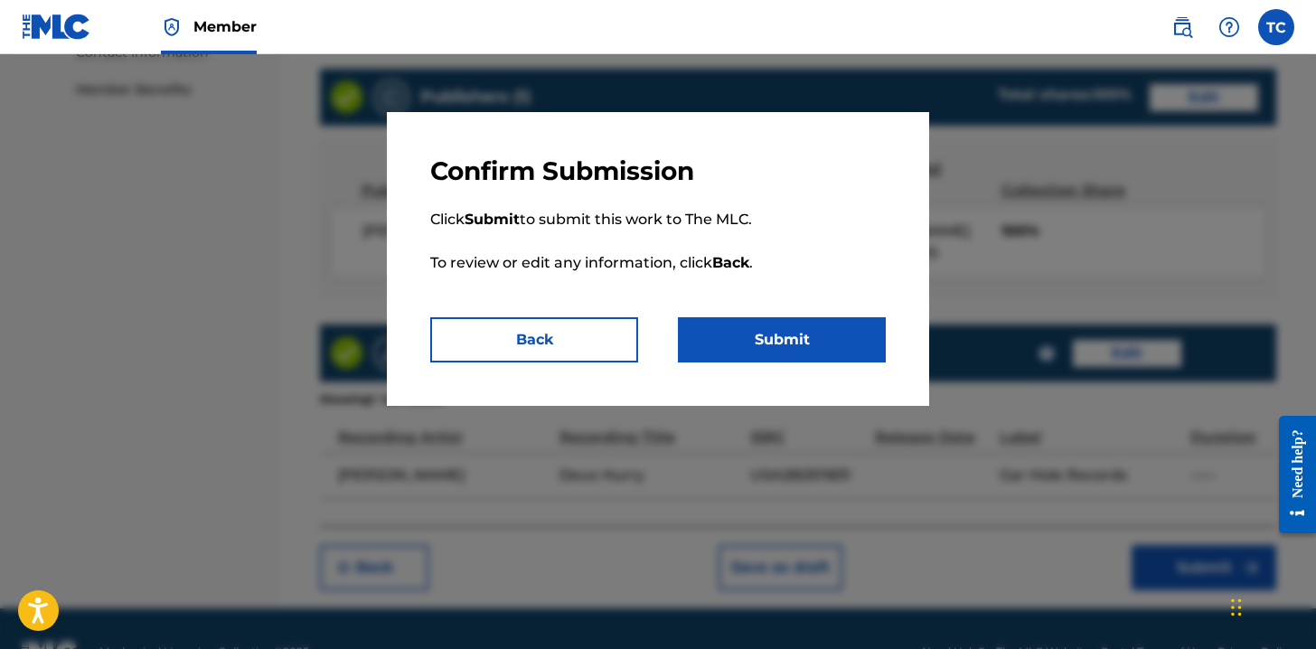
click at [832, 345] on button "Submit" at bounding box center [782, 339] width 208 height 45
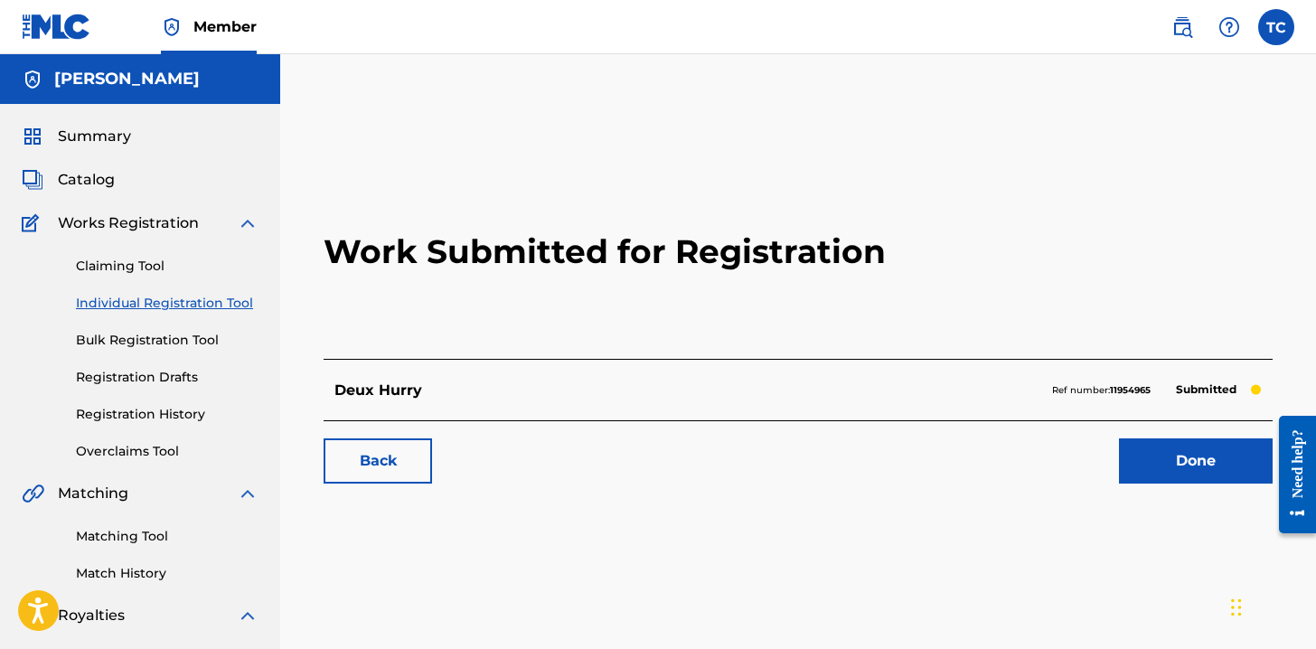
click at [62, 183] on span "Catalog" at bounding box center [86, 180] width 57 height 22
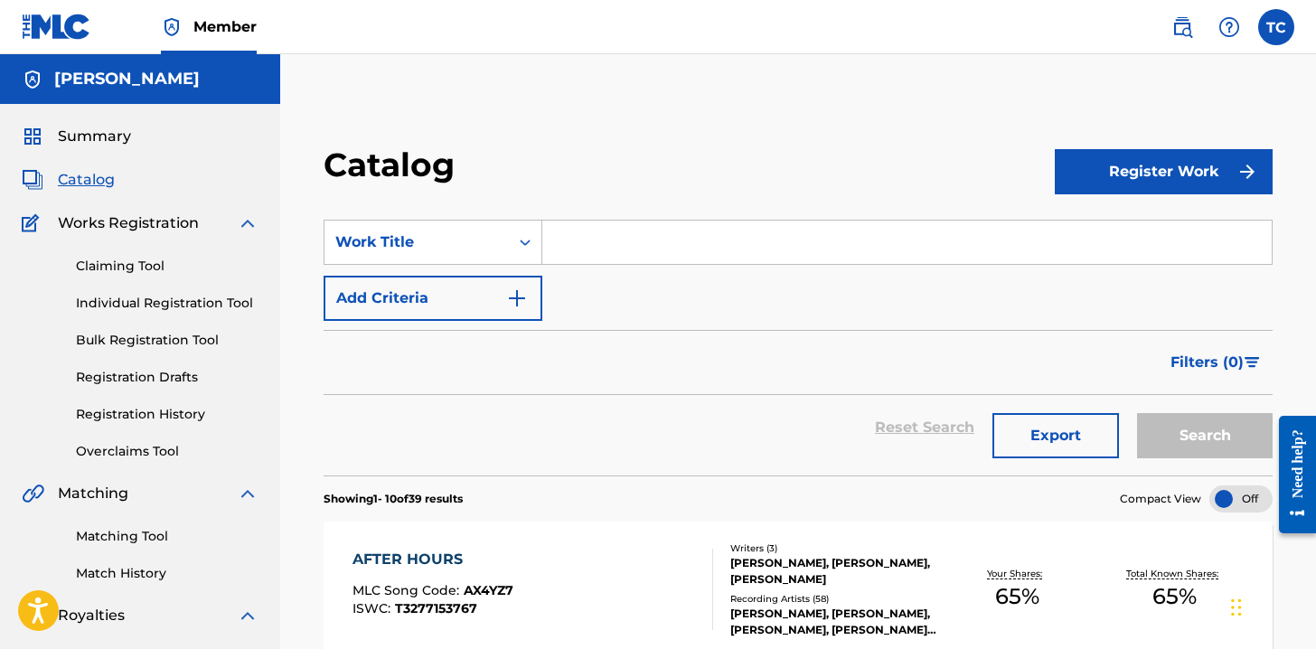
click at [143, 381] on link "Registration Drafts" at bounding box center [167, 377] width 183 height 19
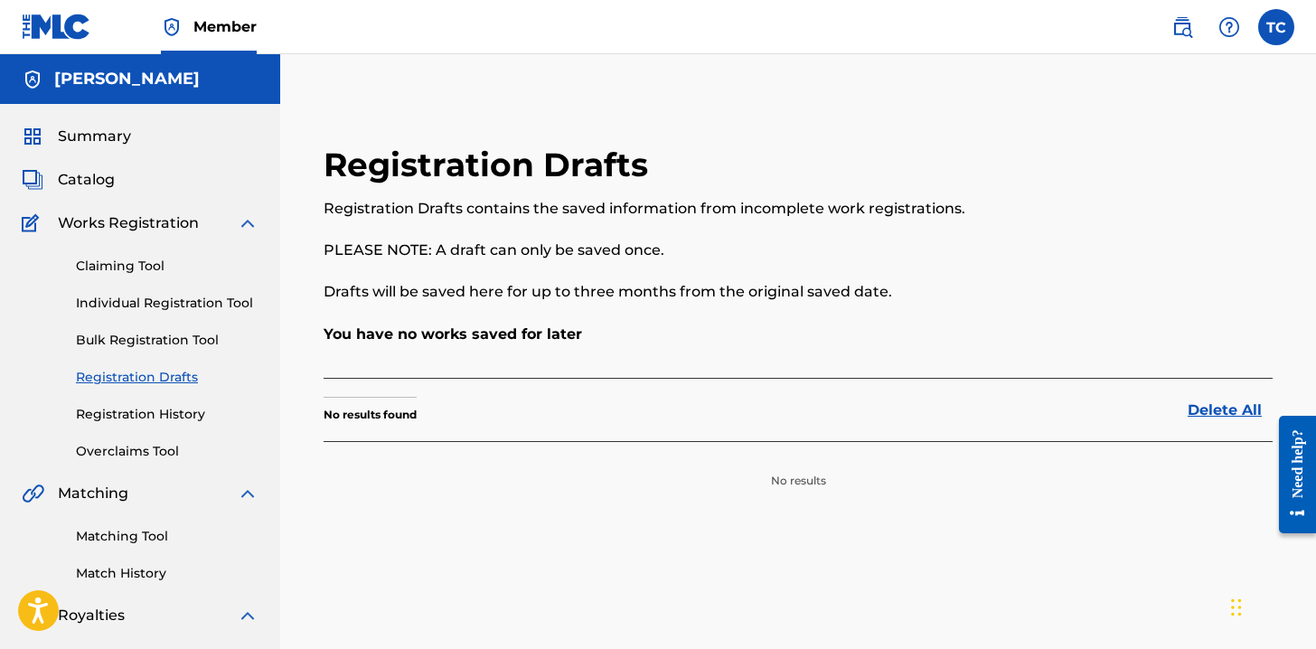
click at [133, 411] on link "Registration History" at bounding box center [167, 414] width 183 height 19
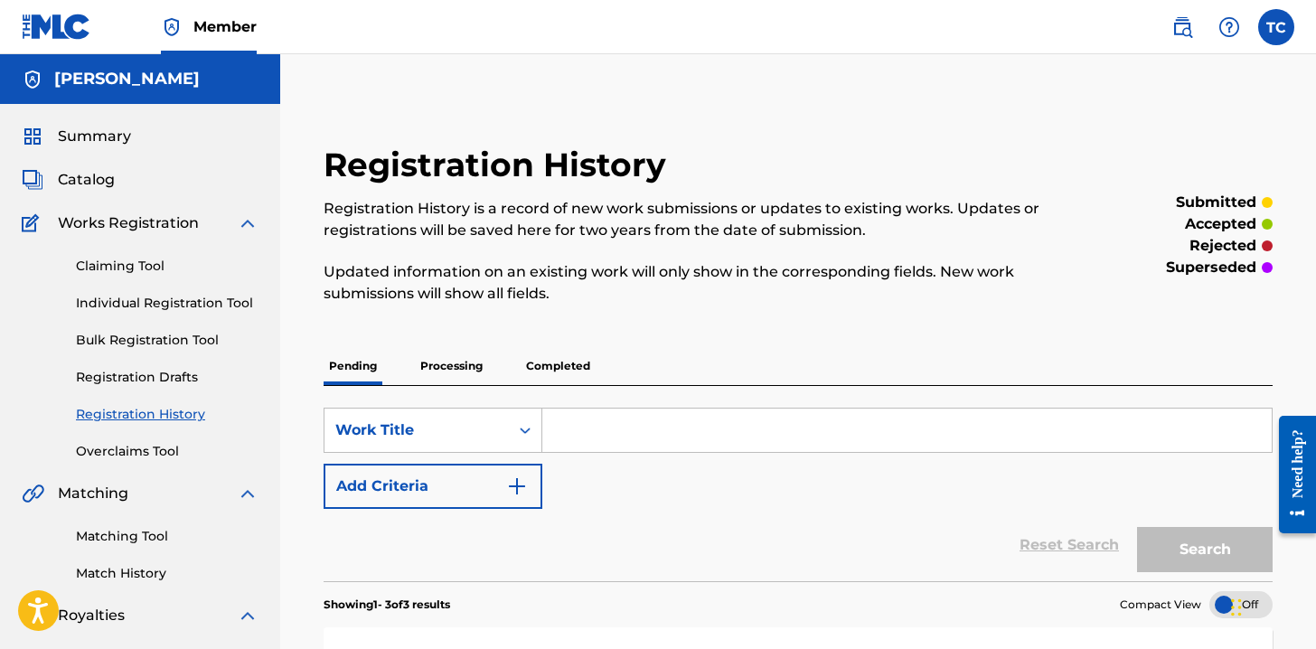
click at [814, 319] on div "Registration History Registration History is a record of new work submissions o…" at bounding box center [689, 235] width 731 height 181
click at [802, 206] on p "Registration History is a record of new work submissions or updates to existing…" at bounding box center [689, 219] width 731 height 43
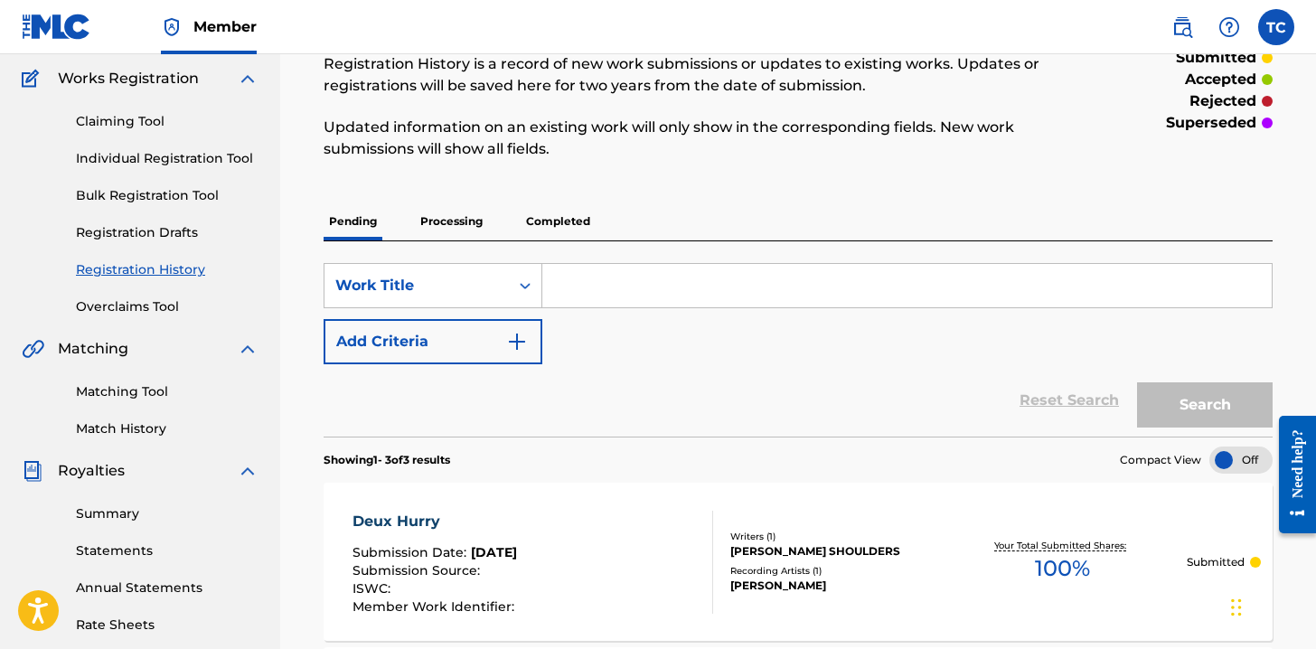
scroll to position [108, 0]
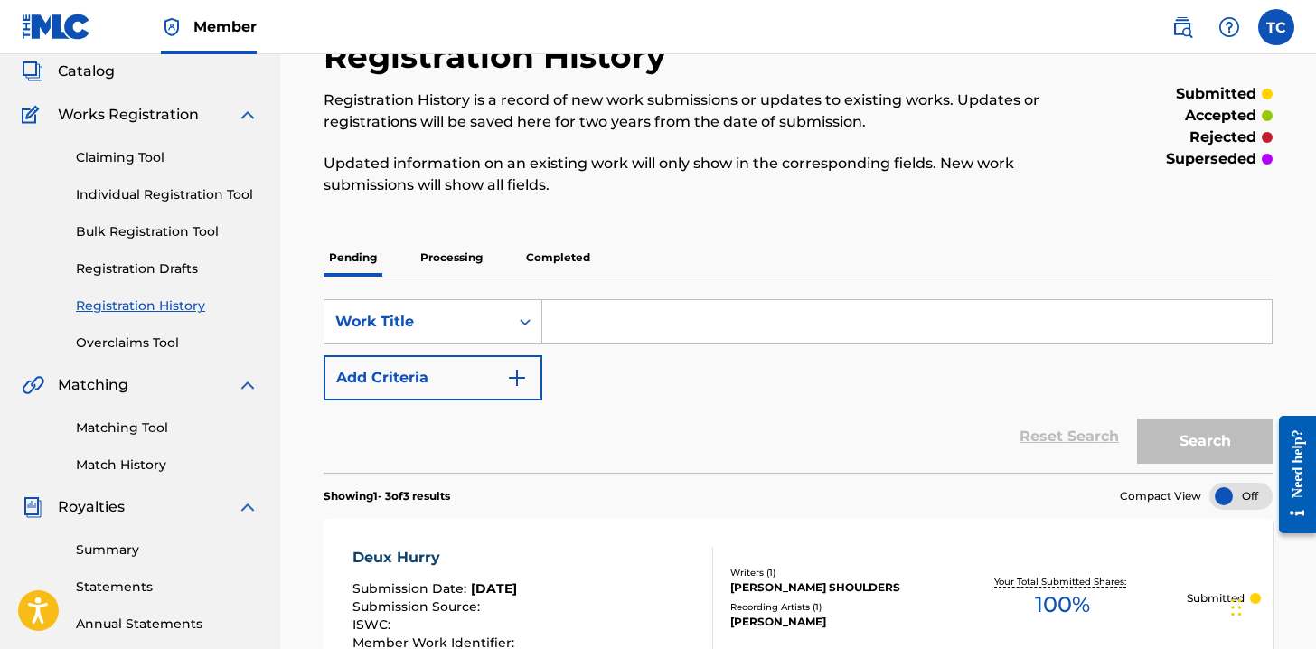
click at [128, 201] on link "Individual Registration Tool" at bounding box center [167, 194] width 183 height 19
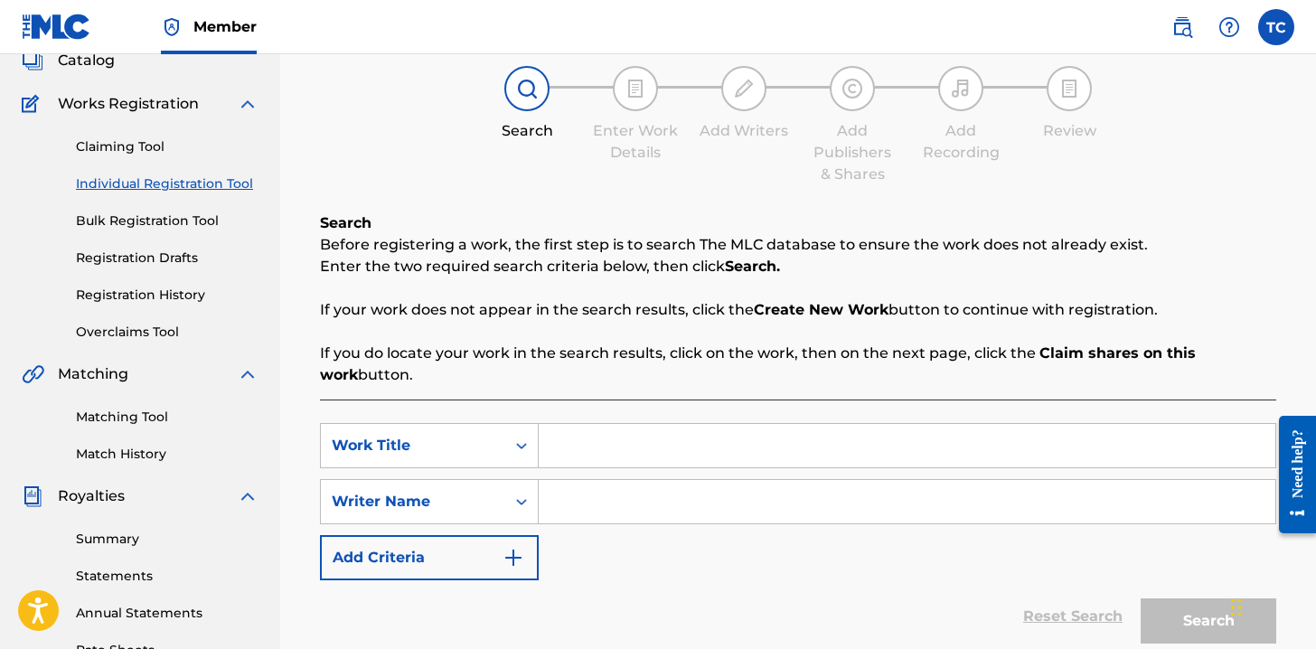
scroll to position [145, 0]
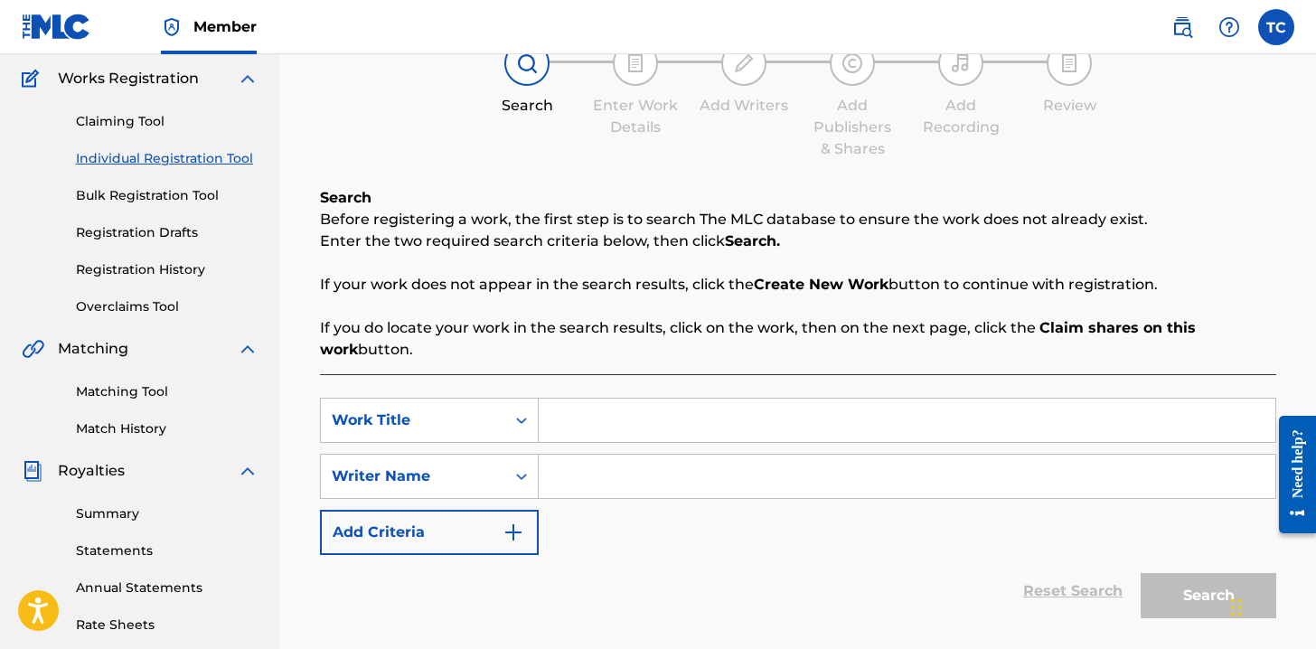
click at [722, 437] on input "Search Form" at bounding box center [907, 420] width 736 height 43
paste input "Sorrow Floats"
type input "Sorrow Floats"
click at [636, 468] on input "Search Form" at bounding box center [907, 476] width 736 height 43
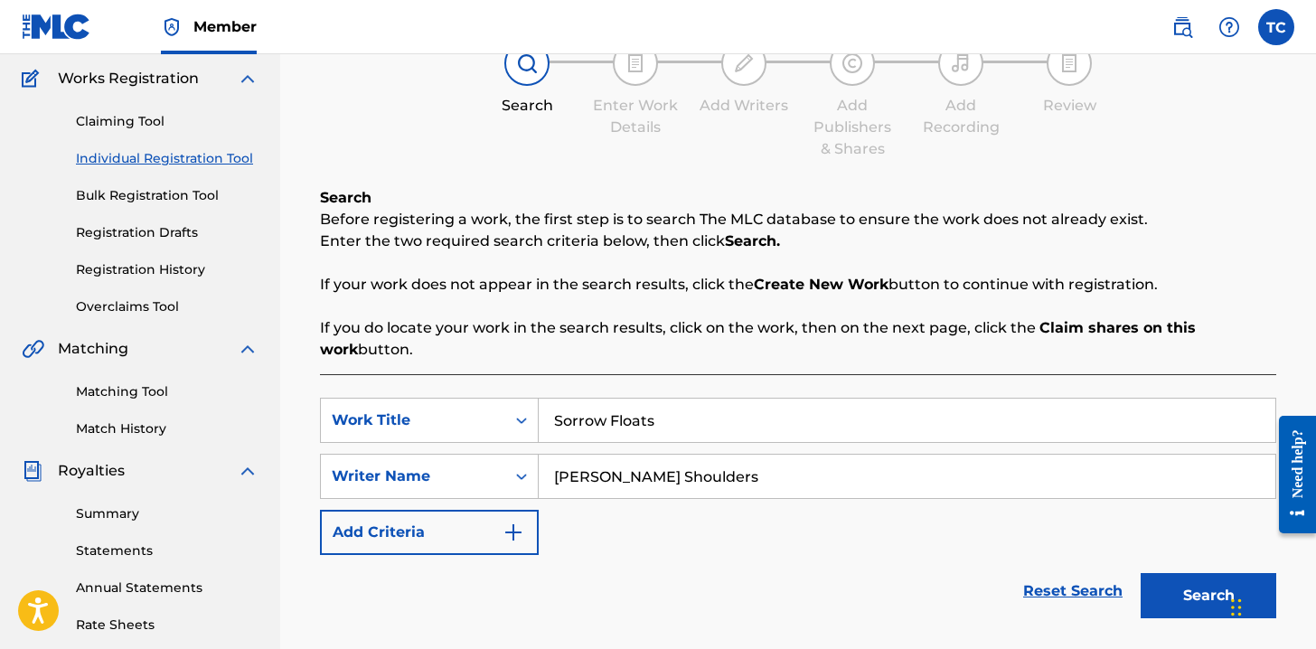
type input "Nicklaus Robert Shoulders"
click at [775, 546] on div "SearchWithCriteria73d59b60-54bc-4b16-8199-4cc6a5873656 Work Title Sorrow Floats…" at bounding box center [798, 476] width 956 height 157
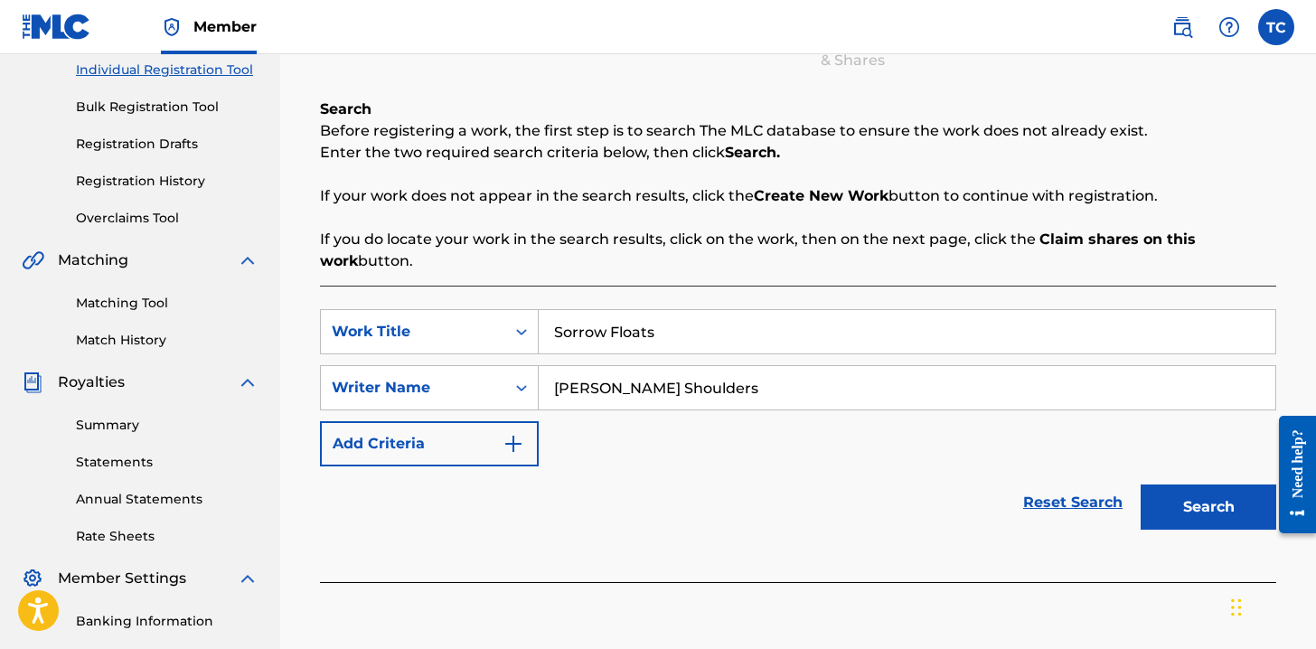
scroll to position [253, 0]
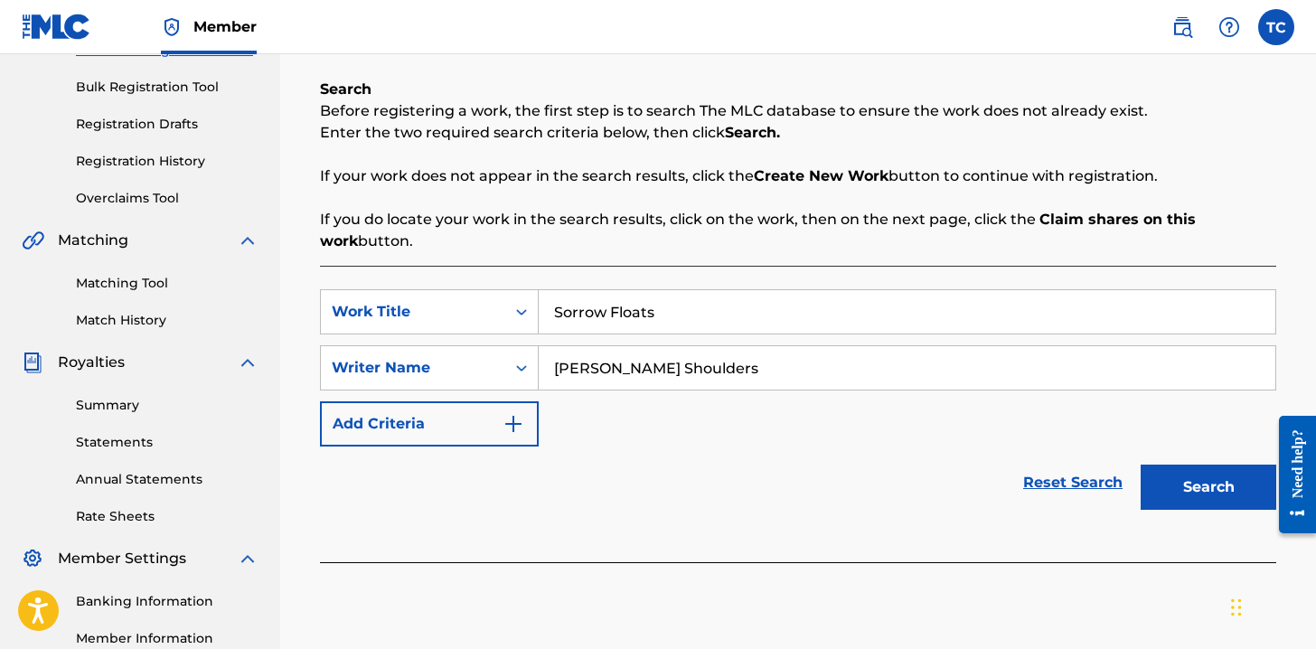
click at [1209, 475] on button "Search" at bounding box center [1208, 486] width 136 height 45
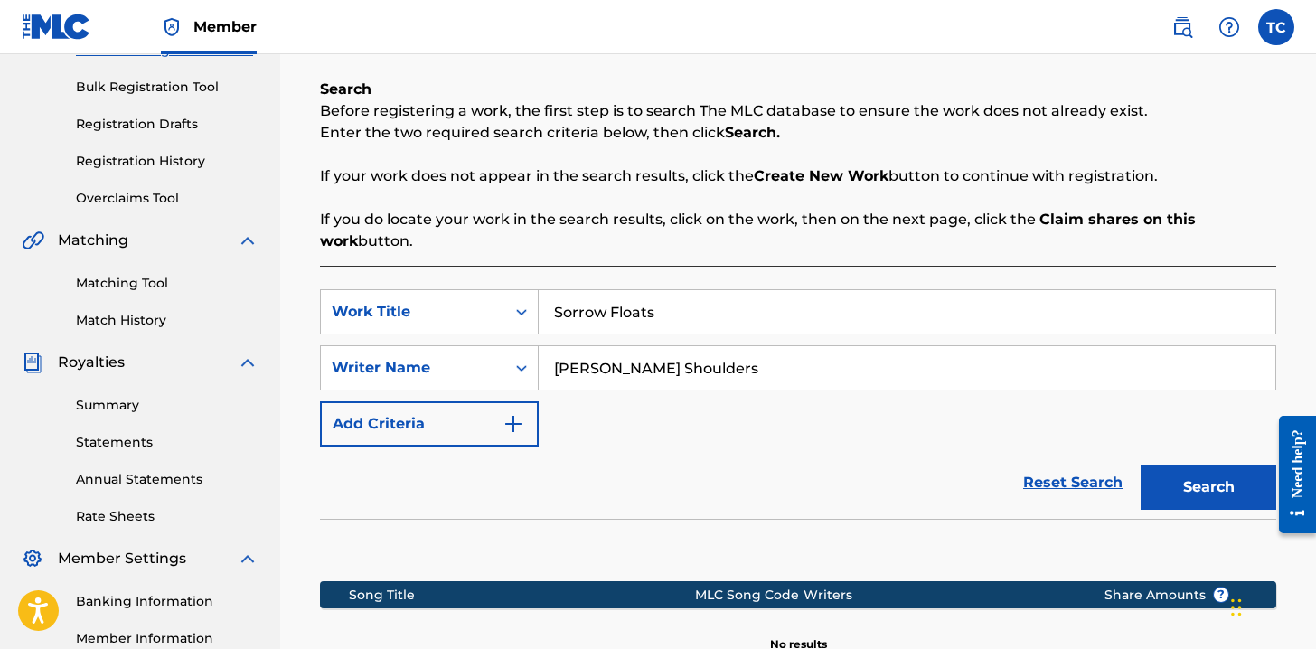
click at [927, 448] on div "Reset Search Search" at bounding box center [798, 482] width 956 height 72
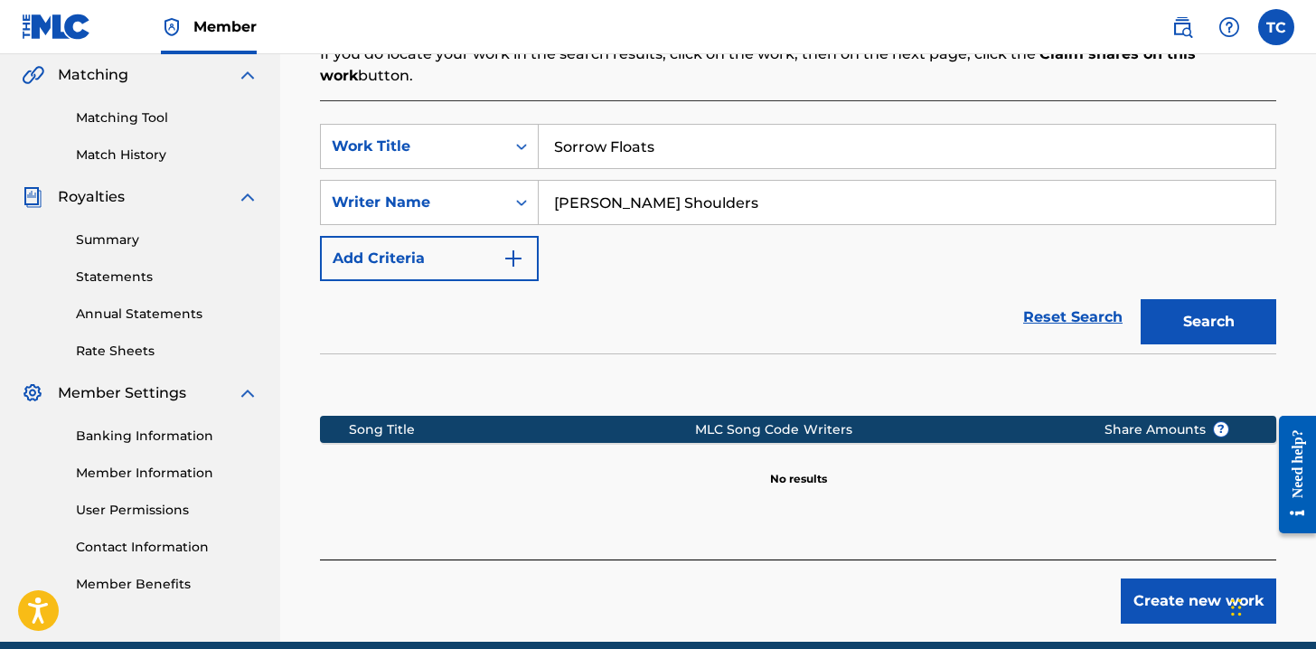
scroll to position [434, 0]
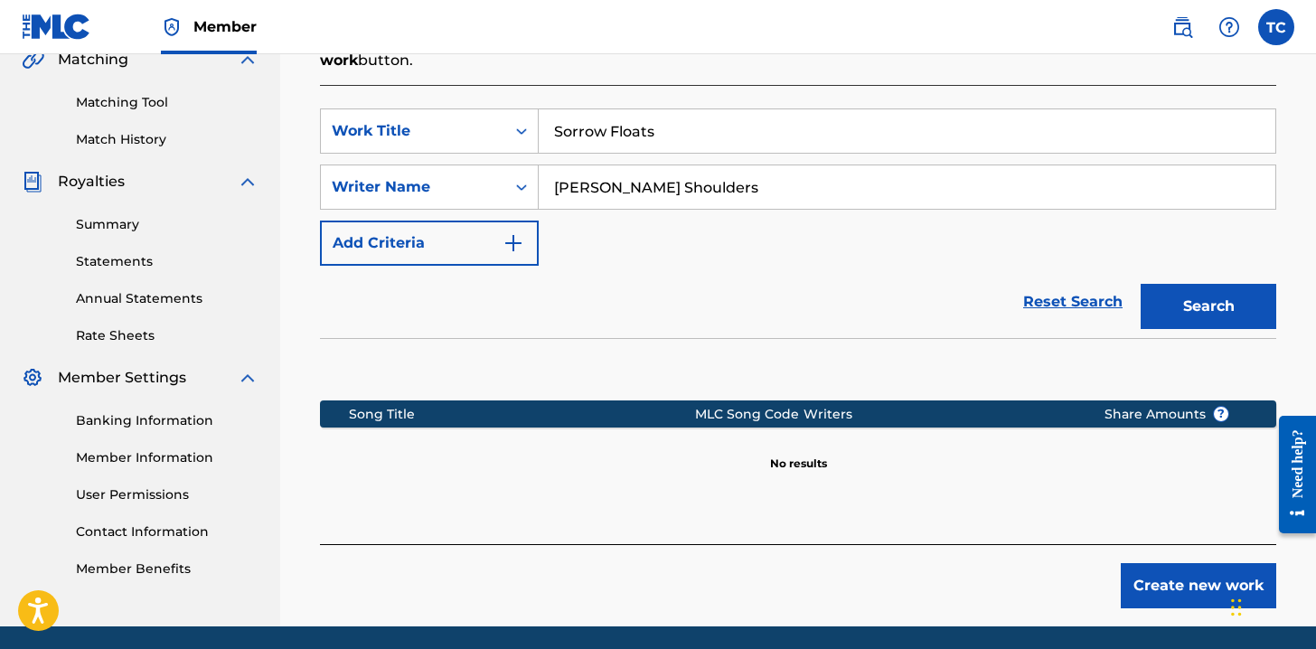
click at [1170, 580] on button "Create new work" at bounding box center [1198, 585] width 155 height 45
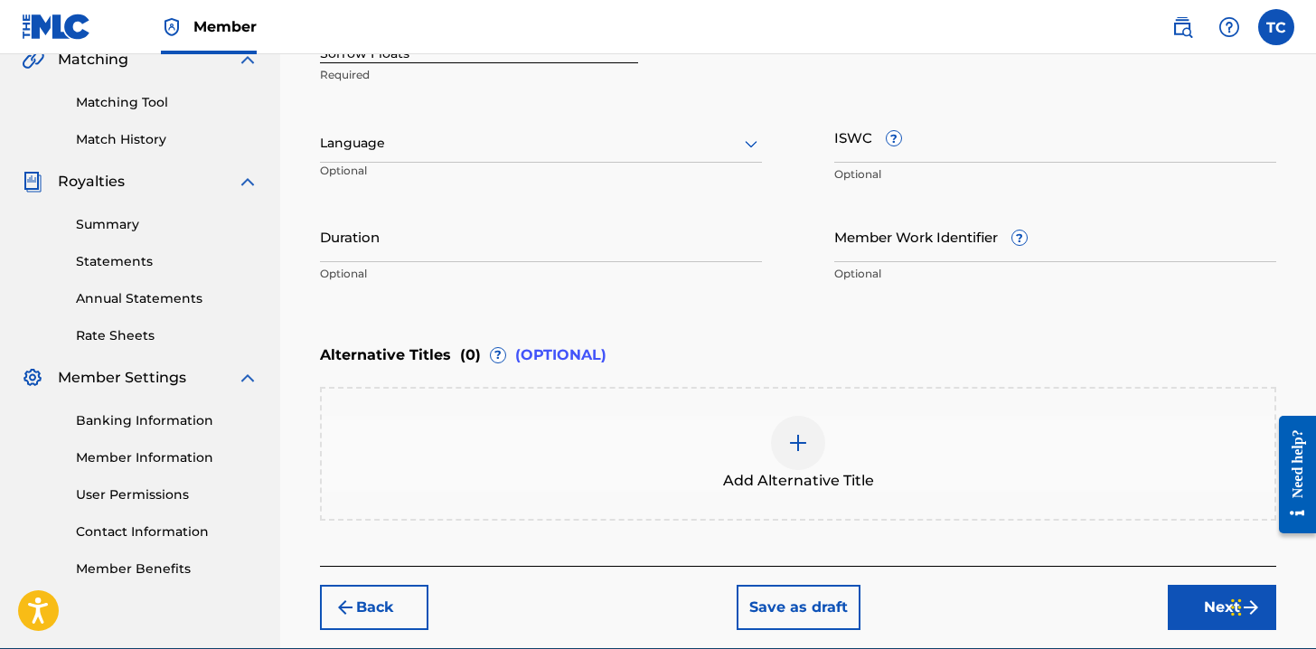
click at [1289, 123] on div "Register Work Search Enter Work Details Add Writers Add Publishers & Shares Add…" at bounding box center [798, 157] width 992 height 982
click at [1196, 609] on button "Next" at bounding box center [1222, 607] width 108 height 45
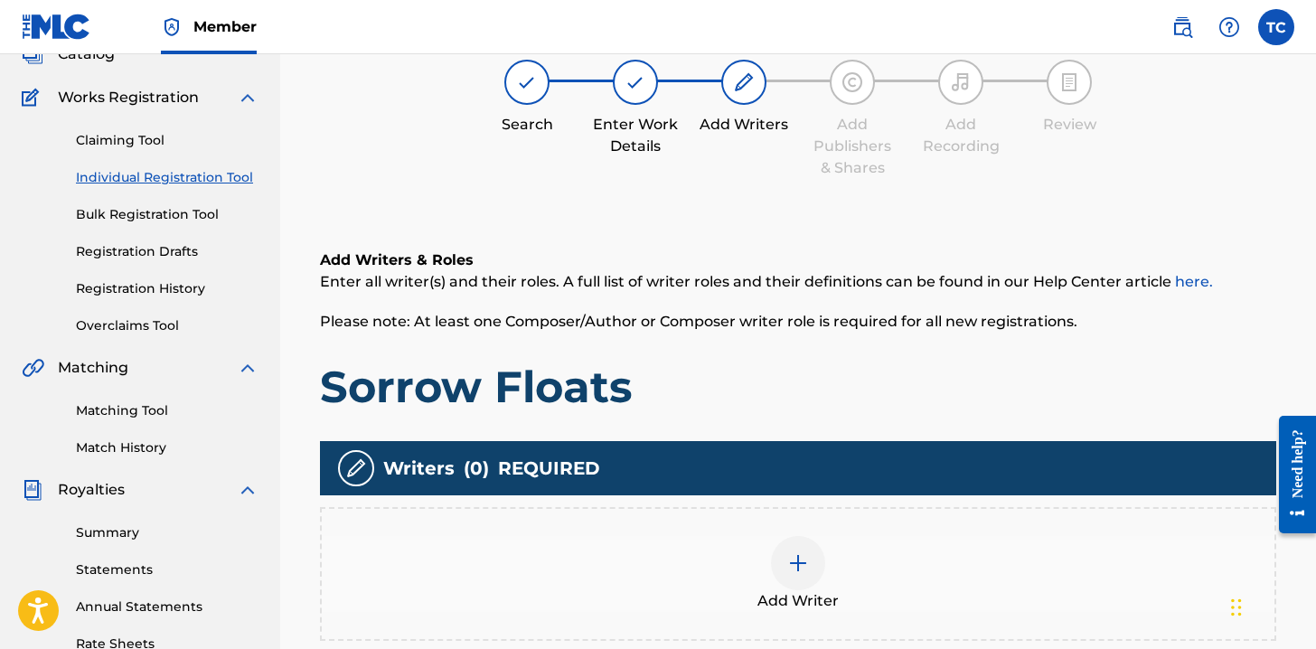
scroll to position [81, 0]
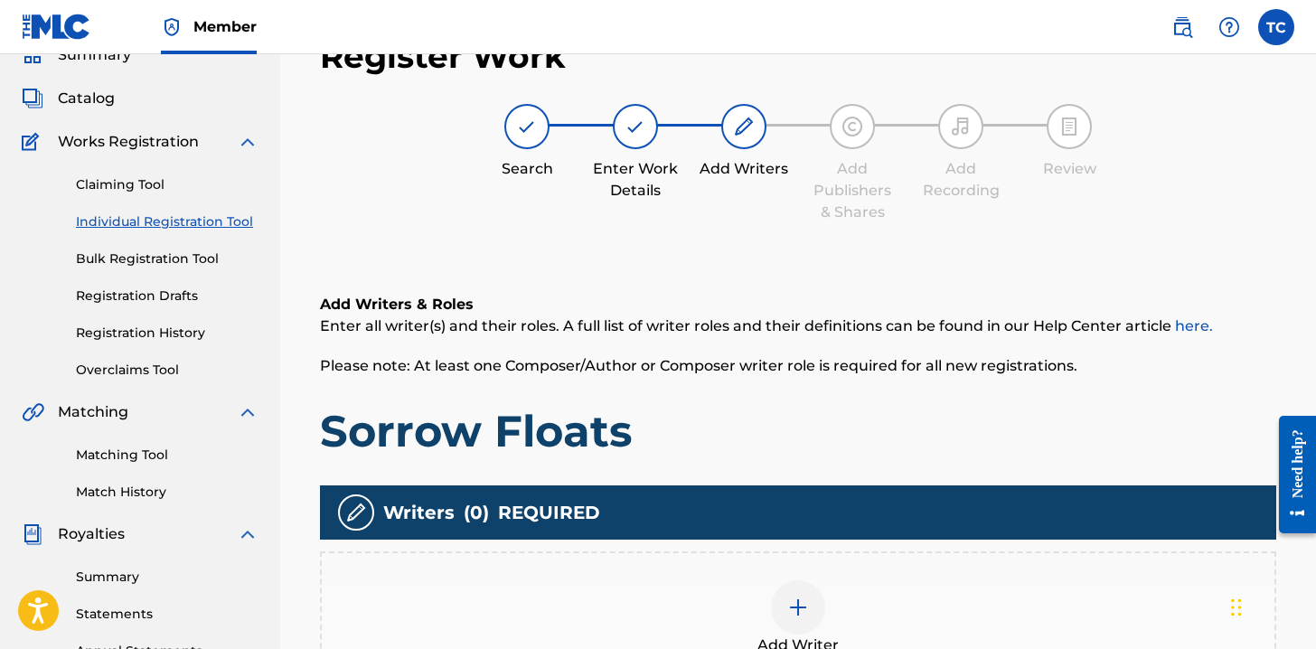
click at [780, 586] on div at bounding box center [798, 607] width 54 height 54
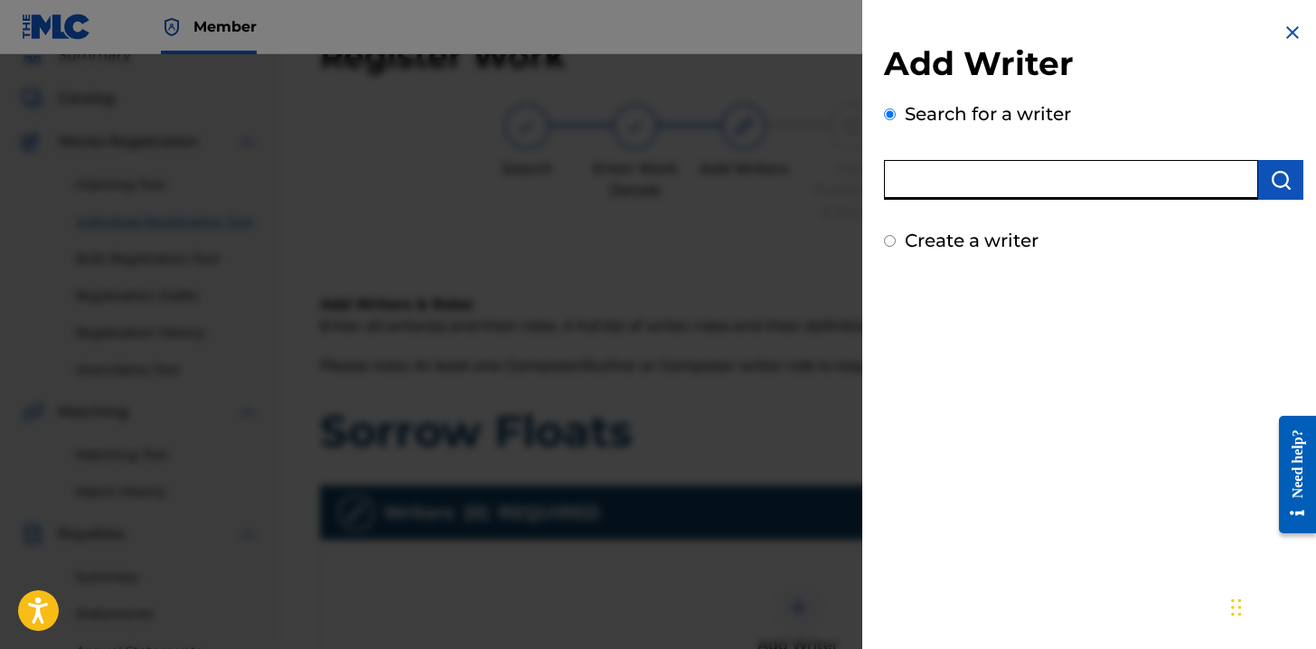
click at [1087, 182] on input "text" at bounding box center [1071, 180] width 374 height 40
type input "Nicklaus Robert Shoulders"
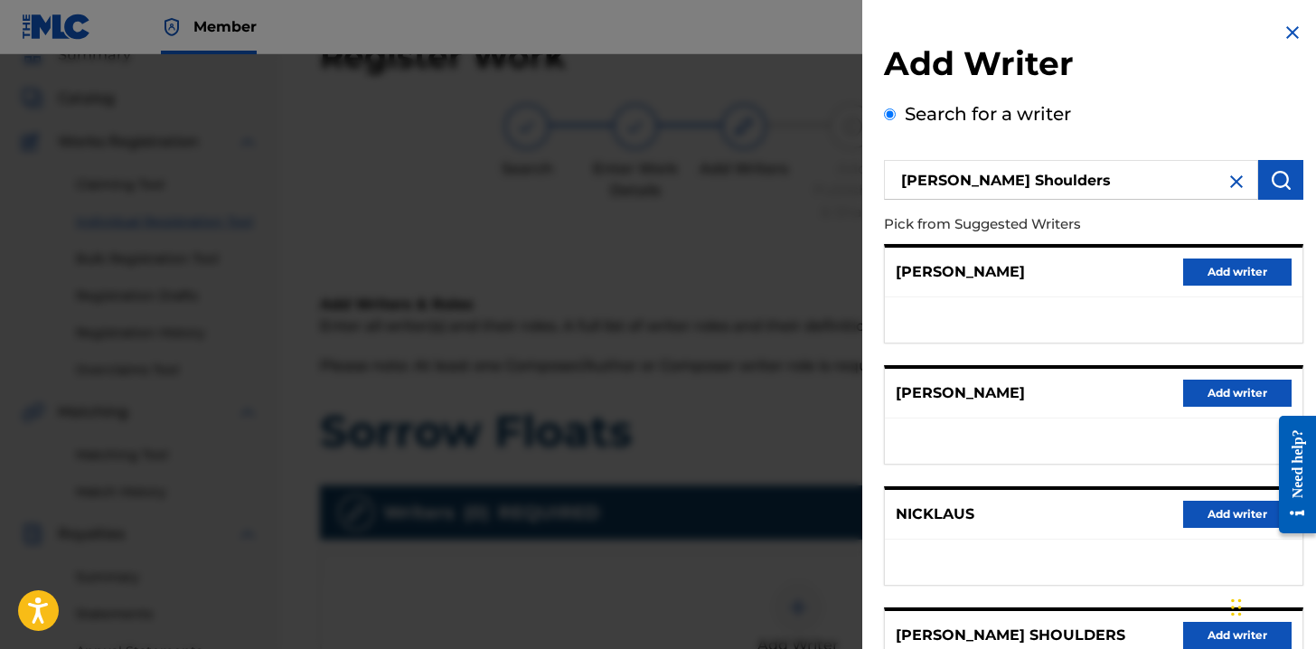
click at [1206, 635] on button "Add writer" at bounding box center [1237, 635] width 108 height 27
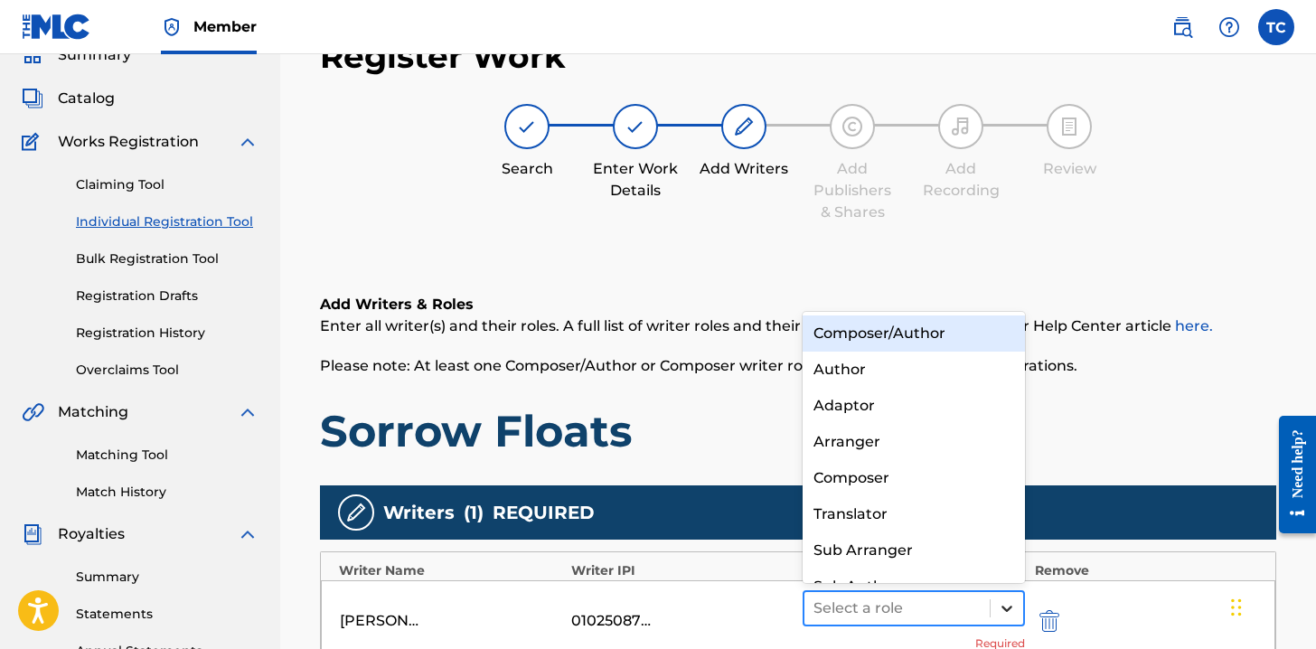
click at [1006, 599] on icon at bounding box center [1007, 608] width 18 height 18
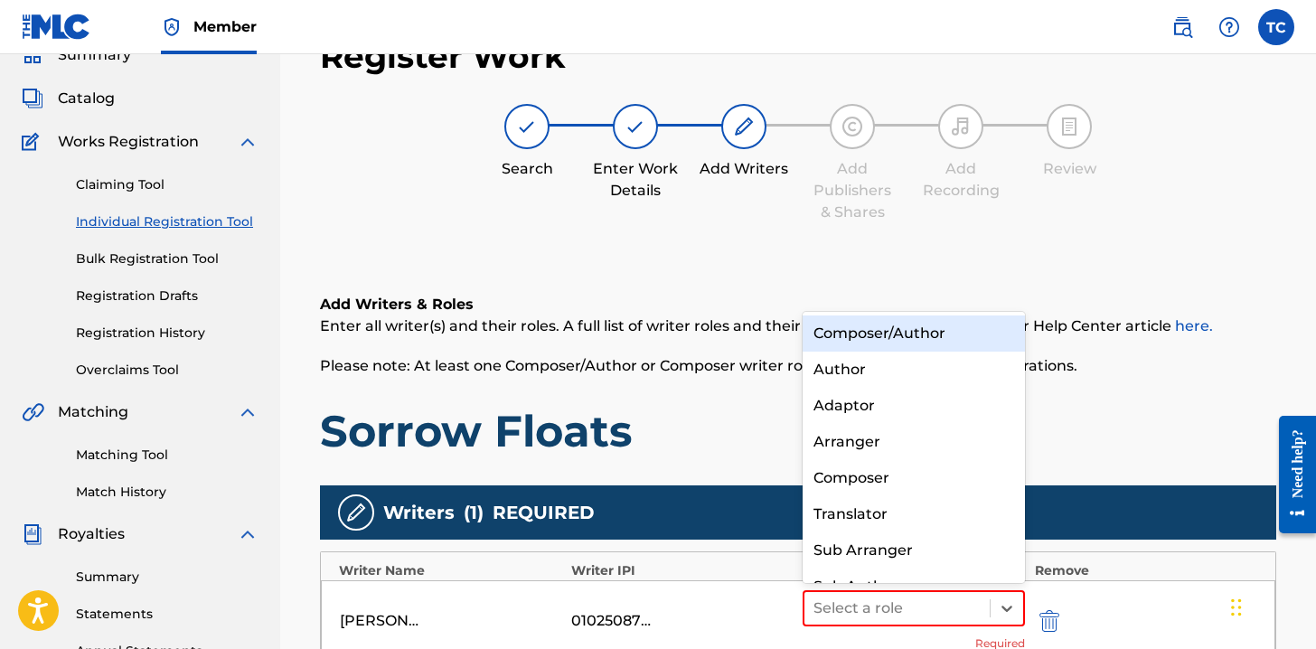
click at [924, 330] on div "Composer/Author" at bounding box center [913, 333] width 222 height 36
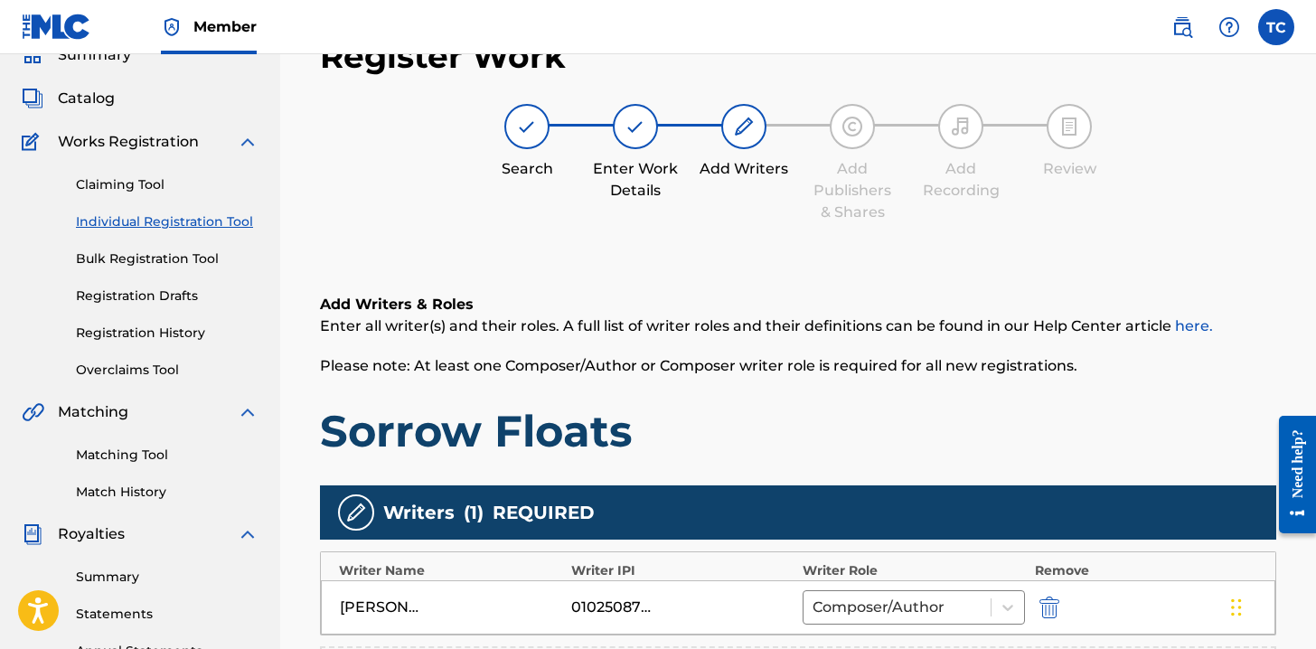
click at [899, 419] on h1 "Sorrow Floats" at bounding box center [798, 431] width 956 height 54
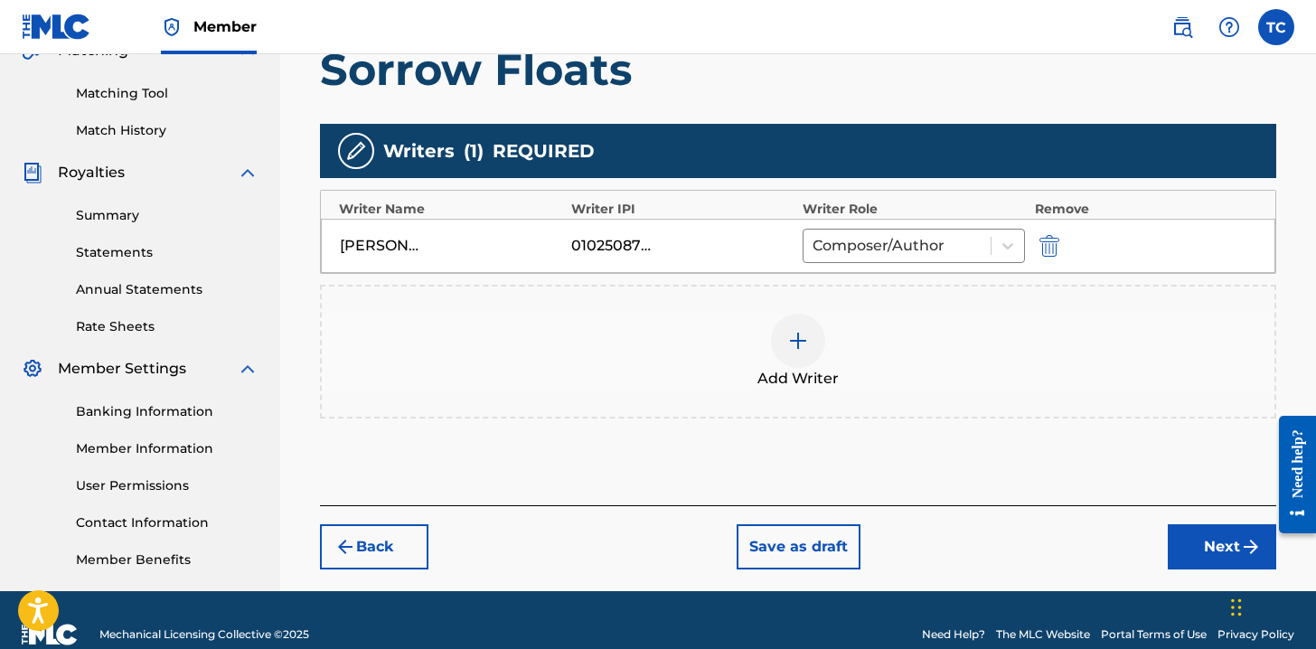
click at [1187, 533] on button "Next" at bounding box center [1222, 546] width 108 height 45
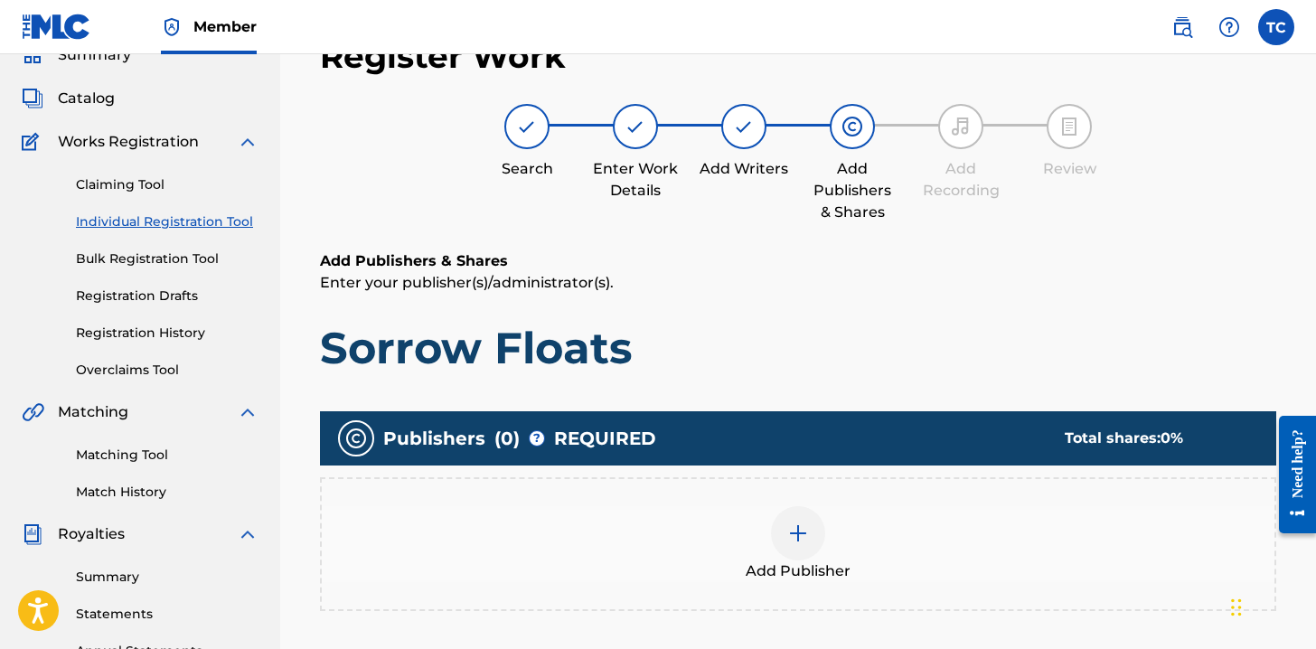
click at [708, 509] on div "Add Publisher" at bounding box center [798, 544] width 952 height 76
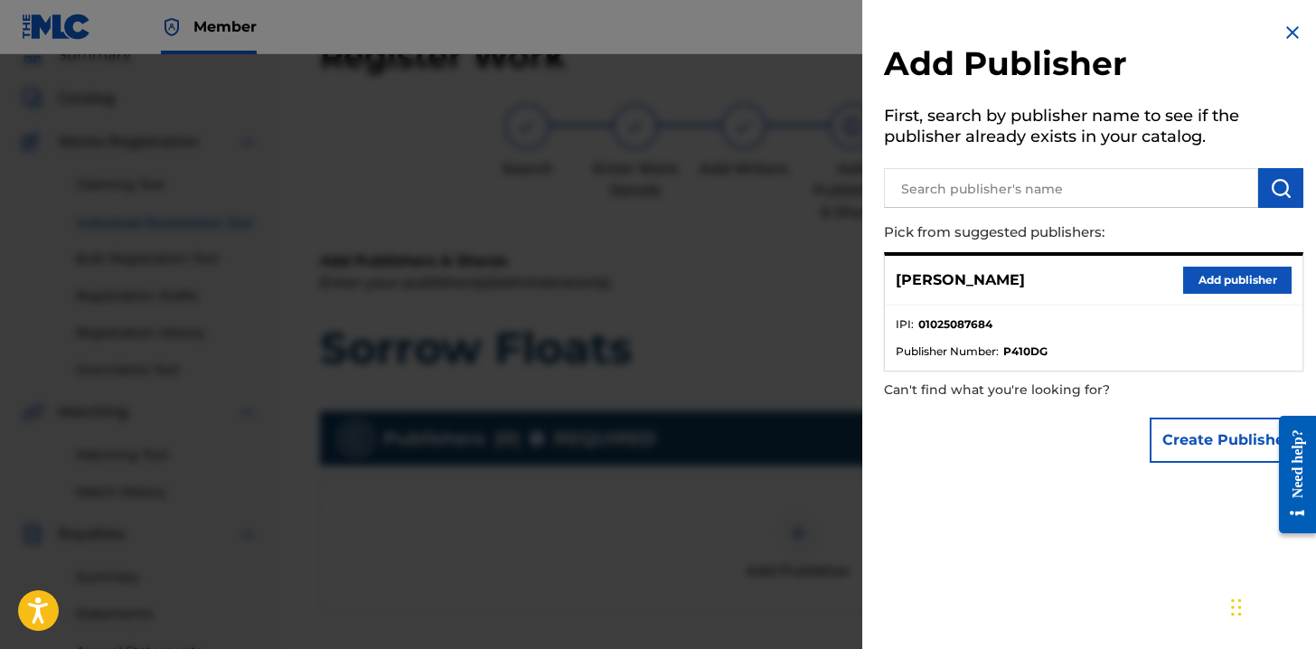
click at [1238, 262] on div "Nick Shoulders Add publisher" at bounding box center [1093, 281] width 417 height 50
click at [1231, 273] on button "Add publisher" at bounding box center [1237, 280] width 108 height 27
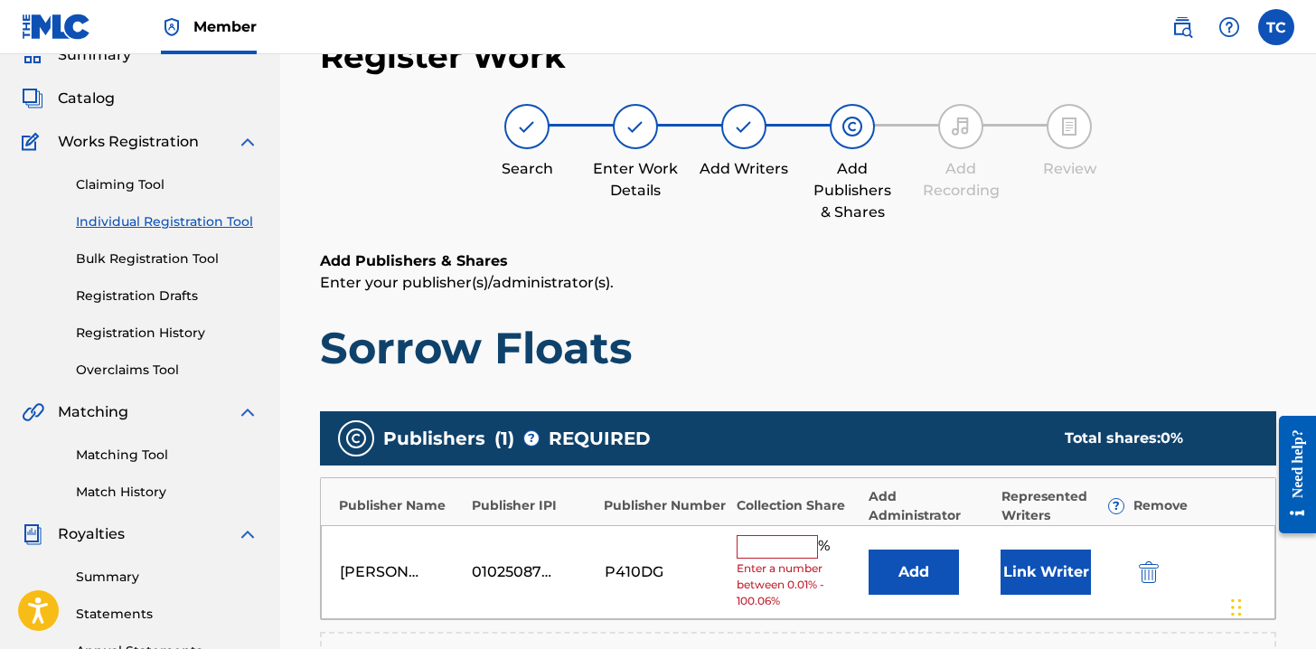
click at [769, 545] on input "text" at bounding box center [776, 546] width 81 height 23
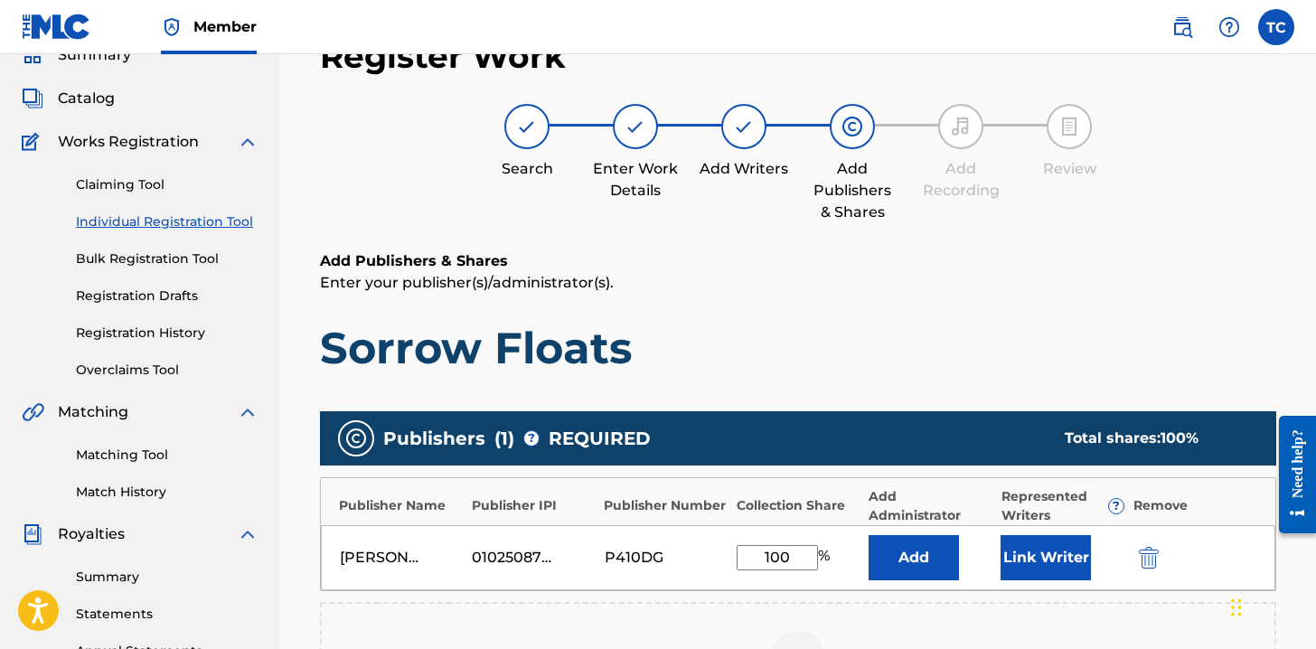
type input "100"
click at [881, 326] on h1 "Sorrow Floats" at bounding box center [798, 348] width 956 height 54
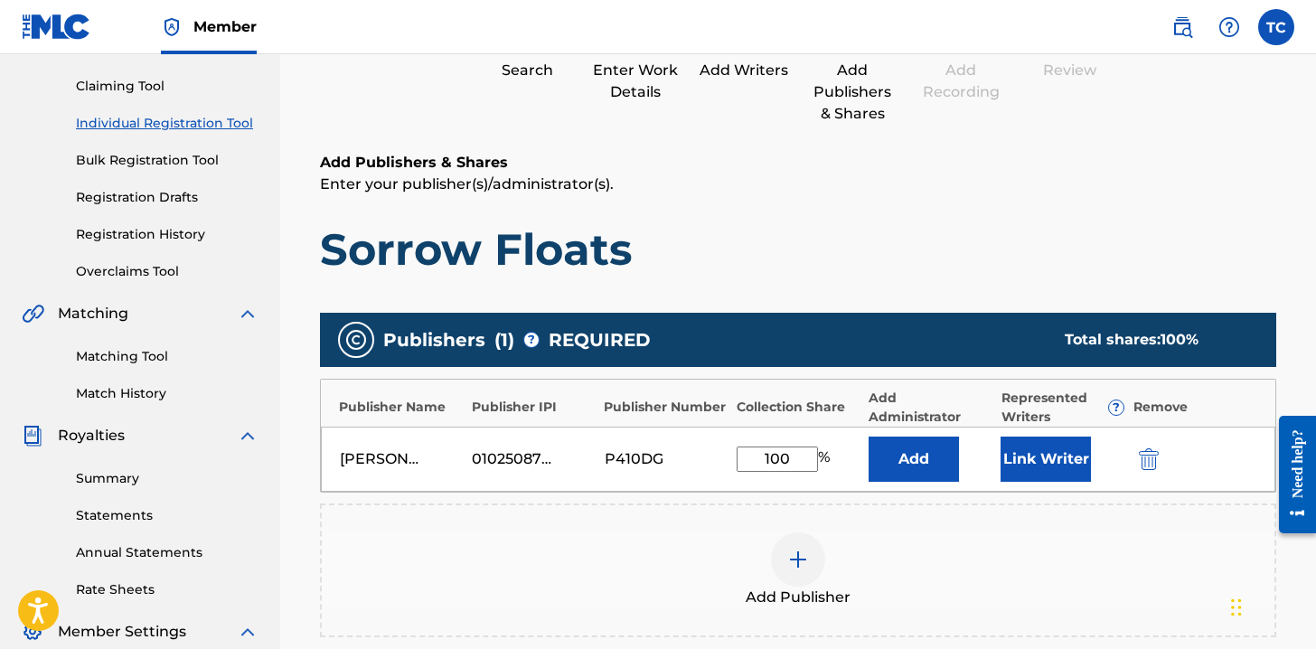
scroll to position [190, 0]
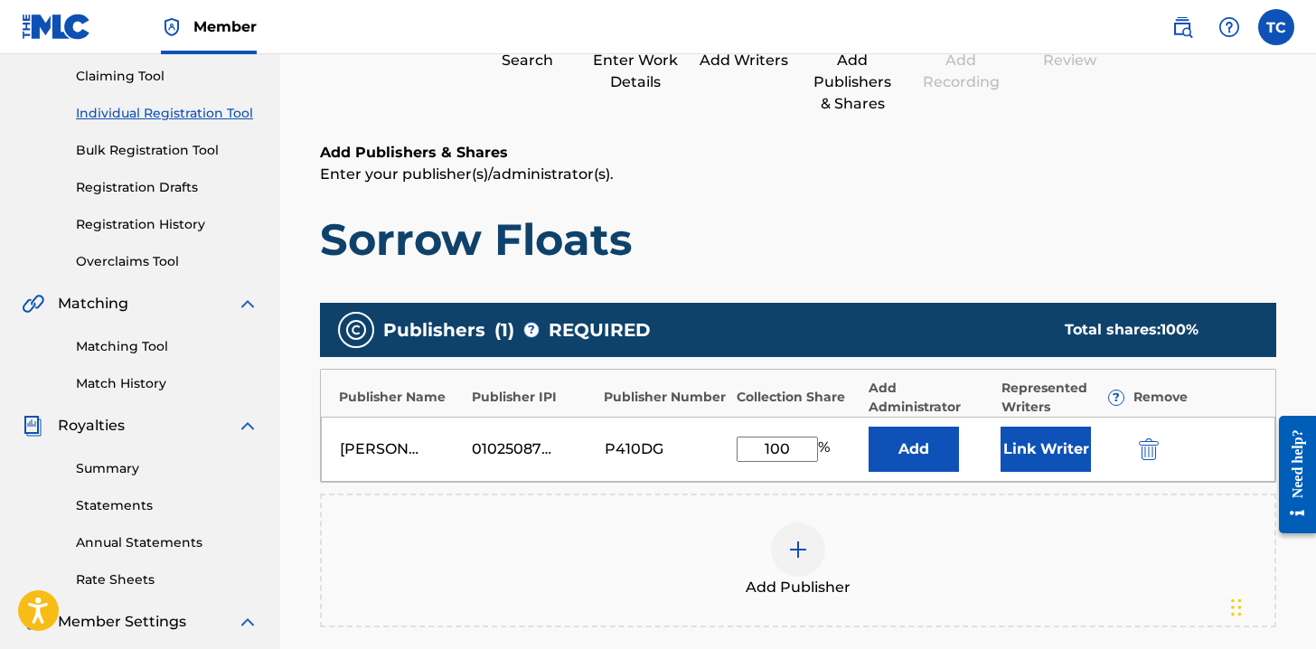
click at [1046, 459] on button "Link Writer" at bounding box center [1045, 449] width 90 height 45
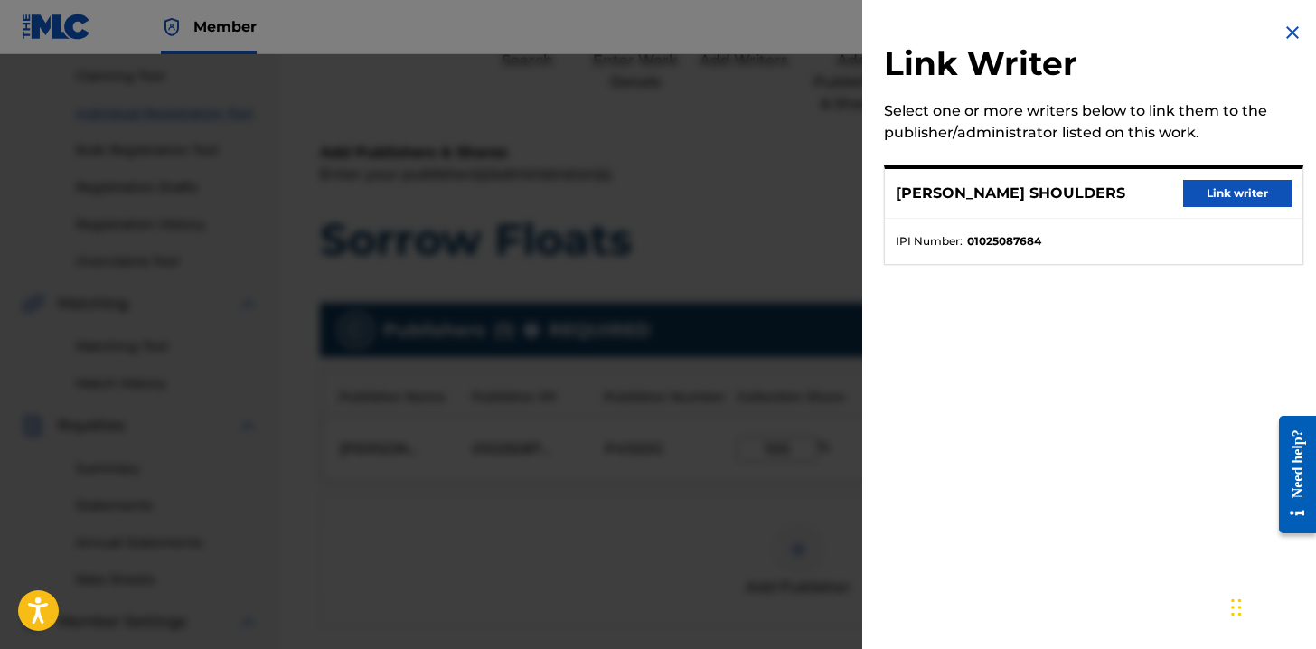
click at [1234, 187] on button "Link writer" at bounding box center [1237, 193] width 108 height 27
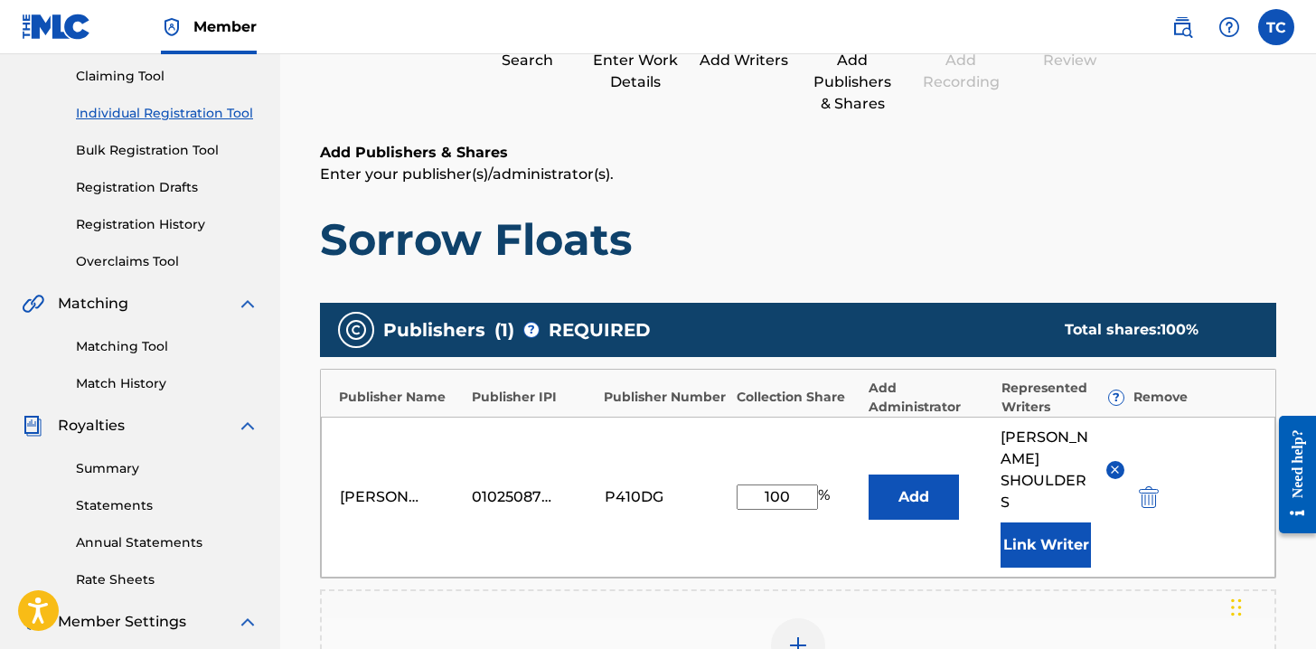
click at [943, 214] on h1 "Sorrow Floats" at bounding box center [798, 239] width 956 height 54
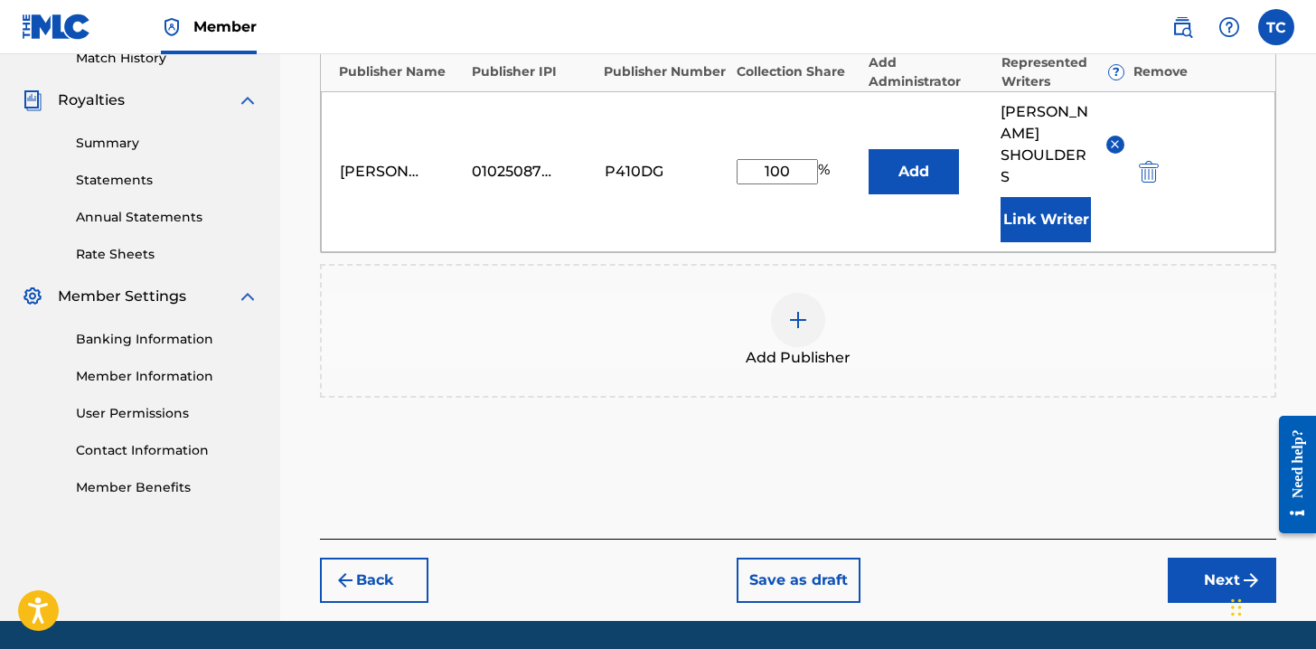
click at [1205, 562] on button "Next" at bounding box center [1222, 580] width 108 height 45
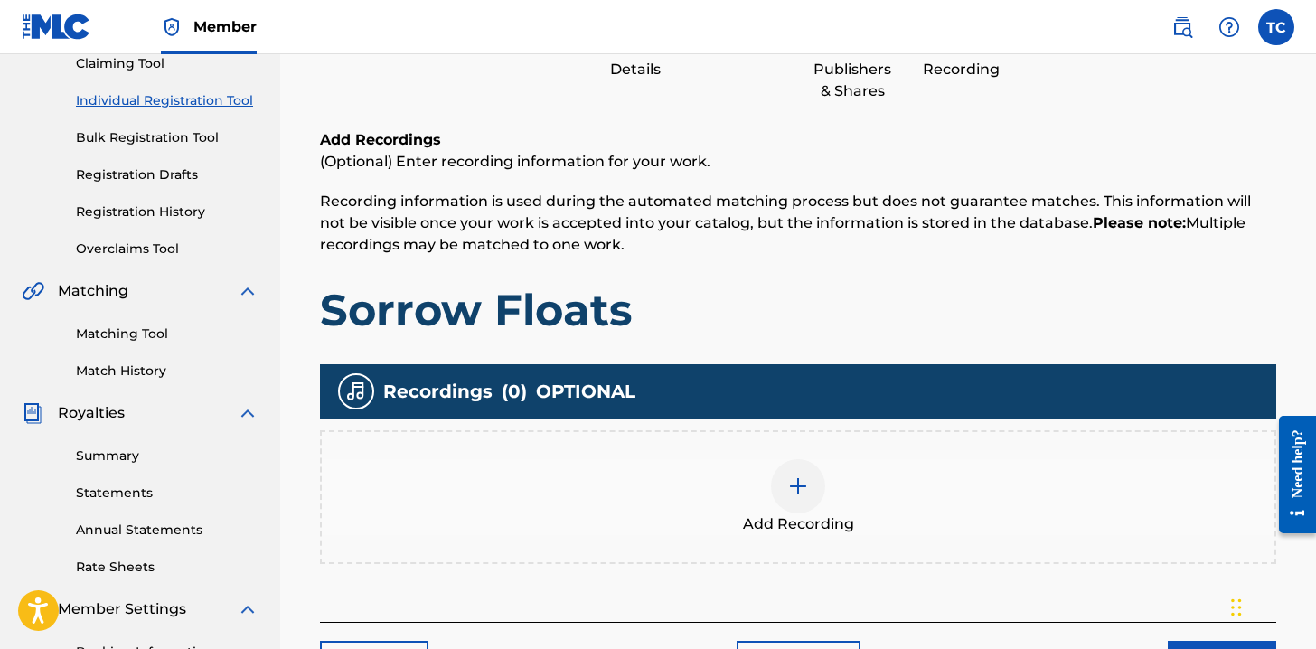
scroll to position [81, 0]
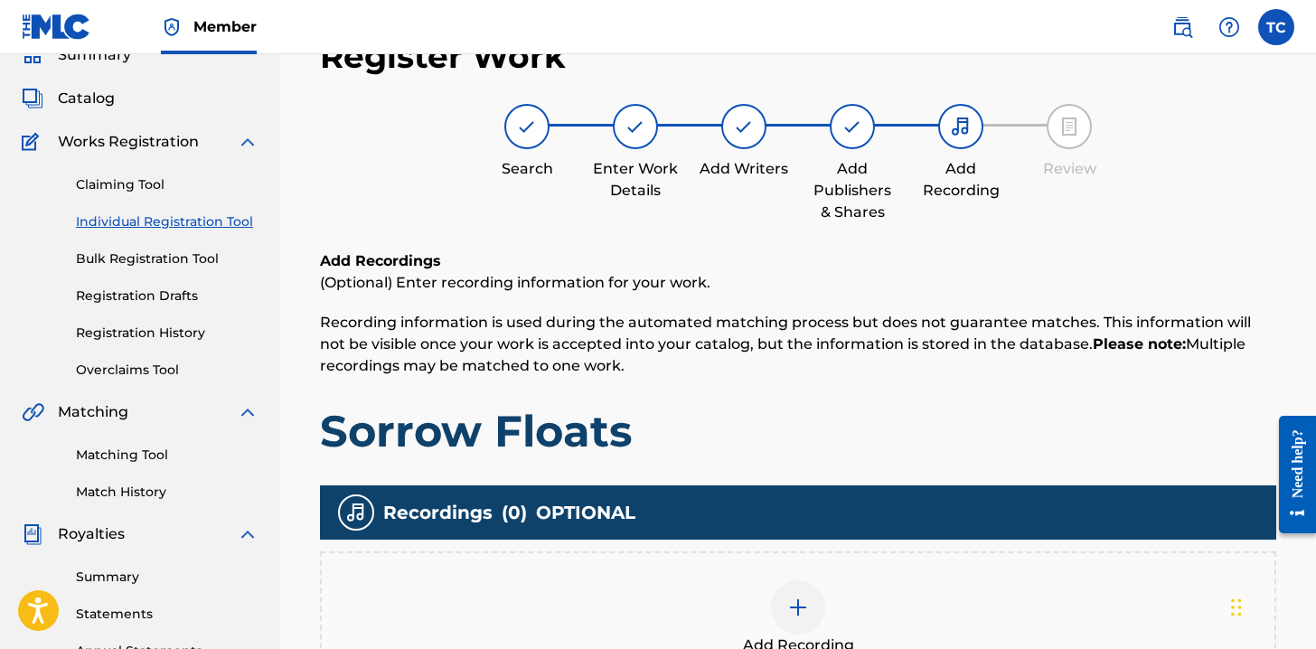
click at [811, 570] on div "Add Recording" at bounding box center [798, 618] width 956 height 134
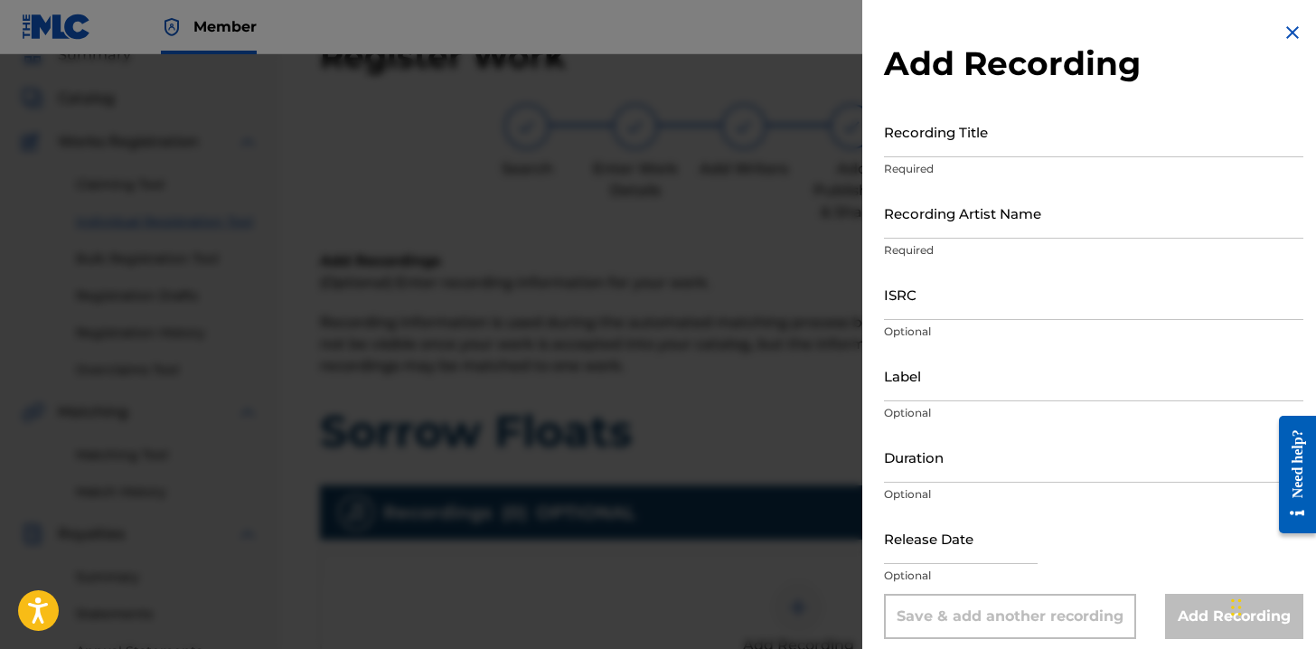
click at [942, 132] on input "Recording Title" at bounding box center [1093, 132] width 419 height 52
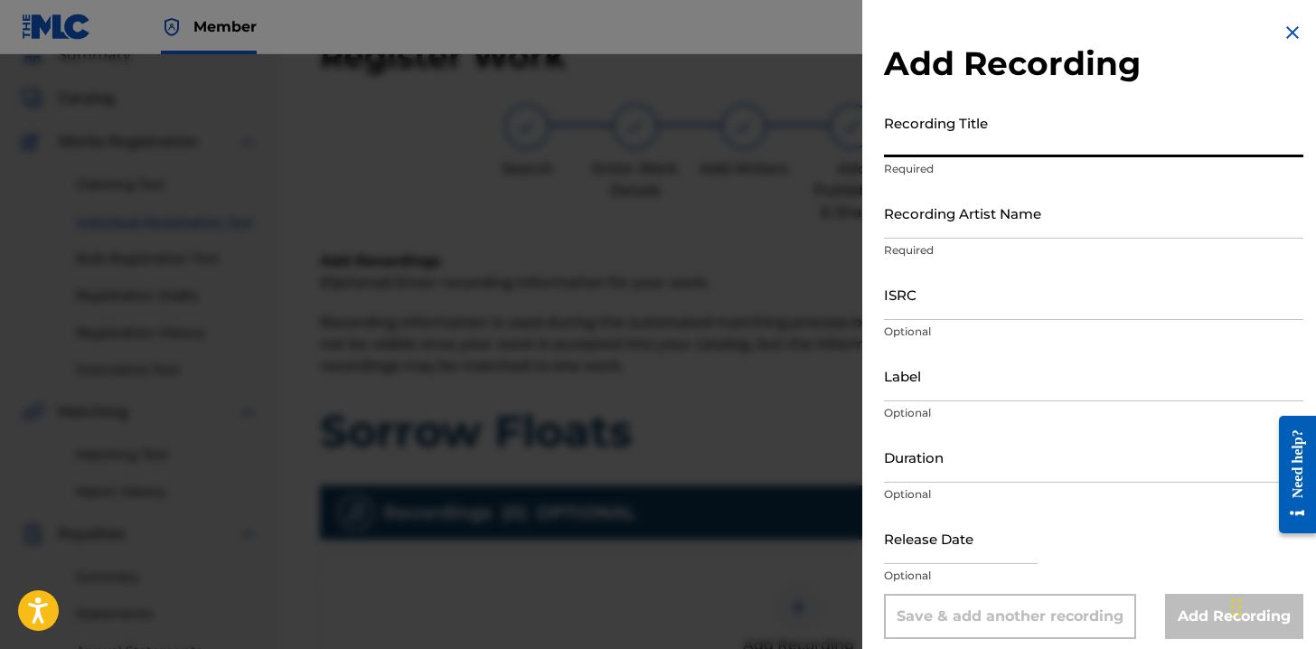
paste input "Sorrow Floats"
type input "Sorrow Floats"
click at [945, 230] on input "Recording Artist Name" at bounding box center [1093, 213] width 419 height 52
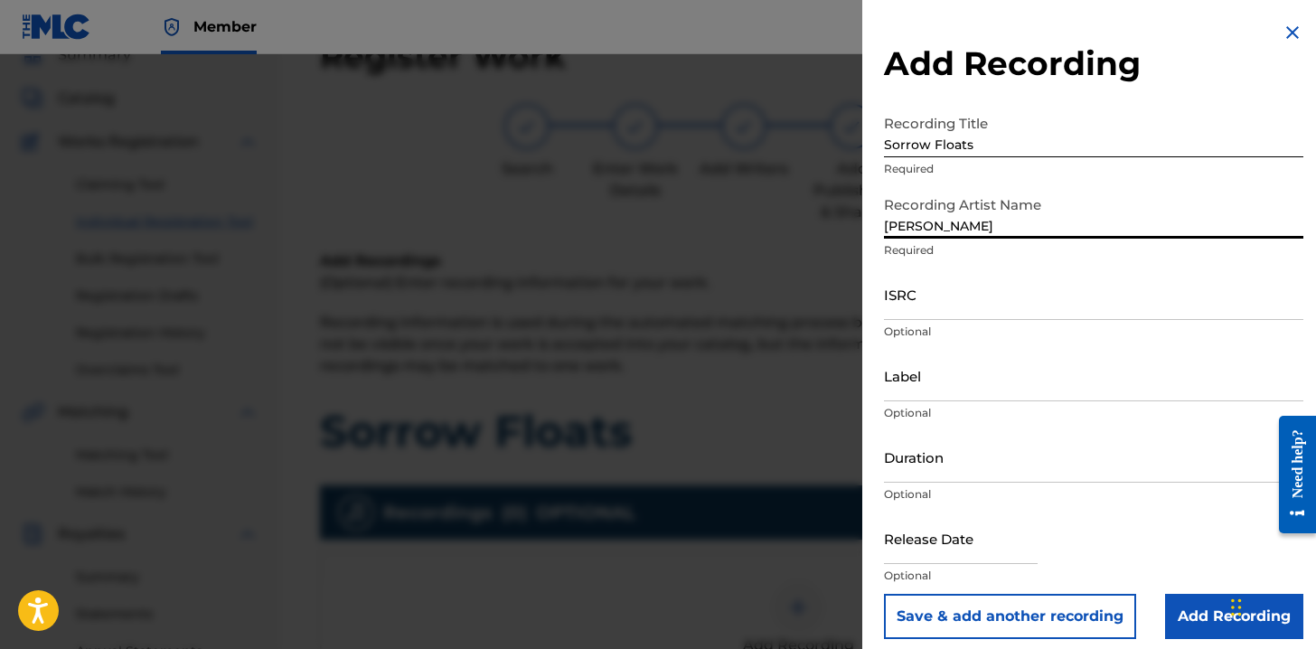
type input "Nick Shoulders"
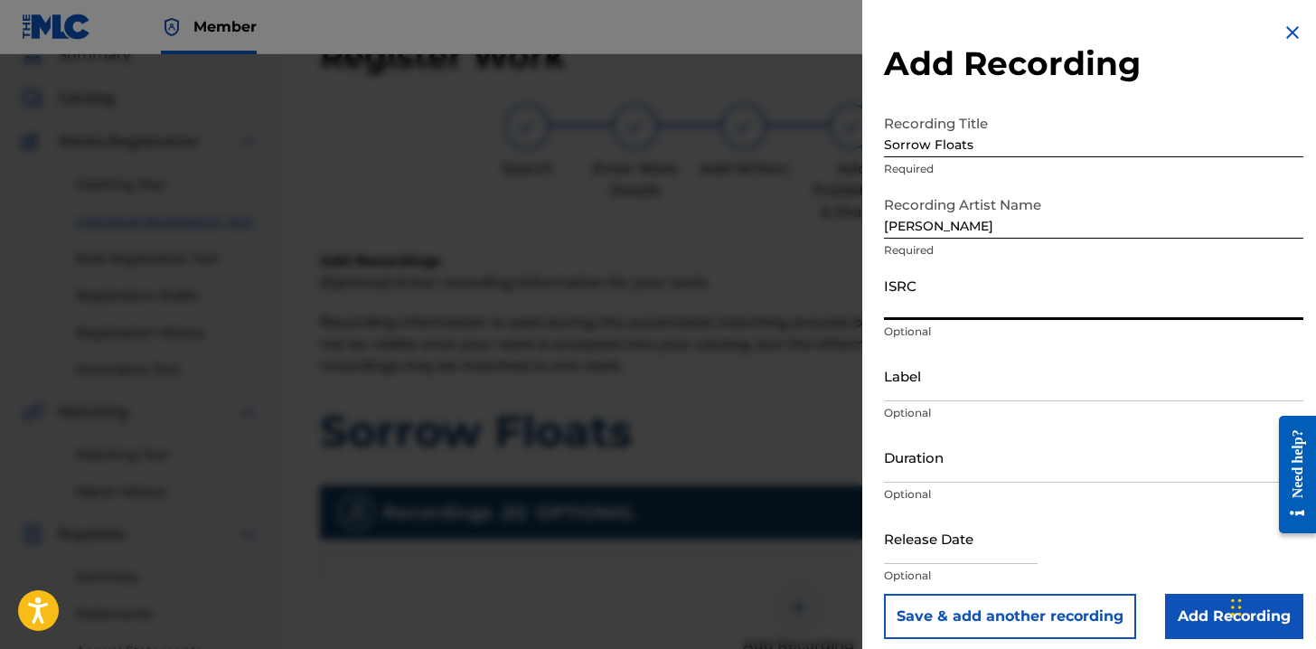
click at [973, 292] on input "ISRC" at bounding box center [1093, 294] width 419 height 52
paste input "USA2B2511832"
type input "USA2B2511832"
click at [1171, 553] on div "Release Date Optional" at bounding box center [1093, 552] width 419 height 81
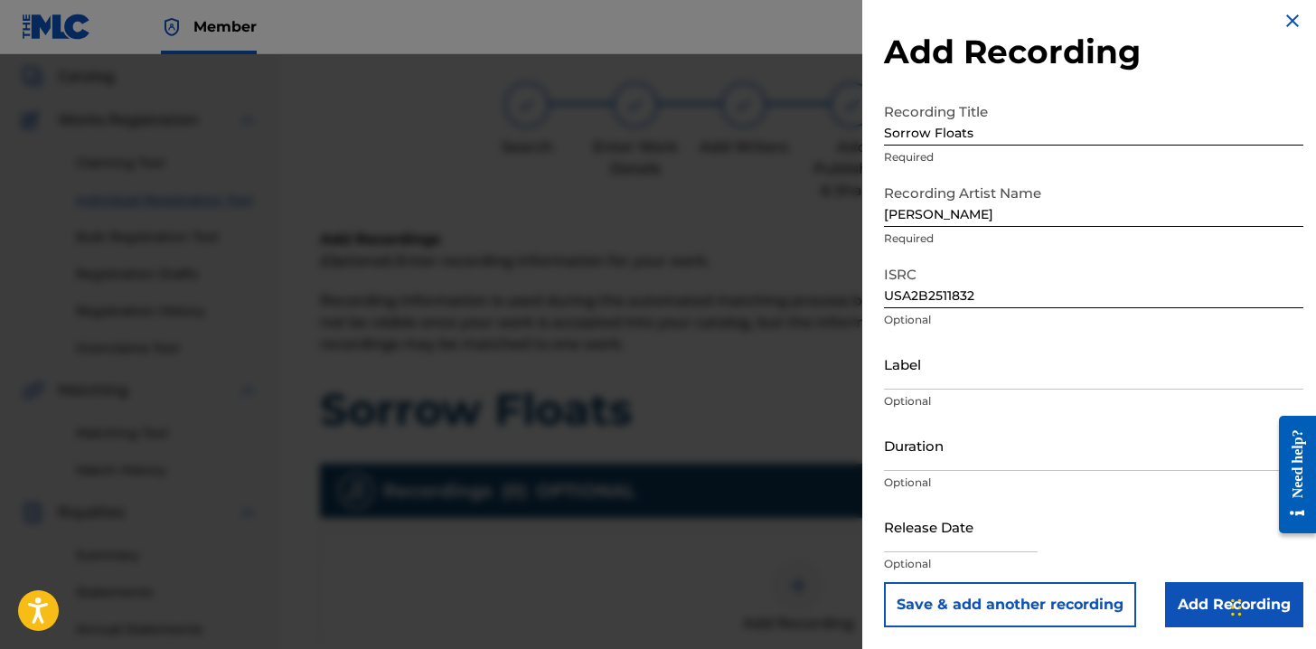
scroll to position [117, 0]
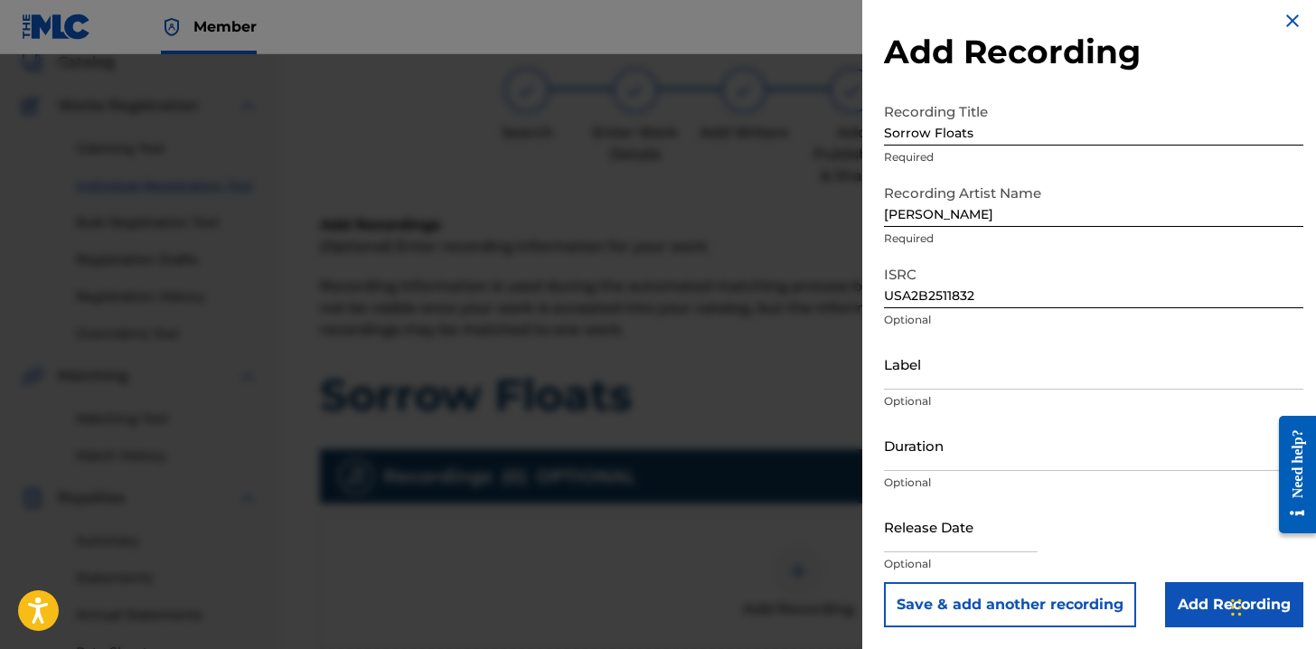
click at [1197, 605] on input "Add Recording" at bounding box center [1234, 604] width 138 height 45
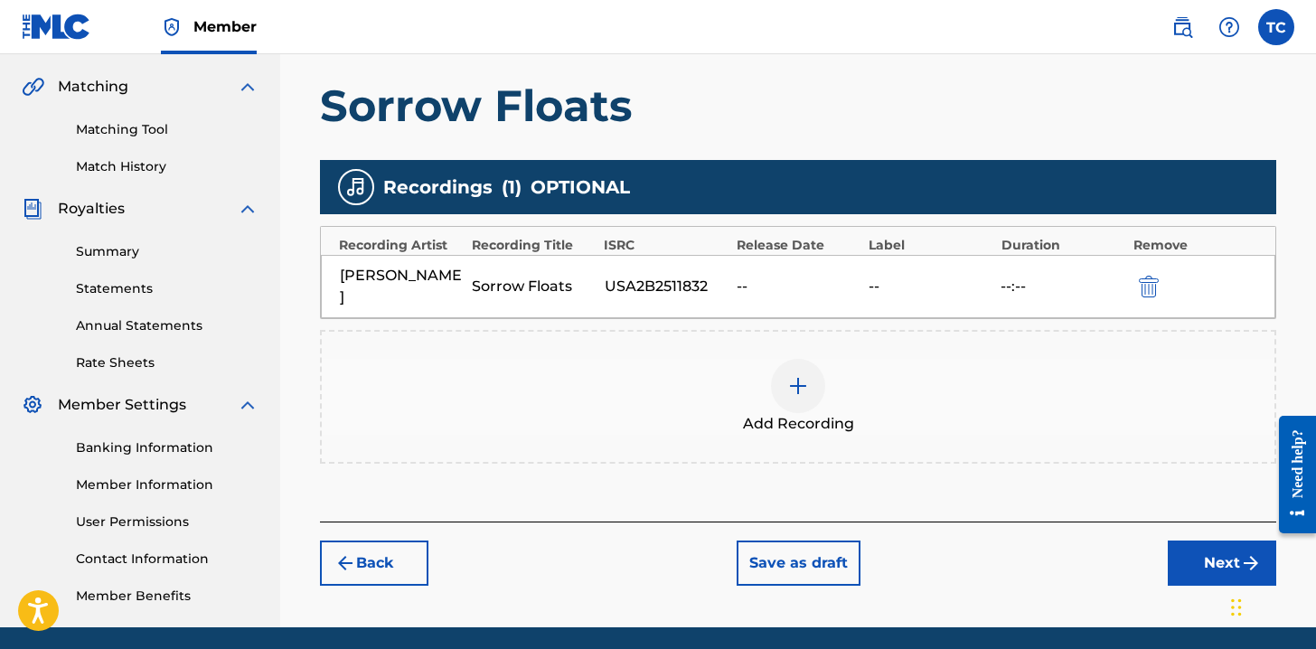
click at [1195, 552] on button "Next" at bounding box center [1222, 562] width 108 height 45
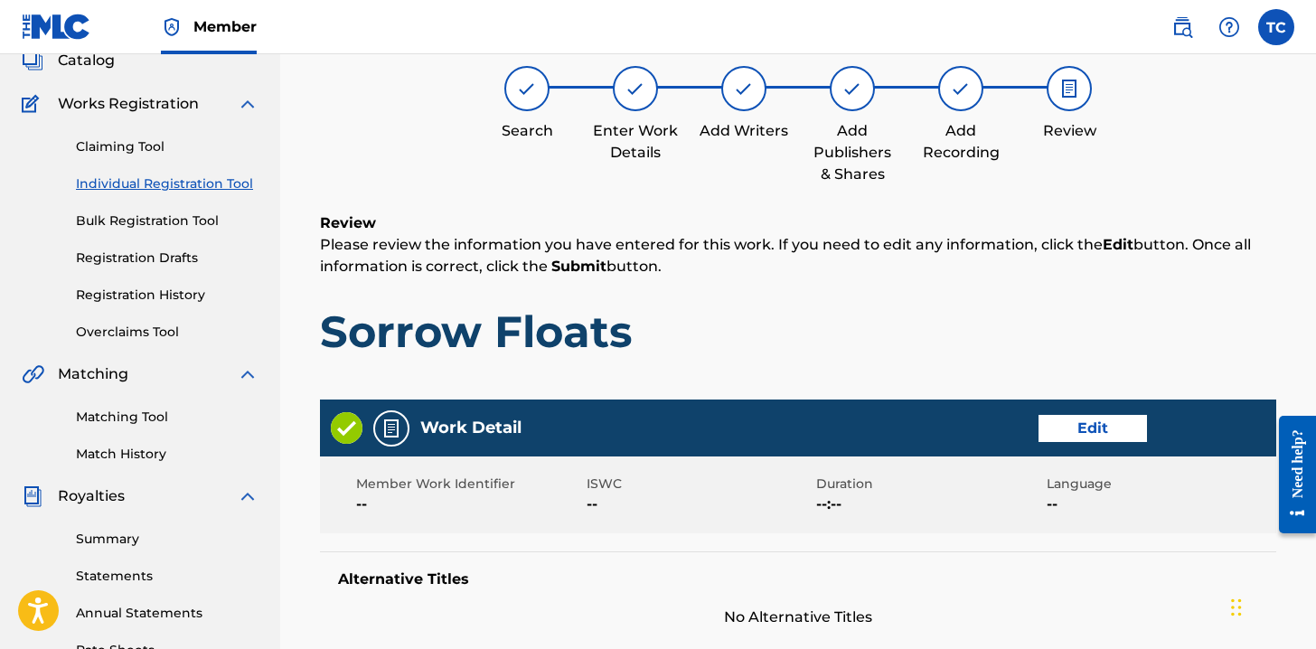
scroll to position [154, 0]
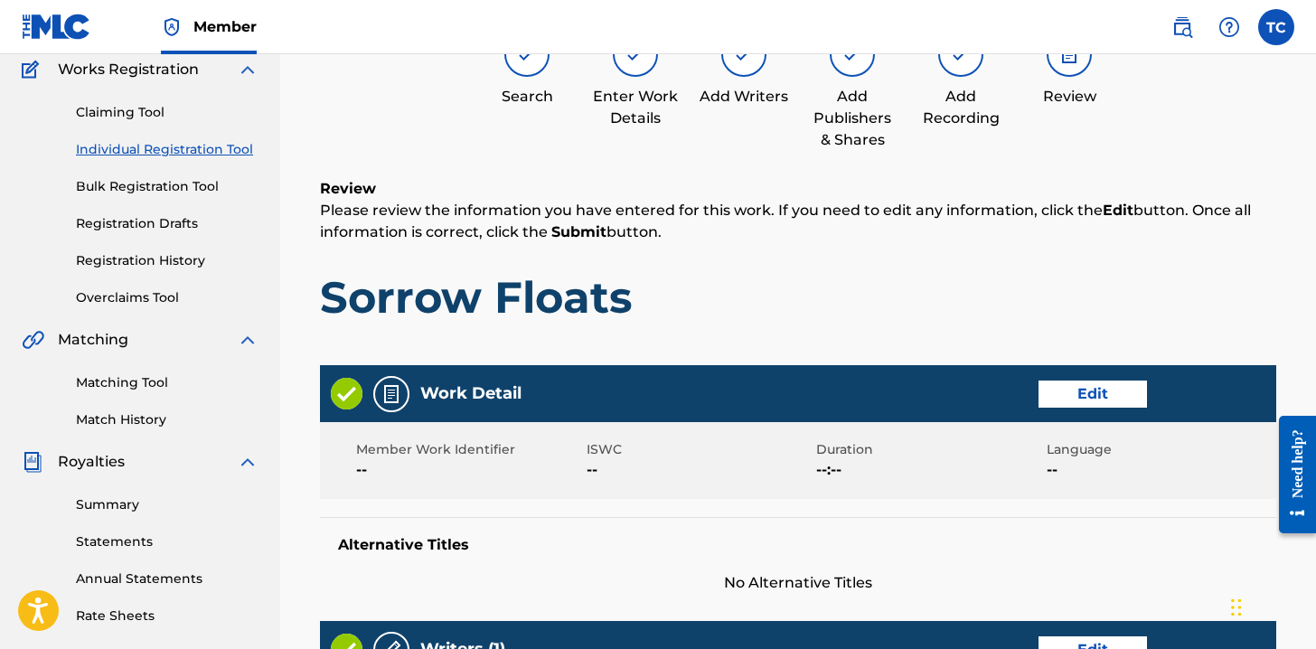
click at [1058, 252] on div "Review Please review the information you have entered for this work. If you nee…" at bounding box center [798, 265] width 956 height 174
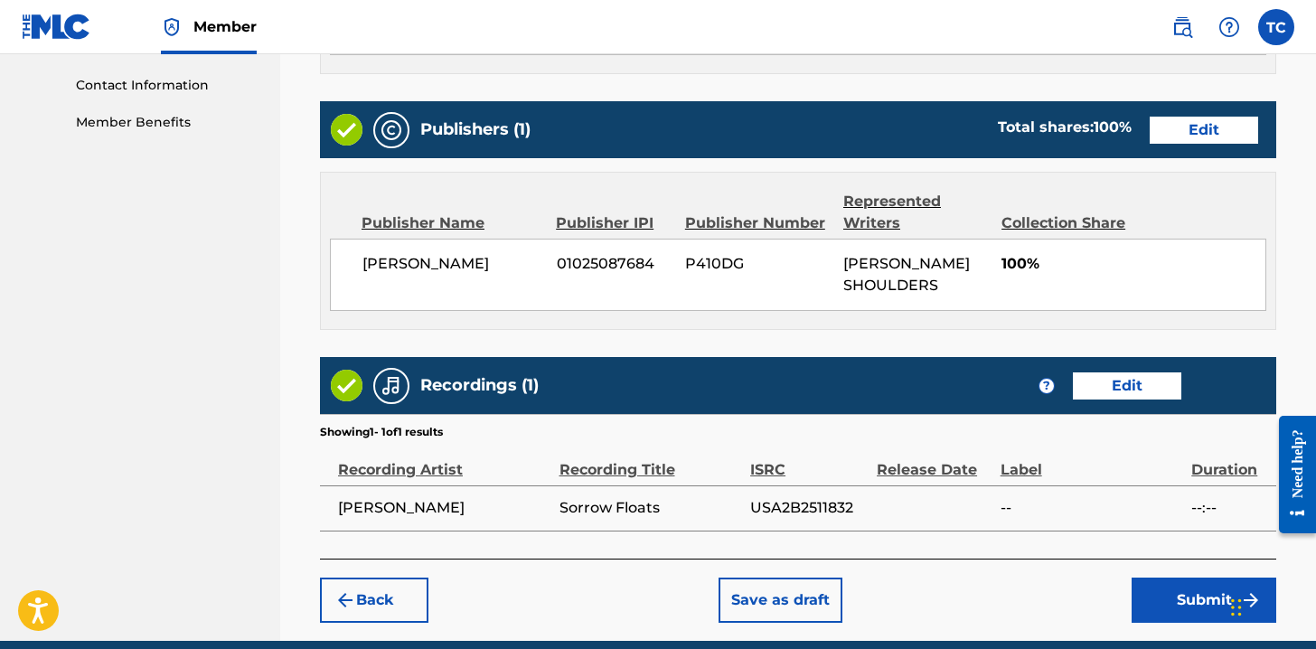
scroll to position [957, 0]
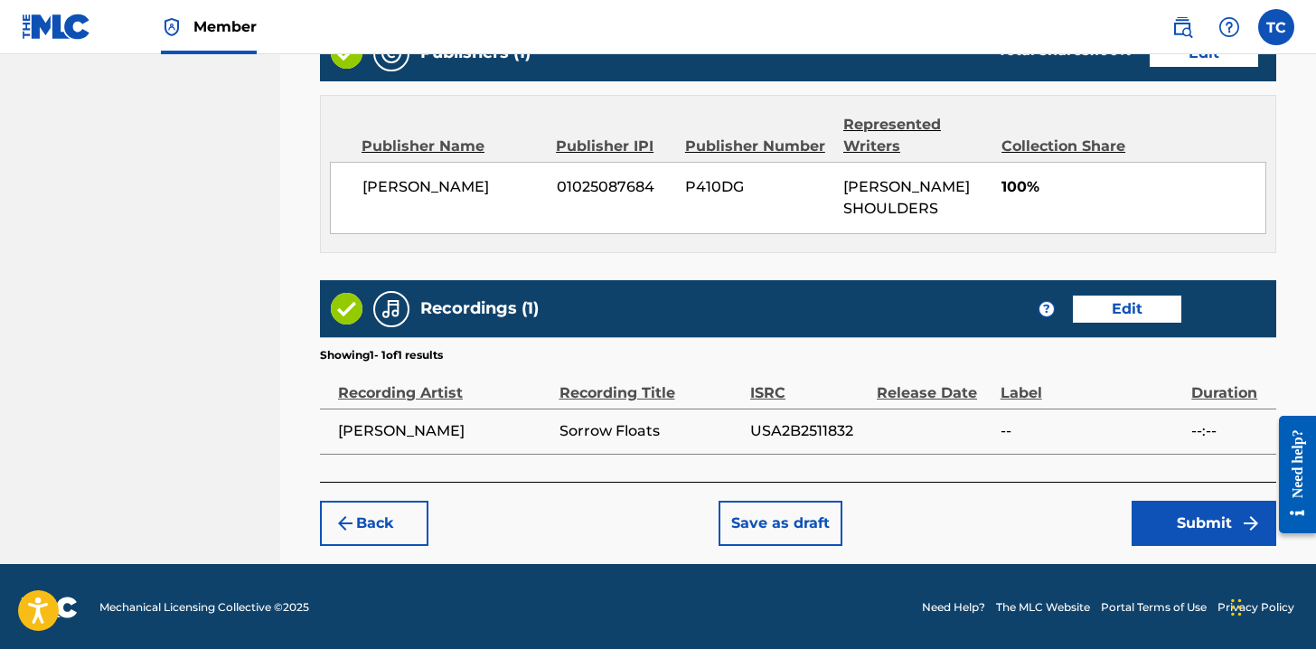
click at [1170, 519] on button "Submit" at bounding box center [1203, 523] width 145 height 45
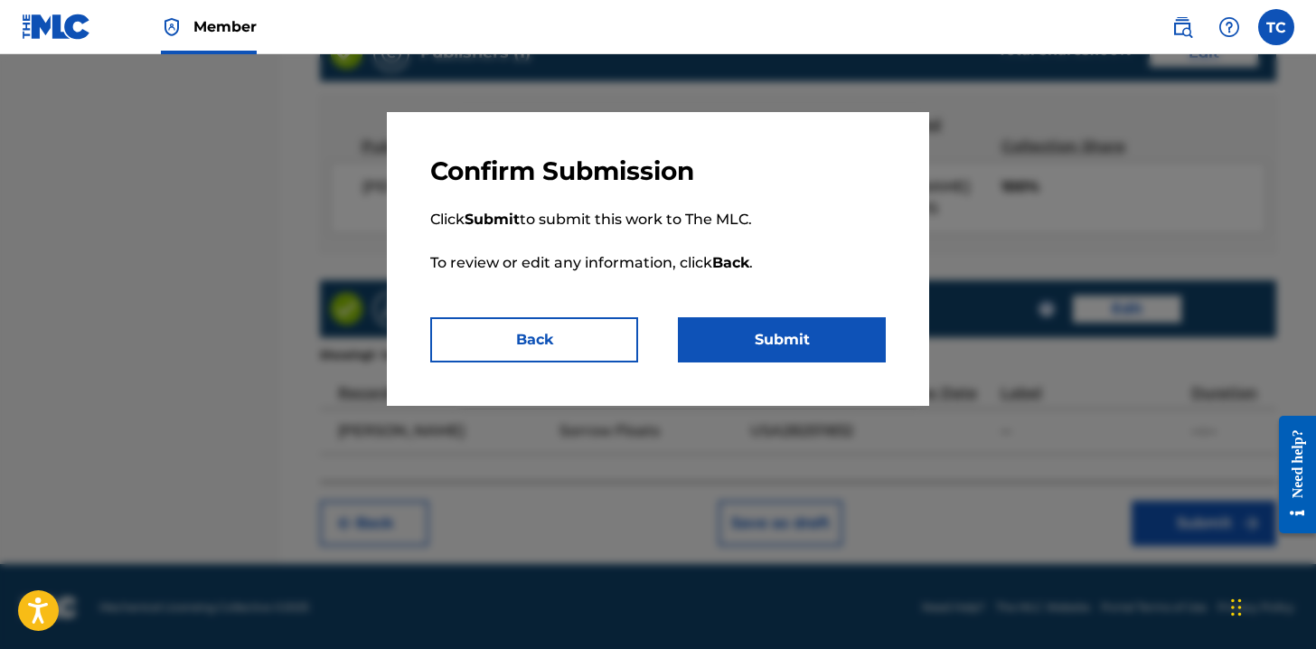
click at [808, 324] on button "Submit" at bounding box center [782, 339] width 208 height 45
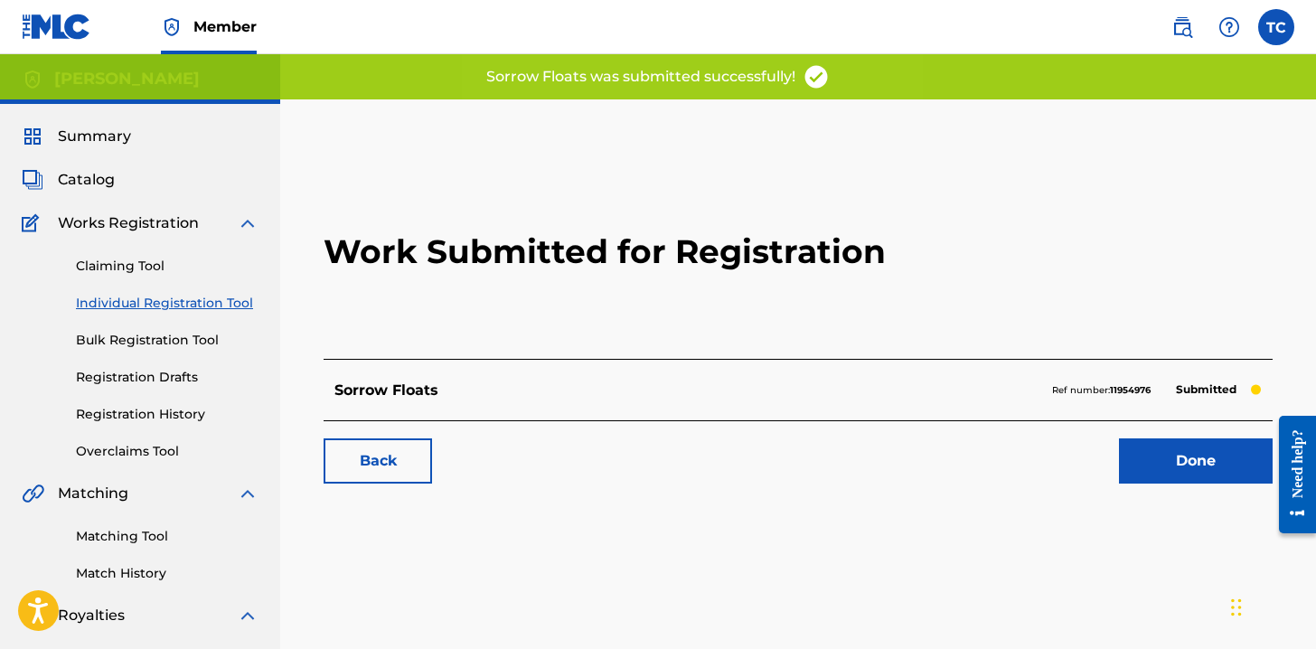
click at [392, 464] on link "Back" at bounding box center [378, 460] width 108 height 45
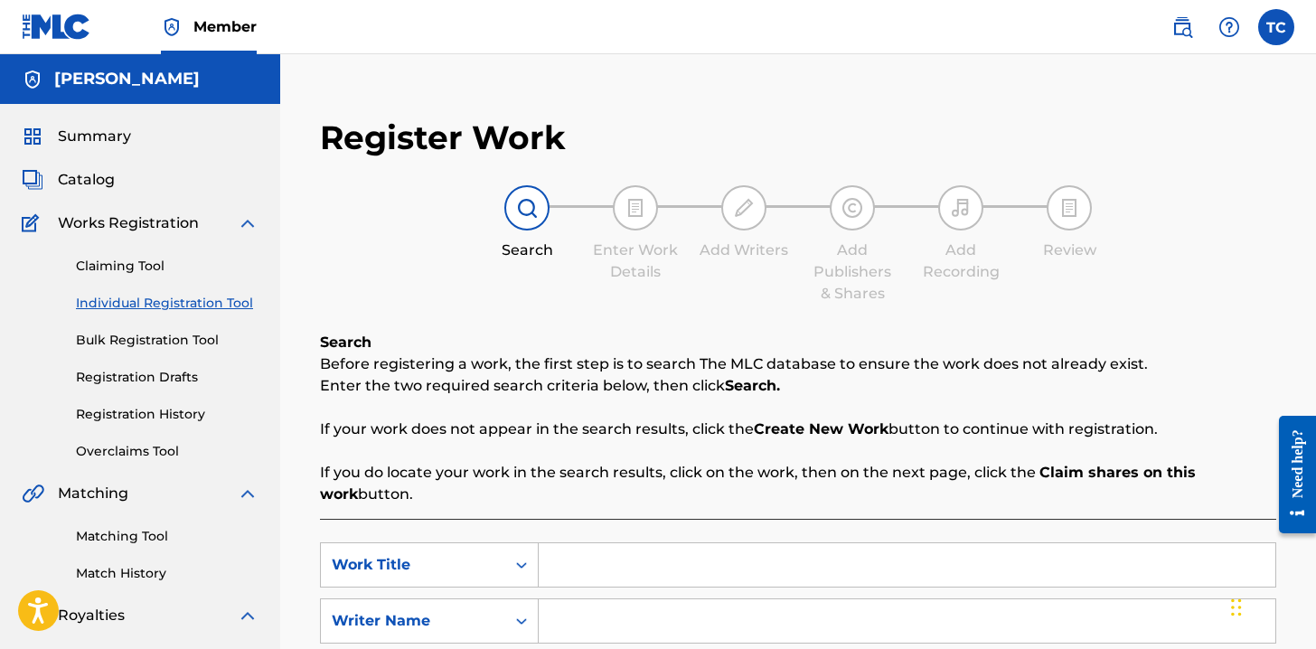
click at [139, 420] on link "Registration History" at bounding box center [167, 414] width 183 height 19
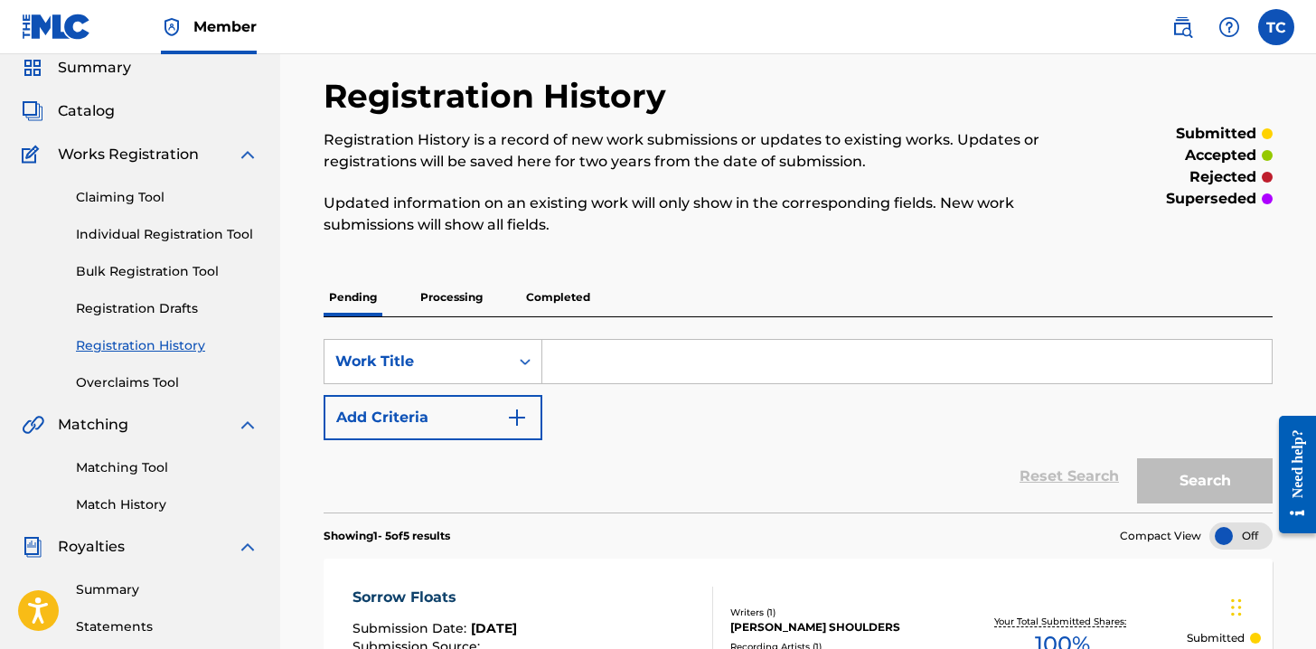
scroll to position [72, 0]
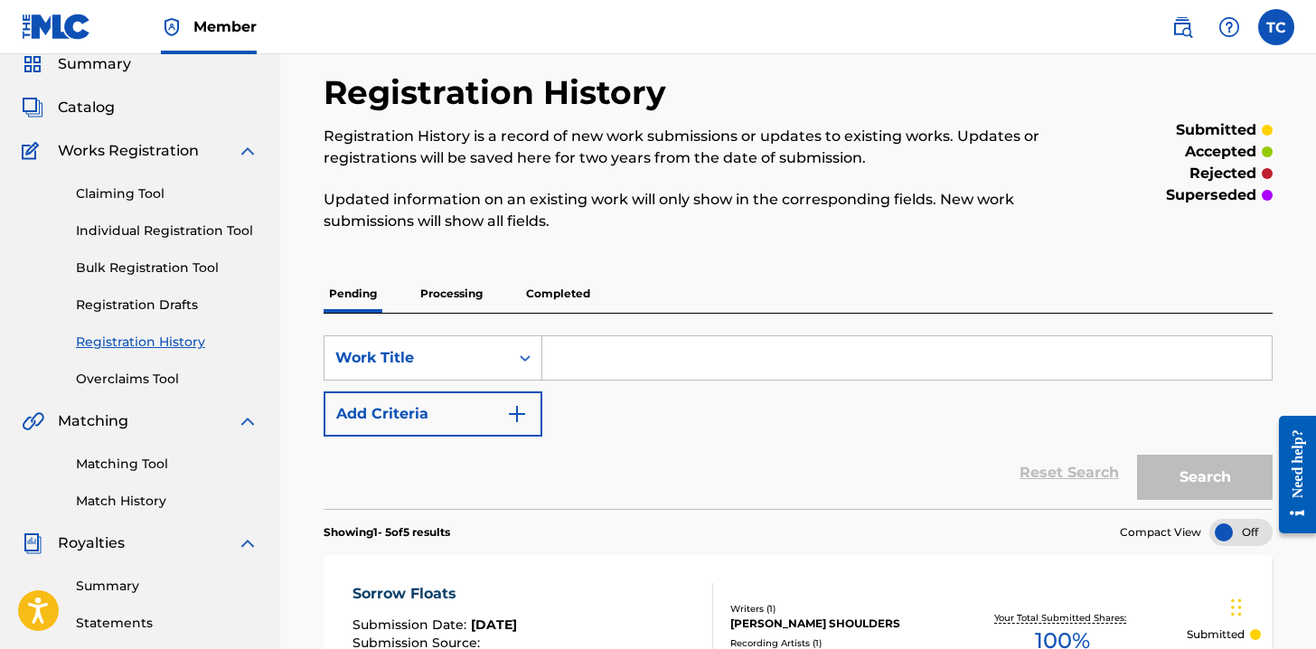
click at [484, 294] on p "Processing" at bounding box center [451, 294] width 73 height 38
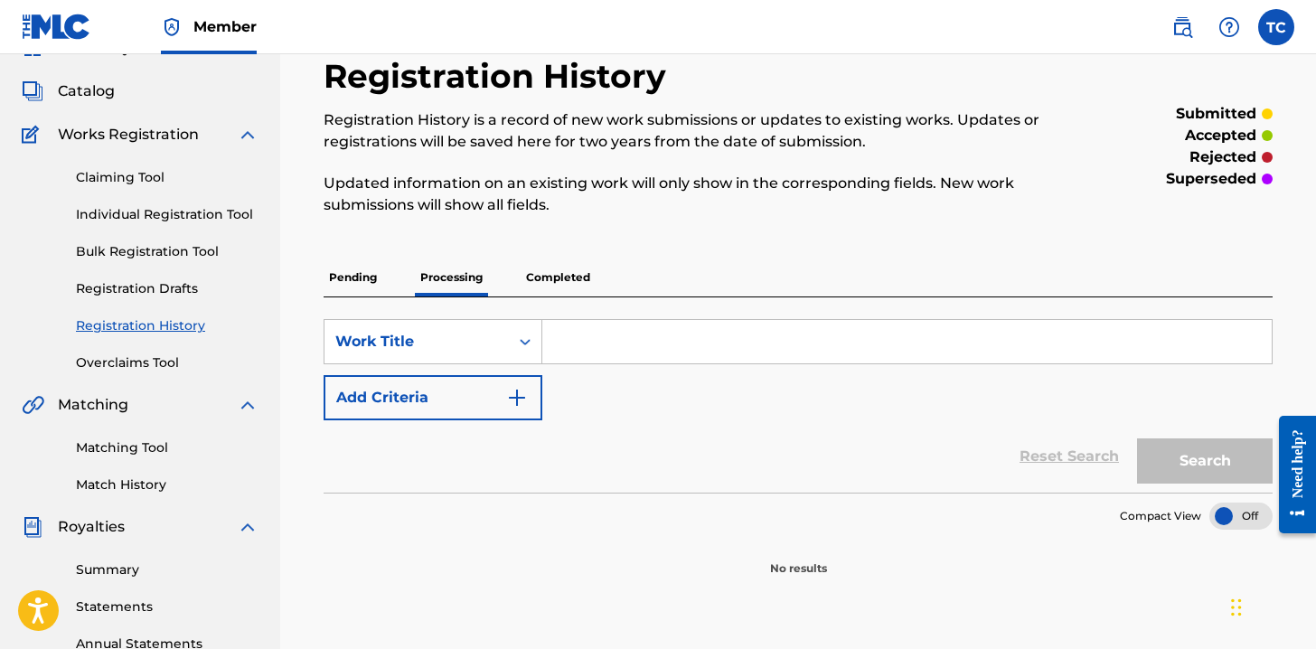
scroll to position [36, 0]
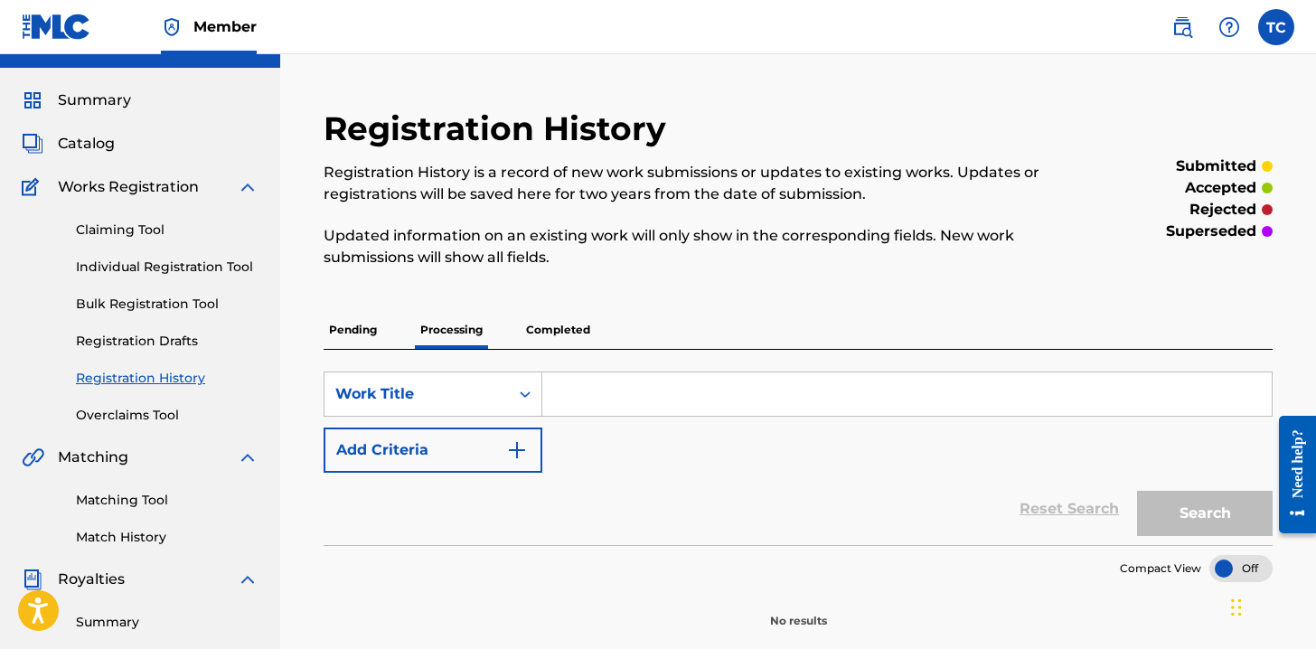
click at [553, 327] on p "Completed" at bounding box center [558, 330] width 75 height 38
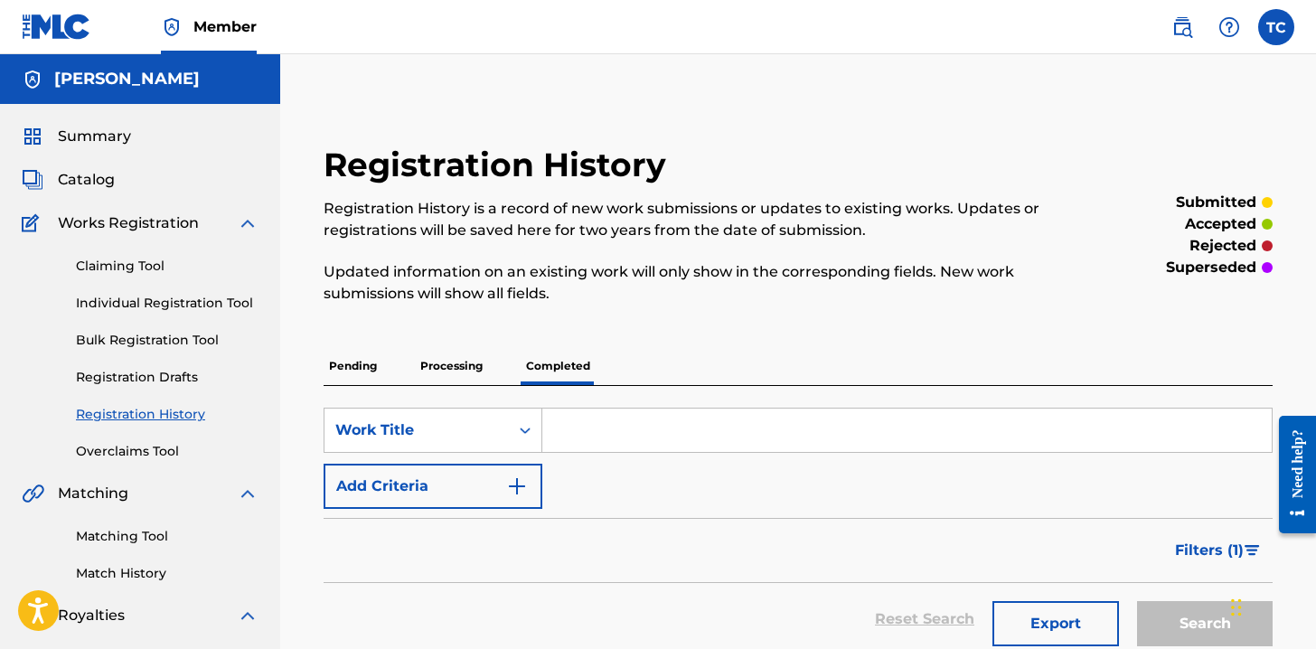
click at [148, 382] on link "Registration Drafts" at bounding box center [167, 377] width 183 height 19
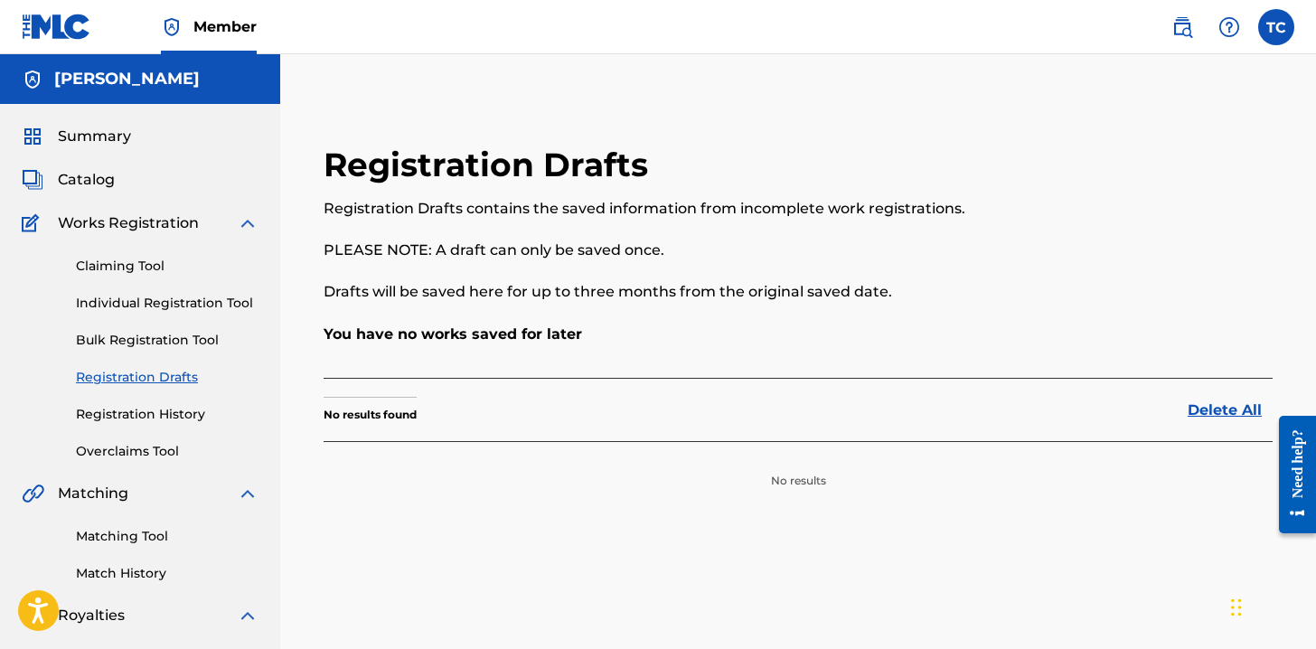
click at [175, 417] on link "Registration History" at bounding box center [167, 414] width 183 height 19
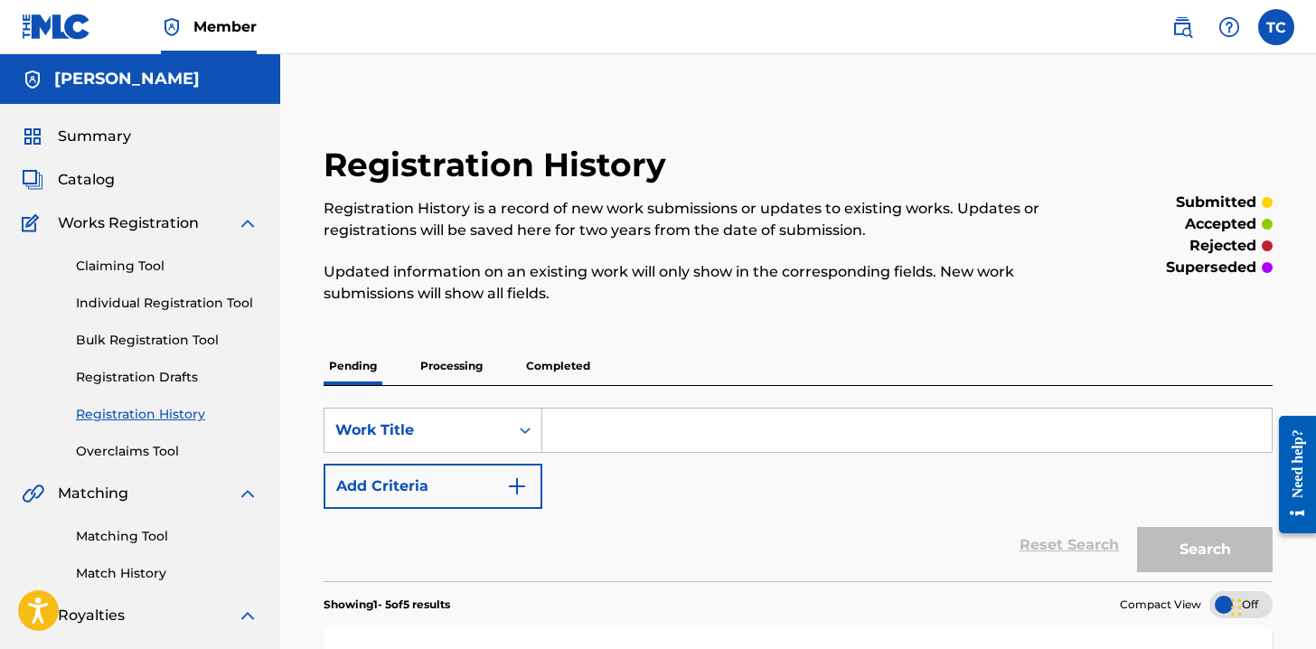
click at [648, 277] on p "Updated information on an existing work will only show in the corresponding fie…" at bounding box center [689, 282] width 731 height 43
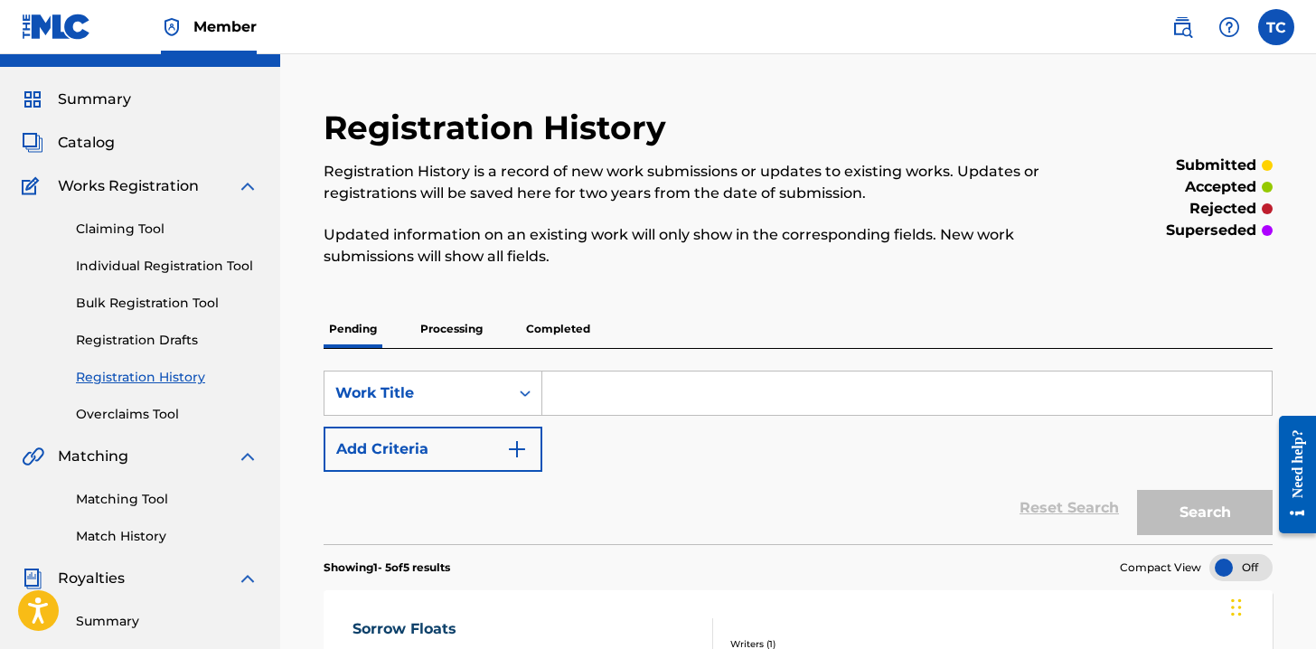
scroll to position [36, 0]
click at [64, 142] on span "Catalog" at bounding box center [86, 144] width 57 height 22
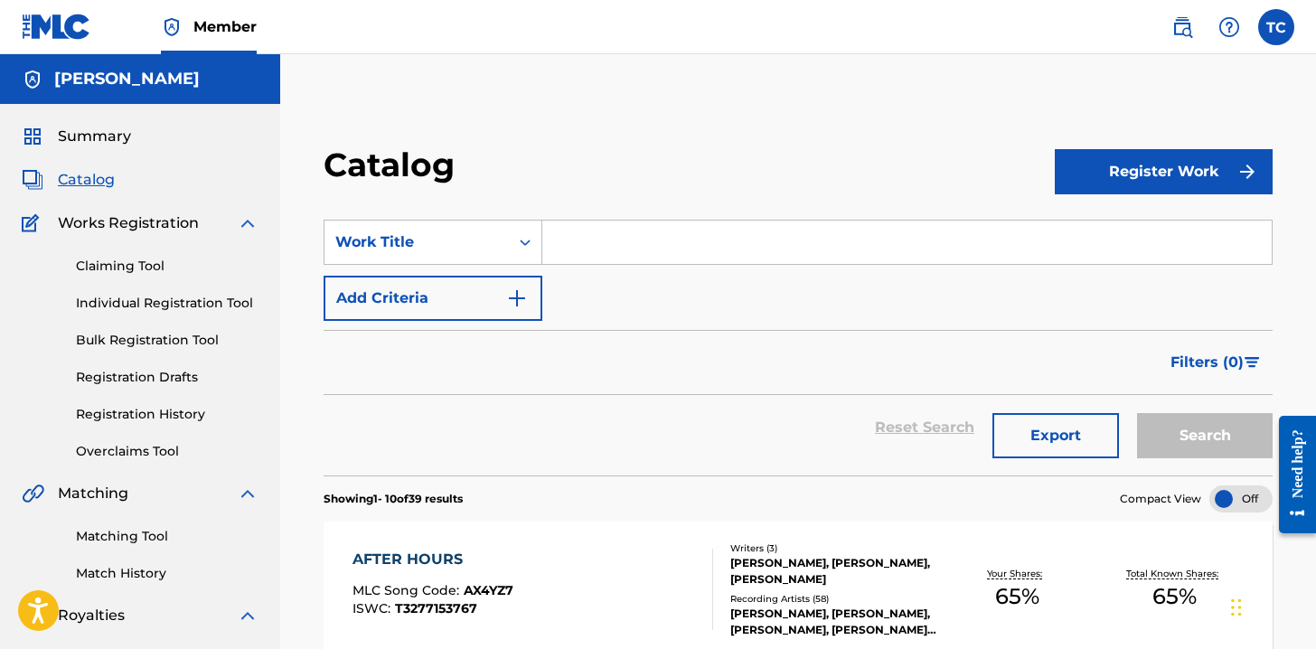
click at [649, 243] on input "Search Form" at bounding box center [906, 241] width 729 height 43
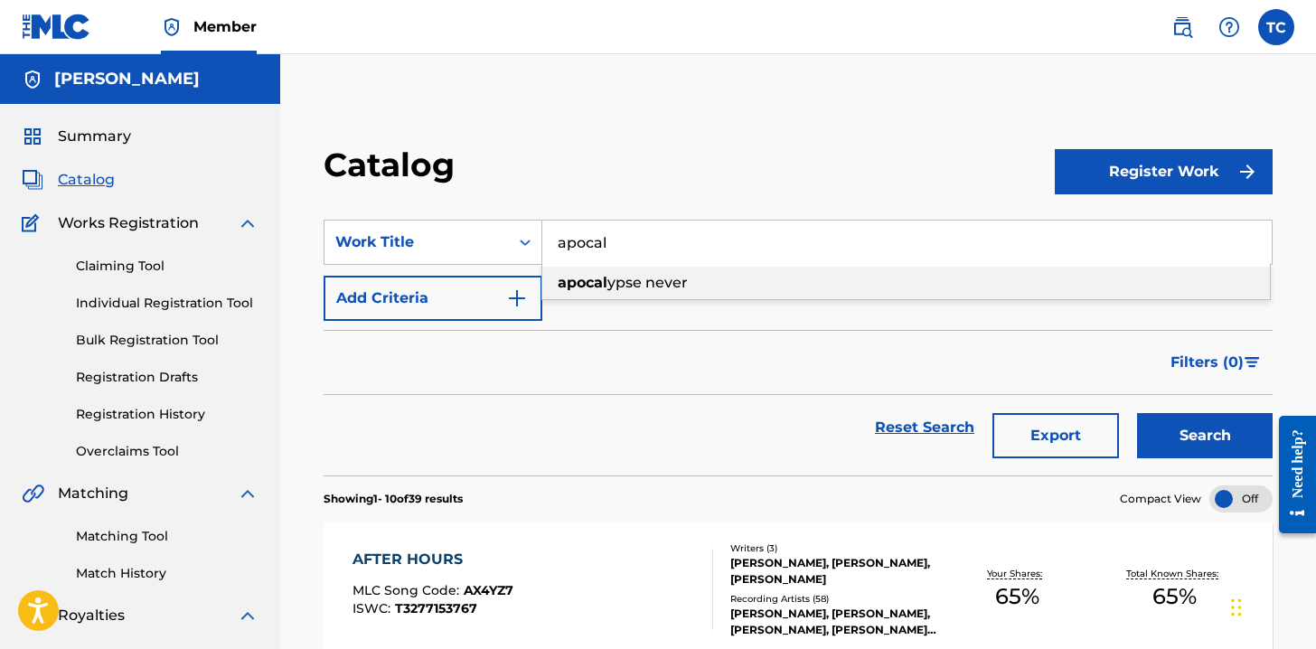
click at [669, 285] on span "ypse never" at bounding box center [647, 282] width 80 height 17
type input "apocalypse never"
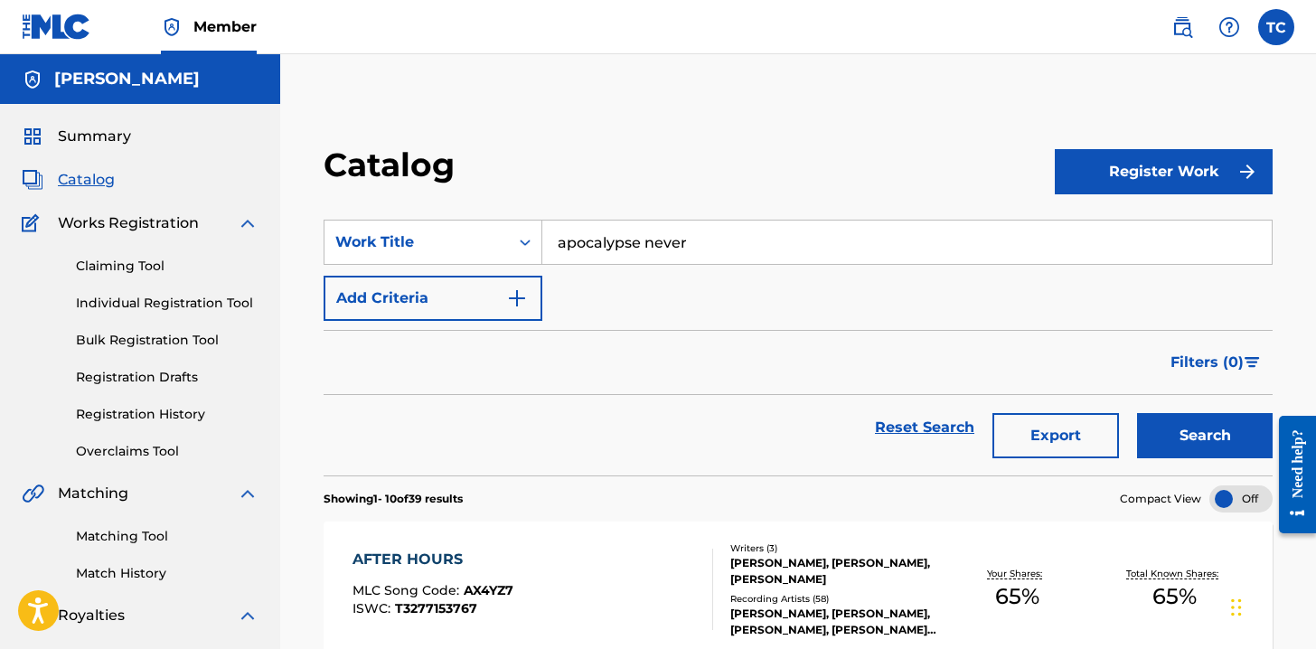
click at [1215, 426] on button "Search" at bounding box center [1205, 435] width 136 height 45
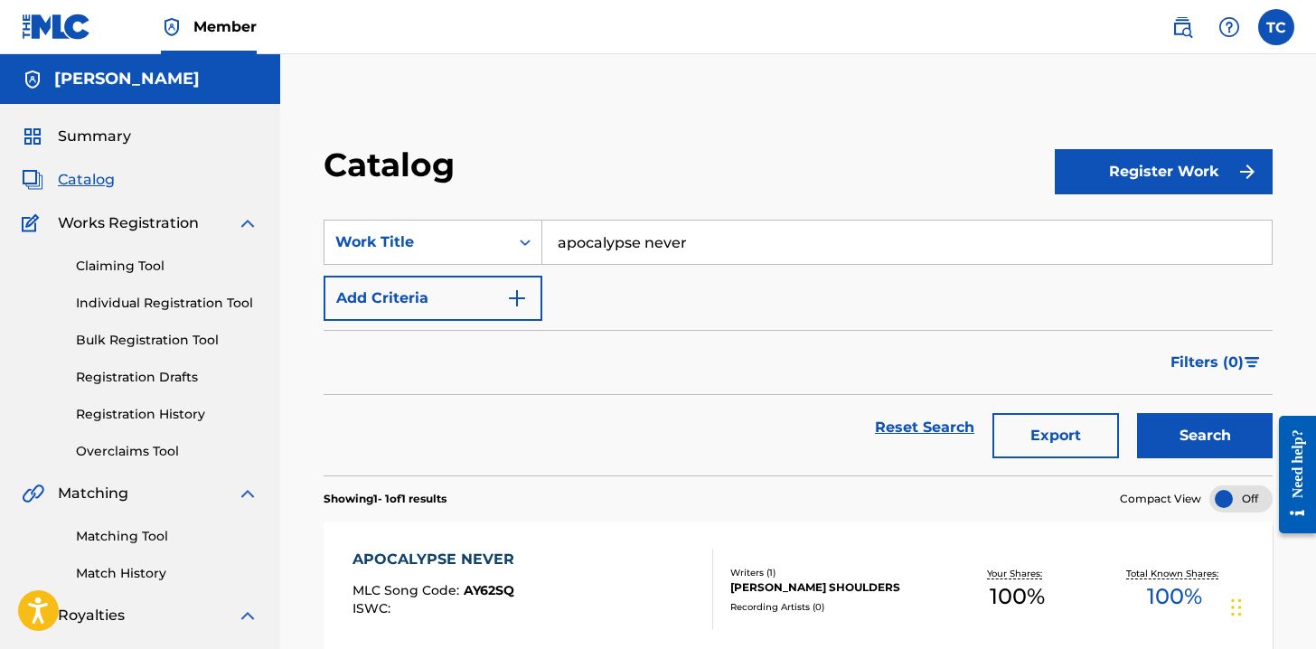
click at [147, 529] on link "Matching Tool" at bounding box center [167, 536] width 183 height 19
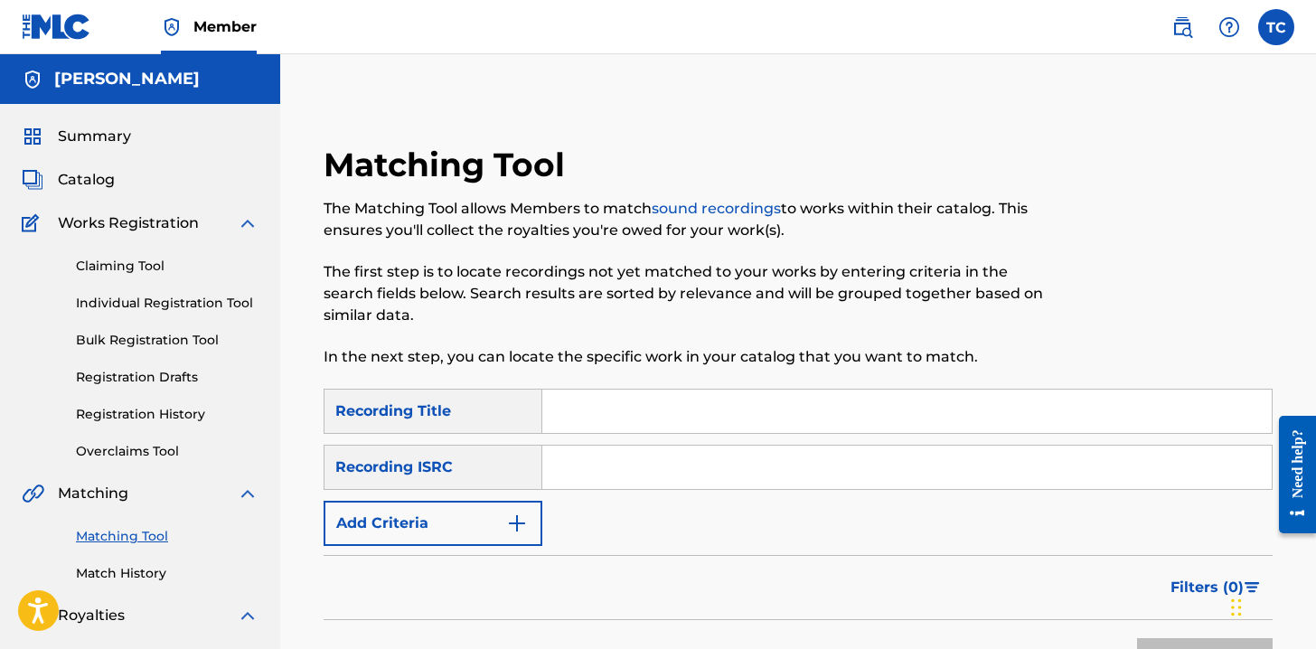
click at [651, 419] on input "Search Form" at bounding box center [906, 410] width 729 height 43
type input "Apocalypse never"
click at [1137, 638] on button "Search" at bounding box center [1205, 660] width 136 height 45
click at [804, 513] on div "SearchWithCriteriadb068d2b-fb0f-45f3-80ad-14e04b72fe44 Recording Title Apocalyp…" at bounding box center [798, 467] width 949 height 157
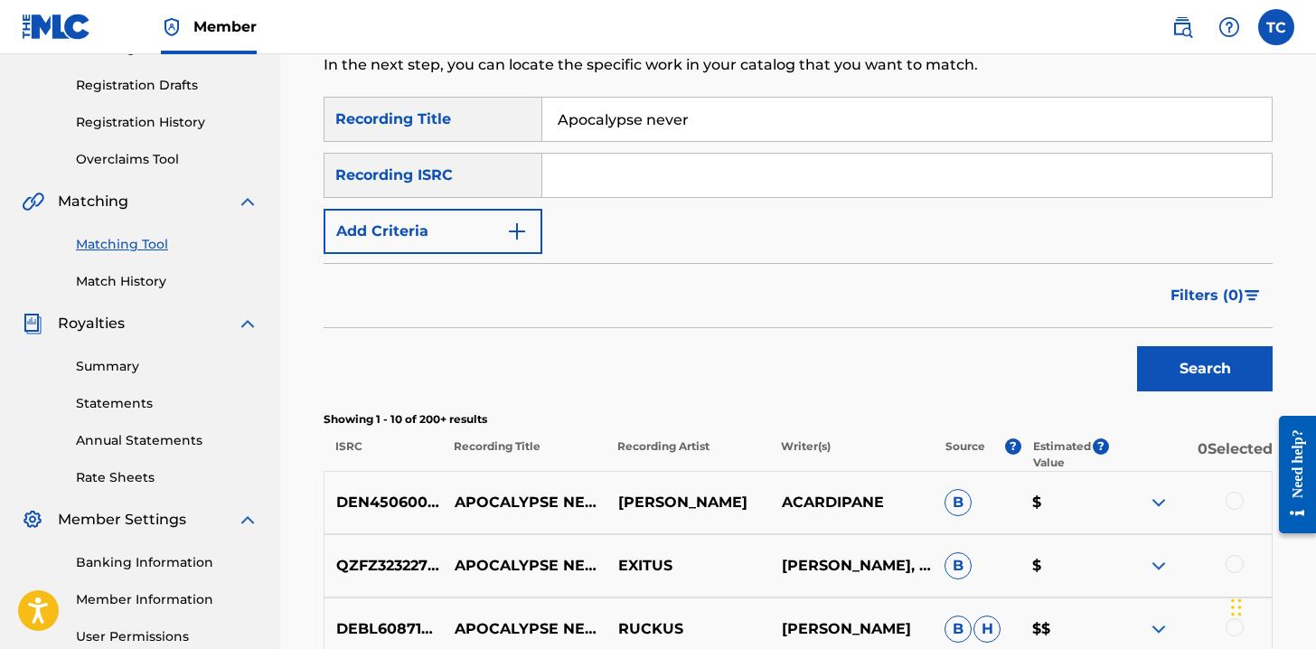
scroll to position [289, 0]
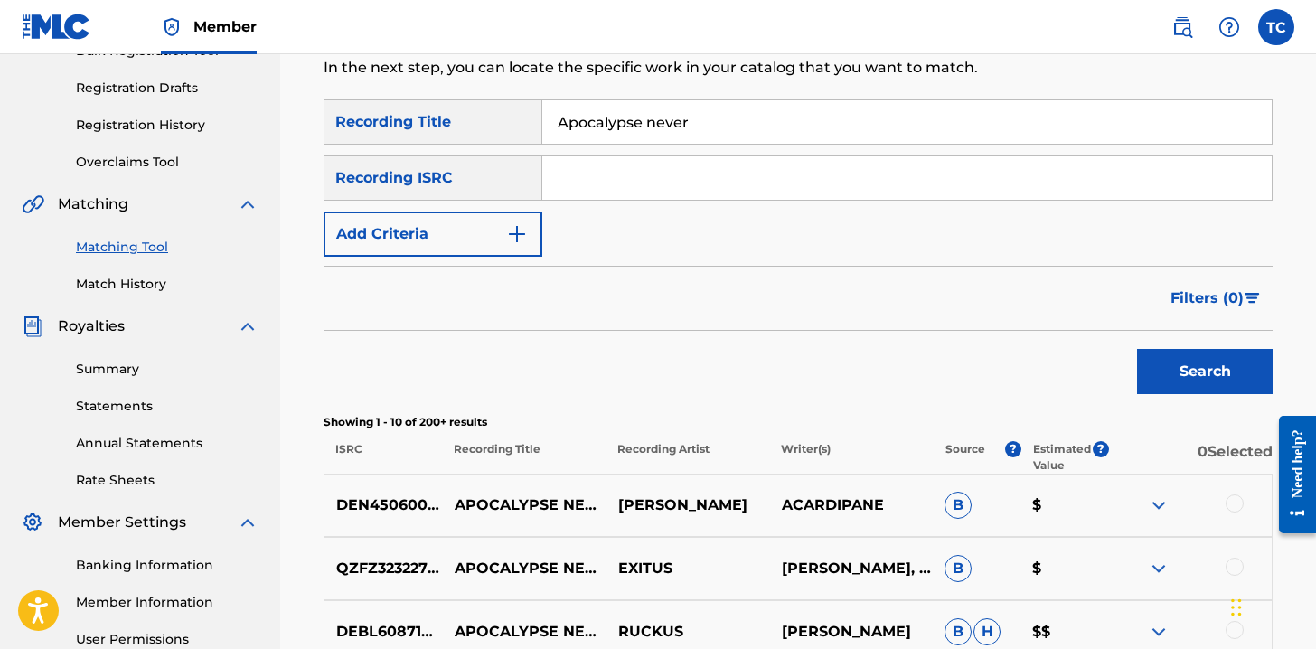
click at [490, 249] on button "Add Criteria" at bounding box center [433, 233] width 219 height 45
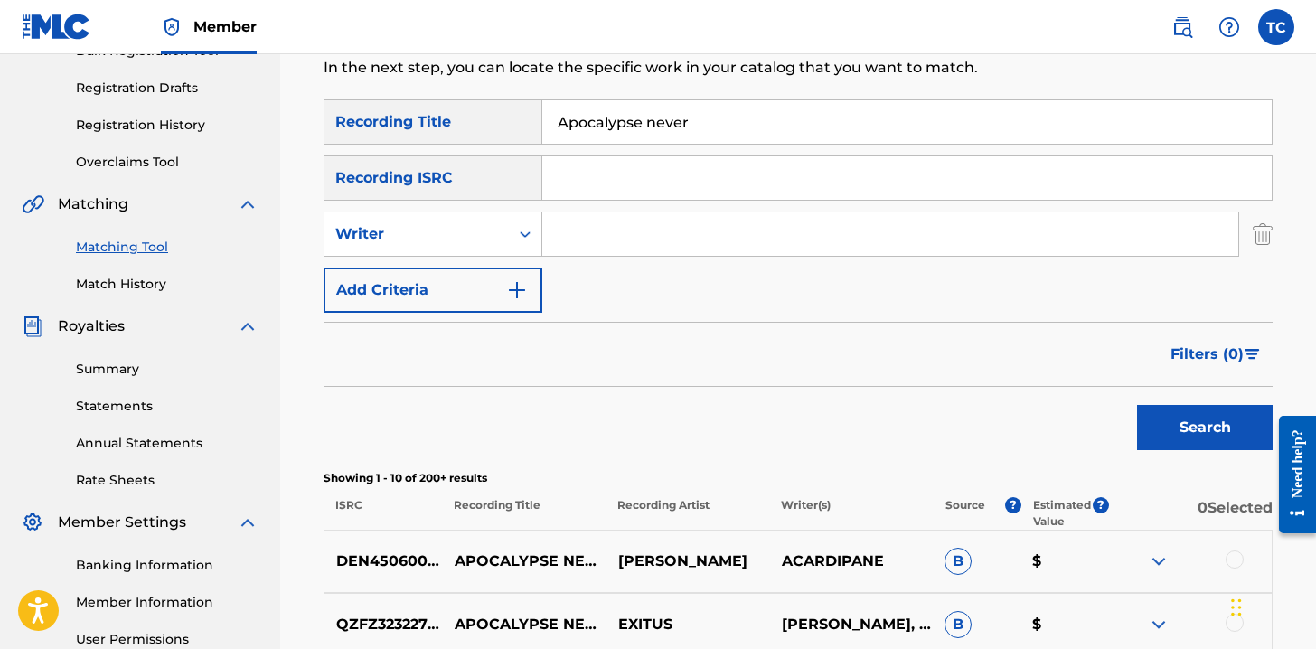
click at [620, 227] on input "Search Form" at bounding box center [890, 233] width 696 height 43
type input "Nick Shoulders"
click at [1137, 405] on button "Search" at bounding box center [1205, 427] width 136 height 45
click at [678, 321] on form "SearchWithCriteriadb068d2b-fb0f-45f3-80ad-14e04b72fe44 Recording Title Apocalyp…" at bounding box center [798, 279] width 949 height 360
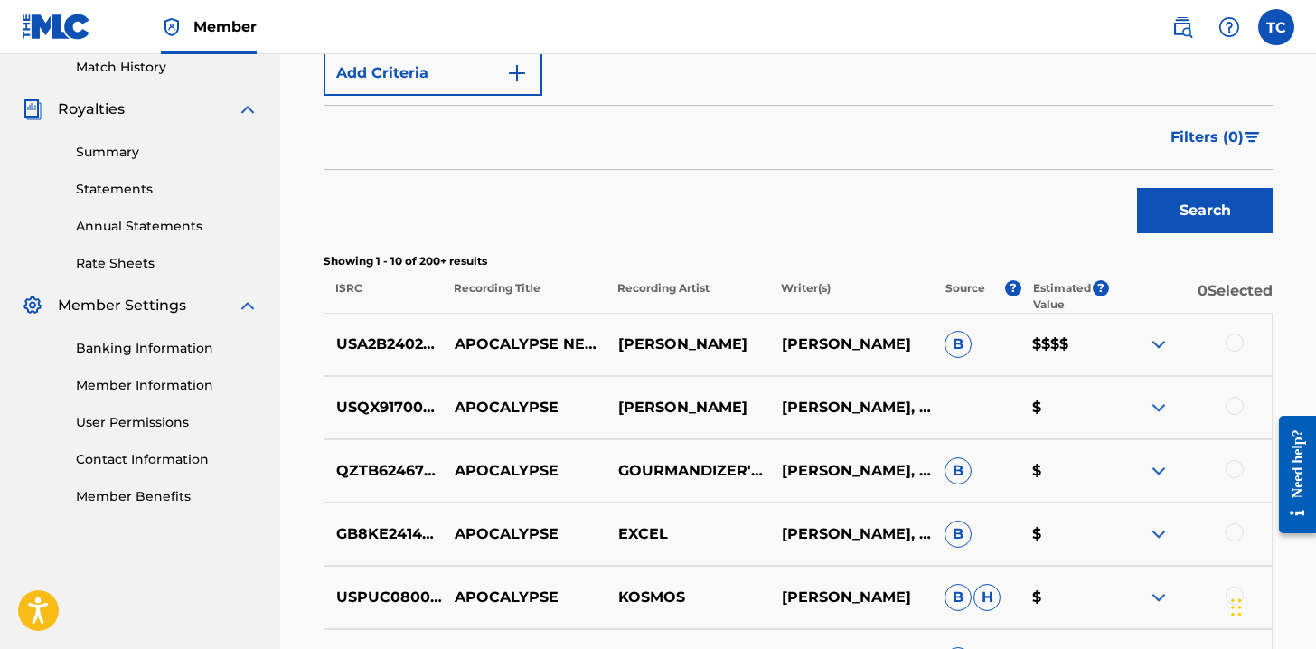
scroll to position [542, 0]
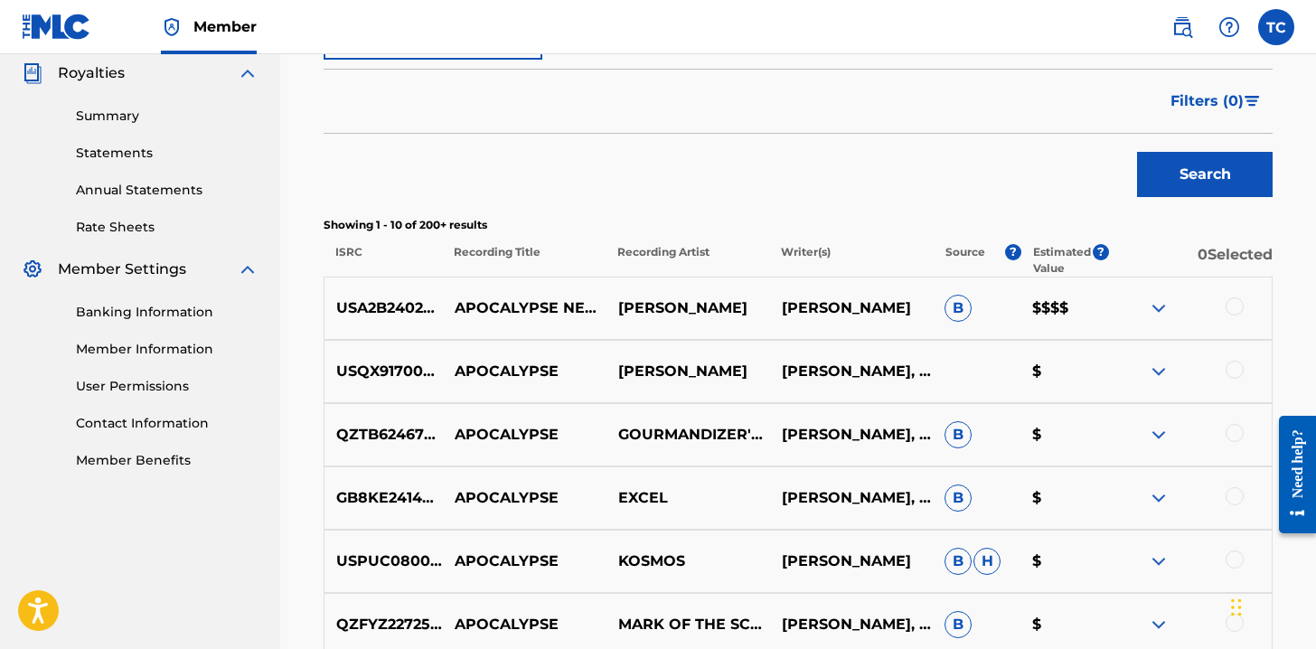
click at [1151, 305] on img at bounding box center [1159, 308] width 22 height 22
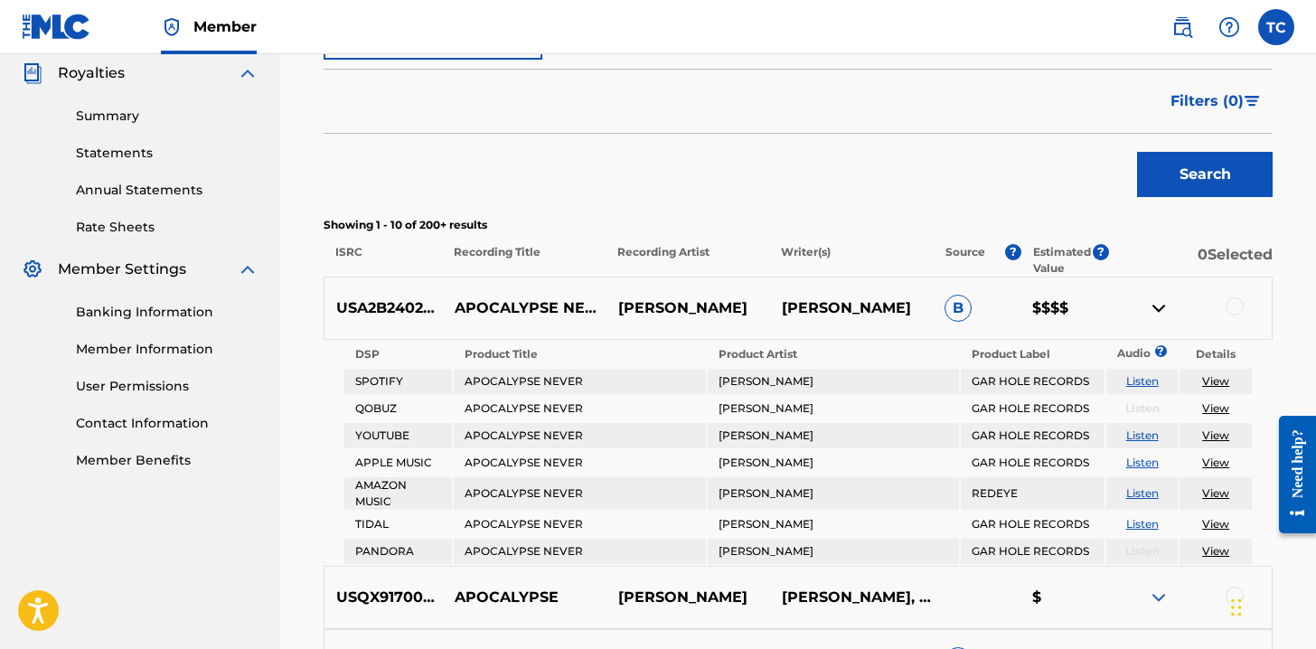
click at [1156, 375] on link "Listen" at bounding box center [1142, 381] width 33 height 14
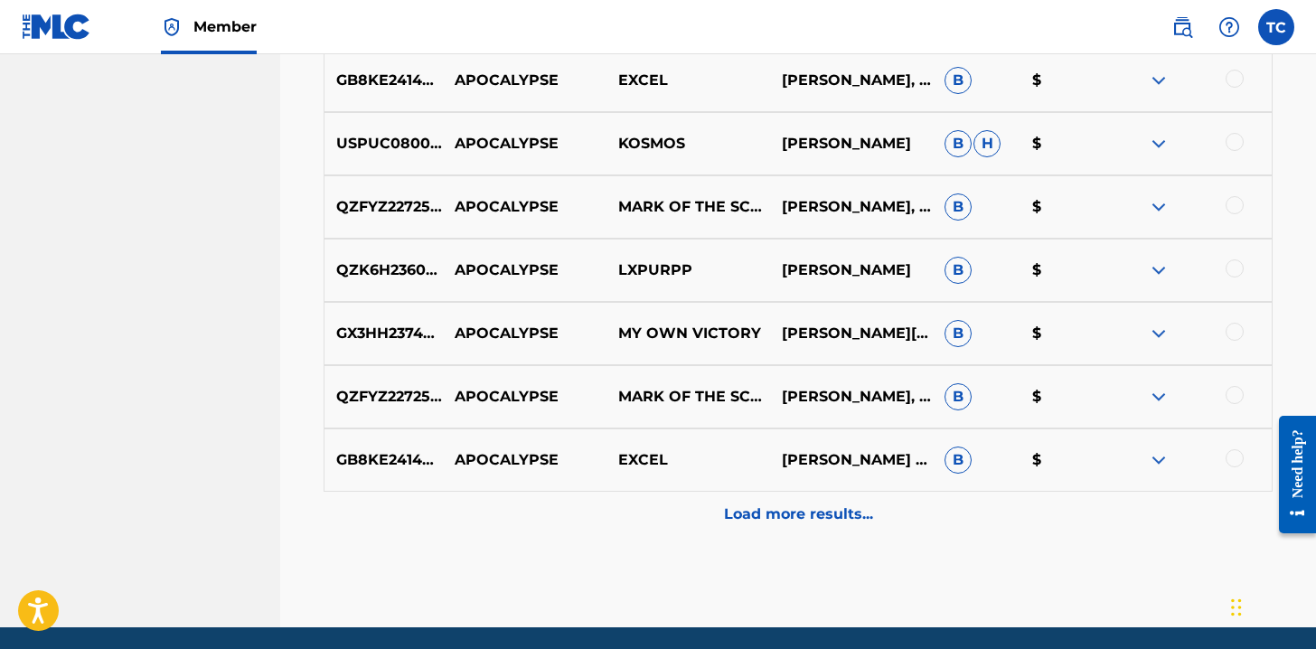
scroll to position [1193, 0]
